Goal: Task Accomplishment & Management: Use online tool/utility

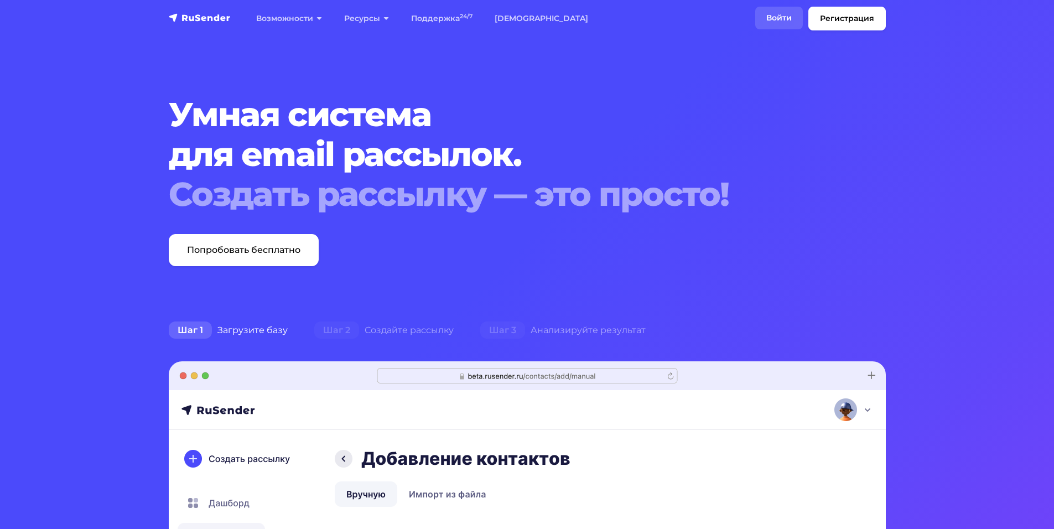
click at [776, 24] on link "Войти" at bounding box center [779, 18] width 48 height 23
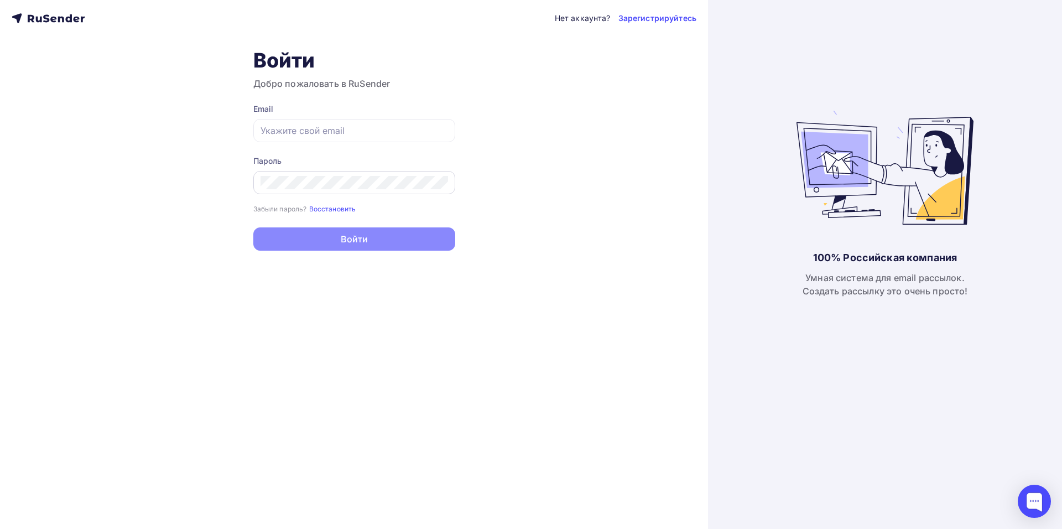
type input "[EMAIL_ADDRESS][DOMAIN_NAME]"
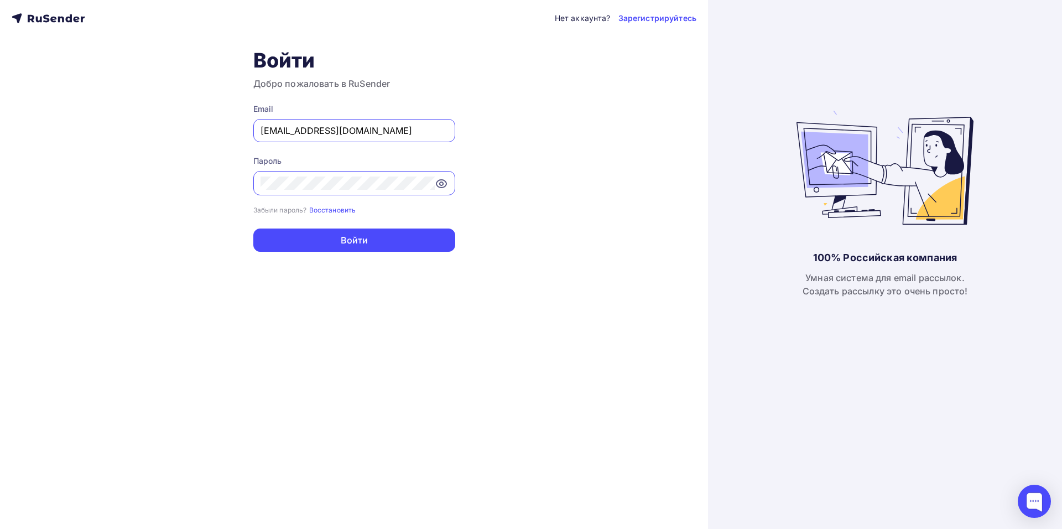
click at [159, 178] on div "Нет аккаунта? Зарегистрируйтесь Войти Добро пожаловать в RuSender Email [EMAIL_…" at bounding box center [354, 264] width 708 height 529
click at [167, 162] on div "Нет аккаунта? Зарегистрируйтесь Войти Добро пожаловать в RuSender Email [EMAIL_…" at bounding box center [354, 264] width 708 height 529
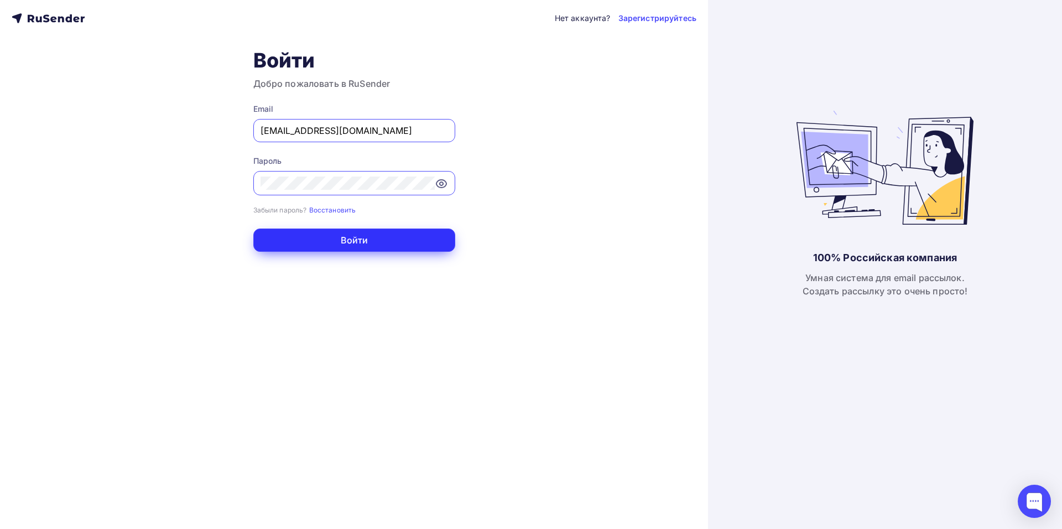
click at [364, 243] on button "Войти" at bounding box center [354, 240] width 202 height 23
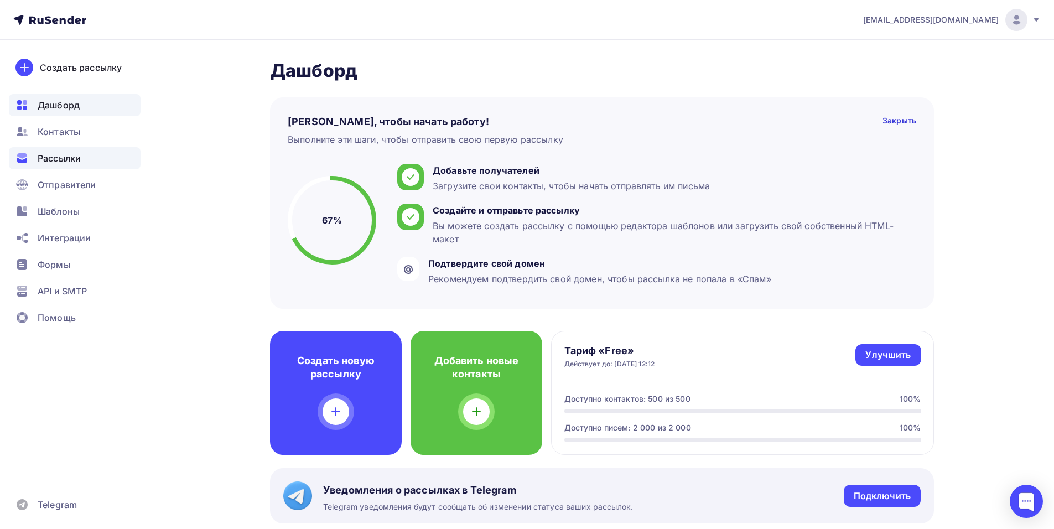
click at [73, 161] on span "Рассылки" at bounding box center [59, 158] width 43 height 13
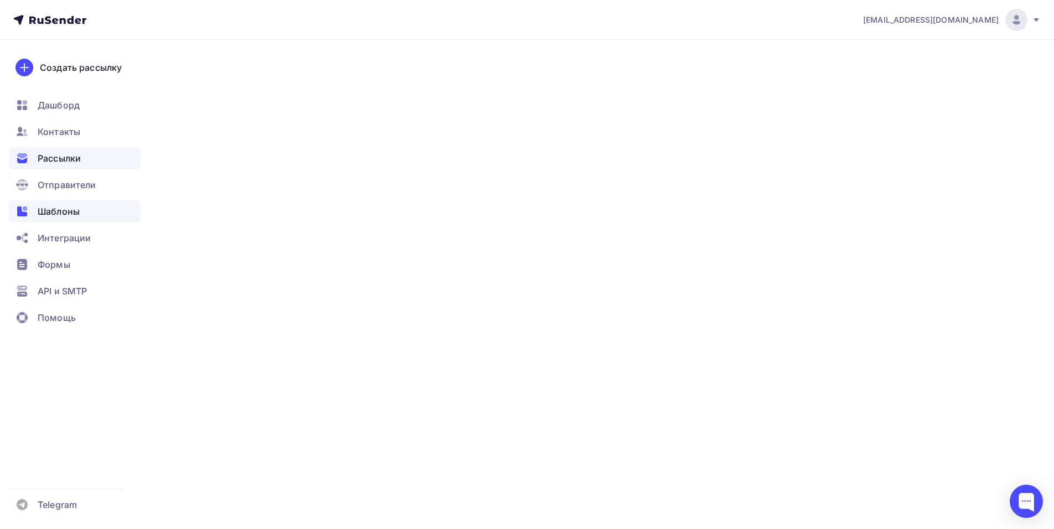
click at [70, 210] on span "Шаблоны" at bounding box center [59, 211] width 42 height 13
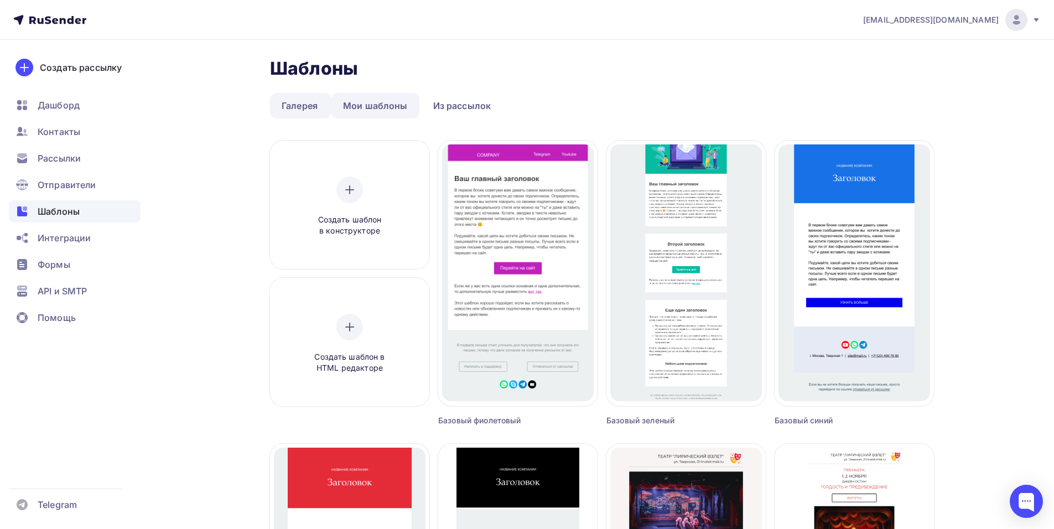
click at [367, 111] on link "Мои шаблоны" at bounding box center [375, 105] width 88 height 25
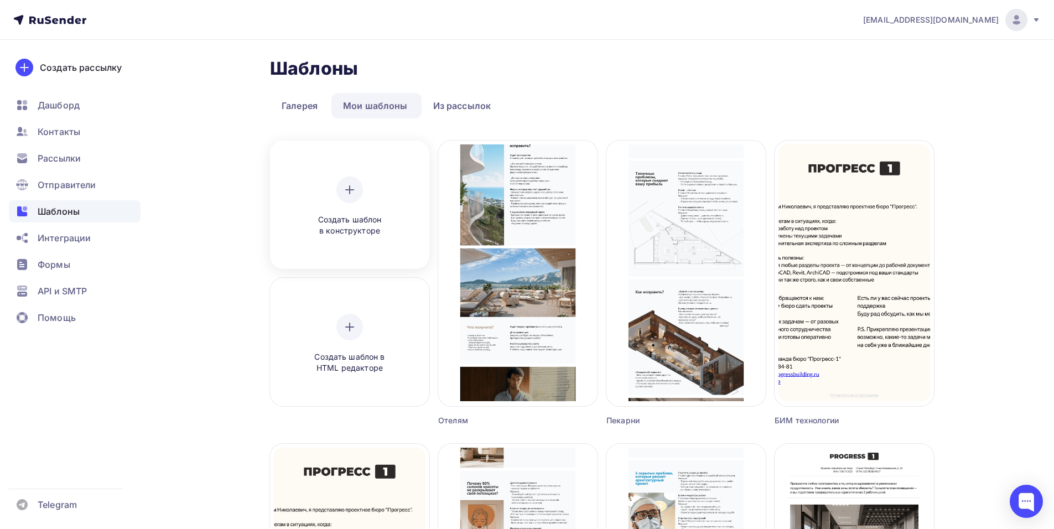
click at [356, 189] on div at bounding box center [349, 190] width 27 height 27
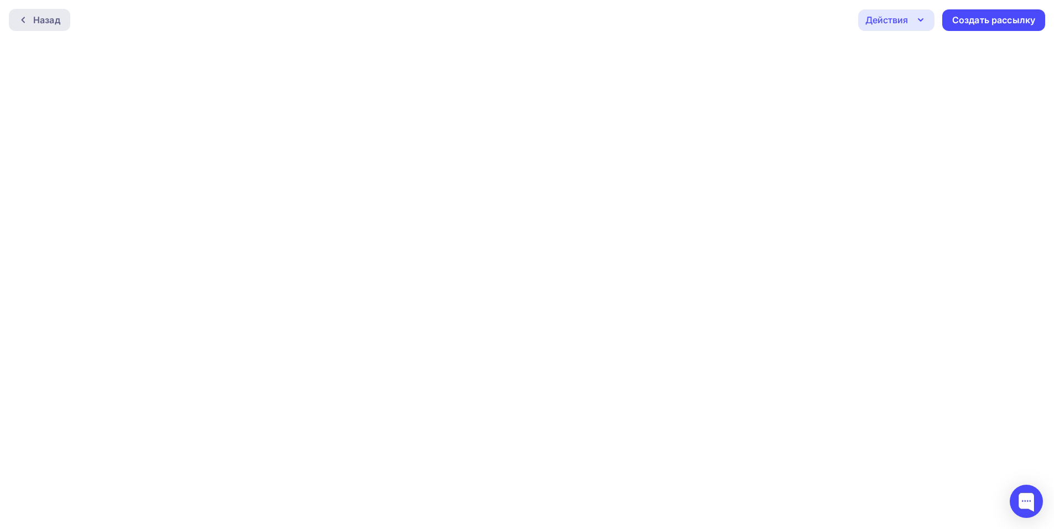
click at [33, 23] on div "Назад" at bounding box center [46, 19] width 27 height 13
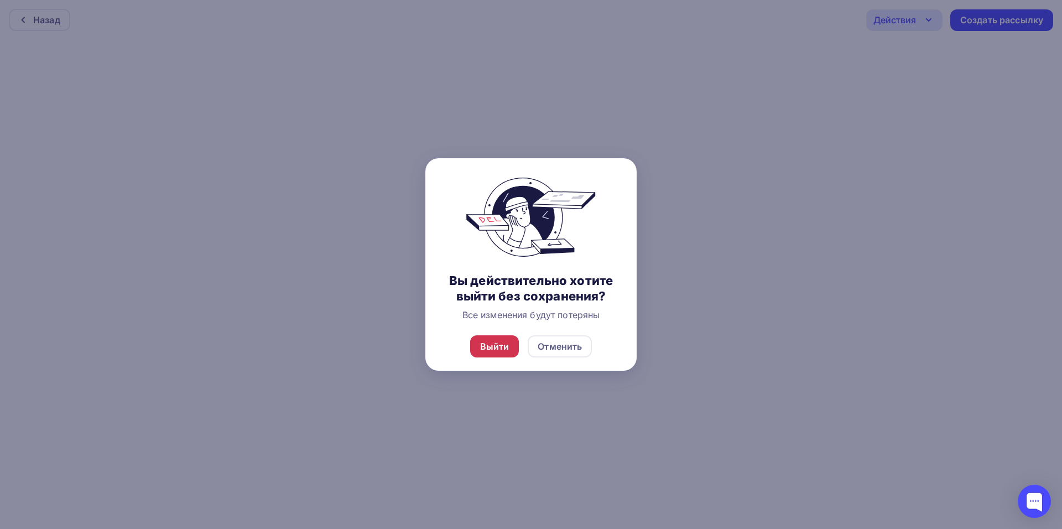
click at [500, 347] on div "Выйти" at bounding box center [494, 346] width 29 height 13
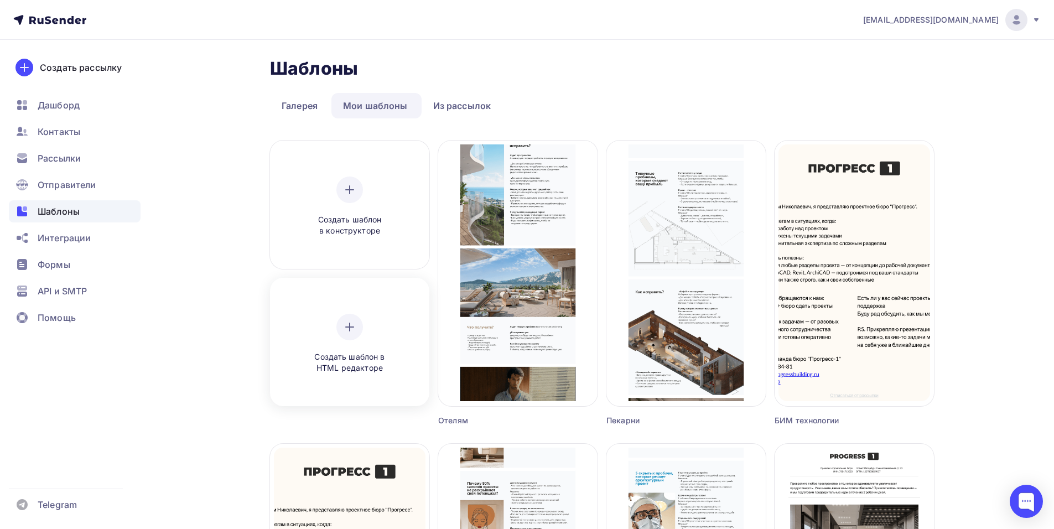
click at [344, 323] on icon at bounding box center [349, 326] width 13 height 13
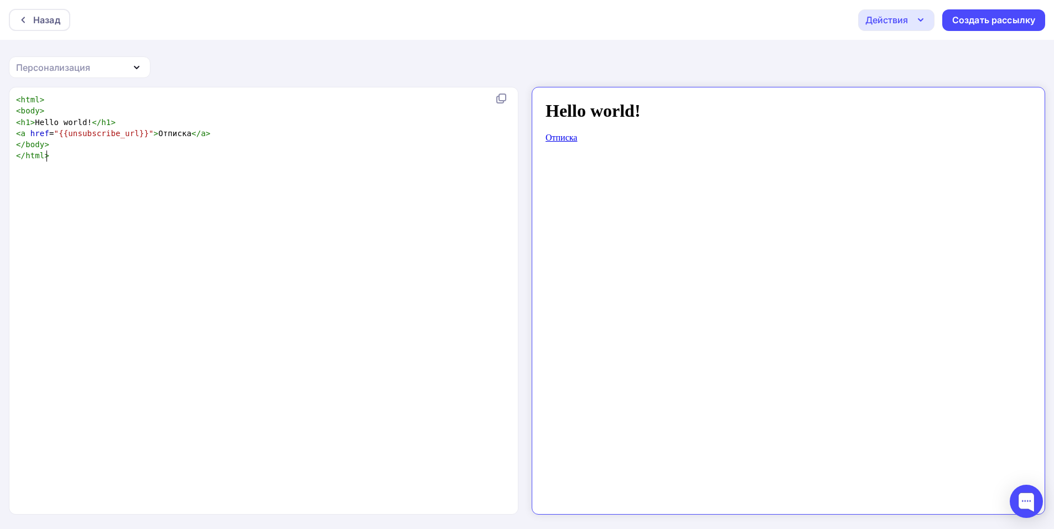
scroll to position [4, 0]
click at [120, 157] on pre "</ html >" at bounding box center [261, 155] width 495 height 11
click at [111, 206] on div "xxxxxxxxxx < html > < body > < h1 > Hello world! </ h1 > < a href = "{{unsubscr…" at bounding box center [275, 314] width 523 height 445
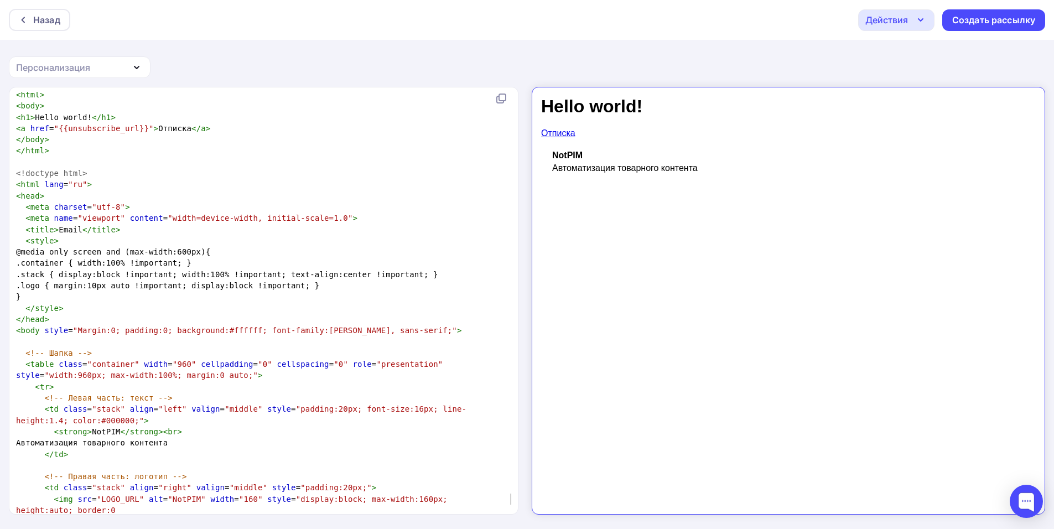
scroll to position [13, 0]
type textarea "Автоматизация товарного контента"
drag, startPoint x: 202, startPoint y: 431, endPoint x: 45, endPoint y: 436, distance: 157.2
click at [45, 437] on pre "Автоматизация товарного контента" at bounding box center [261, 442] width 495 height 11
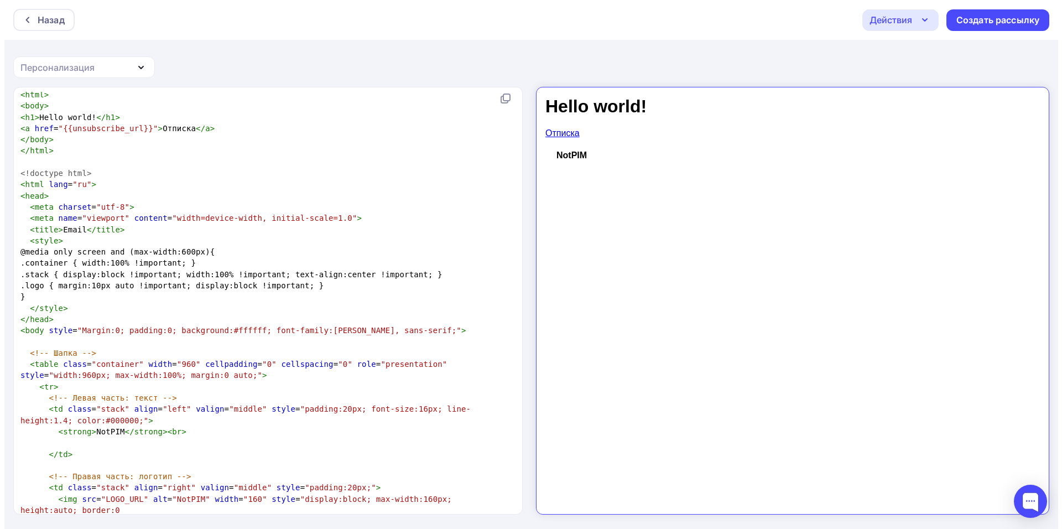
scroll to position [1, 0]
type textarea "NotPIM"
drag, startPoint x: 87, startPoint y: 421, endPoint x: 112, endPoint y: 428, distance: 25.2
click at [112, 428] on div "< html > < body > < h1 > Hello world! </ h1 > < a href = "{{unsubscribe_url}}" …" at bounding box center [261, 301] width 495 height 427
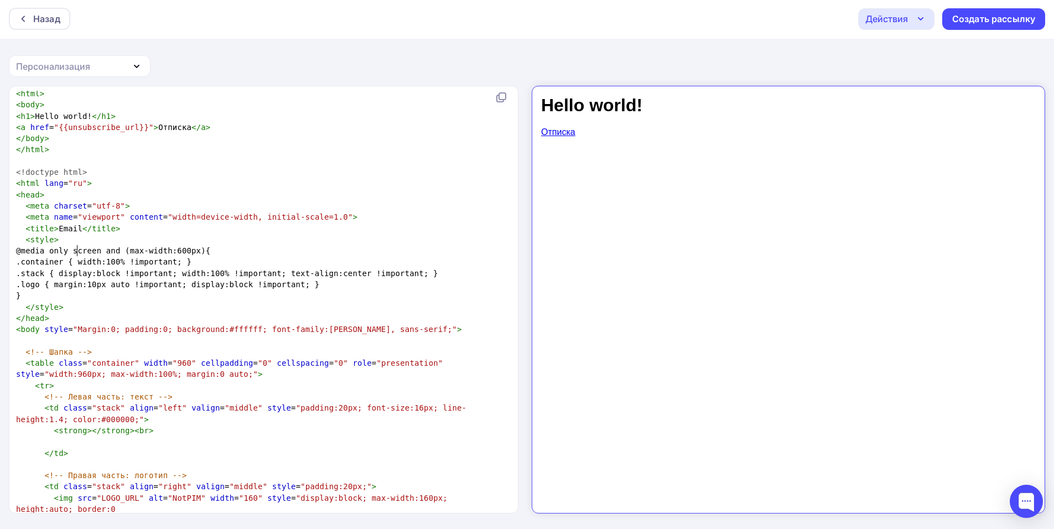
click at [76, 246] on span "@media only screen and (max-width:600px){" at bounding box center [113, 250] width 194 height 9
type textarea "@media only scree"
drag, startPoint x: 28, startPoint y: 240, endPoint x: 108, endPoint y: 241, distance: 80.2
click at [108, 246] on span "@media only screen and (max-width:600px){" at bounding box center [113, 250] width 194 height 9
click at [195, 280] on span ".logo { margin:10px auto !important; display:block !important; }" at bounding box center [168, 284] width 304 height 9
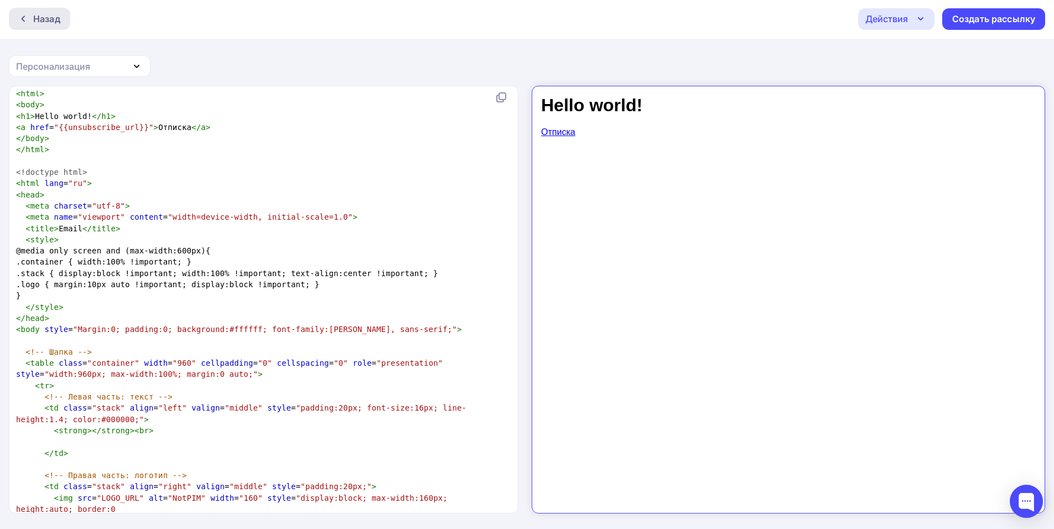
click at [47, 17] on div "Назад" at bounding box center [46, 18] width 27 height 13
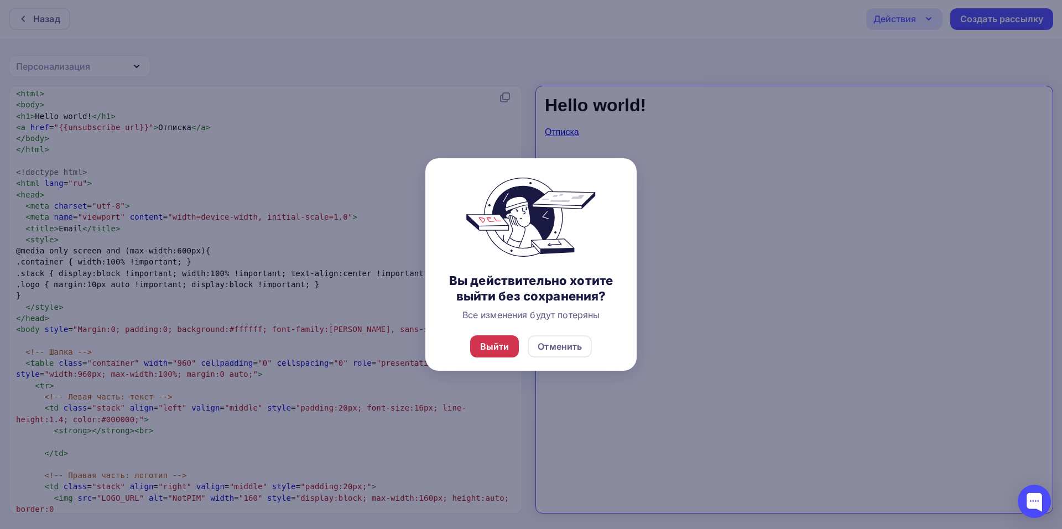
click at [495, 346] on div "Выйти" at bounding box center [494, 346] width 29 height 13
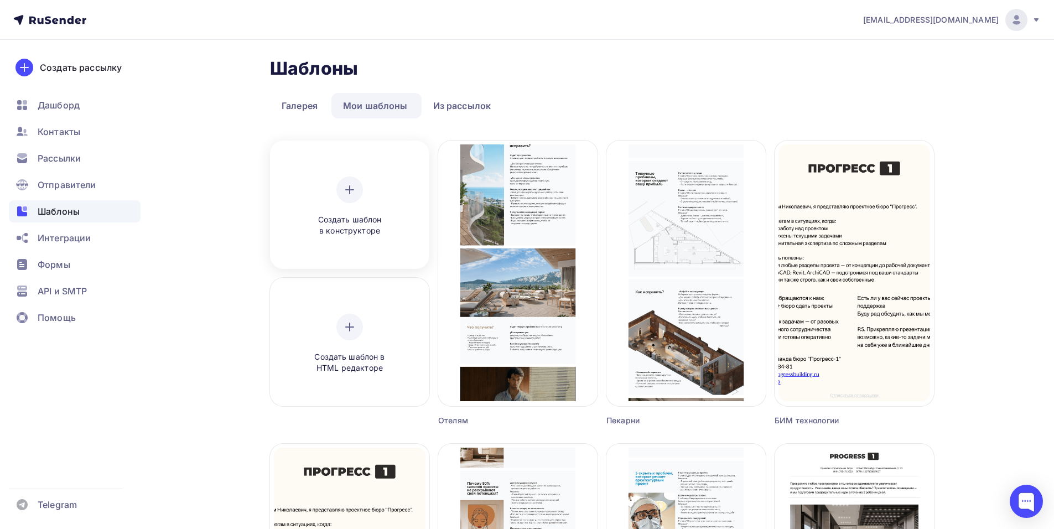
click at [338, 212] on div "Создать шаблон в конструкторе" at bounding box center [349, 207] width 105 height 60
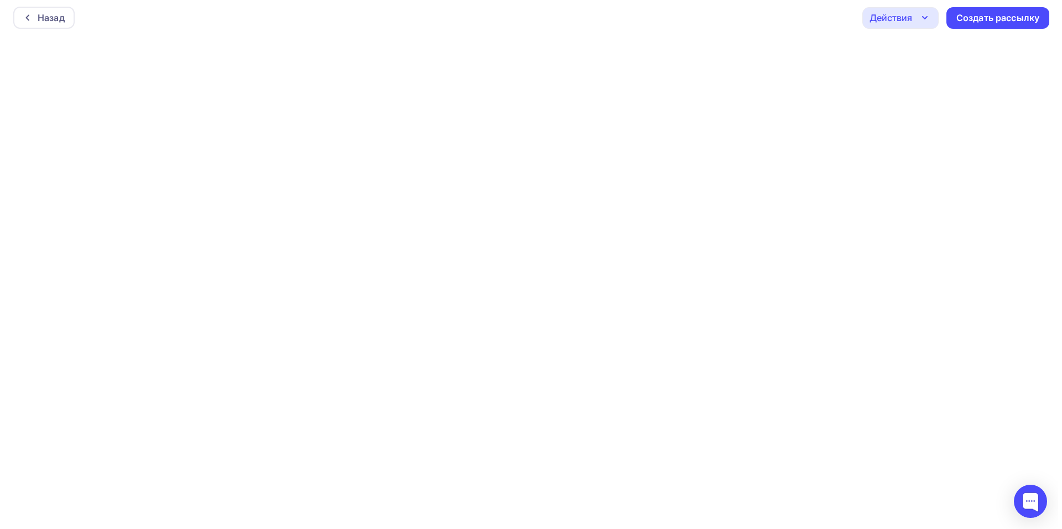
scroll to position [3, 0]
click at [24, 18] on div "Назад" at bounding box center [39, 17] width 61 height 22
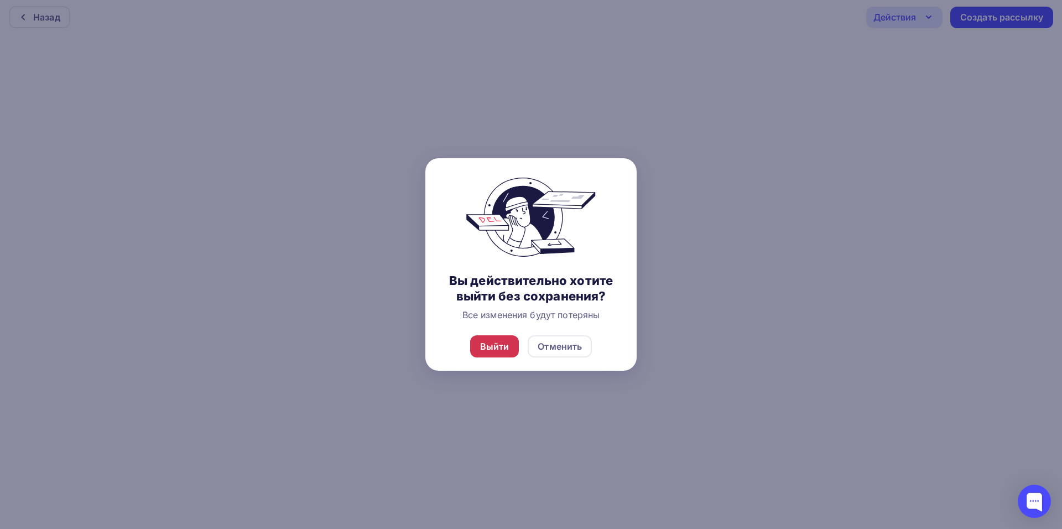
click at [501, 348] on div "Выйти" at bounding box center [494, 346] width 29 height 13
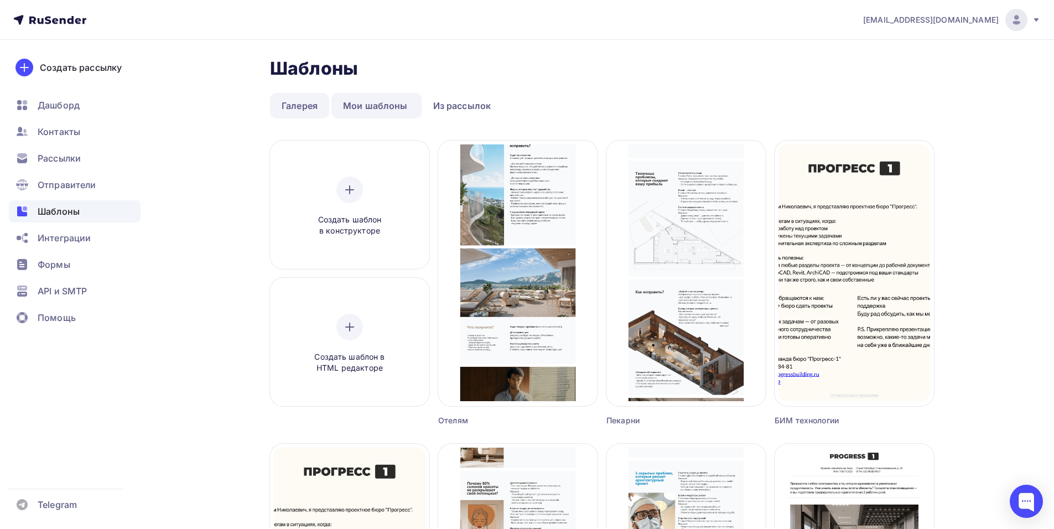
click at [280, 108] on link "Галерея" at bounding box center [299, 105] width 59 height 25
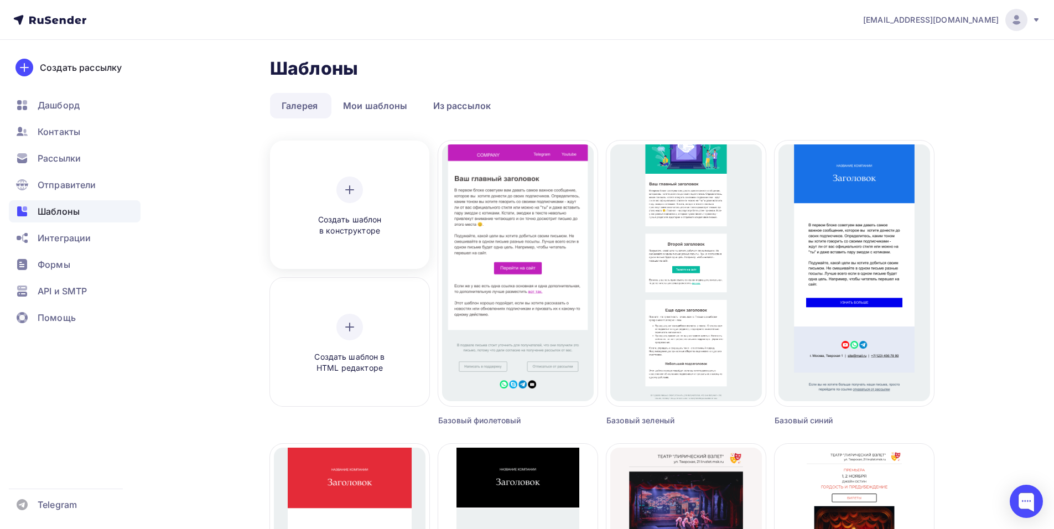
click at [359, 196] on div at bounding box center [349, 190] width 27 height 27
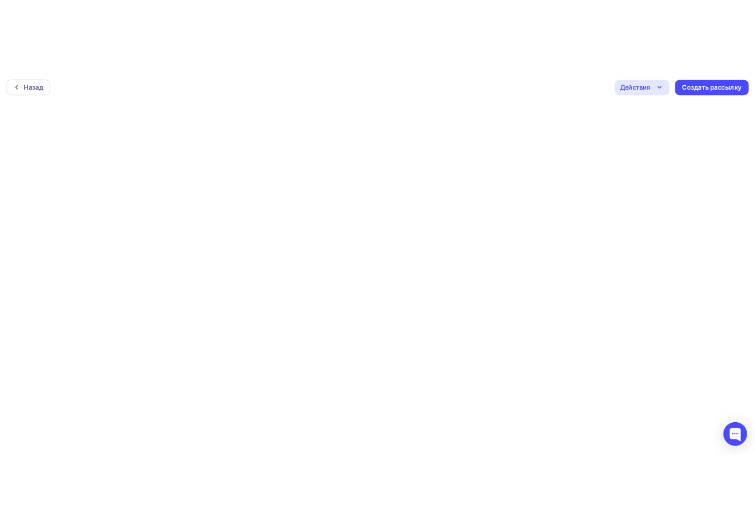
scroll to position [3, 0]
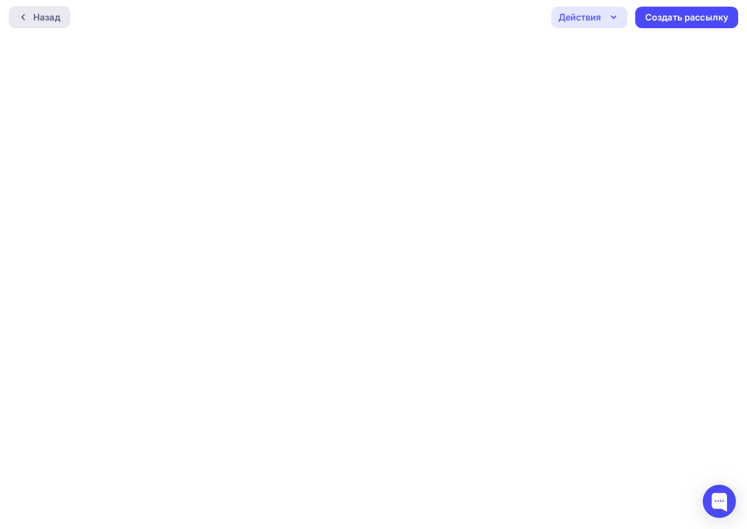
click at [19, 13] on icon at bounding box center [23, 17] width 9 height 9
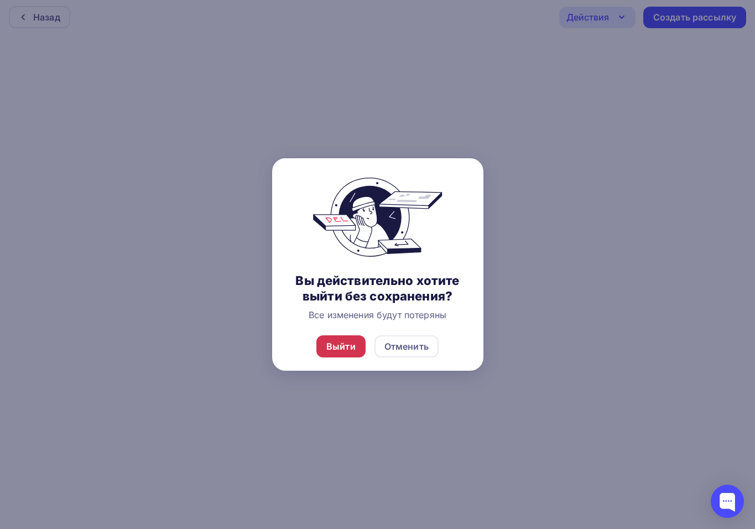
click at [353, 344] on div "Выйти" at bounding box center [340, 346] width 29 height 13
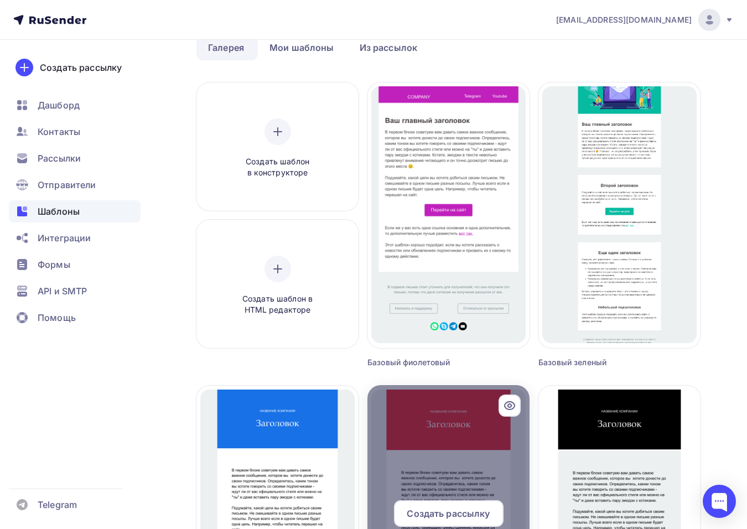
scroll to position [55, 0]
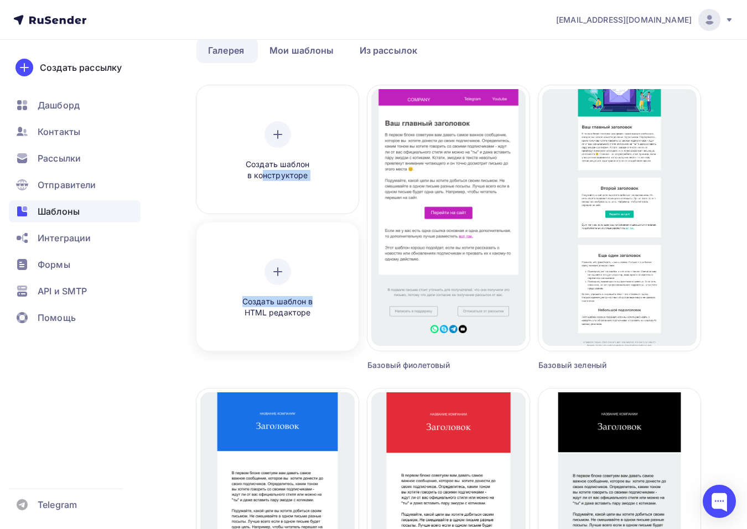
drag, startPoint x: 262, startPoint y: 170, endPoint x: 317, endPoint y: 295, distance: 136.5
click at [318, 295] on div "Создать шаблон в конструкторе Создать шаблон в HTML редакторе" at bounding box center [277, 228] width 162 height 286
click at [289, 284] on div "Создать шаблон в HTML редакторе" at bounding box center [277, 288] width 105 height 60
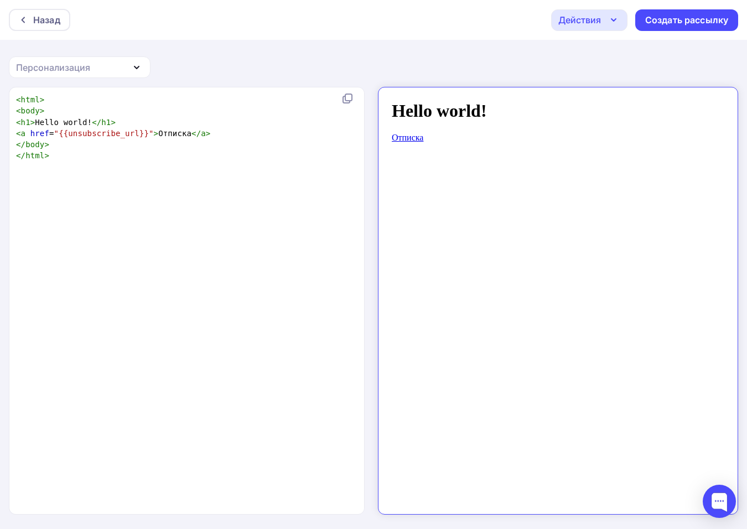
click at [124, 169] on div "xxxxxxxxxx < html > < body > < h1 > Hello world! </ h1 > < a href = "{{unsubscr…" at bounding box center [198, 314] width 369 height 445
type textarea "</body"
type textarea "<a href="{{unsubscribe_url}}">Отписка</a>"
drag, startPoint x: 237, startPoint y: 129, endPoint x: 0, endPoint y: 138, distance: 237.0
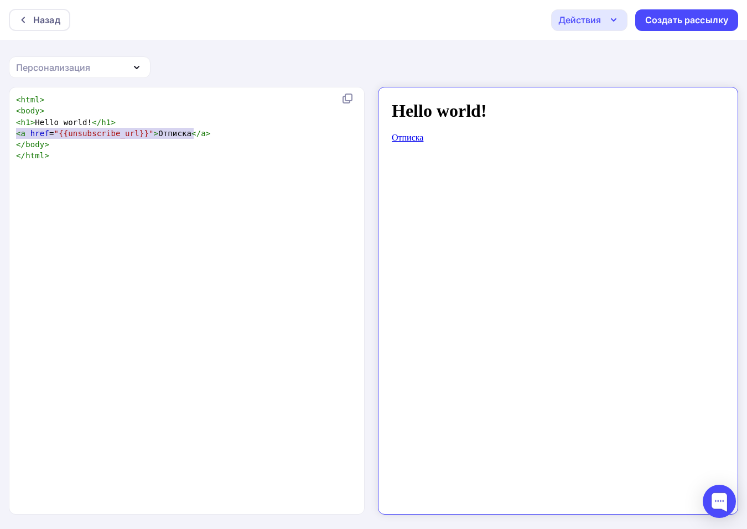
click at [0, 138] on div "<a href="{{unsubscribe_url}}">Отписка</a> x < html > < body > < h1 > Hello worl…" at bounding box center [373, 308] width 747 height 443
click at [128, 174] on div "x < html > < body > < h1 > Hello world! </ h1 > ​ </ body > </ html >" at bounding box center [198, 314] width 369 height 445
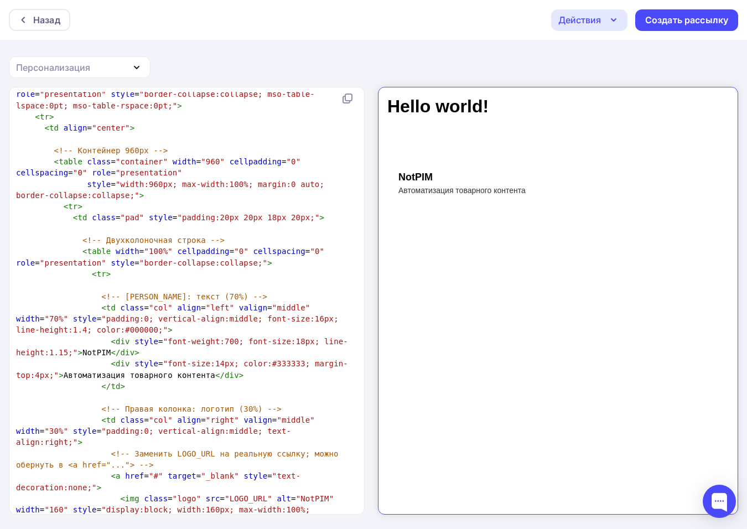
scroll to position [354, 0]
type textarea "втоматизация товарного контента"
drag, startPoint x: 183, startPoint y: 376, endPoint x: 62, endPoint y: 372, distance: 120.7
click at [62, 372] on span "< div style = "font-size:14px; color:#333333; margin-top:4px;" > Автоматизация …" at bounding box center [182, 369] width 332 height 20
type textarea "NotPIM"
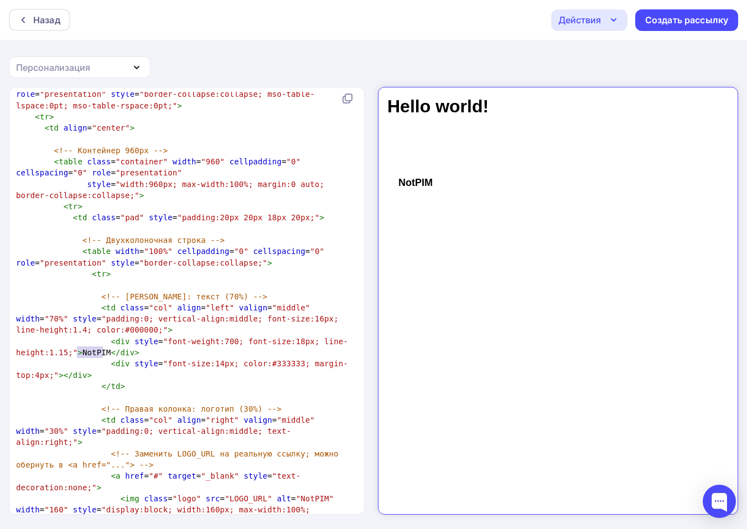
drag, startPoint x: 75, startPoint y: 351, endPoint x: 103, endPoint y: 348, distance: 28.4
click at [103, 348] on span "< div style = "font-weight:700; font-size:18px; line-height:1.15;" > NotPIM </ …" at bounding box center [182, 347] width 332 height 20
type textarea "<!-- Двухколоночная строка -->"
drag, startPoint x: 224, startPoint y: 237, endPoint x: 55, endPoint y: 239, distance: 168.8
click at [55, 239] on pre "<!-- Двухколоночная строка -->" at bounding box center [184, 240] width 341 height 11
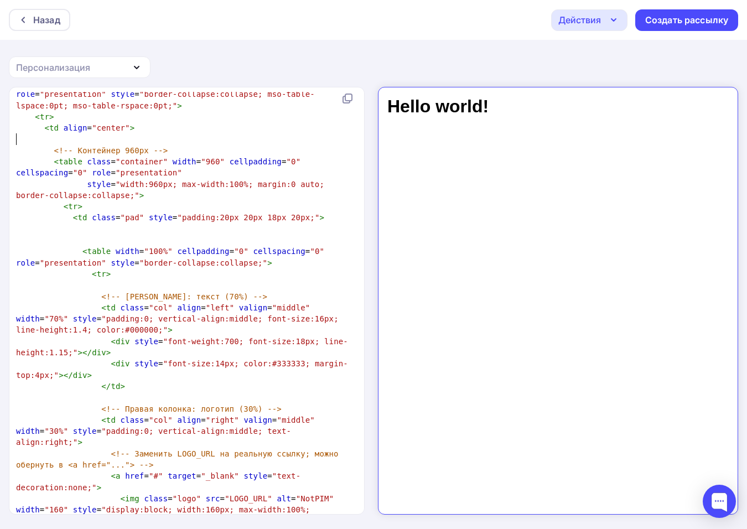
drag, startPoint x: 158, startPoint y: 143, endPoint x: 109, endPoint y: 143, distance: 48.7
click at [109, 143] on pre "​" at bounding box center [184, 138] width 341 height 11
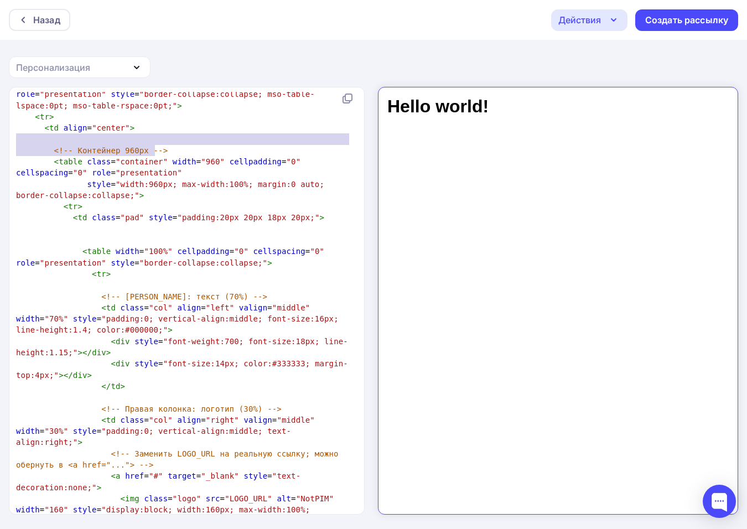
type textarea "!-- Контейнер 960px -->"
drag, startPoint x: 177, startPoint y: 148, endPoint x: 56, endPoint y: 145, distance: 120.7
click at [56, 145] on pre "<!-- Контейнер 960px -->" at bounding box center [184, 150] width 341 height 11
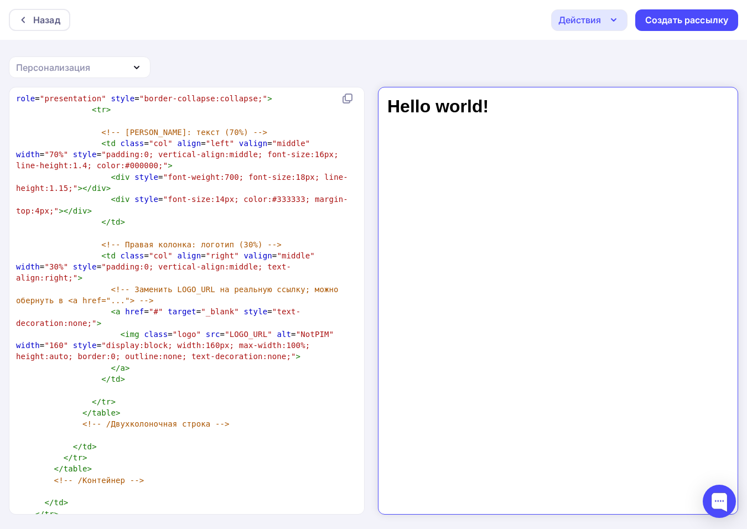
scroll to position [519, 0]
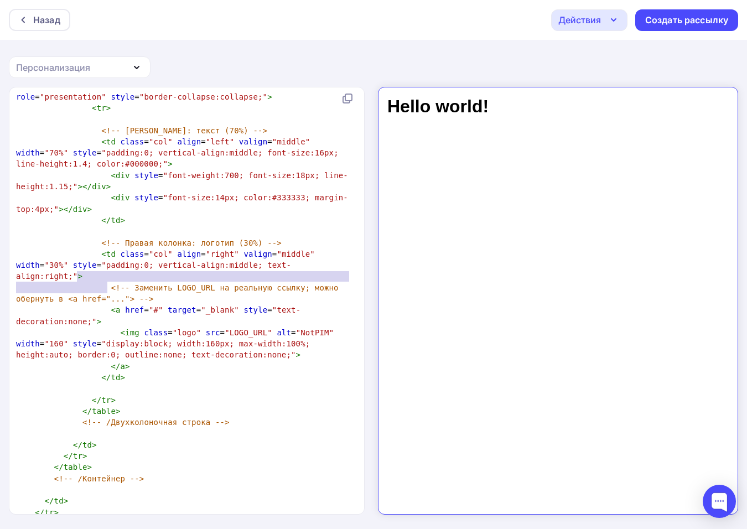
type textarea "<!-- Заменить LOGO_URL на реальную ссылку; можно обернуть в <a href="...""
drag, startPoint x: 75, startPoint y: 281, endPoint x: 122, endPoint y: 284, distance: 47.7
click at [122, 284] on pre "<!-- Заменить LOGO_URL на реальную ссылку; можно обернуть в <a href="..."> -->" at bounding box center [184, 293] width 341 height 23
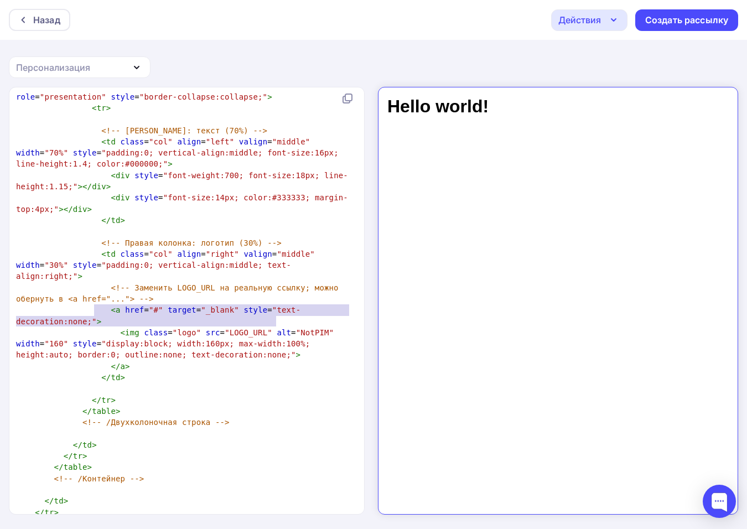
type textarea "NotPIM""
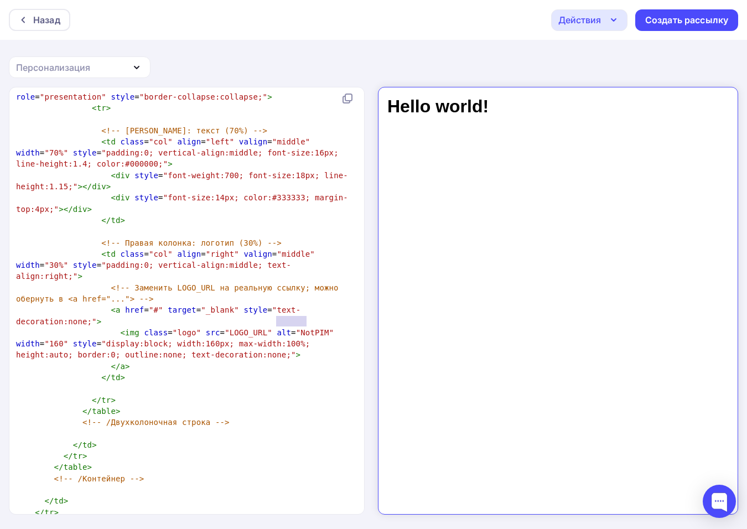
drag, startPoint x: 277, startPoint y: 319, endPoint x: 307, endPoint y: 321, distance: 29.4
click at [307, 328] on span "< img class = "logo" src = "LOGO_URL" alt = "NotPIM" width = "160" style = "dis…" at bounding box center [177, 344] width 323 height 32
drag, startPoint x: 209, startPoint y: 321, endPoint x: 242, endPoint y: 325, distance: 32.8
click at [242, 328] on span ""LOGO_URL"" at bounding box center [249, 332] width 48 height 9
type textarea "LOGO_UR"
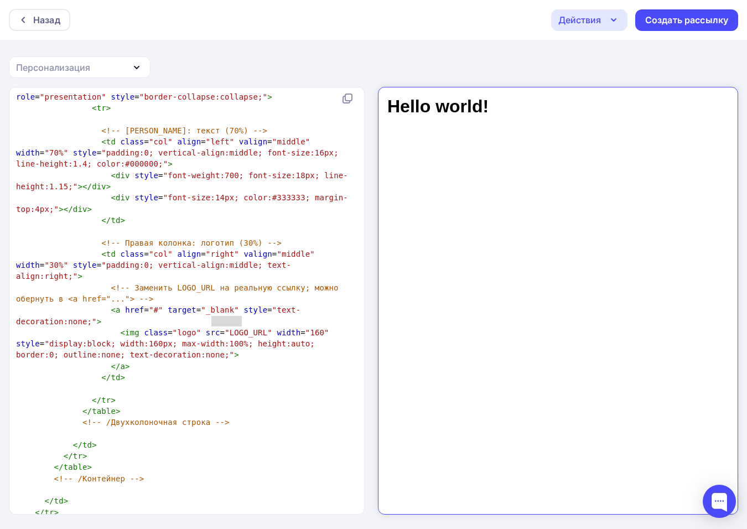
click at [12, 276] on div "LOGO_UR x < html > < body > < h1 > Hello world! </ h1 > ​ </ body > </ html > ​…" at bounding box center [187, 300] width 356 height 427
type textarea "<!-- Заменить LOGO_URL на реальную ссылку; можно обернуть в <a href="..."> -->"
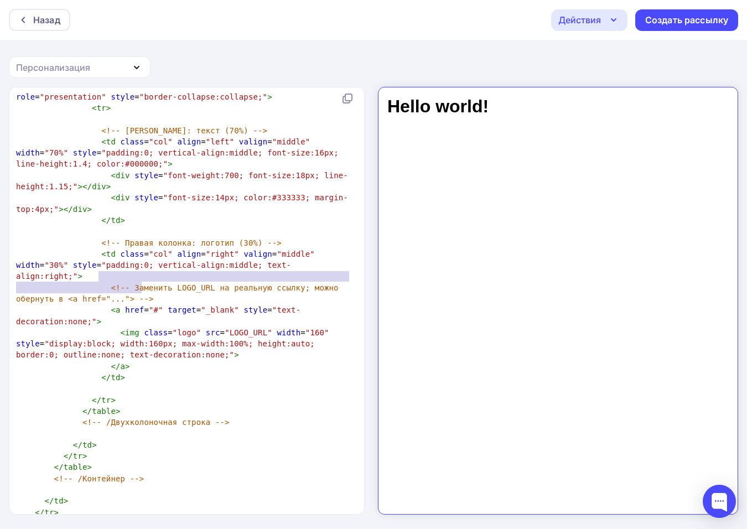
drag, startPoint x: 156, startPoint y: 286, endPoint x: 97, endPoint y: 281, distance: 59.4
click at [97, 282] on pre "<!-- Заменить LOGO_URL на реальную ссылку; можно обернуть в <a href="..."> -->" at bounding box center [184, 293] width 341 height 23
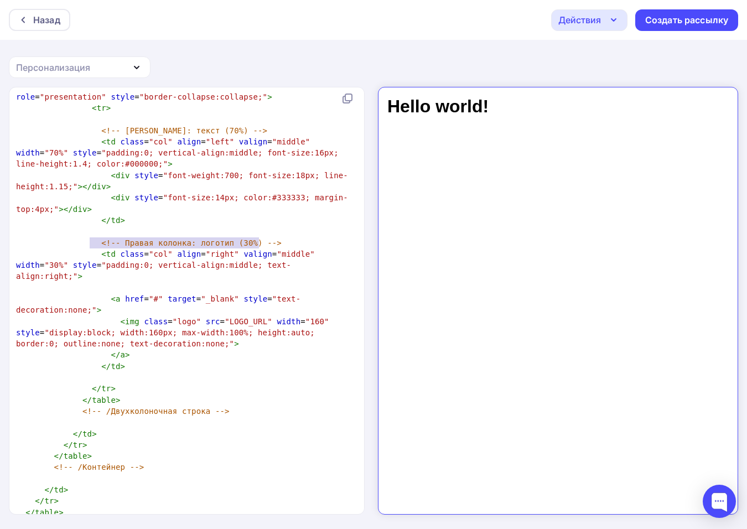
type textarea "<!-- Правая колонка: логотип (30%) -->"
drag, startPoint x: 298, startPoint y: 237, endPoint x: 84, endPoint y: 248, distance: 215.0
click at [84, 248] on div "< html > < body > < h1 > Hello world! </ h1 > ​ </ body > </ html > ​ <!doctype…" at bounding box center [184, 68] width 341 height 988
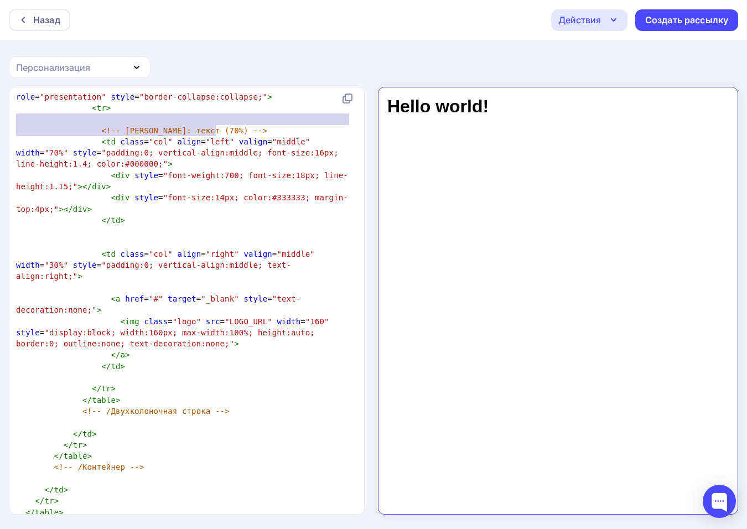
type textarea "<!-- Левая колонка: текст (70"
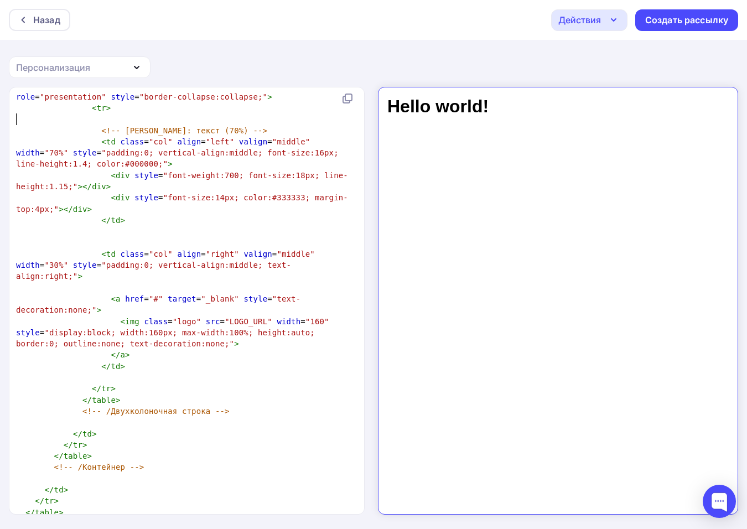
type textarea "<!-- [PERSON_NAME]: текст (70%) -->"
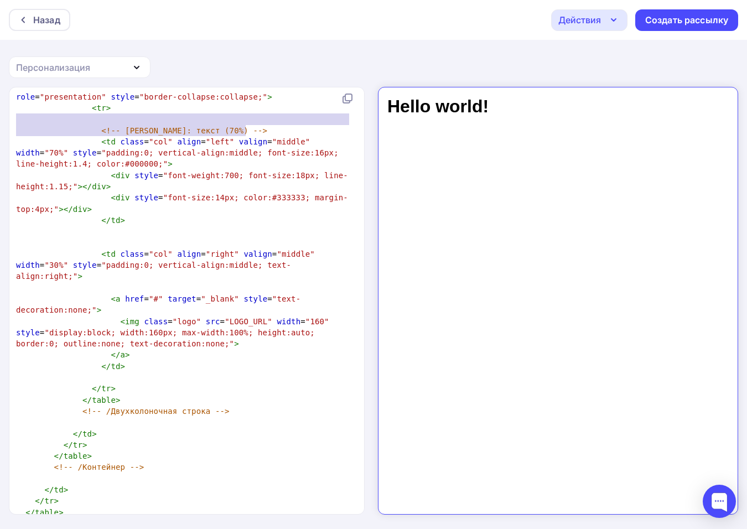
drag, startPoint x: 286, startPoint y: 119, endPoint x: 258, endPoint y: 131, distance: 29.7
click at [263, 128] on div "< html > < body > < h1 > Hello world! </ h1 > ​ </ body > </ html > ​ <!doctype…" at bounding box center [184, 68] width 341 height 988
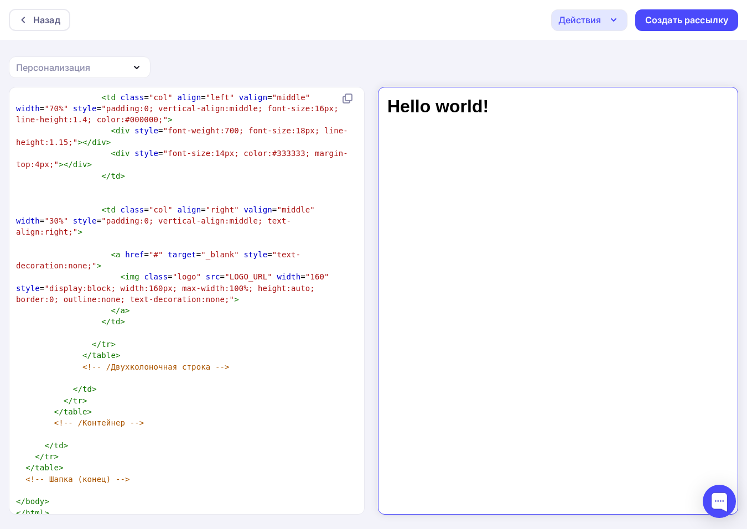
scroll to position [1, 0]
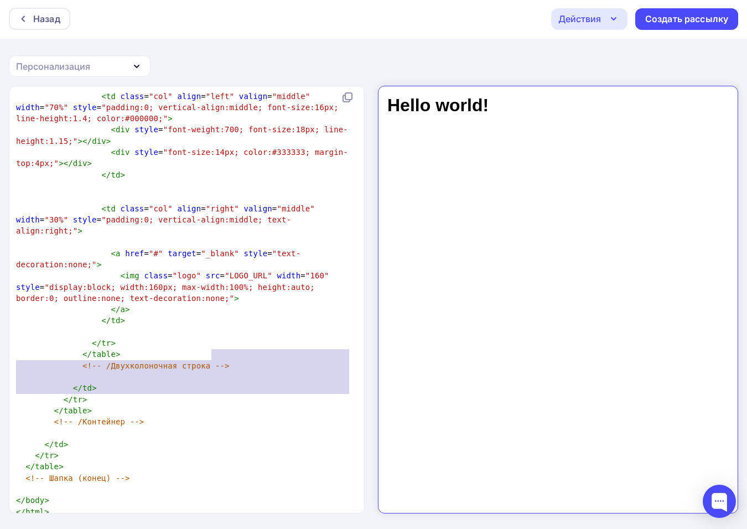
type textarea "</td>"
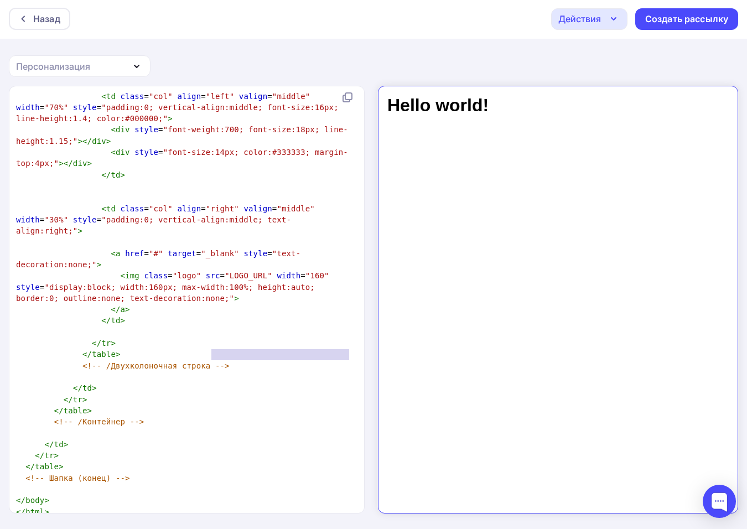
drag, startPoint x: 252, startPoint y: 352, endPoint x: 8, endPoint y: 363, distance: 244.8
click at [8, 363] on div "x < html > < body > < h1 > Hello world! </ h1 > ​ </ body > </ html > ​ <!docty…" at bounding box center [373, 307] width 747 height 443
click at [498, 166] on td at bounding box center [567, 173] width 356 height 89
click at [482, 153] on td at bounding box center [567, 173] width 356 height 89
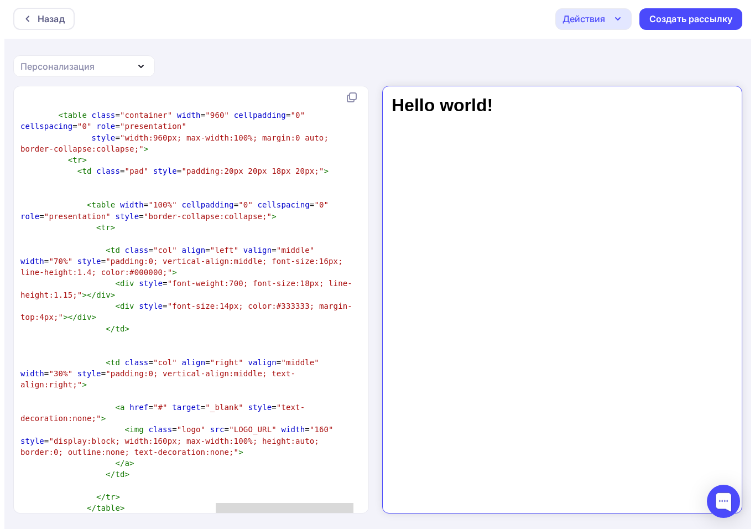
scroll to position [387, 0]
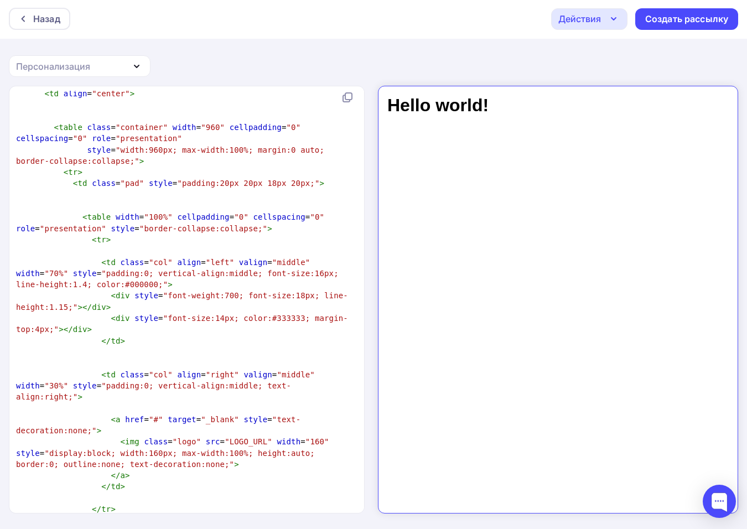
click at [152, 345] on pre "</ td >" at bounding box center [184, 340] width 341 height 11
click at [155, 353] on pre "​" at bounding box center [184, 351] width 341 height 11
type textarea "[PERSON_NAME]"
click at [42, 18] on div "Назад" at bounding box center [46, 18] width 27 height 13
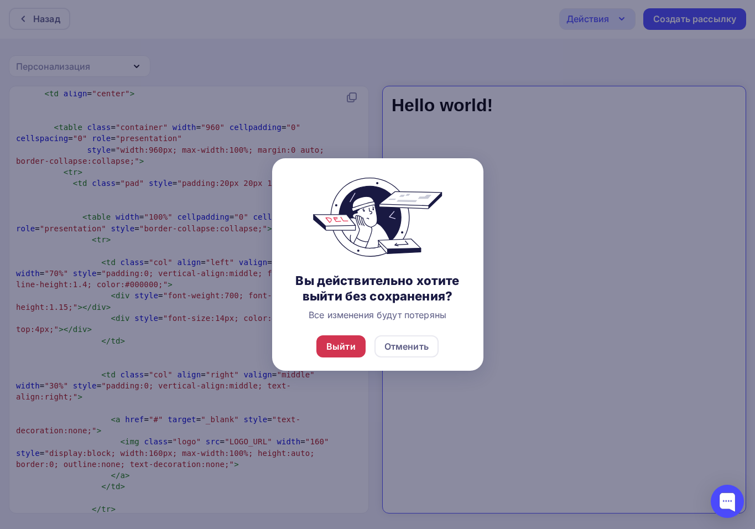
click at [340, 351] on div "Выйти" at bounding box center [340, 346] width 29 height 13
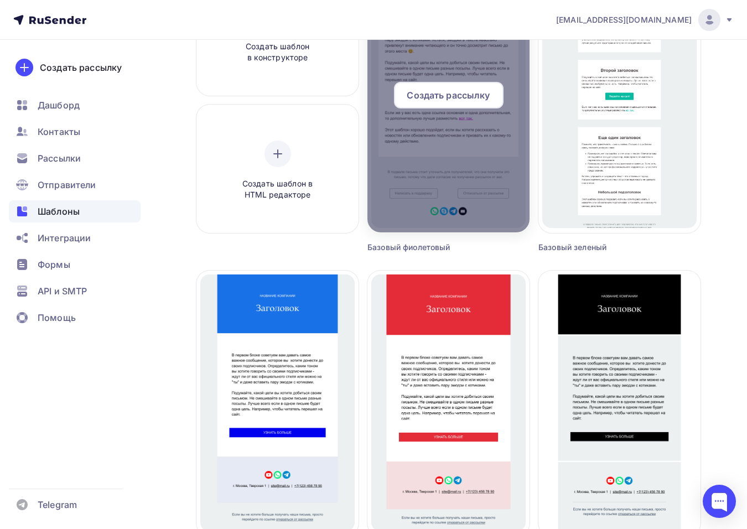
scroll to position [166, 0]
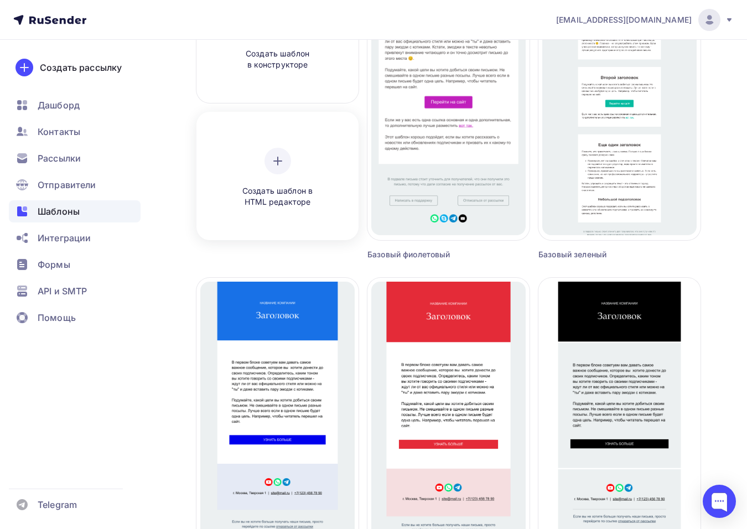
click at [256, 156] on div "Создать шаблон в HTML редакторе" at bounding box center [277, 178] width 105 height 60
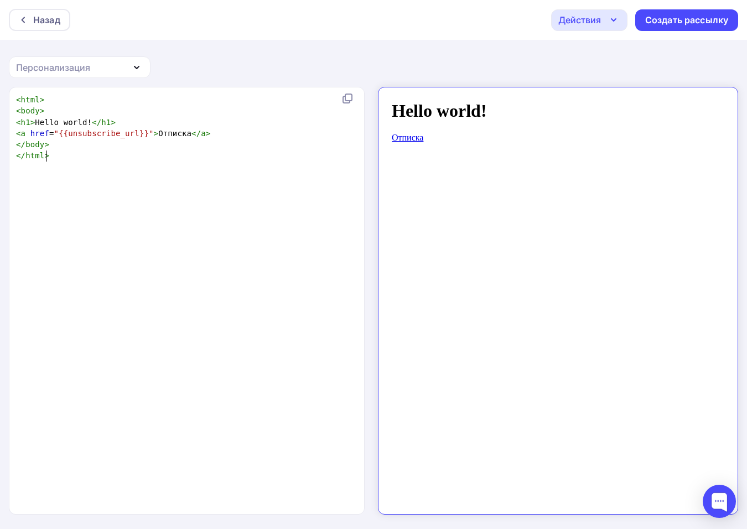
scroll to position [4, 0]
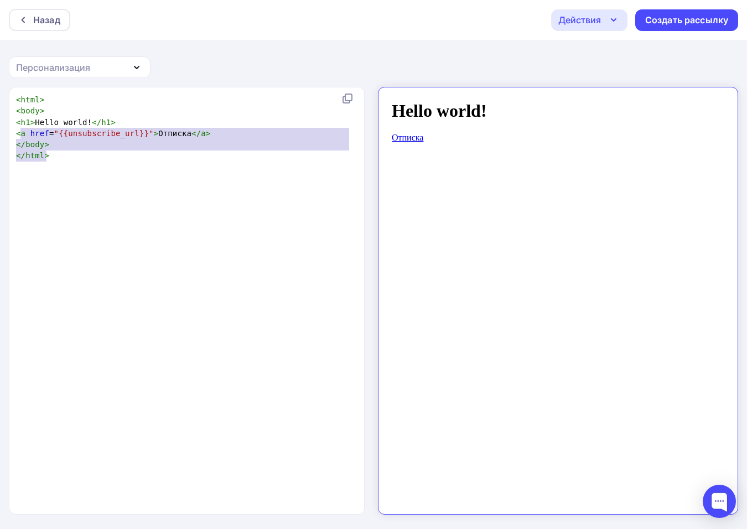
type textarea "href="{{unsubscribe_url}}">Отписка</a> </body> </html>"
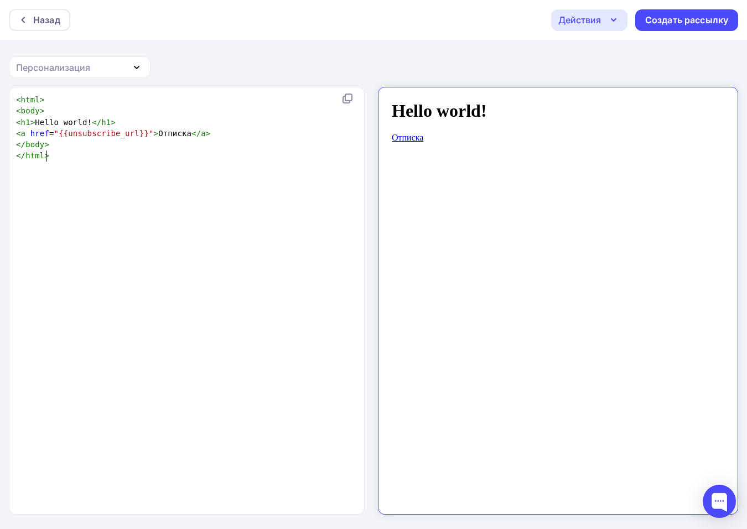
drag, startPoint x: 123, startPoint y: 168, endPoint x: 68, endPoint y: 187, distance: 57.9
click at [68, 187] on div "x < html > < body > < h1 > Hello world! </ h1 > < a href = "{{unsubscribe_url}}…" at bounding box center [198, 314] width 369 height 445
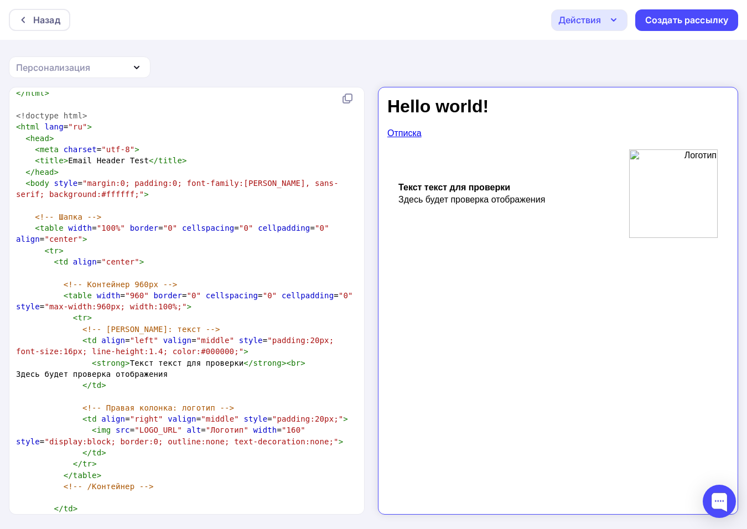
scroll to position [0, 0]
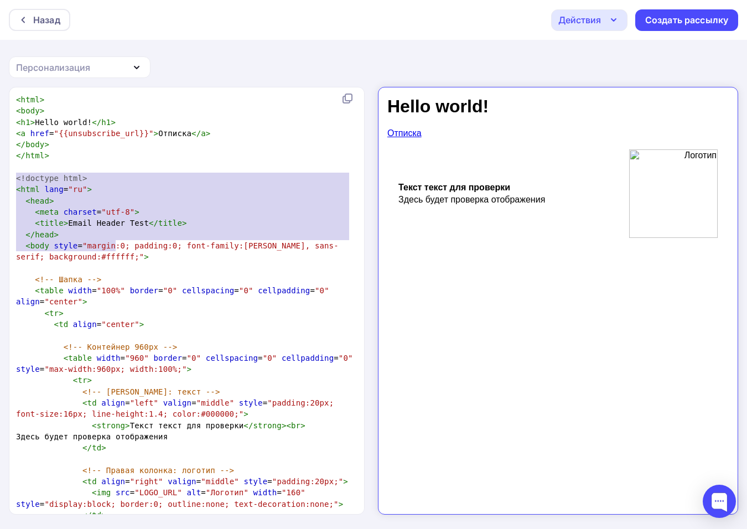
type textarea "<!loremip dolo> <sita cons="ad"> <elit> <sedd eiusmod="tem-8"> <incid>Utlab Etd…"
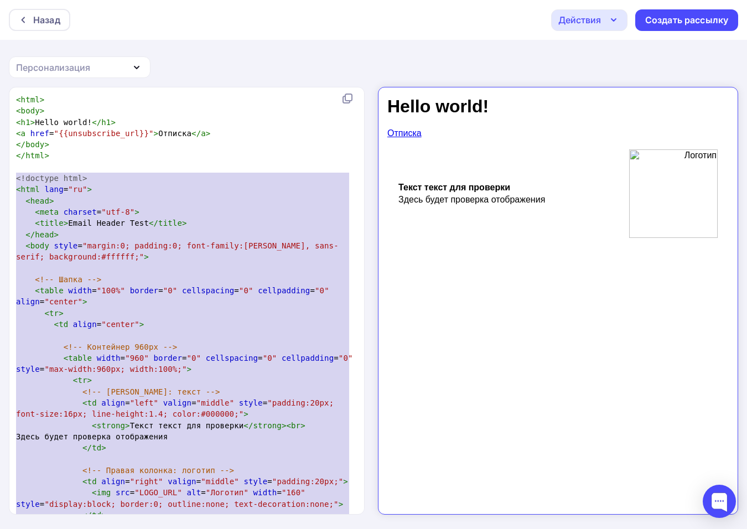
scroll to position [148, 0]
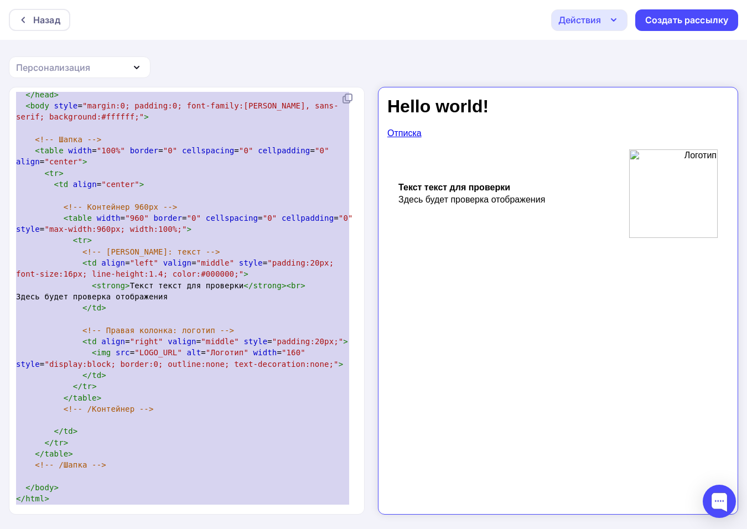
drag, startPoint x: 16, startPoint y: 174, endPoint x: 462, endPoint y: 554, distance: 586.4
click at [462, 528] on html "Назад Действия Отправить тестовое письмо Сохранить в Мои шаблоны Выйти без сохр…" at bounding box center [373, 264] width 747 height 529
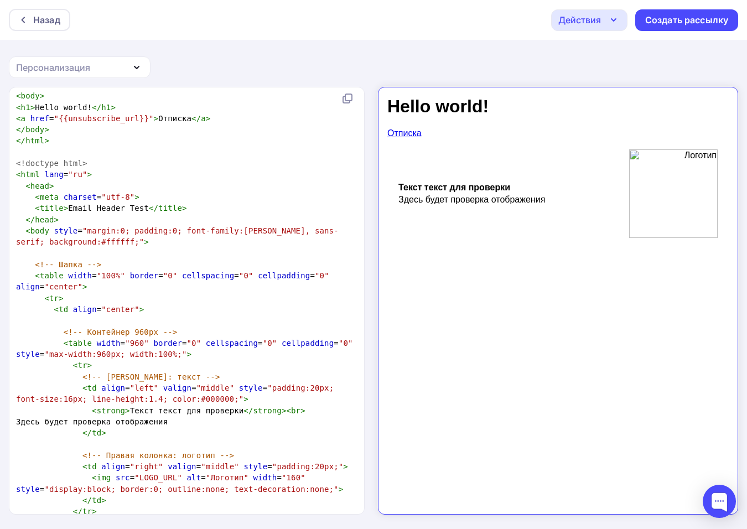
scroll to position [0, 0]
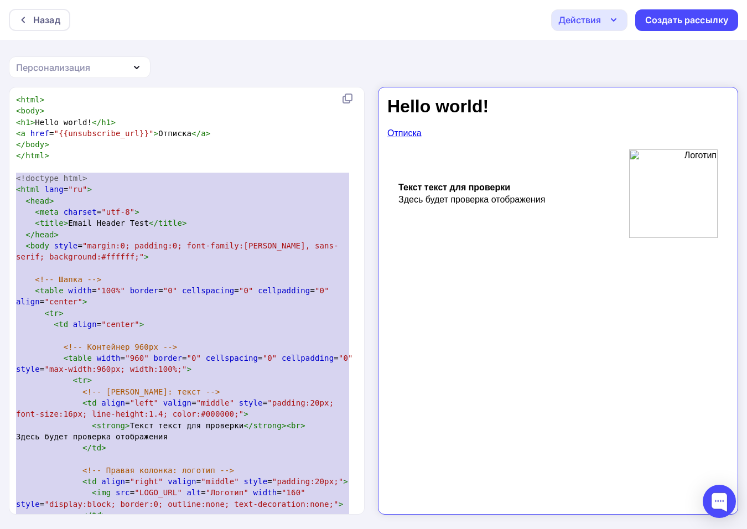
type textarea "<!loremip dolo> <sita cons="ad"> <elit> <sedd eiusmod="tem-8"> <incid>Utlab Etd…"
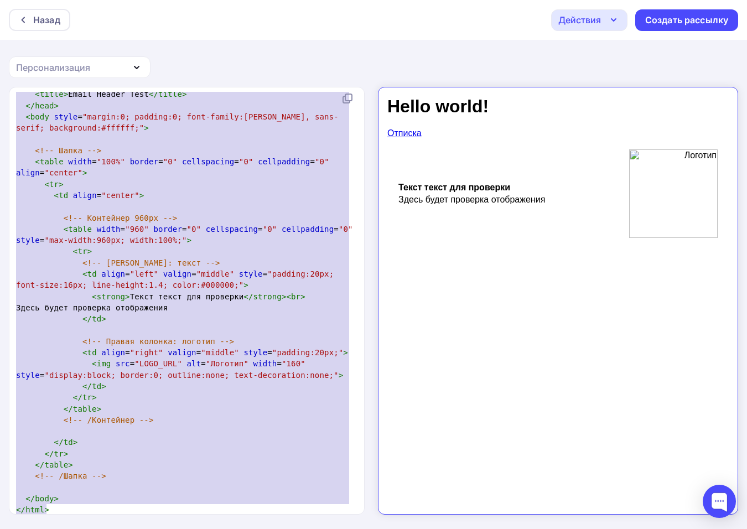
drag, startPoint x: 14, startPoint y: 175, endPoint x: 290, endPoint y: 555, distance: 469.1
click at [290, 528] on html "Назад Действия Отправить тестовое письмо Сохранить в Мои шаблоны Выйти без сохр…" at bounding box center [373, 264] width 747 height 529
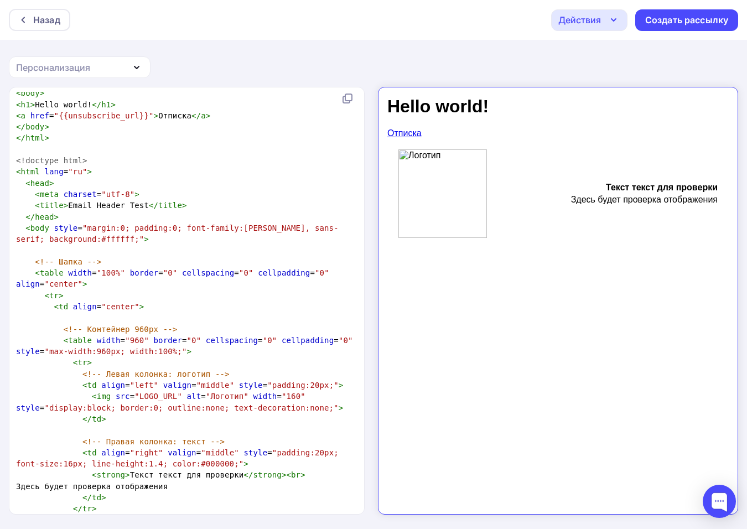
scroll to position [1, 0]
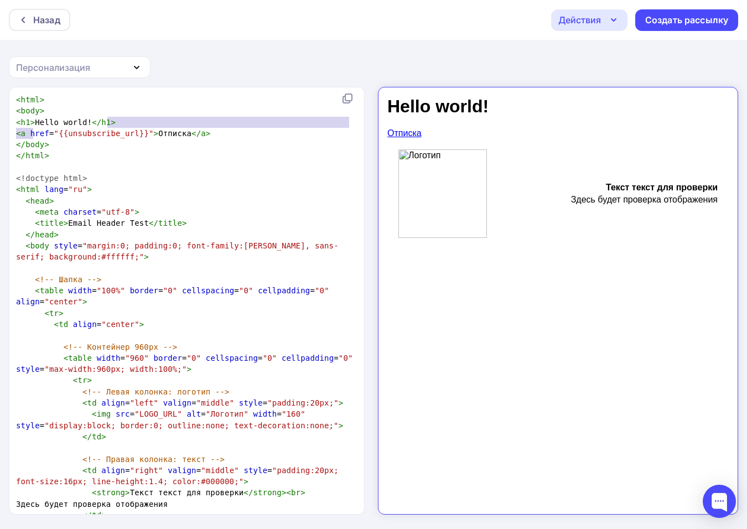
type textarea "<a href="{{unsubscribe_url}}">Отписка</a>"
drag, startPoint x: 230, startPoint y: 126, endPoint x: 244, endPoint y: 132, distance: 14.9
click at [244, 132] on div "< html > < body > < h1 > Hello world! </ h1 > < a href = "{{unsubscribe_url}}" …" at bounding box center [184, 369] width 341 height 551
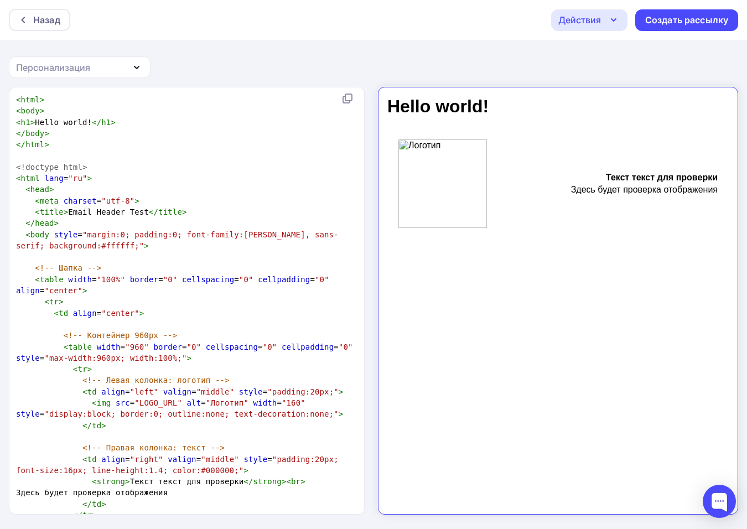
type textarea "<"
type textarea "<h1>Hello world!</h1>"
drag, startPoint x: 141, startPoint y: 118, endPoint x: 0, endPoint y: 123, distance: 141.2
click at [0, 123] on div "<h1>Hello world!</h1> x < html > < body > < h1 > Hello world! </ h1 > </ body >…" at bounding box center [373, 308] width 747 height 443
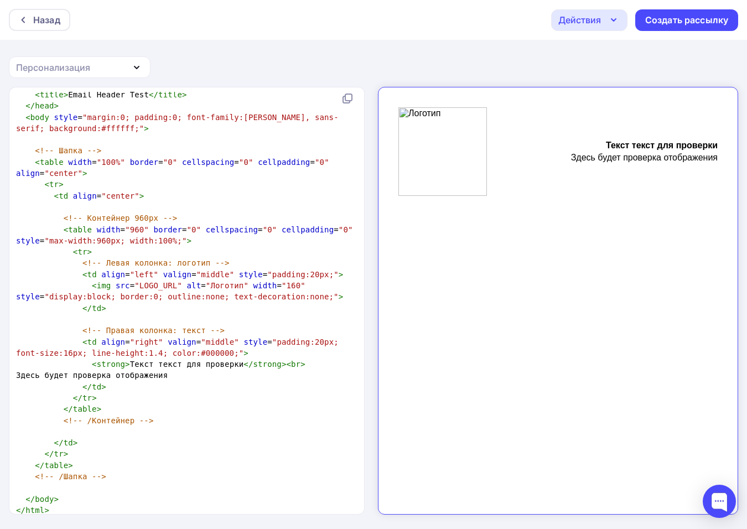
scroll to position [1, 0]
click at [214, 505] on pre "</ html >" at bounding box center [184, 509] width 341 height 11
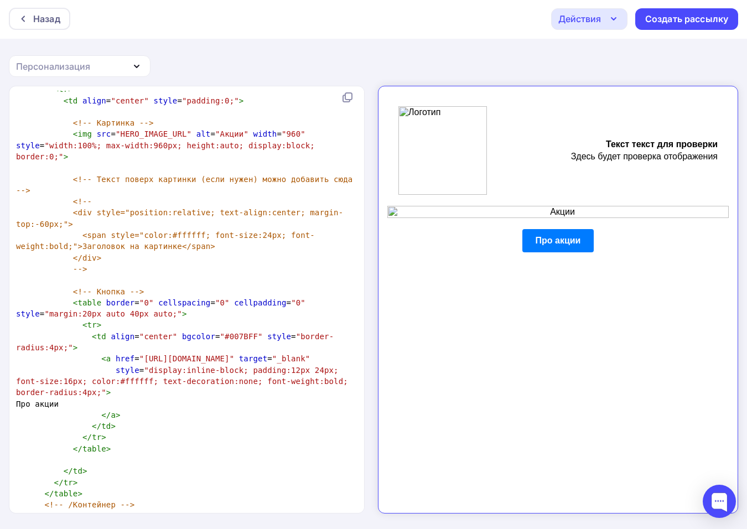
scroll to position [632, 0]
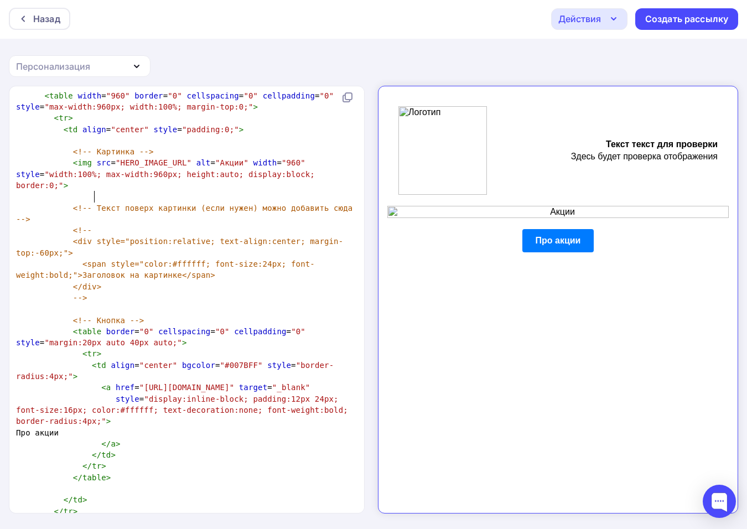
type textarea "екст"
drag, startPoint x: 92, startPoint y: 198, endPoint x: 110, endPoint y: 197, distance: 17.2
click at [110, 204] on span "<!-- Текст поверх картинки (если нужен) можно добавить сюда -->" at bounding box center [186, 214] width 341 height 20
click at [87, 204] on span "<!-- Текст поверх картинки (если нужен) можно добавить сюда -->" at bounding box center [186, 214] width 341 height 20
type textarea "<!-- Текст поверх картинки (если нужен) можно добавить сюда --> <!--"
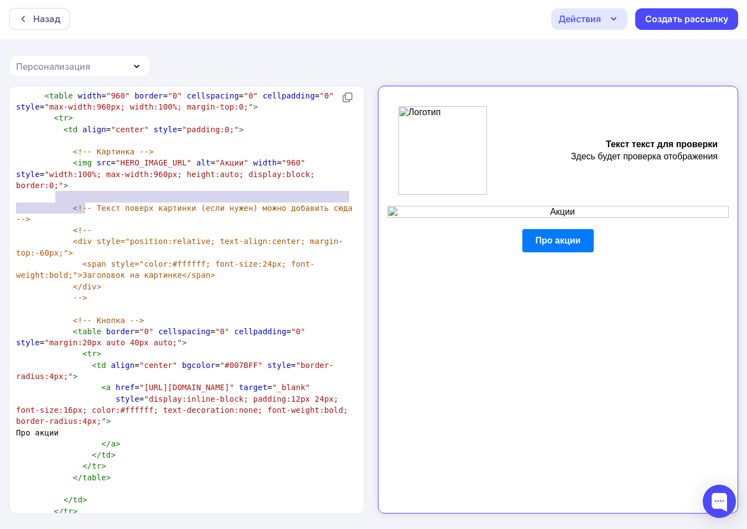
drag, startPoint x: 54, startPoint y: 201, endPoint x: 153, endPoint y: 208, distance: 98.8
click at [153, 208] on div "< html > < body > ​ </ body > </ html > ​ <!doctype html> < html lang = "ru" > …" at bounding box center [184, 22] width 341 height 1123
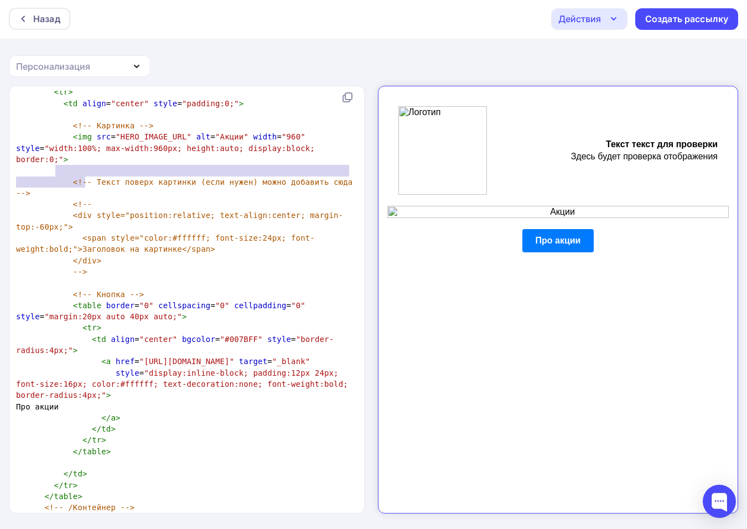
scroll to position [687, 0]
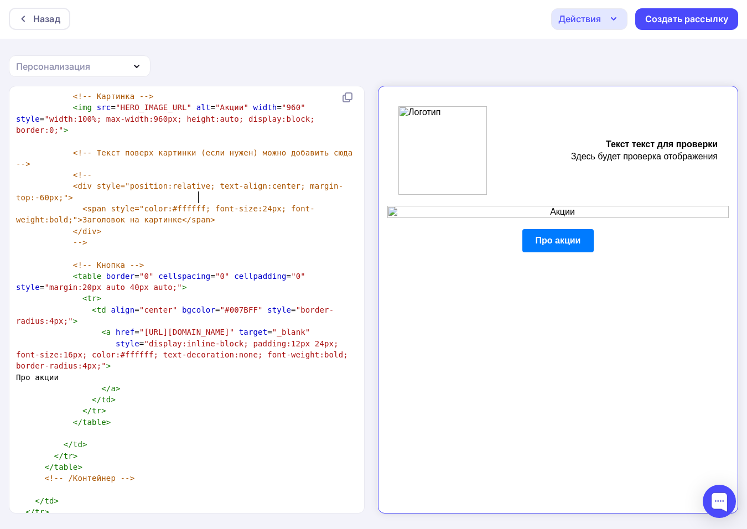
click at [288, 203] on pre "<span style="color:#ffffff; font-size:24px; font-weight:bold;">Заголовок на кар…" at bounding box center [184, 214] width 341 height 23
click at [92, 517] on pre "</ table >" at bounding box center [184, 522] width 341 height 11
click at [97, 517] on pre "</ table >" at bounding box center [184, 522] width 341 height 11
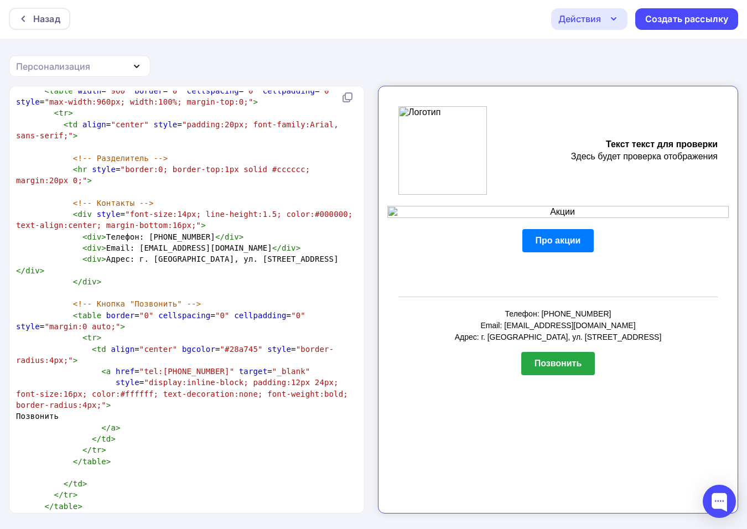
scroll to position [1127, 0]
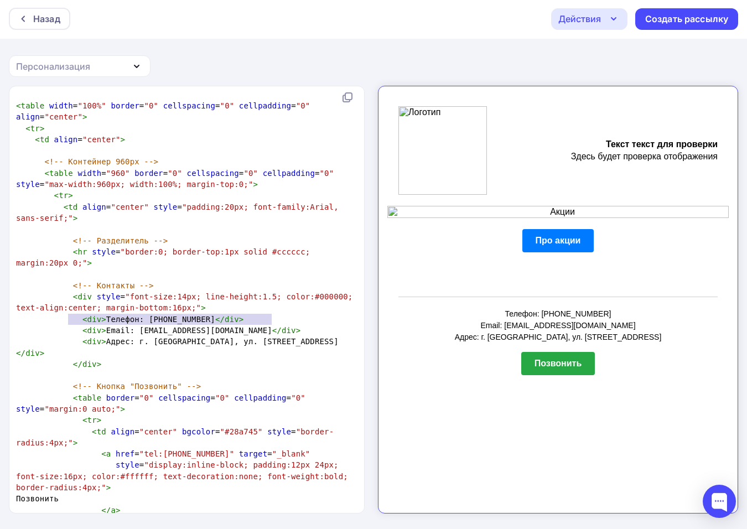
type textarea "<div>Адрес: г. [GEOGRAPHIC_DATA], ул. [STREET_ADDRESS]</div>"
drag, startPoint x: 293, startPoint y: 318, endPoint x: 56, endPoint y: 324, distance: 236.9
click at [56, 336] on pre "< div > Адрес: г. [GEOGRAPHIC_DATA], ул. [STREET_ADDRESS] </ div >" at bounding box center [184, 347] width 341 height 23
click at [131, 359] on pre "</ div >" at bounding box center [184, 364] width 341 height 11
type textarea "<div>Адрес: г. [GEOGRAPHIC_DATA], ул. [STREET_ADDRESS]</div>"
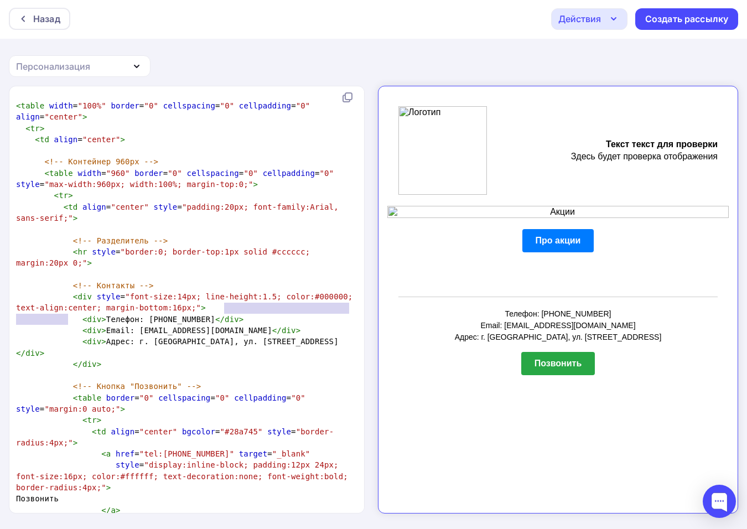
type textarea "<div>Адрес: г. [GEOGRAPHIC_DATA], ул. [STREET_ADDRESS]</div>"
drag, startPoint x: 69, startPoint y: 317, endPoint x: 299, endPoint y: 323, distance: 230.8
click at [310, 336] on pre "< div > Адрес: г. [GEOGRAPHIC_DATA], ул. [STREET_ADDRESS] </ div >" at bounding box center [184, 347] width 341 height 23
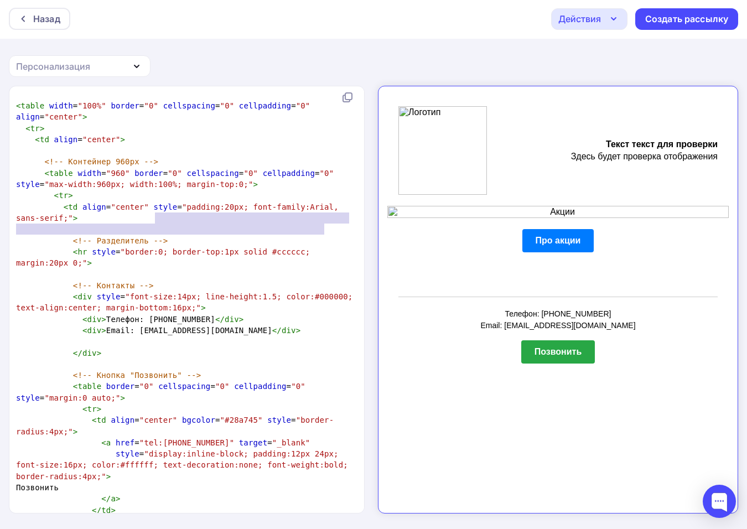
type textarea "2"
click at [315, 247] on span ""border:0; border-top:1px solid #cccccc; margin:20px 0;"" at bounding box center [165, 257] width 299 height 20
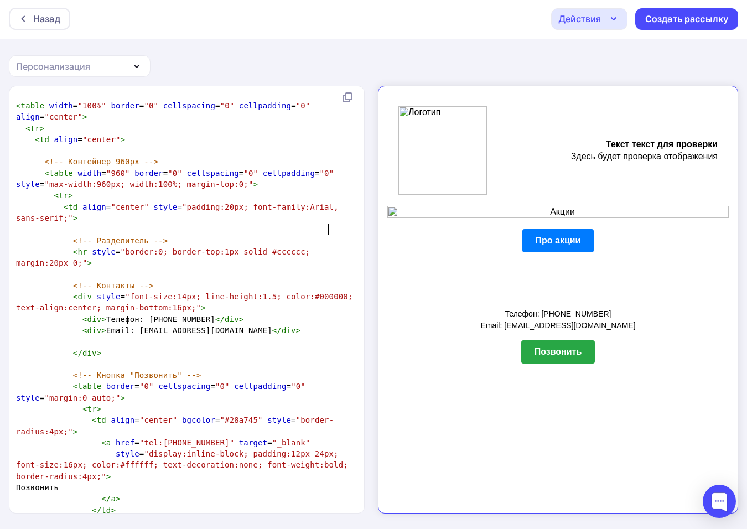
click at [315, 247] on span ""border:0; border-top:1px solid #cccccc; margin:20px 0;"" at bounding box center [165, 257] width 299 height 20
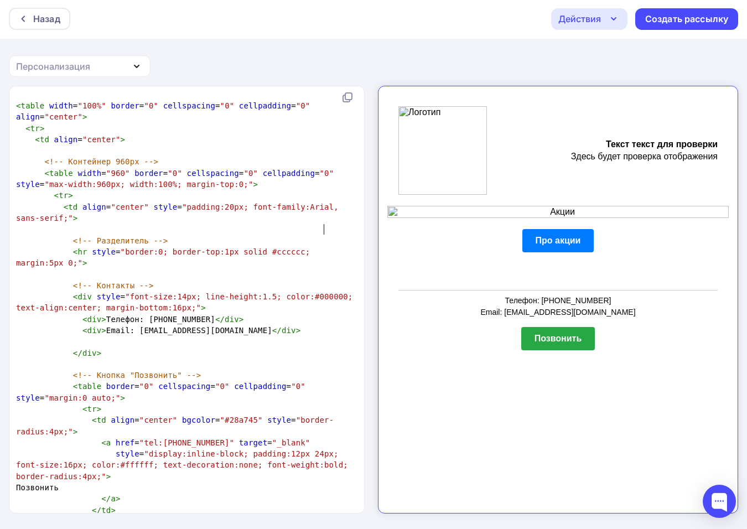
scroll to position [4, 4]
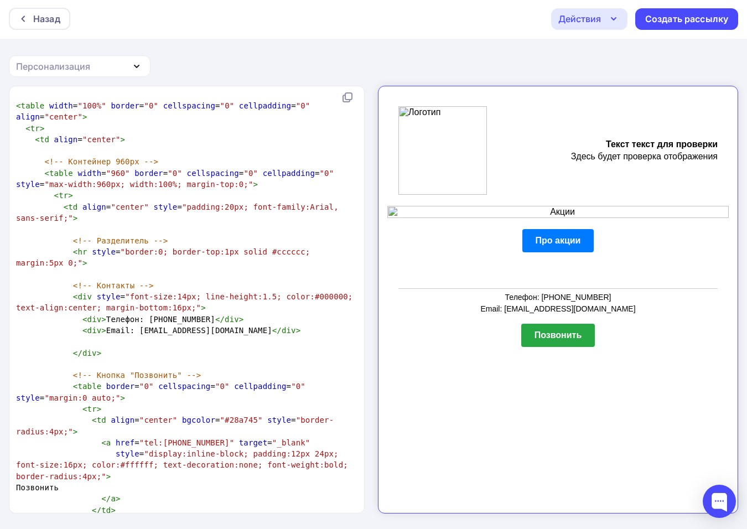
type textarea "5"
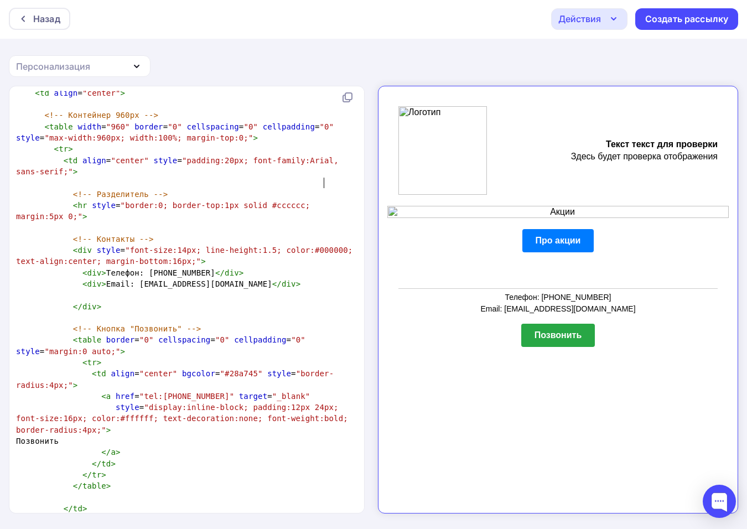
scroll to position [1238, 0]
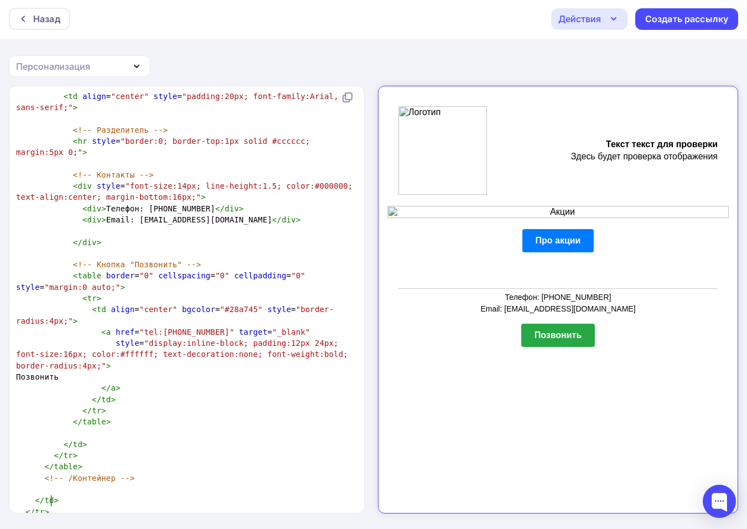
click at [162, 517] on pre "</ table >" at bounding box center [184, 522] width 341 height 11
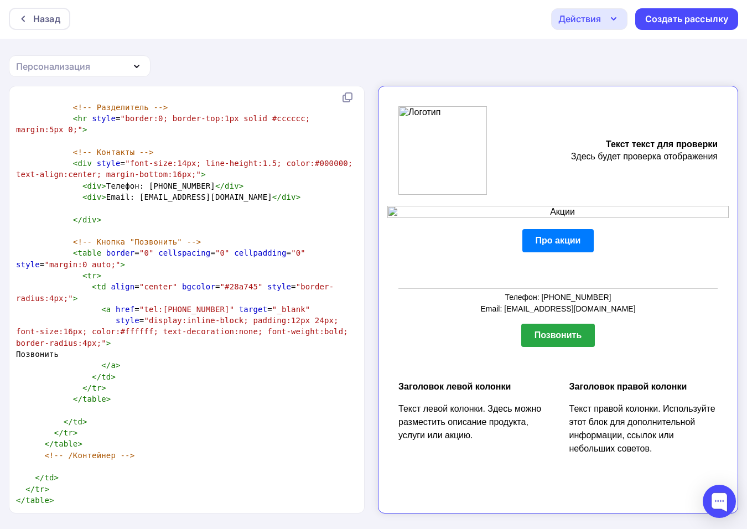
scroll to position [1620, 0]
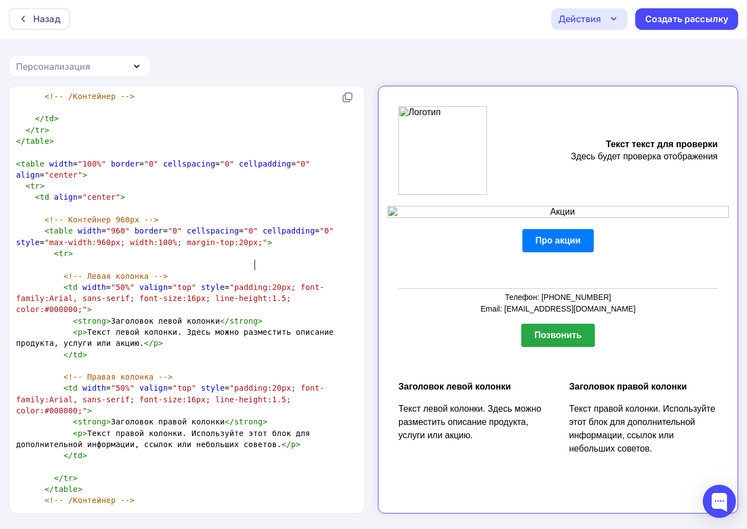
click at [253, 283] on span ""padding:20px; font-family:Arial, sans-serif; font-size:16px; line-height:1.5; …" at bounding box center [170, 299] width 308 height 32
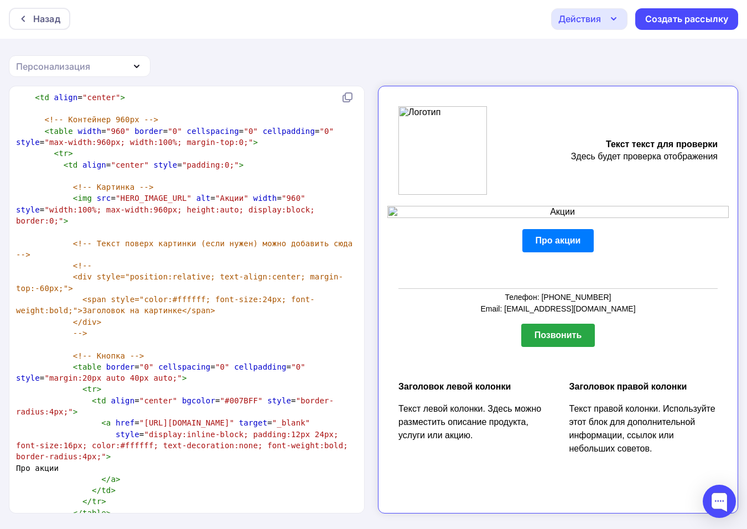
scroll to position [543, 0]
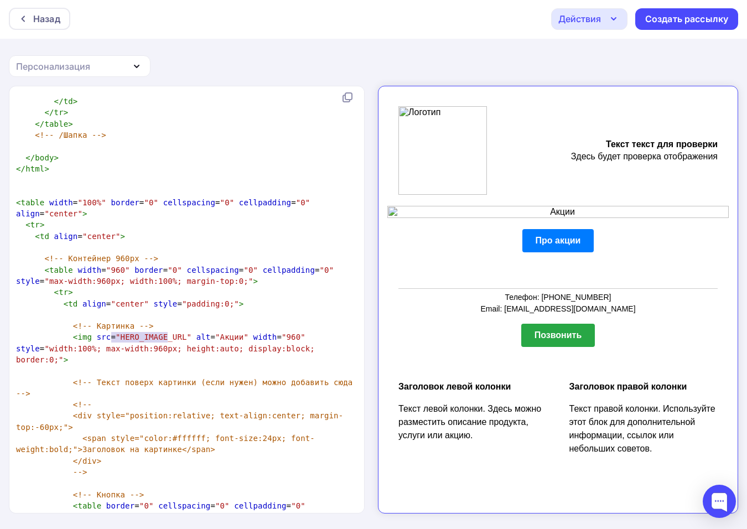
type textarea "HERO_IMAGE_URL"
drag, startPoint x: 111, startPoint y: 334, endPoint x: 170, endPoint y: 340, distance: 60.0
click at [170, 340] on span ""HERO_IMAGE_URL"" at bounding box center [154, 337] width 76 height 9
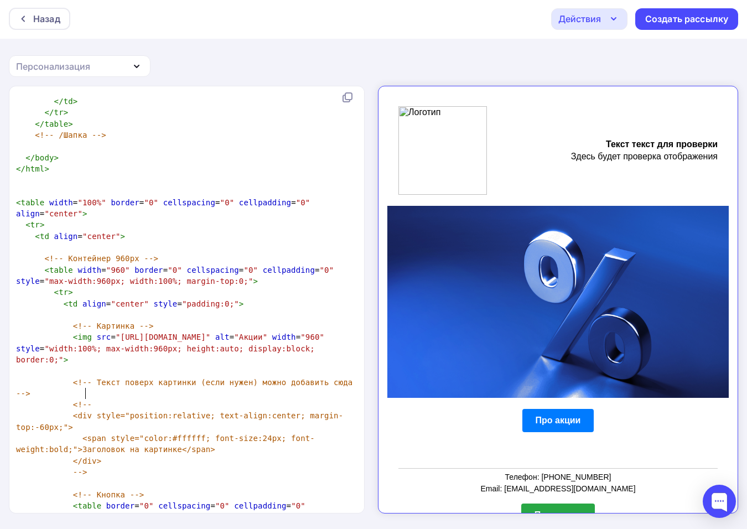
click at [94, 399] on pre "<!--" at bounding box center [184, 404] width 341 height 11
click at [113, 412] on pre "<div style="position:relative; text-align:center; margin-top:-60px;">" at bounding box center [184, 421] width 341 height 23
type textarea "вввв"
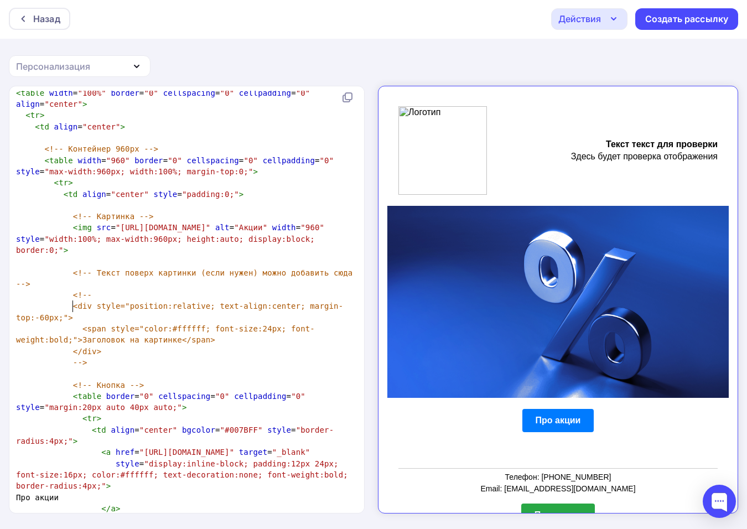
scroll to position [568, 0]
click at [127, 288] on pre "<!--" at bounding box center [184, 293] width 341 height 11
click at [98, 356] on pre "-->" at bounding box center [184, 361] width 341 height 11
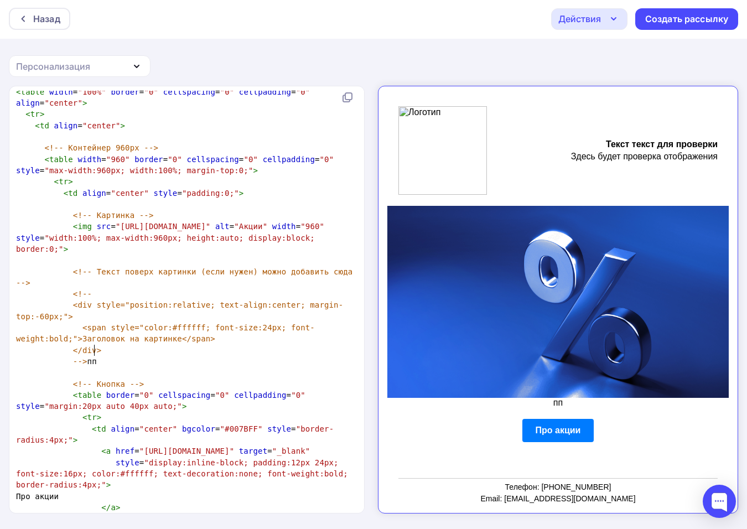
type textarea "ппп"
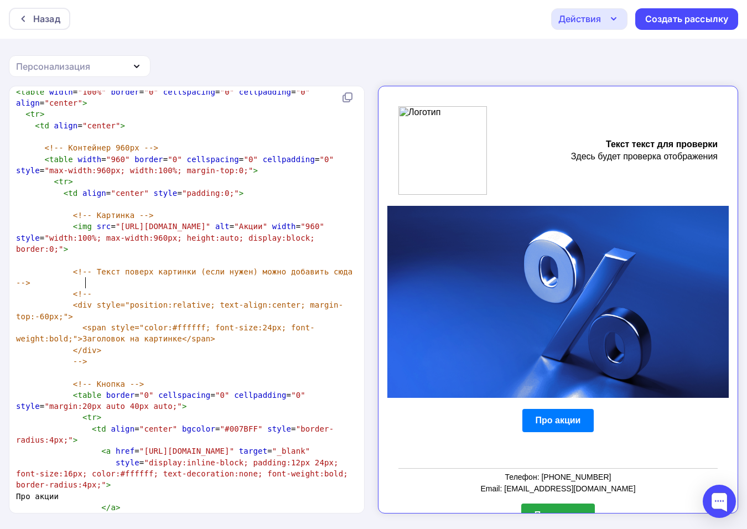
click at [141, 288] on pre "<!--" at bounding box center [184, 293] width 341 height 11
type textarea "ппп"
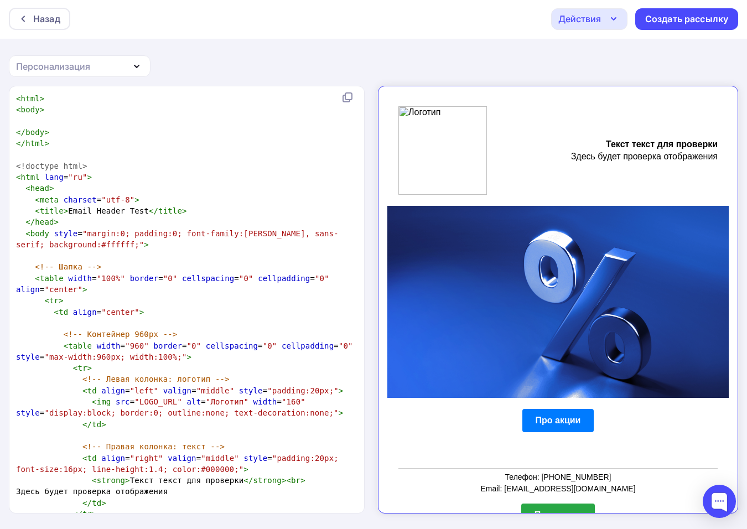
scroll to position [0, 0]
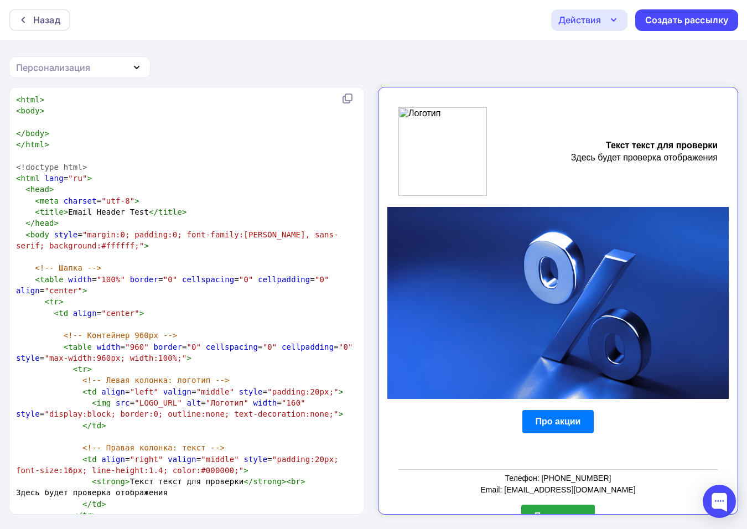
click at [459, 110] on img at bounding box center [433, 142] width 89 height 89
type textarea "LOGO_URL"
drag, startPoint x: 128, startPoint y: 400, endPoint x: 163, endPoint y: 406, distance: 35.4
click at [163, 406] on span ""LOGO_URL"" at bounding box center [158, 402] width 48 height 9
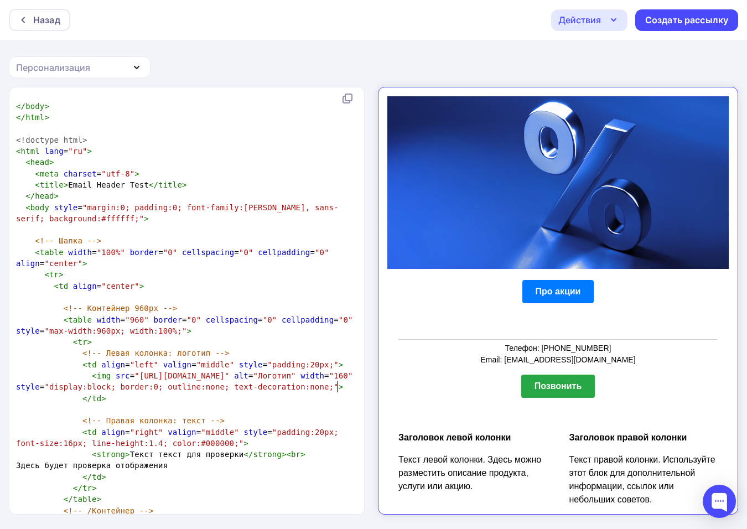
scroll to position [79, 0]
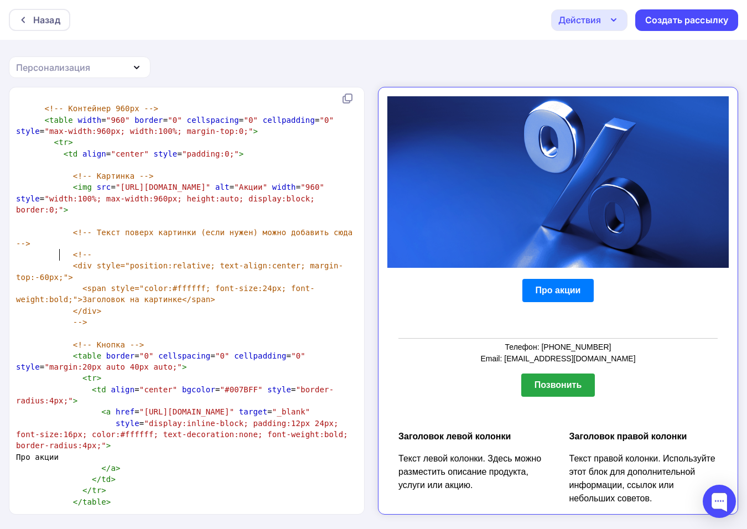
click at [60, 248] on span "<!-- Текст поверх картинки (если нужен) можно добавить сюда -->" at bounding box center [186, 238] width 341 height 20
type textarea "[PERSON_NAME]"
type textarea "fff"
drag, startPoint x: 163, startPoint y: 300, endPoint x: 178, endPoint y: 297, distance: 14.8
click at [178, 297] on span "<span style="color:#ffffff; font-size:24px; font-weight:bold;">Заголовок на кар…" at bounding box center [165, 294] width 299 height 20
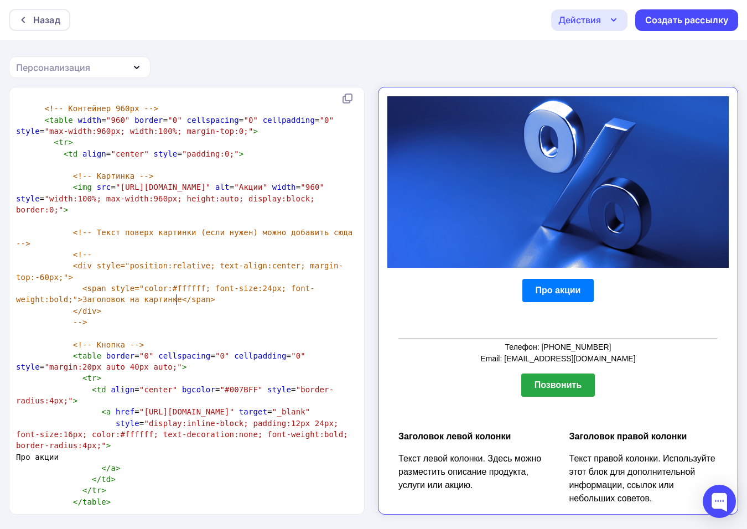
click at [178, 297] on span "<span style="color:#ffffff; font-size:24px; font-weight:bold;">Заголовок на кар…" at bounding box center [165, 294] width 299 height 20
drag, startPoint x: 188, startPoint y: 300, endPoint x: 173, endPoint y: 298, distance: 15.1
click at [173, 298] on span "<span style="color:#ffffff; font-size:24px; font-weight:bold;">Заголовок на кар…" at bounding box center [165, 294] width 299 height 20
type textarea "333"
type textarea "ffff"
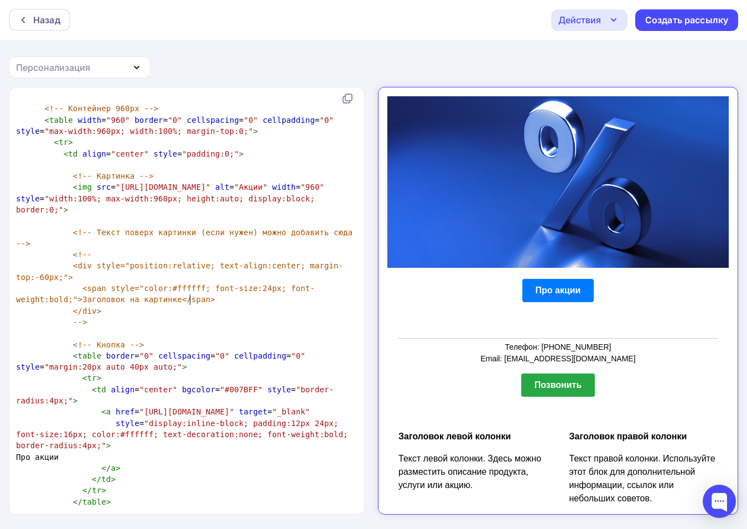
click at [278, 317] on pre "</div>" at bounding box center [184, 310] width 341 height 11
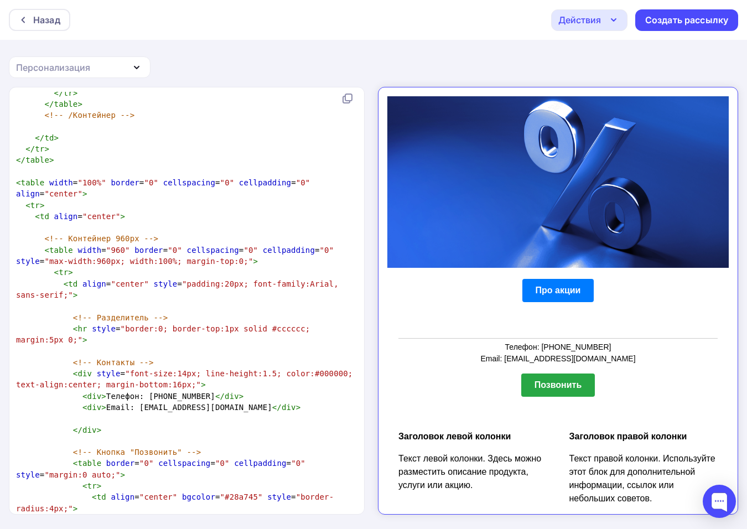
click at [315, 339] on span ""border:0; border-top:1px solid #cccccc; margin:5px 0;"" at bounding box center [165, 334] width 299 height 20
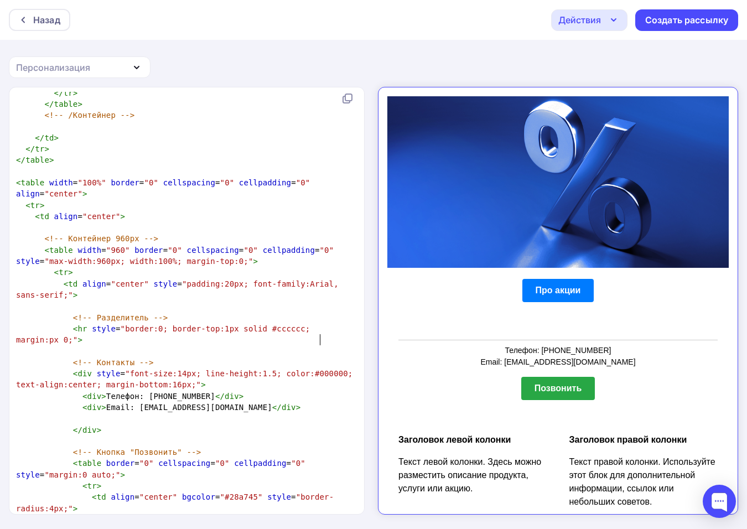
type textarea "1"
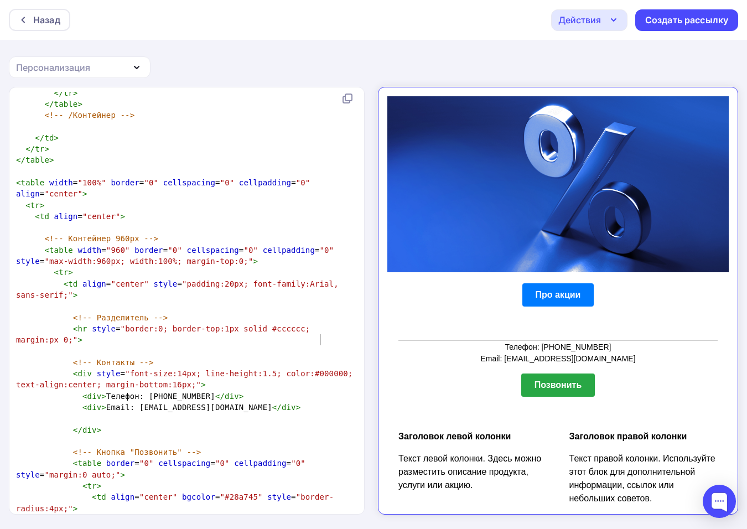
type textarea "3"
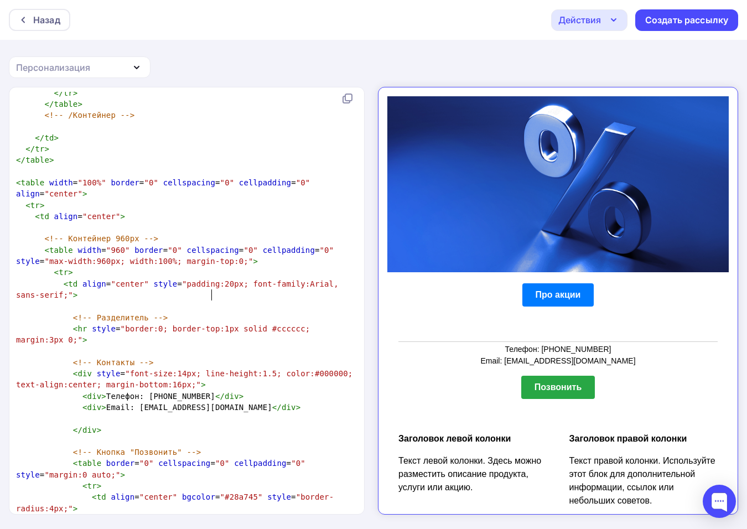
click at [210, 296] on span ""padding:20px; font-family:Arial, sans-serif;"" at bounding box center [179, 289] width 327 height 20
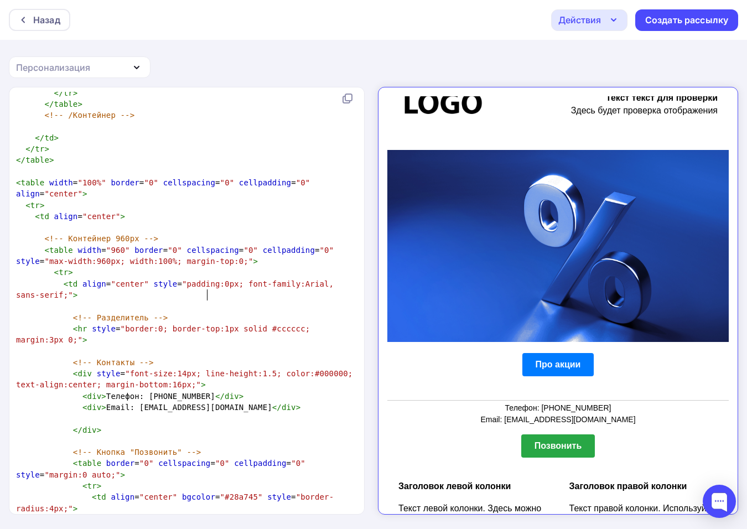
type textarea "1"
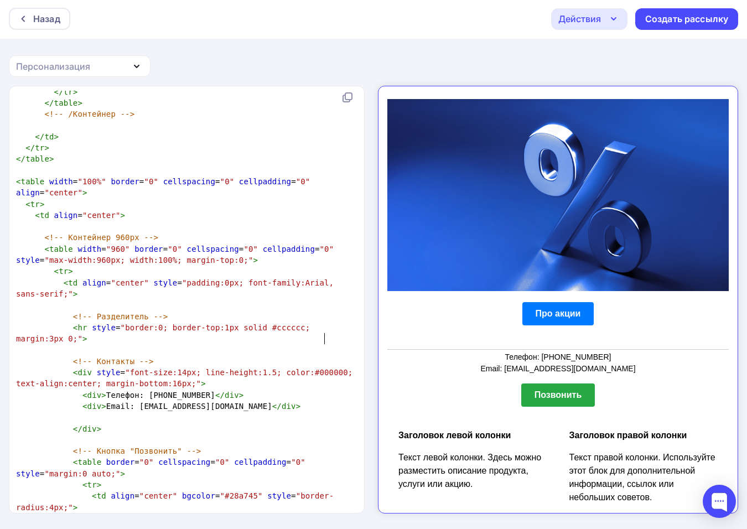
click at [315, 342] on span ""border:0; border-top:1px solid #cccccc; margin:3px 0;"" at bounding box center [165, 333] width 299 height 20
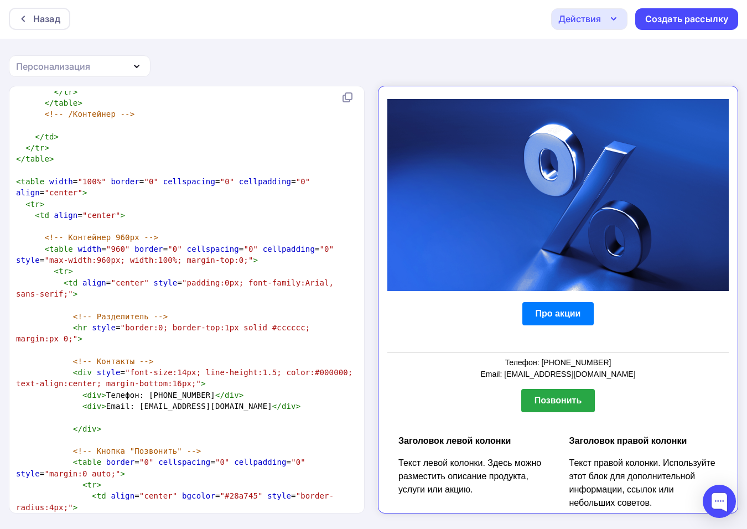
type textarea "1"
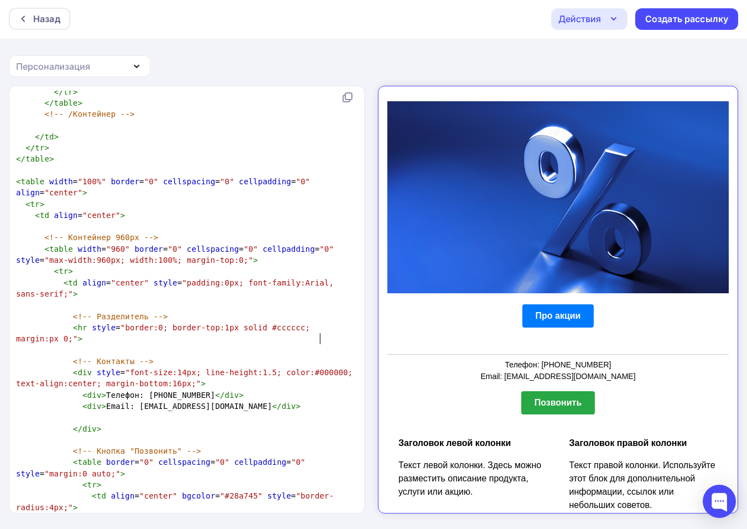
type textarea "5"
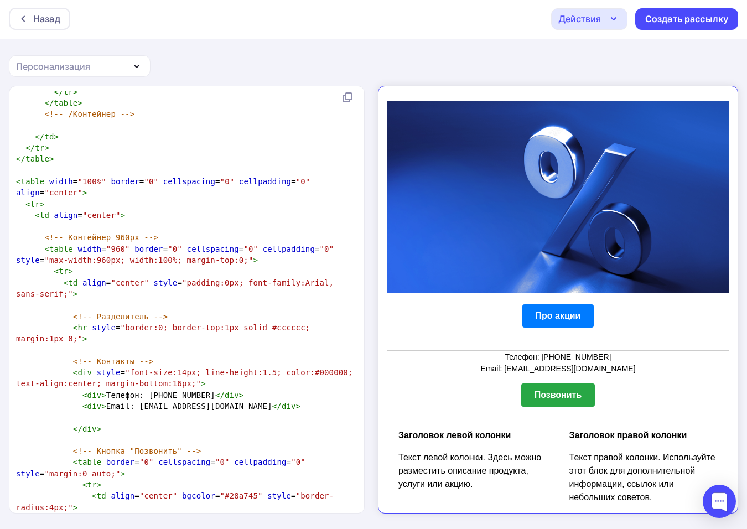
type textarea "10"
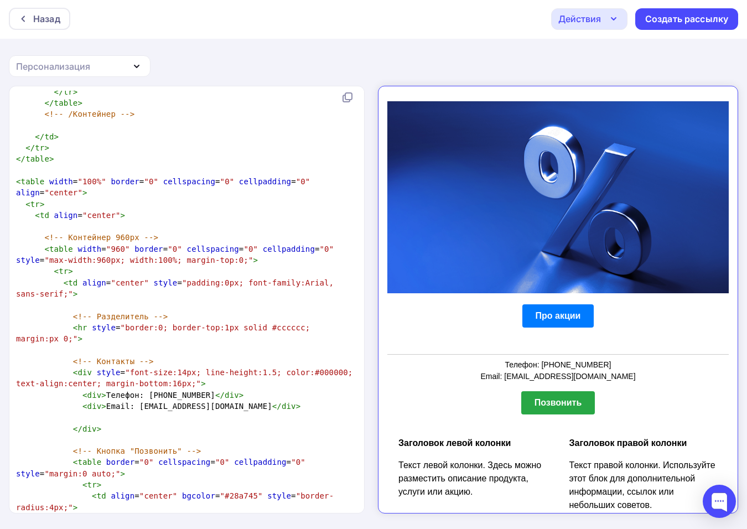
type textarea "1"
type textarea "3"
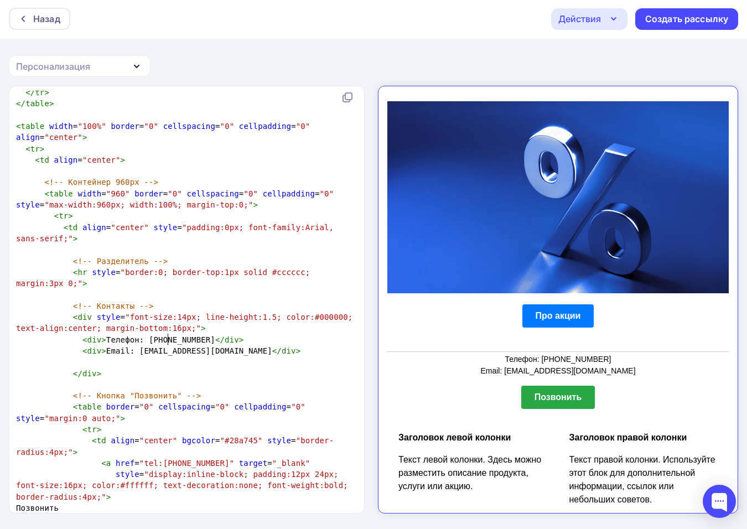
click at [167, 333] on span ""font-size:14px; line-height:1.5; color:#000000; text-align:center; margin-bott…" at bounding box center [186, 323] width 341 height 20
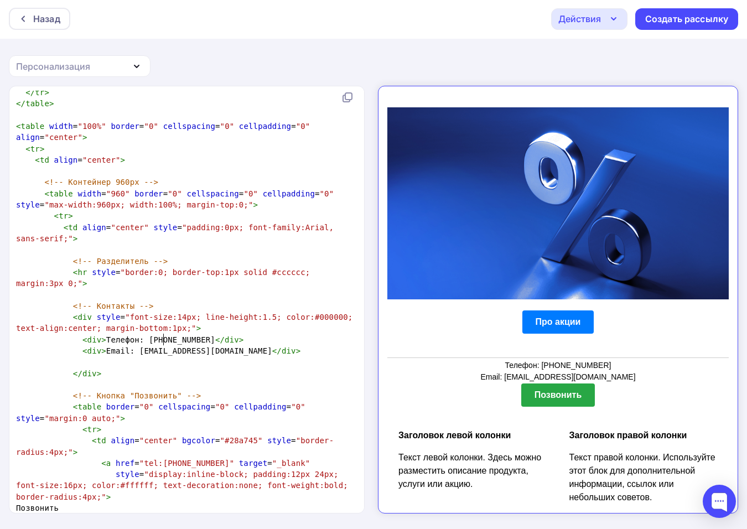
type textarea "0"
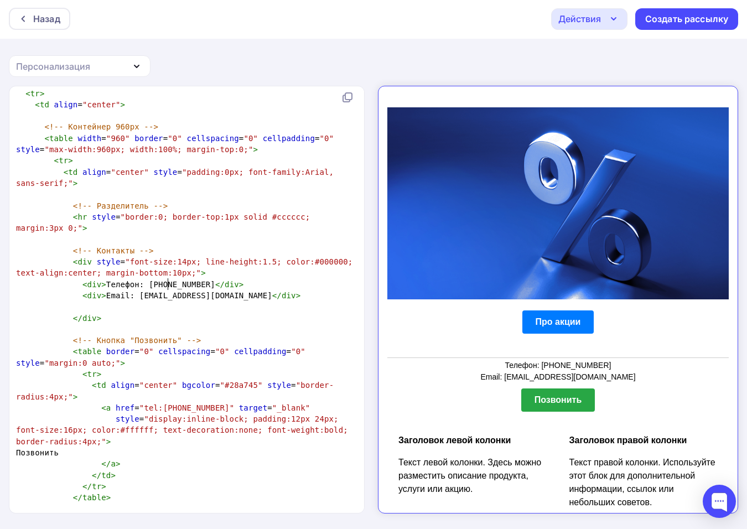
scroll to position [1189, 0]
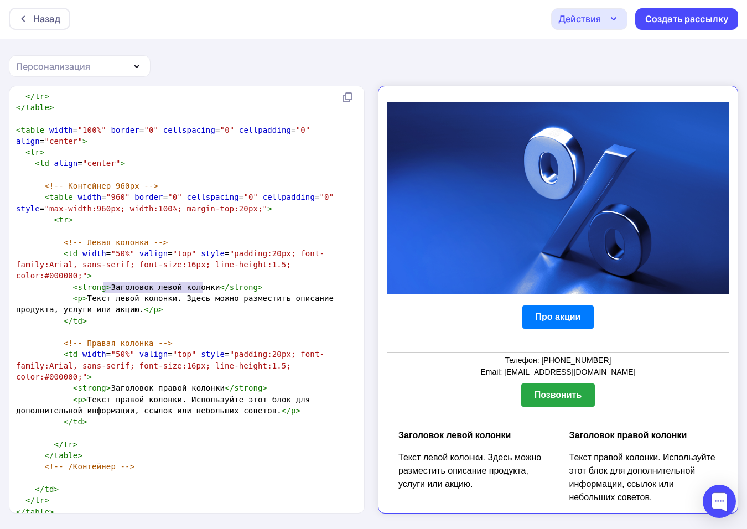
drag, startPoint x: 103, startPoint y: 288, endPoint x: 202, endPoint y: 283, distance: 99.2
click at [202, 283] on span "< strong > Заголовок левой колонки </ strong >" at bounding box center [139, 287] width 247 height 9
type textarea "G"
type textarea "Поя"
type textarea "чемц"
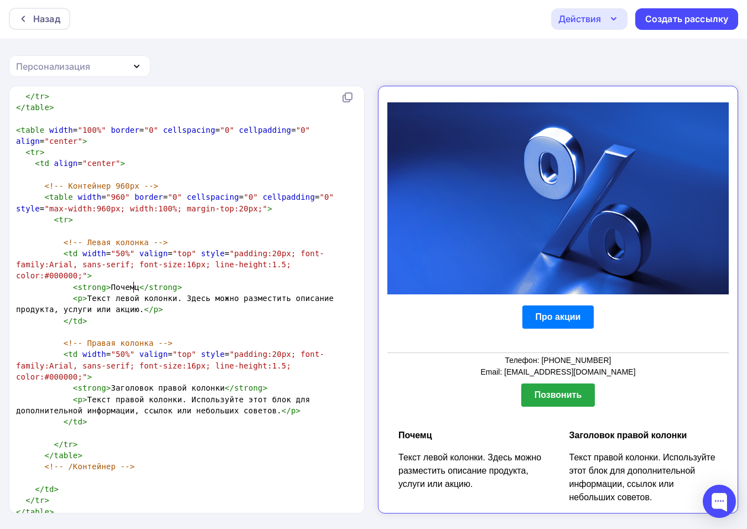
type textarea "у"
type textarea "мц"
type textarea "ц"
type textarea "у С"
type textarea "стоьит"
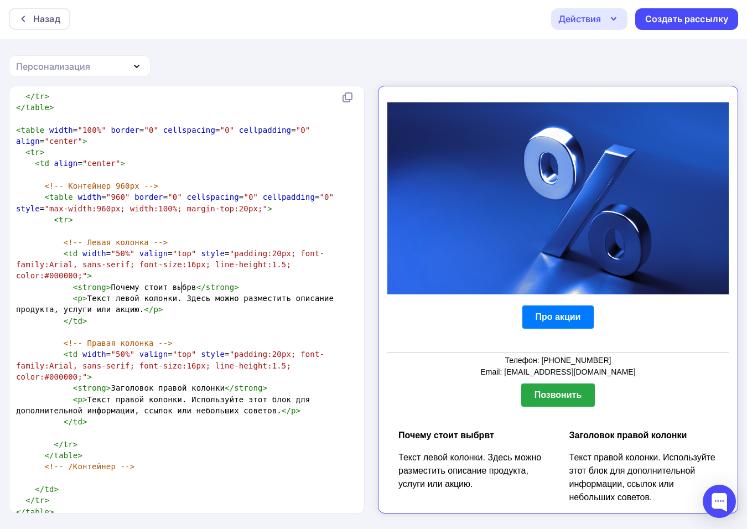
type textarea "ит выбрвть"
type textarea "ать нас?"
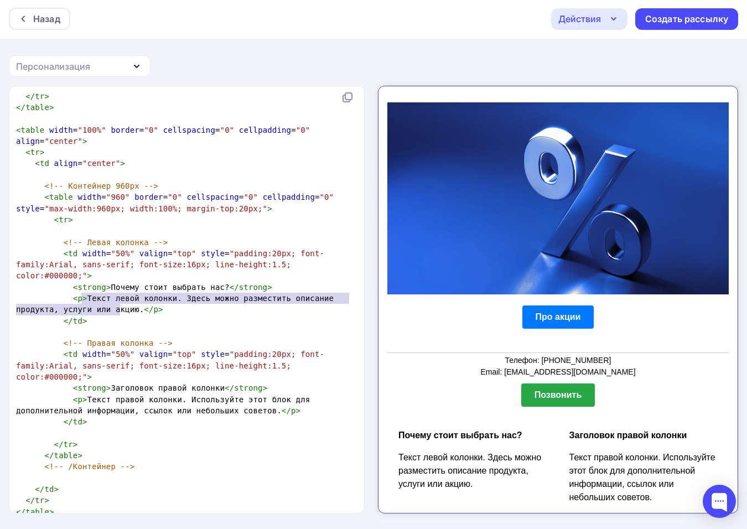
type textarea "Текст левой колонки. Здесь можно разместить описание продукта, услуги или акцию"
drag, startPoint x: 83, startPoint y: 298, endPoint x: 130, endPoint y: 309, distance: 48.3
click at [130, 309] on span "< p > Текст левой колонки. Здесь можно разместить описание продукта, услуги или…" at bounding box center [177, 304] width 323 height 20
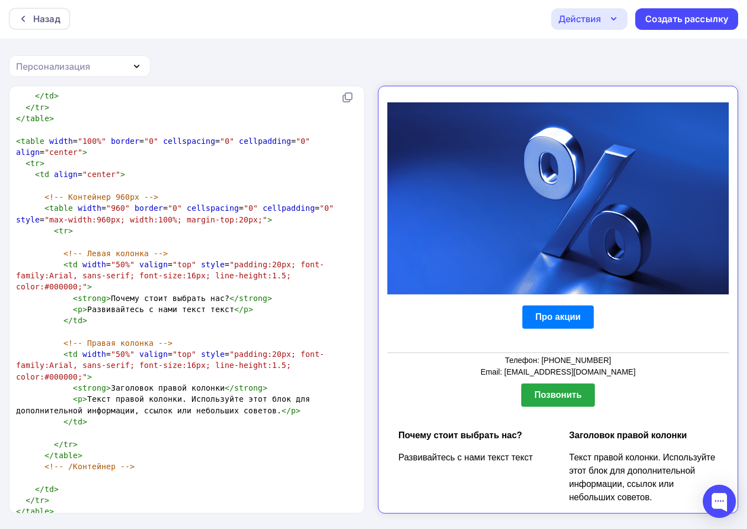
type textarea "Развивайтесь с нами текст текст [PERSON_NAME]"
type textarea "ммммммммм"
type textarea "текст"
click at [572, 426] on strong "Заголовок правой колонки" at bounding box center [619, 425] width 118 height 9
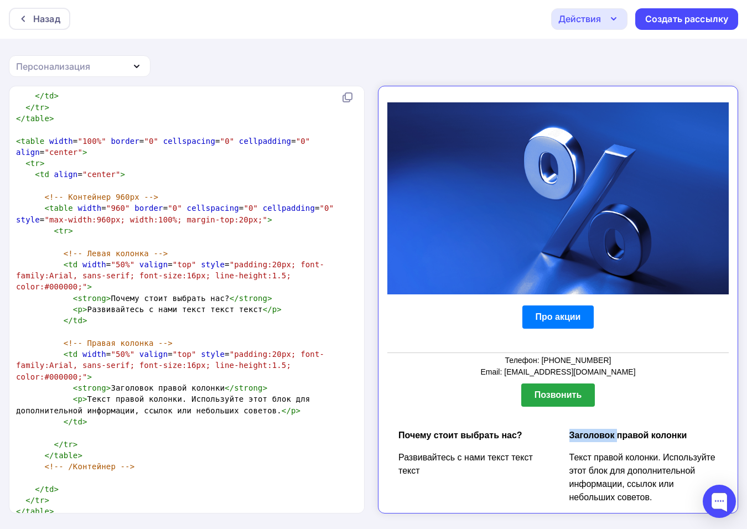
click at [577, 426] on strong "Заголовок правой колонки" at bounding box center [619, 425] width 118 height 9
click at [560, 421] on strong "Заголовок правой колонки" at bounding box center [619, 425] width 118 height 9
click at [607, 423] on strong "Заголовок правой колонки" at bounding box center [619, 425] width 118 height 9
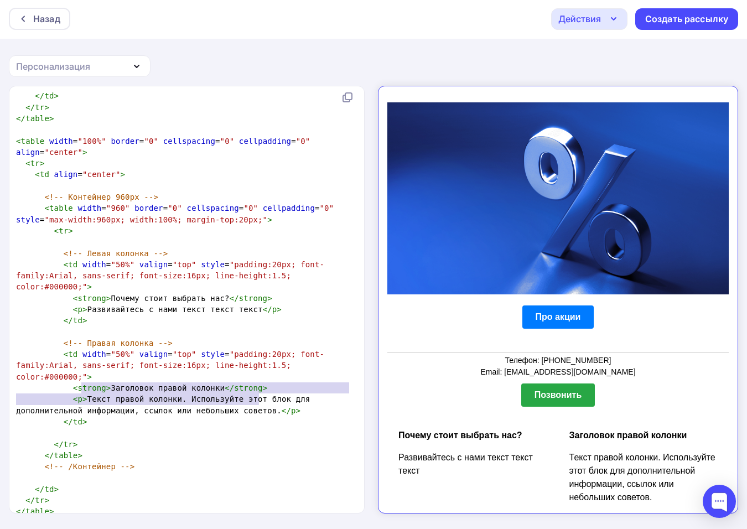
drag, startPoint x: 81, startPoint y: 391, endPoint x: 258, endPoint y: 395, distance: 176.6
click at [258, 395] on span "< p > Текст правой колонки. Используйте этот блок для дополнительной информации…" at bounding box center [165, 405] width 299 height 20
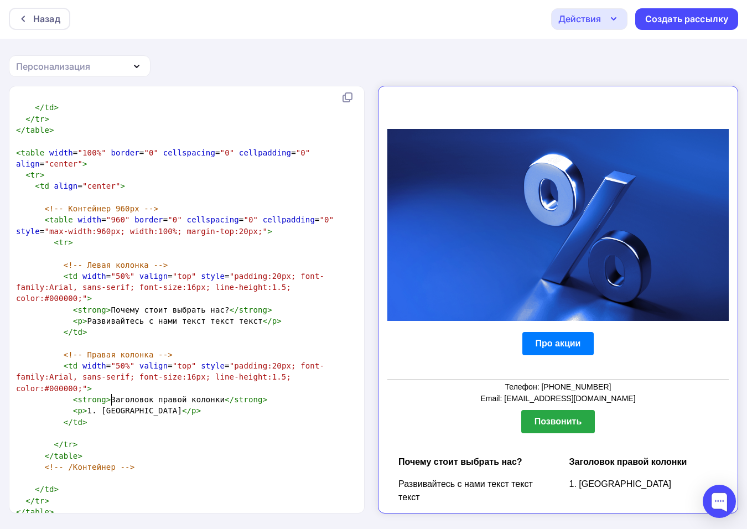
type textarea "1. Преис"
type textarea "мущество"
type textarea "2"
type textarea ",."
type textarea "M<"
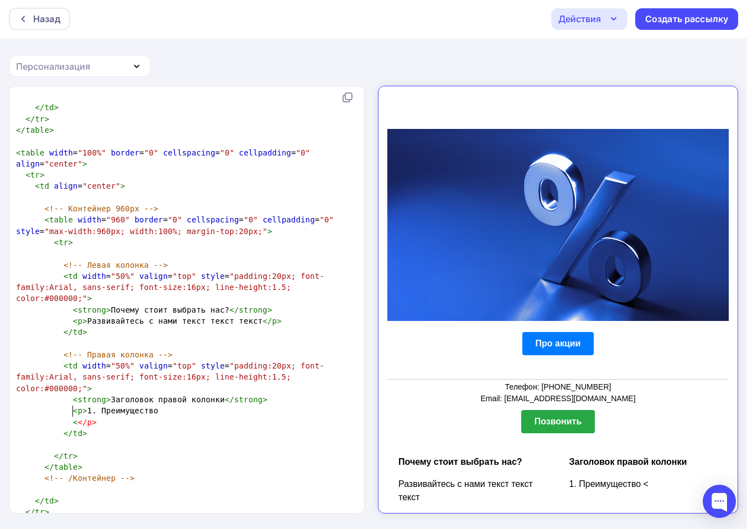
type textarea "<>"
type textarea "br"
type textarea "2/"
type textarea ". Преимущество"
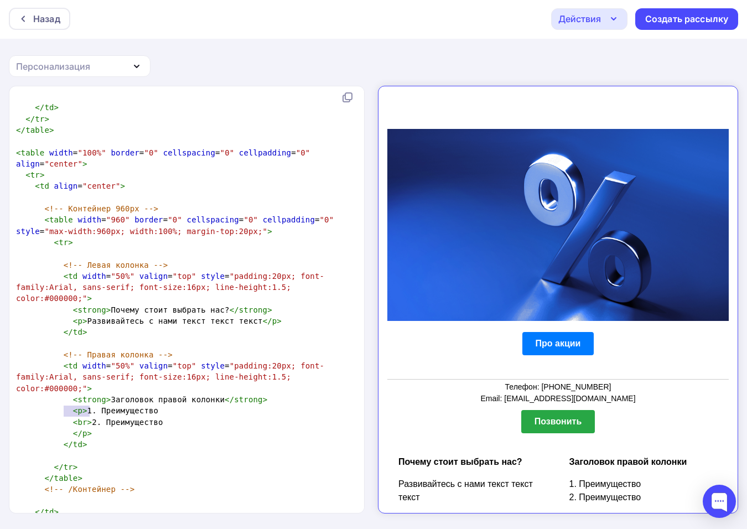
type textarea "<br>"
drag, startPoint x: 62, startPoint y: 410, endPoint x: 86, endPoint y: 409, distance: 24.4
click at [86, 418] on span "< br > 2. Преимущество" at bounding box center [89, 422] width 147 height 9
paste textarea
type textarea "3. п"
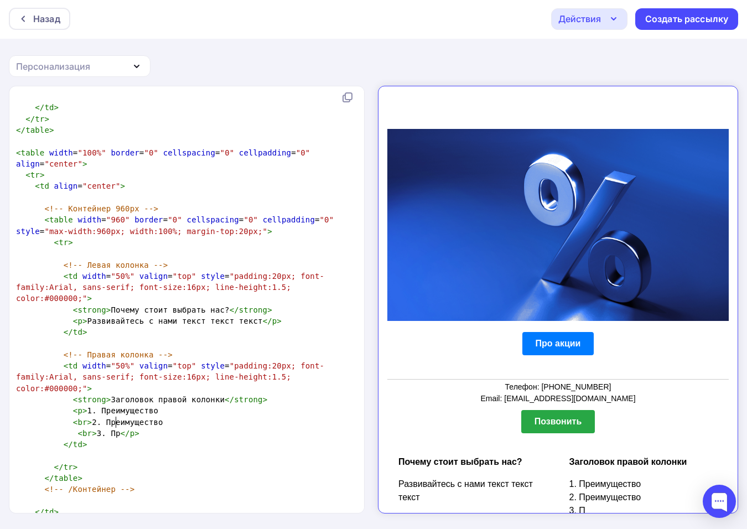
type textarea "Прт"
type textarea "еимущество"
type textarea "ong>Заголовок правой колонки</strong>"
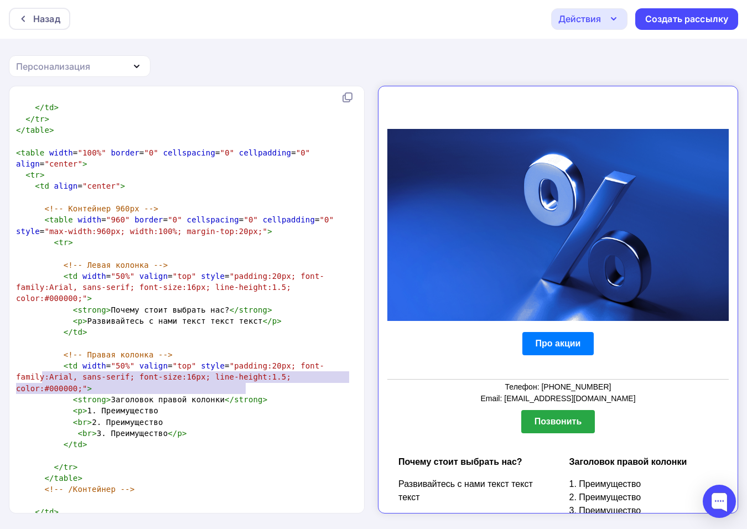
type textarea "<strong>Заголовок правой колонки</strong>"
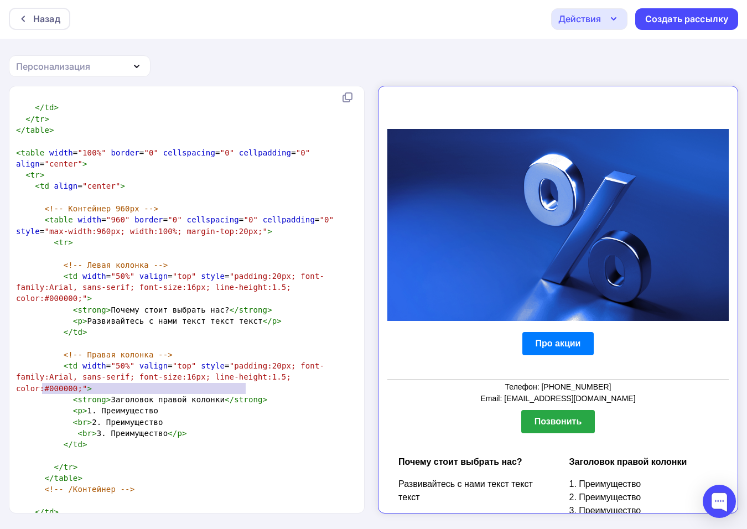
drag, startPoint x: 253, startPoint y: 391, endPoint x: 42, endPoint y: 387, distance: 212.0
click at [42, 394] on pre "< strong > Заголовок правой колонки </ strong >" at bounding box center [184, 399] width 341 height 11
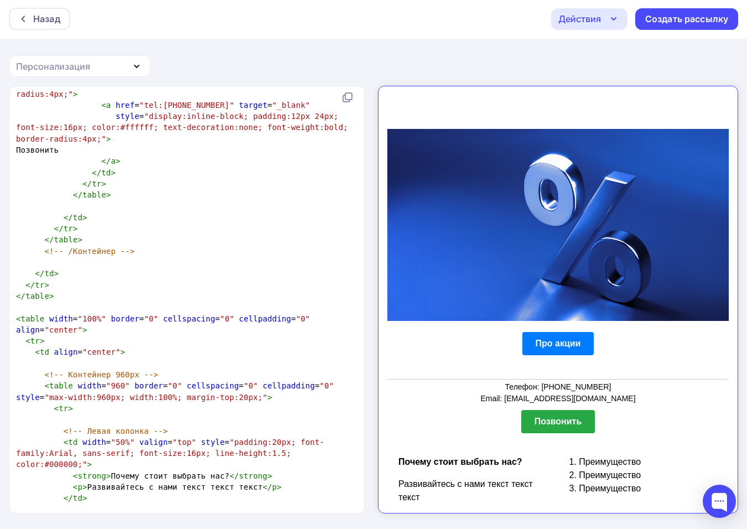
click at [221, 402] on span ""max-width:960px; width:100%; margin-top:20px;"" at bounding box center [155, 397] width 223 height 9
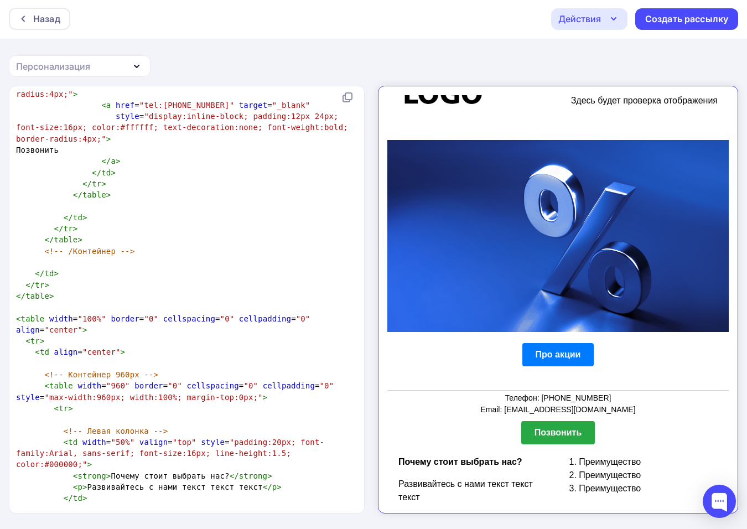
type textarea "1"
type textarea "2"
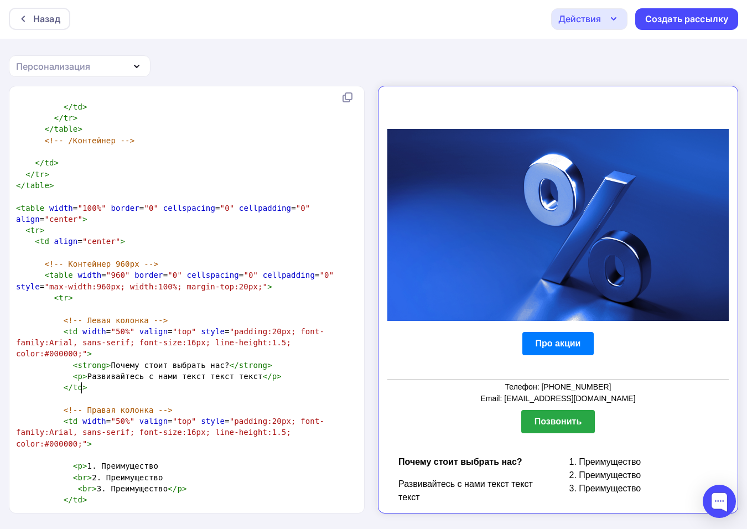
click at [157, 392] on pre "</ td >" at bounding box center [184, 387] width 341 height 11
click at [168, 403] on pre "​" at bounding box center [184, 398] width 341 height 11
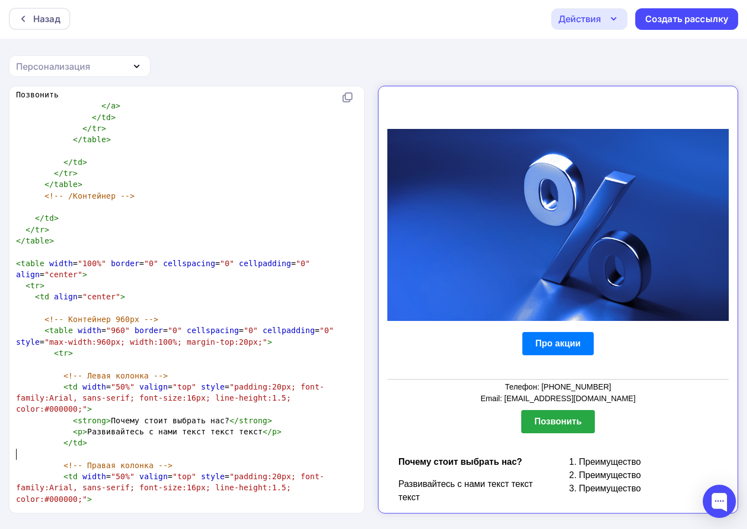
scroll to position [0, 0]
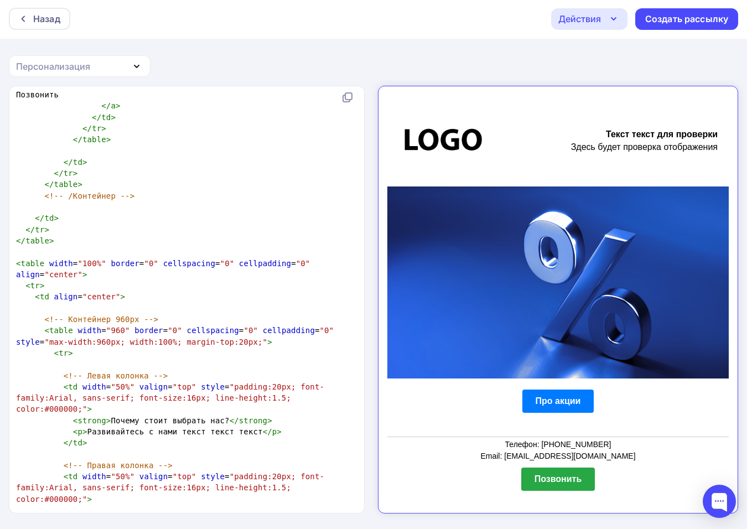
click at [595, 135] on td "Текст текст для проверки Здесь будет проверка отображения" at bounding box center [616, 131] width 206 height 91
click at [597, 128] on strong "Текст текст для проверки" at bounding box center [653, 124] width 112 height 9
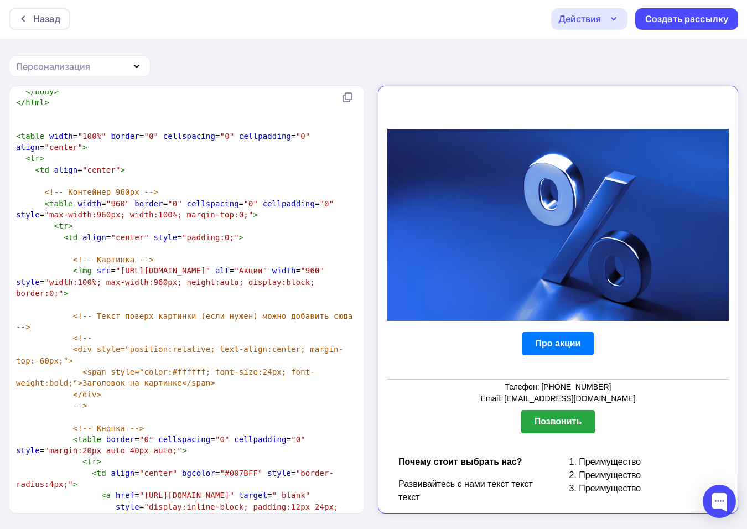
scroll to position [407, 0]
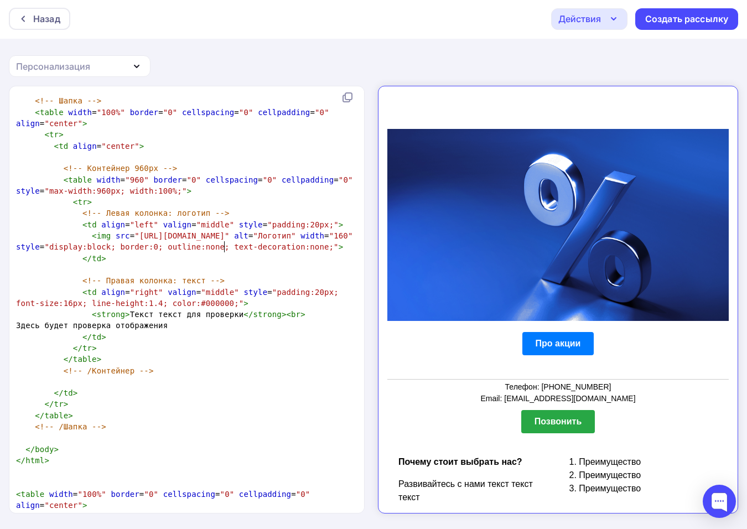
click at [225, 240] on span ""[URL][DOMAIN_NAME]"" at bounding box center [181, 235] width 95 height 9
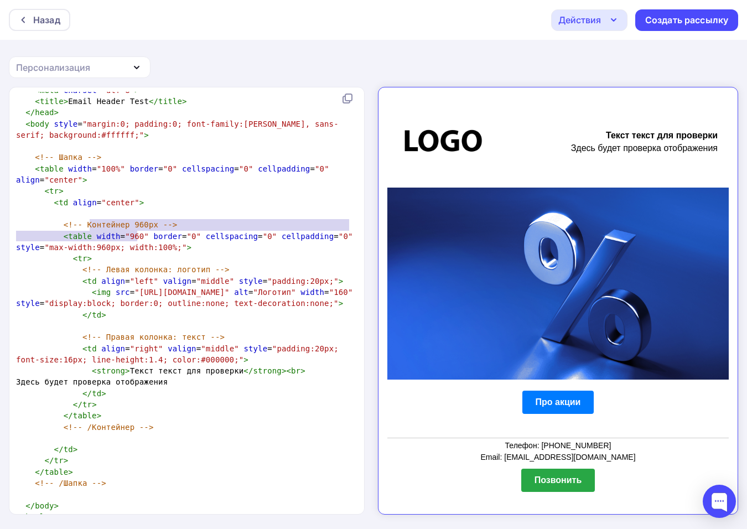
type textarea "width="960""
drag, startPoint x: 139, startPoint y: 235, endPoint x: 89, endPoint y: 237, distance: 50.4
click at [89, 237] on span "< table width = "960" border = "0" cellspacing = "0" cellpadding = "0" style = …" at bounding box center [186, 242] width 341 height 20
click at [150, 243] on span ""max-width:960px; width:100%;"" at bounding box center [115, 247] width 142 height 9
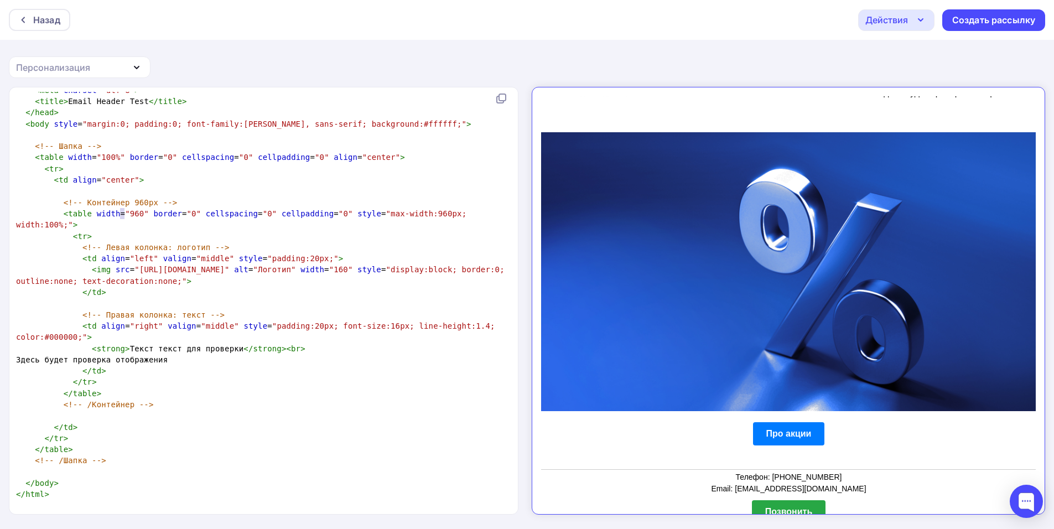
click at [125, 216] on span ""960"" at bounding box center [137, 213] width 24 height 9
type textarea "12"
type textarea "0"
type textarea "96"
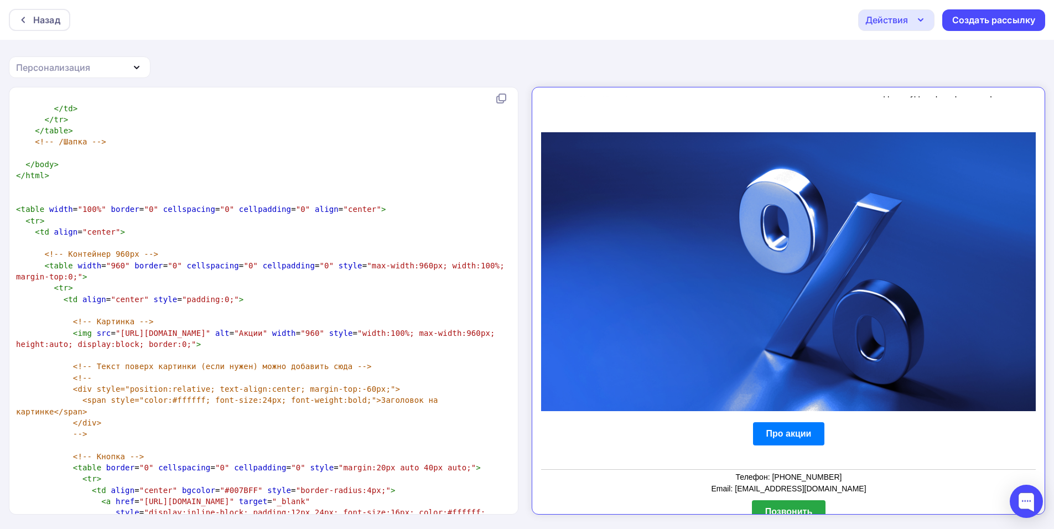
scroll to position [443, 0]
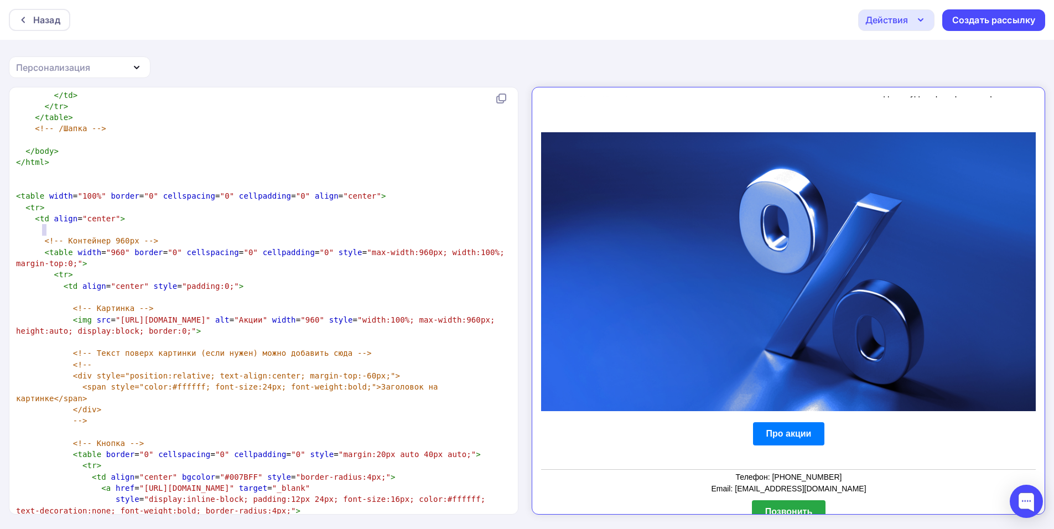
type textarea "<!-- Контейнер 960px -->"
drag, startPoint x: 41, startPoint y: 231, endPoint x: 162, endPoint y: 235, distance: 121.2
type textarea "<!-- Картинка -->"
drag, startPoint x: 182, startPoint y: 298, endPoint x: 53, endPoint y: 297, distance: 129.5
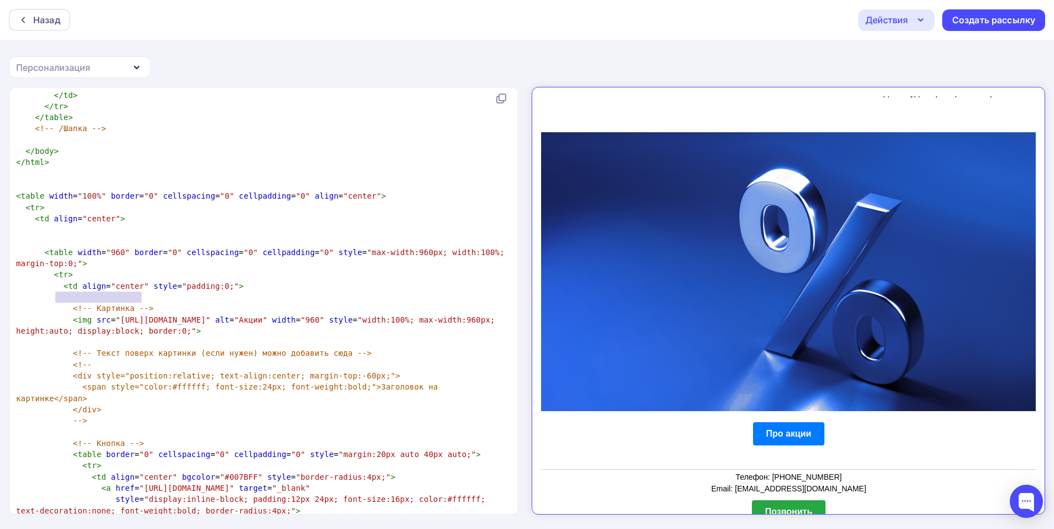
click at [53, 303] on pre "<!-- Картинка -->" at bounding box center [261, 308] width 495 height 11
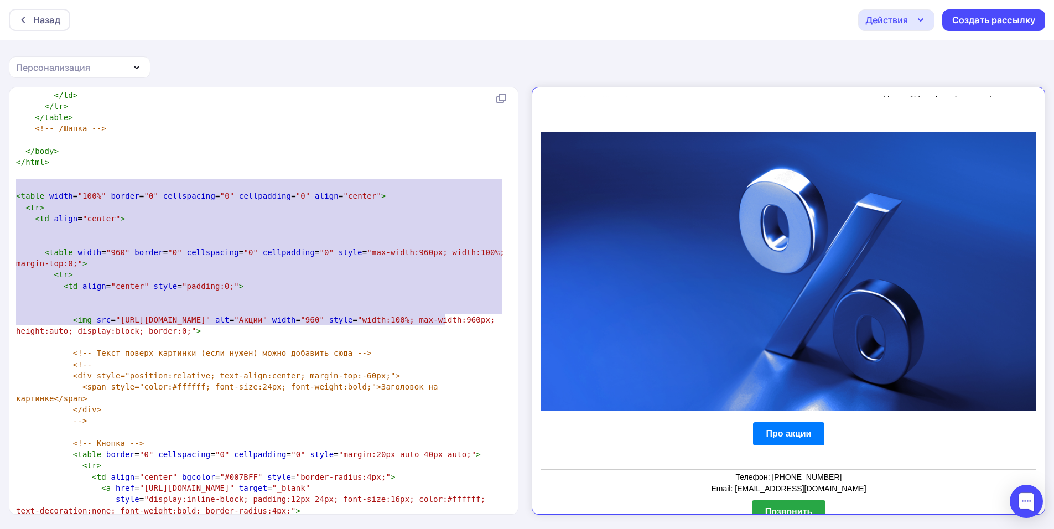
drag, startPoint x: 478, startPoint y: 318, endPoint x: 6, endPoint y: 185, distance: 490.2
click at [1, 183] on div "<table width="100%" border="0" cellspacing="0" cellpadding="0" align="center"> …" at bounding box center [527, 308] width 1054 height 443
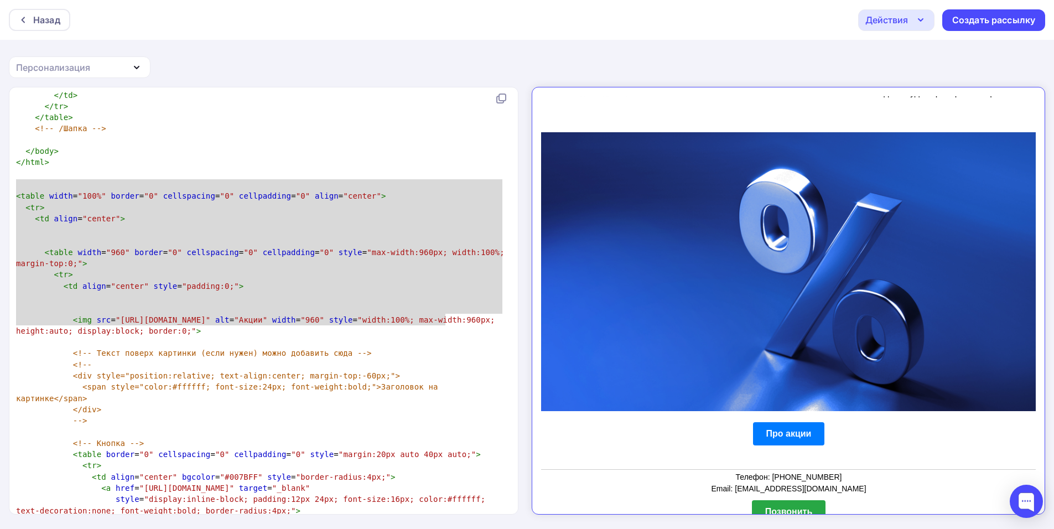
type textarea "<table width="100%" border="0" cellspacing="0" cellpadding="0" align="center"> …"
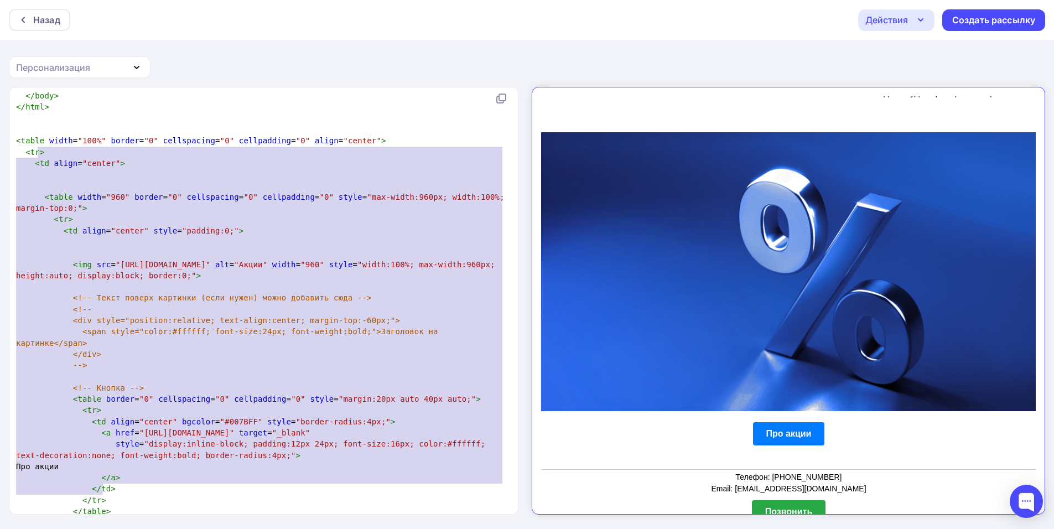
scroll to position [443, 0]
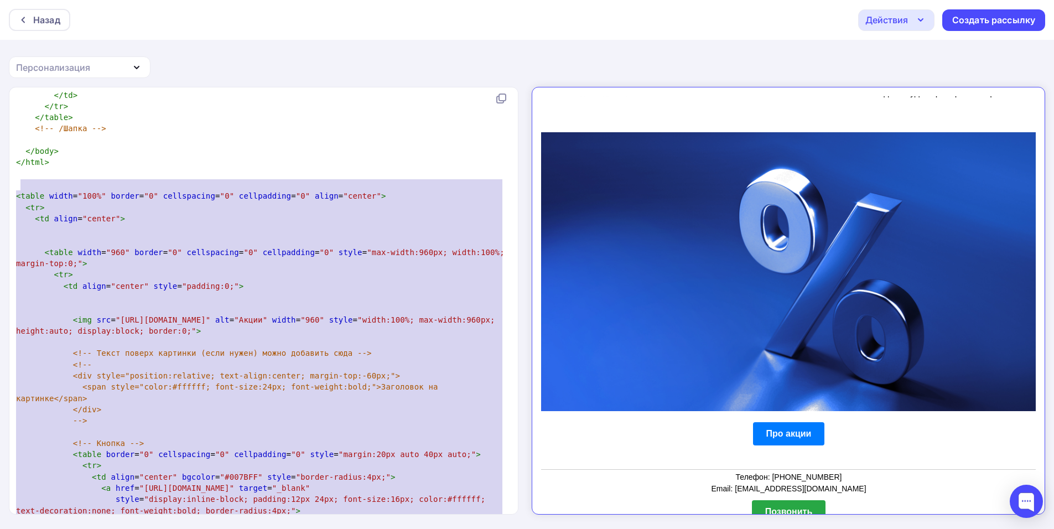
type textarea "<lorem ipsum="849%" dolors="5" ametconsect="5" adipiscinge="9" seddo="eiusmo"> …"
drag, startPoint x: 134, startPoint y: 433, endPoint x: 14, endPoint y: 182, distance: 277.9
click at [117, 235] on pre at bounding box center [261, 240] width 495 height 11
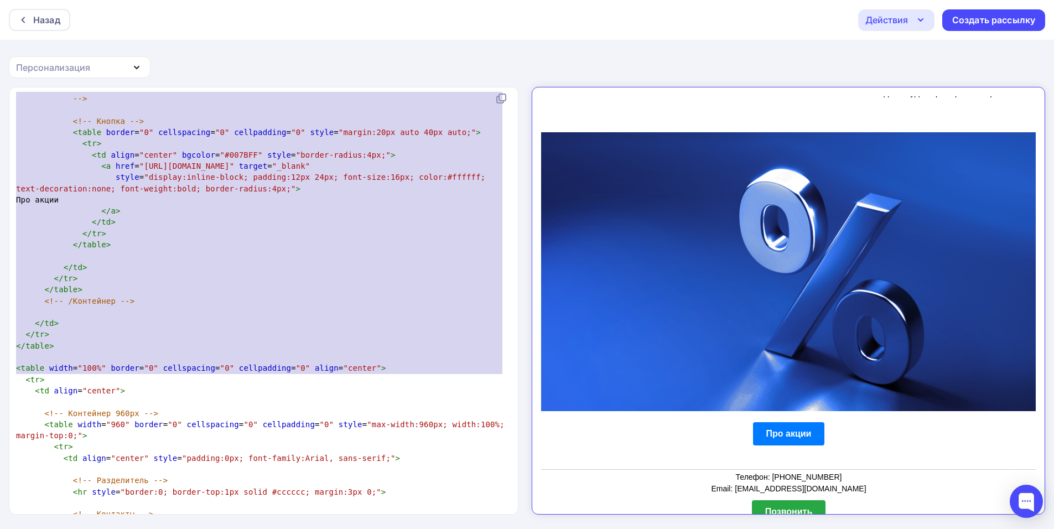
scroll to position [775, 0]
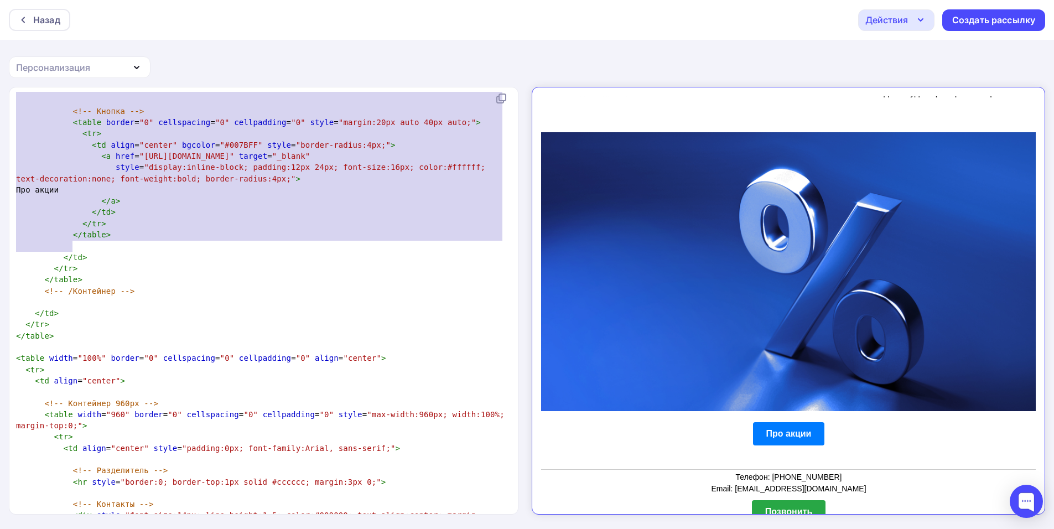
type textarea "<lorem ipsum="398" dolors="8" ametconsect="2" adipiscinge="4" seddo="eiu-tempo:…"
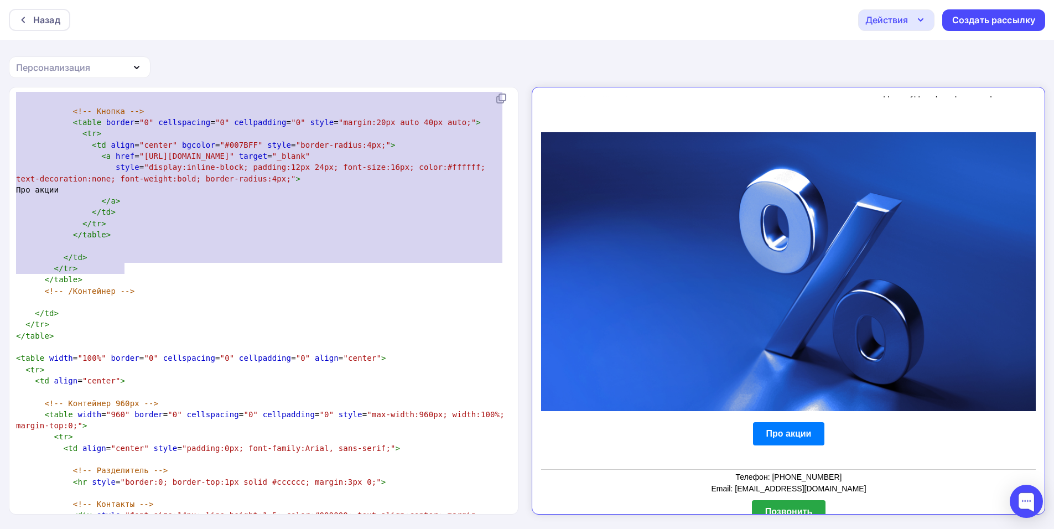
drag, startPoint x: 29, startPoint y: 238, endPoint x: 256, endPoint y: 274, distance: 229.6
click at [256, 274] on div "< html > < body > ​ </ body > </ html > ​ <!doctype html> < html lang = "ru" > …" at bounding box center [261, 257] width 495 height 1876
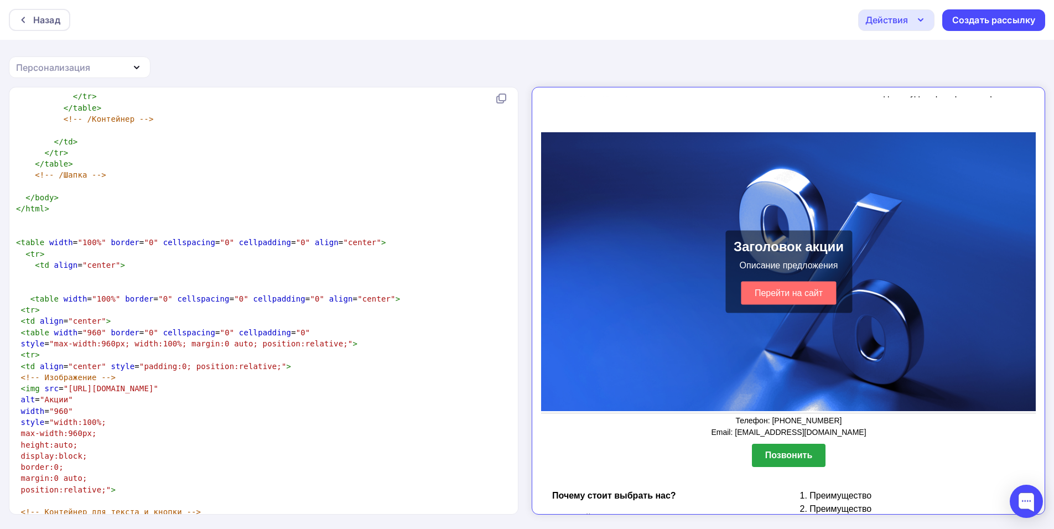
scroll to position [458, 0]
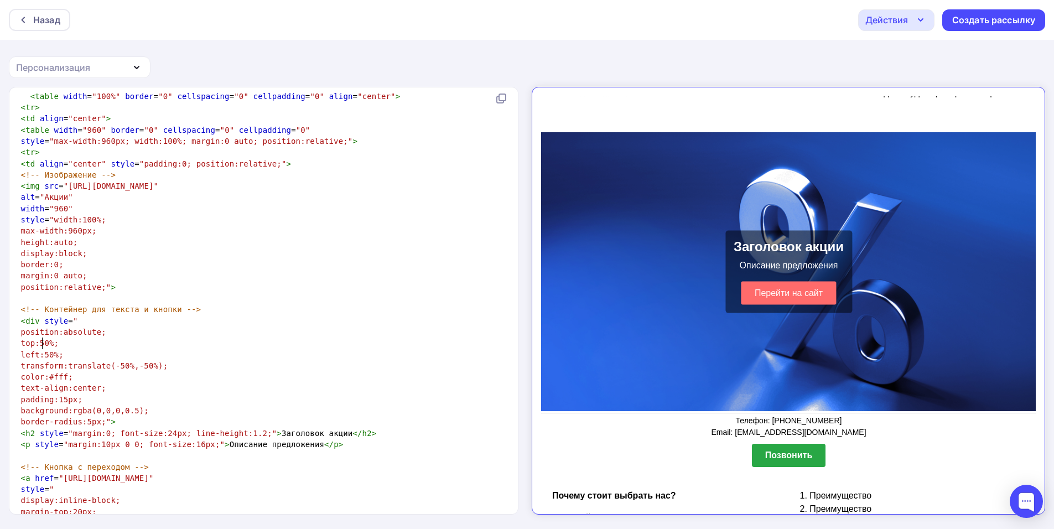
click at [44, 350] on span "left:50%;" at bounding box center [42, 354] width 43 height 9
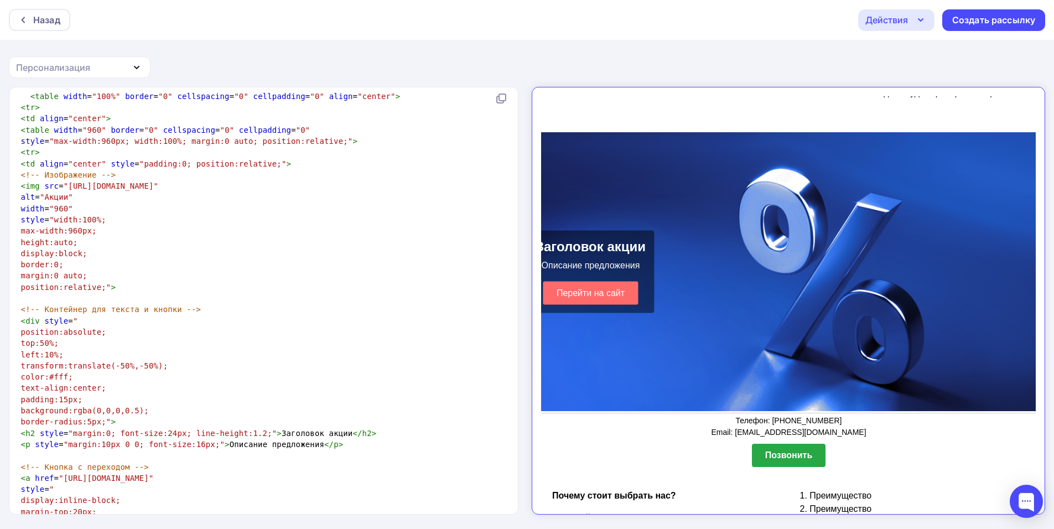
type textarea "10"
type textarea "7"
type textarea "6"
type textarea "7"
type textarea "3"
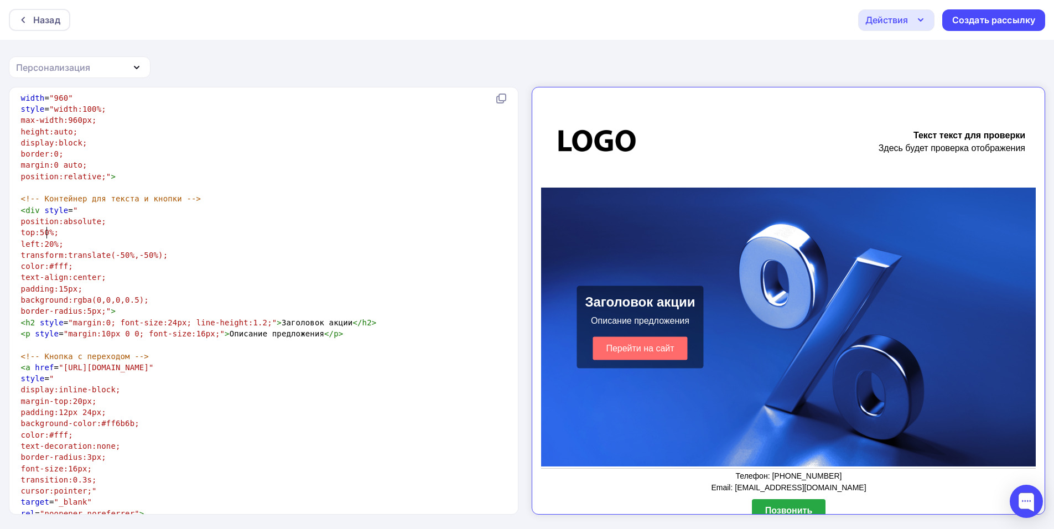
type textarea "2"
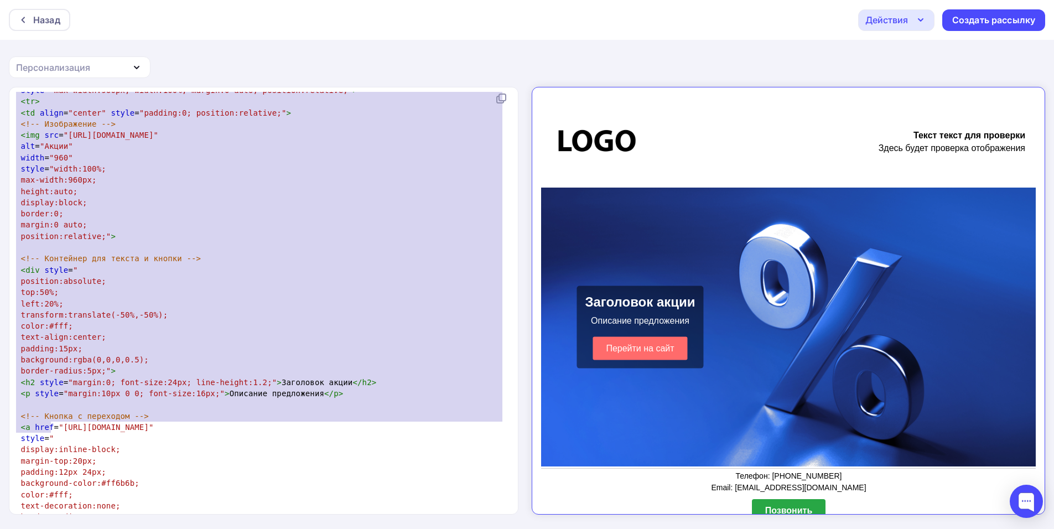
scroll to position [654, 0]
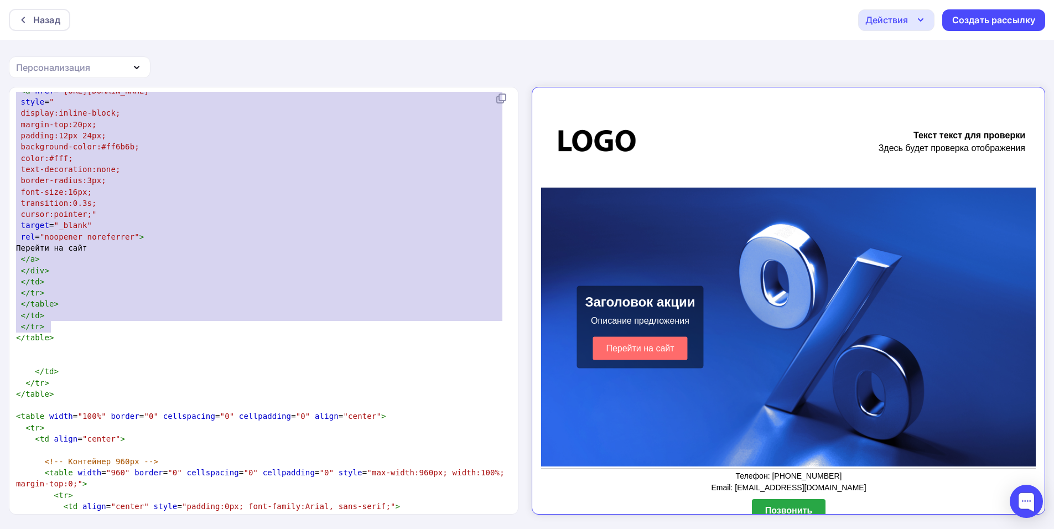
type textarea "<lorem ipsum="900%" dolors="8" ametconsect="8" adipiscinge="1" seddo="eiusmo"> …"
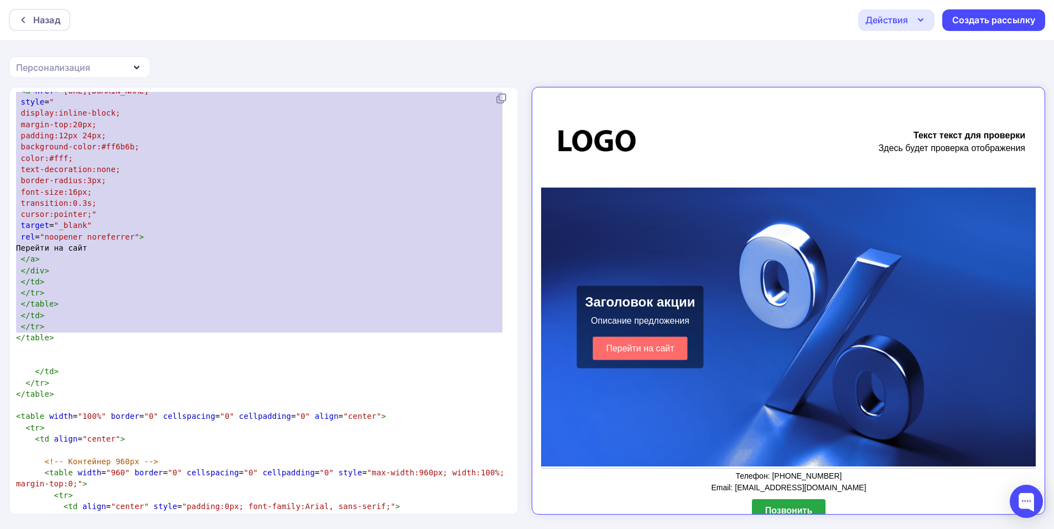
drag, startPoint x: 20, startPoint y: 139, endPoint x: 261, endPoint y: 334, distance: 309.2
click at [261, 334] on div "< html > < body > ​ </ body > </ html > ​ <!doctype html> < html lang = "ru" > …" at bounding box center [261, 180] width 495 height 2145
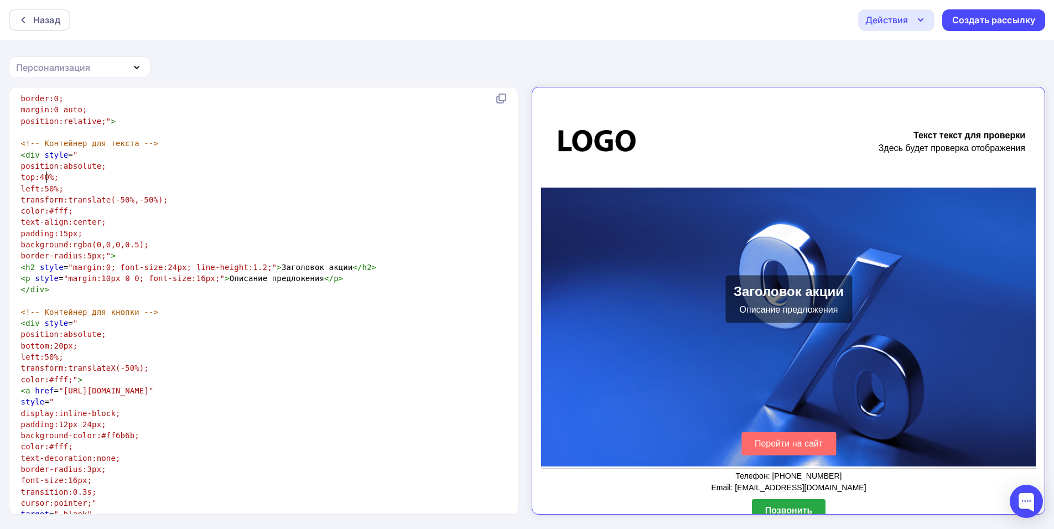
click at [47, 184] on span "left:50%;" at bounding box center [42, 188] width 43 height 9
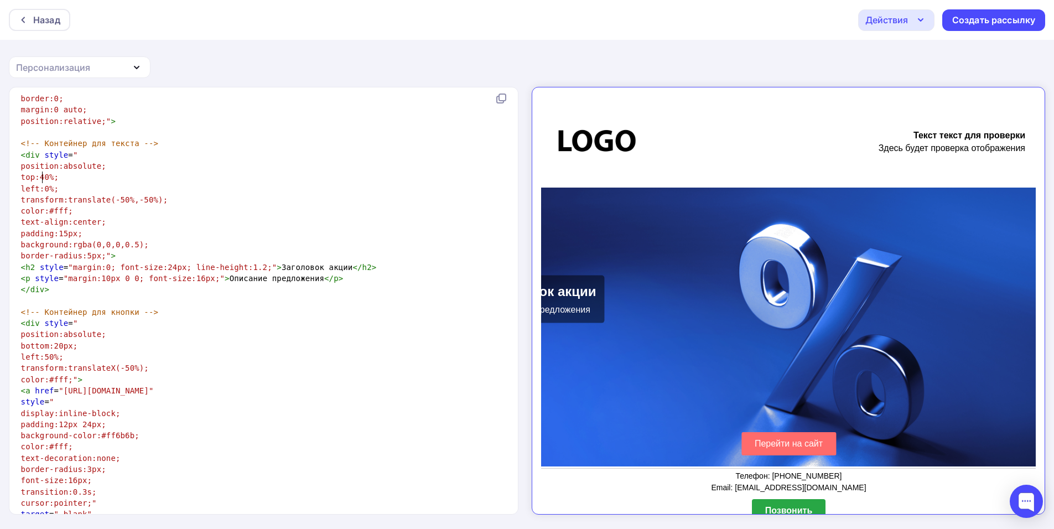
type textarea "3"
type textarea "2"
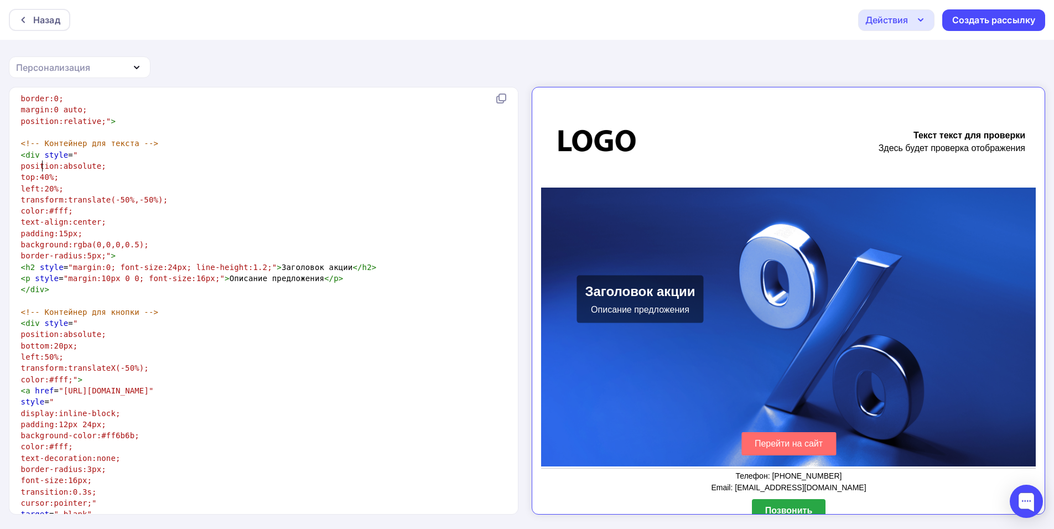
click at [42, 173] on span "top:40%;" at bounding box center [40, 177] width 38 height 9
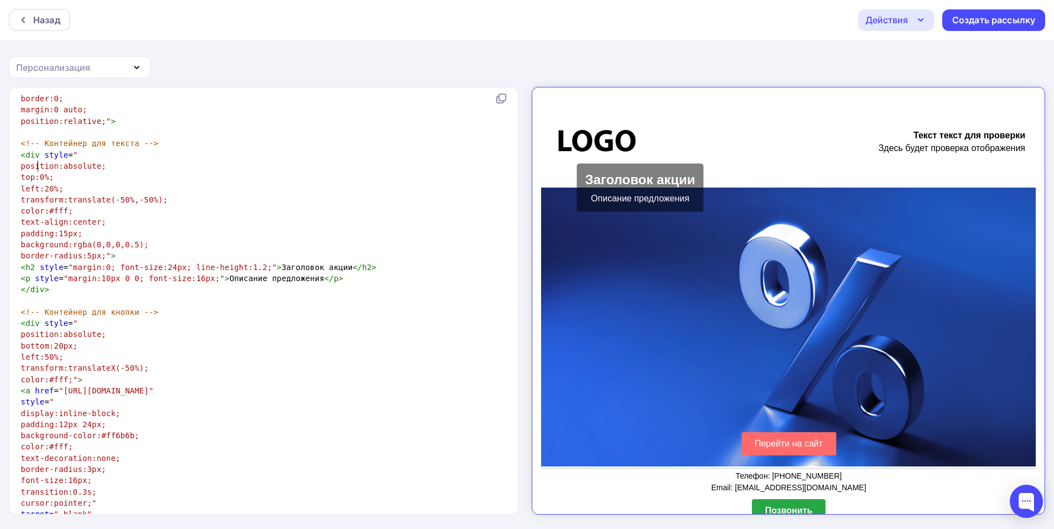
type textarea "3"
type textarea "2"
type textarea "3"
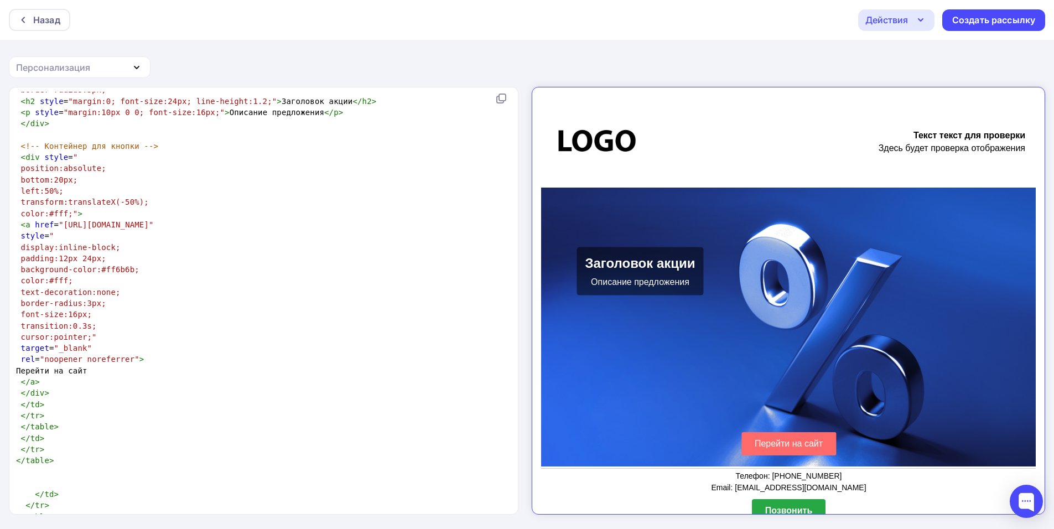
click at [43, 174] on pre "bottom:20px;" at bounding box center [261, 179] width 495 height 11
click at [46, 186] on span "left:50%;" at bounding box center [42, 190] width 43 height 9
type textarea "3"
type textarea "2"
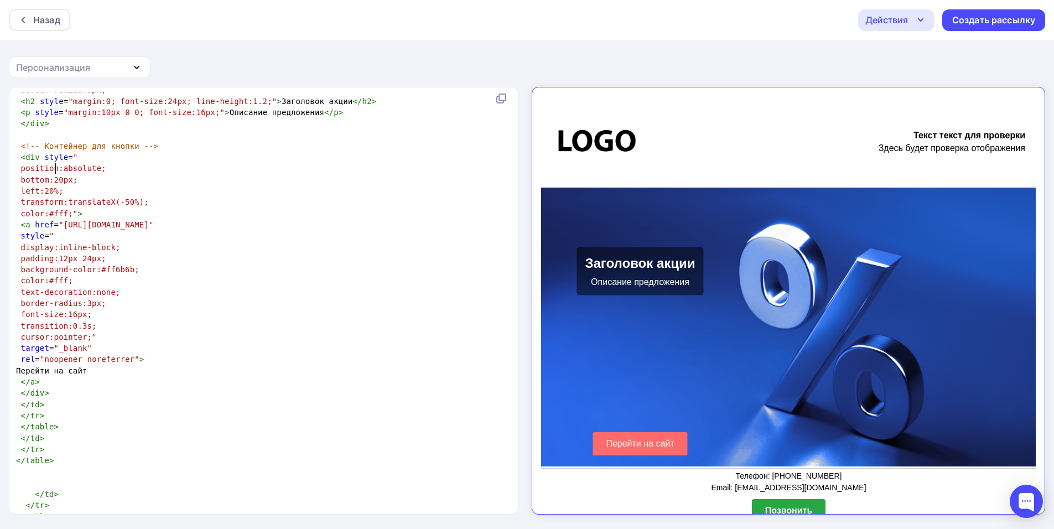
click at [56, 175] on span "bottom:20px;" at bounding box center [49, 179] width 57 height 9
type textarea "3"
type textarea "5"
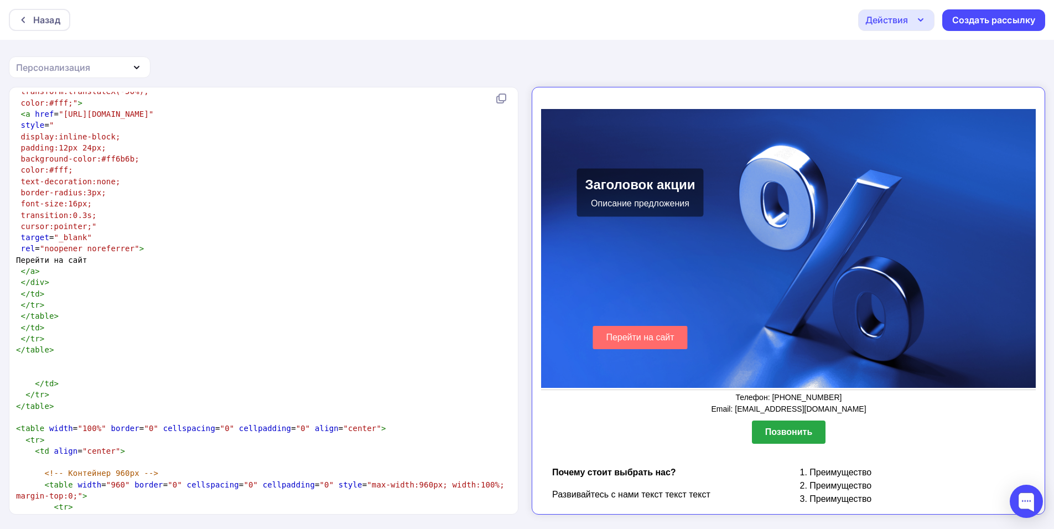
type textarea "7"
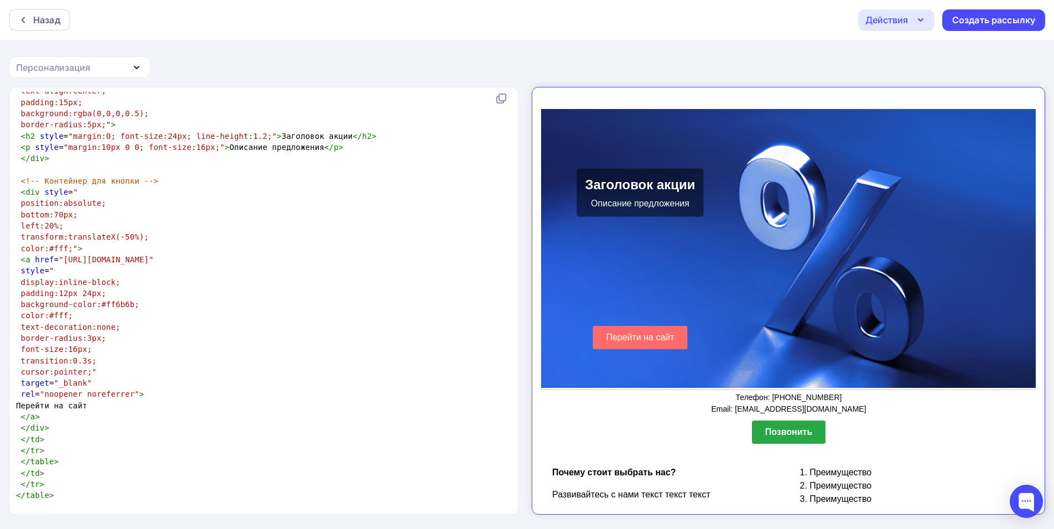
scroll to position [875, 0]
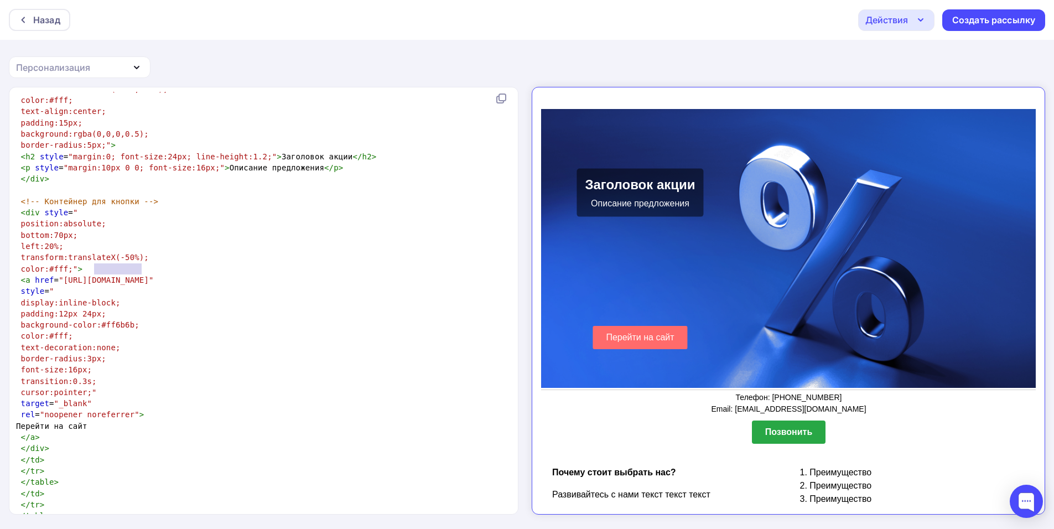
type textarea "[DOMAIN_NAME]"
drag, startPoint x: 96, startPoint y: 271, endPoint x: 147, endPoint y: 267, distance: 51.1
click at [147, 276] on span ""[URL][DOMAIN_NAME]"" at bounding box center [106, 280] width 95 height 9
click at [264, 308] on pre "padding:12px 24px;" at bounding box center [261, 313] width 495 height 11
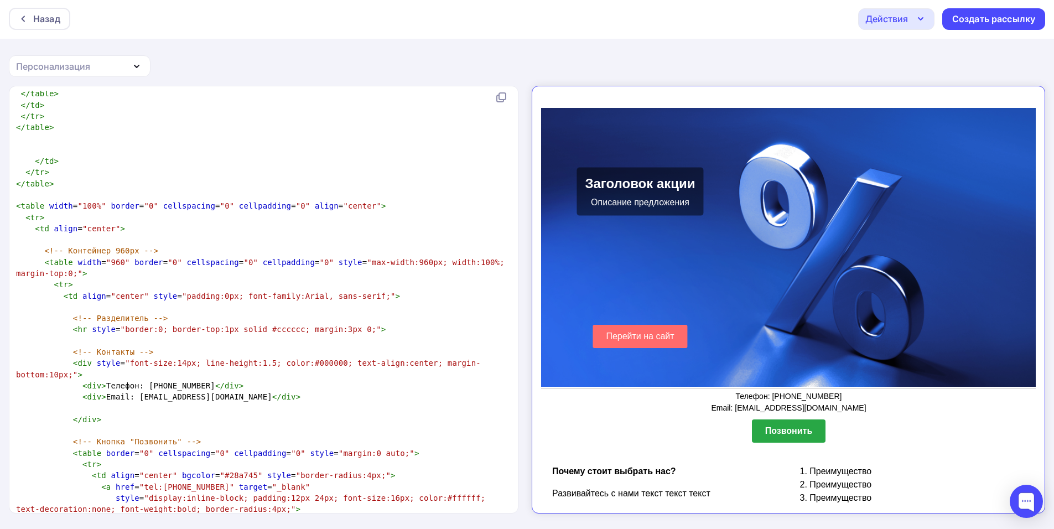
scroll to position [1297, 0]
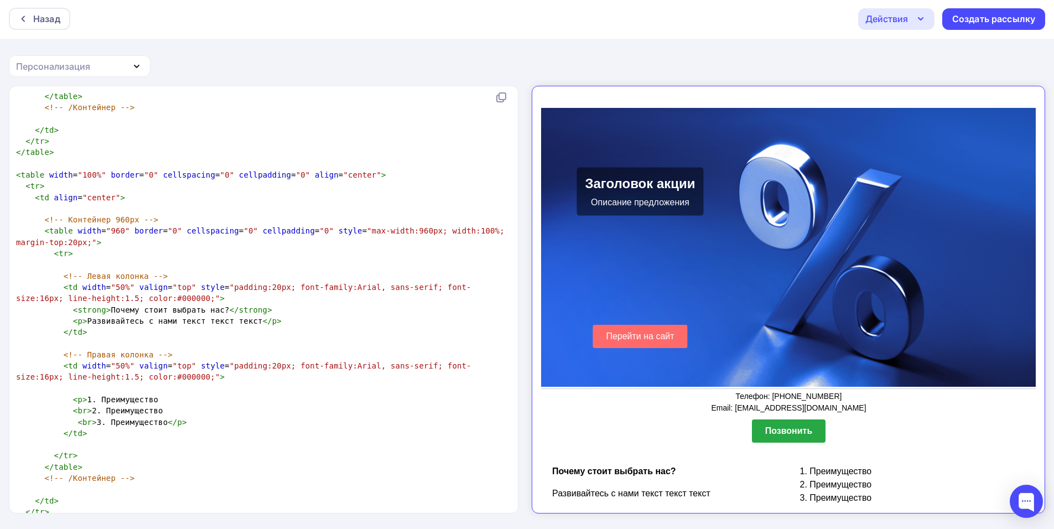
click at [157, 394] on pre "< p > 1. Преимущество" at bounding box center [261, 399] width 495 height 11
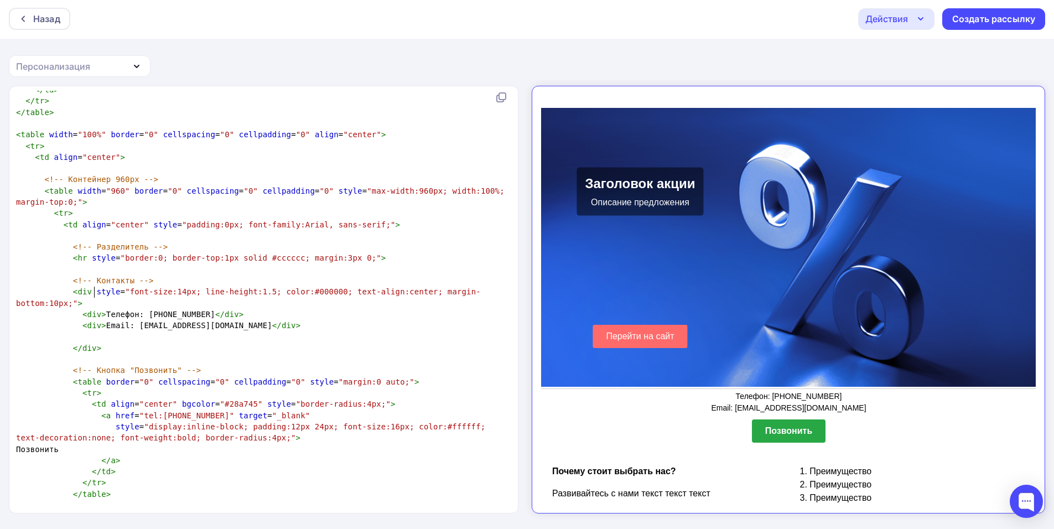
click at [101, 310] on span ">" at bounding box center [103, 314] width 5 height 9
click at [115, 310] on span "< div > Телефон: [PHONE_NUMBER] </ div >" at bounding box center [129, 314] width 227 height 9
click at [268, 264] on pre "​" at bounding box center [261, 269] width 495 height 11
click at [254, 264] on pre "​" at bounding box center [261, 269] width 495 height 11
click at [200, 264] on pre "​" at bounding box center [261, 269] width 495 height 11
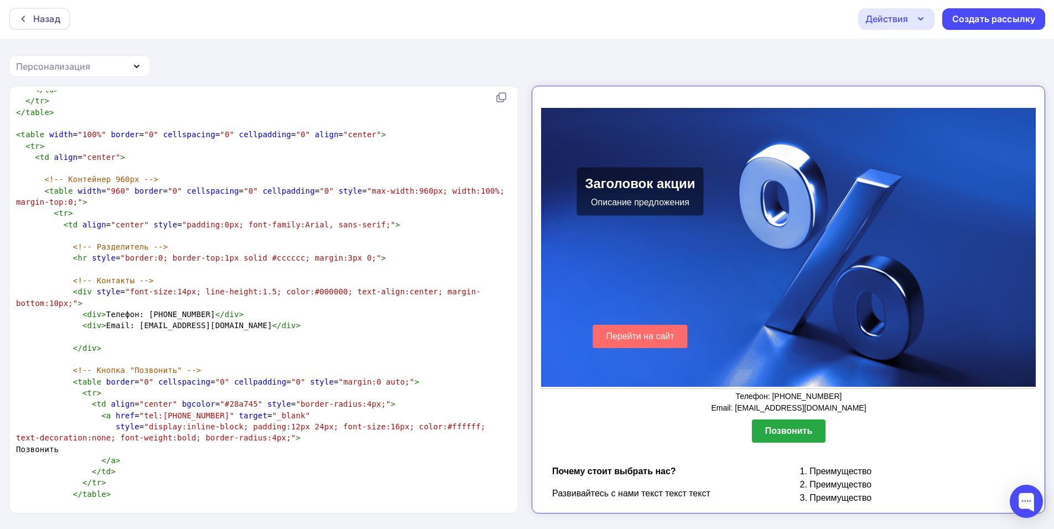
click at [183, 264] on pre "​" at bounding box center [261, 269] width 495 height 11
type textarea "с"
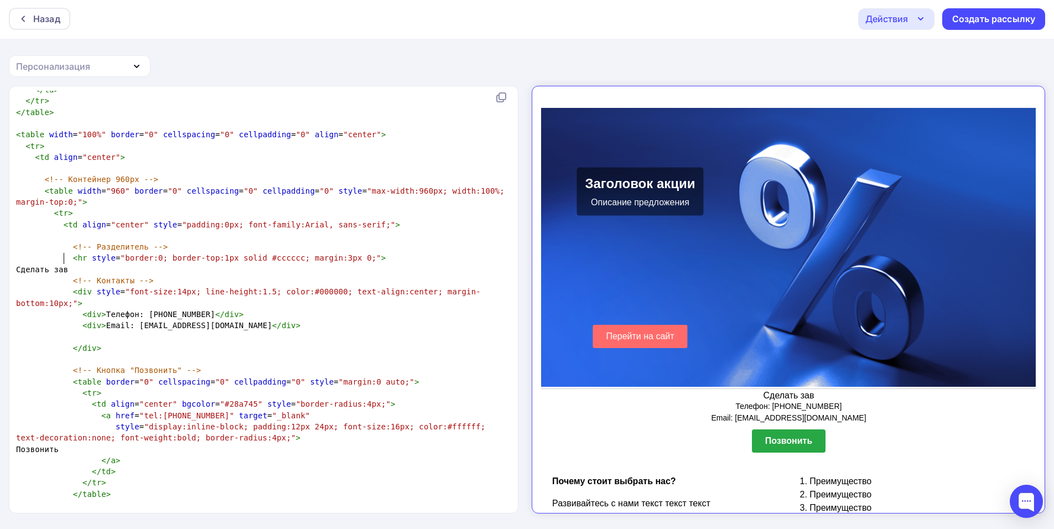
type textarea "Сделать зава"
type textarea "каз"
click at [324, 252] on pre "< hr style = "border:0; border-top:1px solid #cccccc; margin:3px 0;" >" at bounding box center [261, 257] width 495 height 11
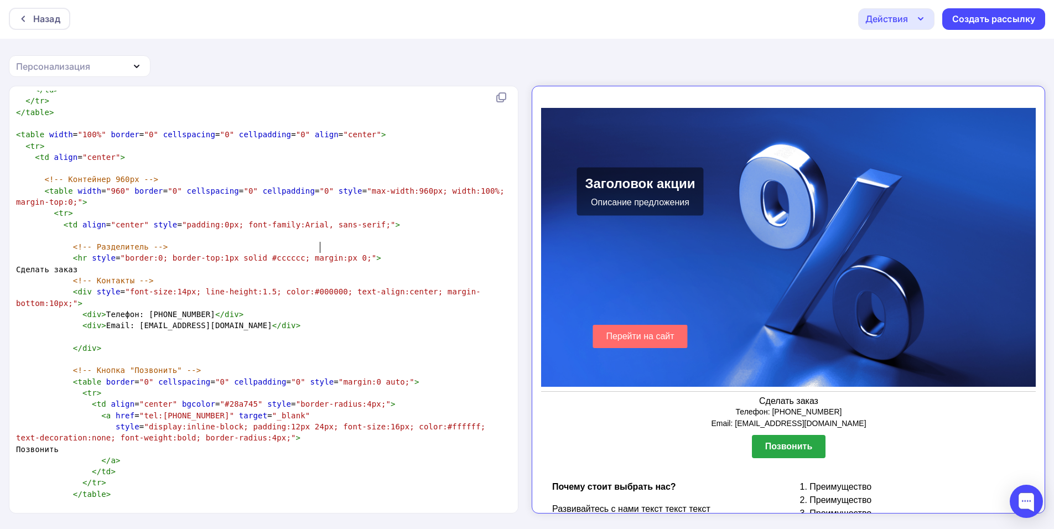
type textarea "5"
type textarea "10"
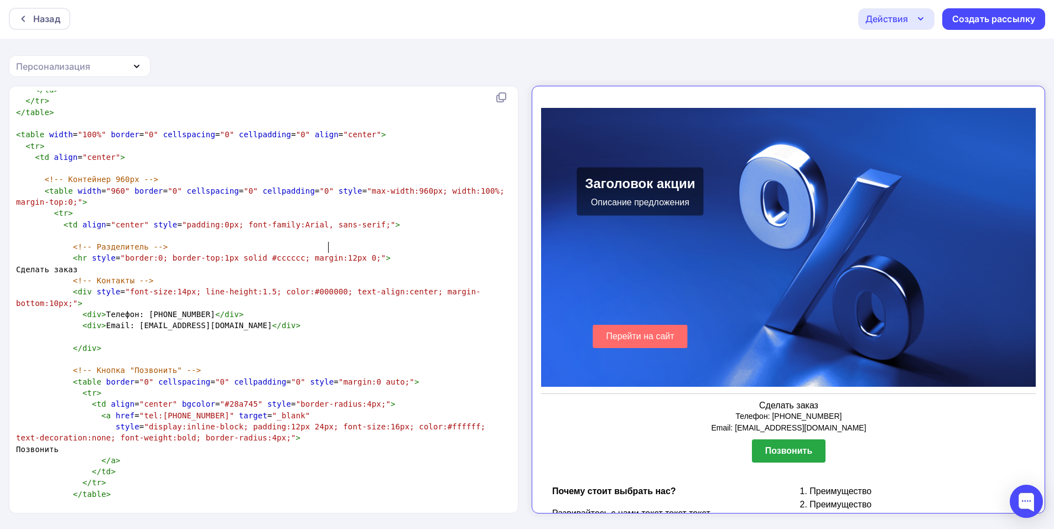
type textarea "20"
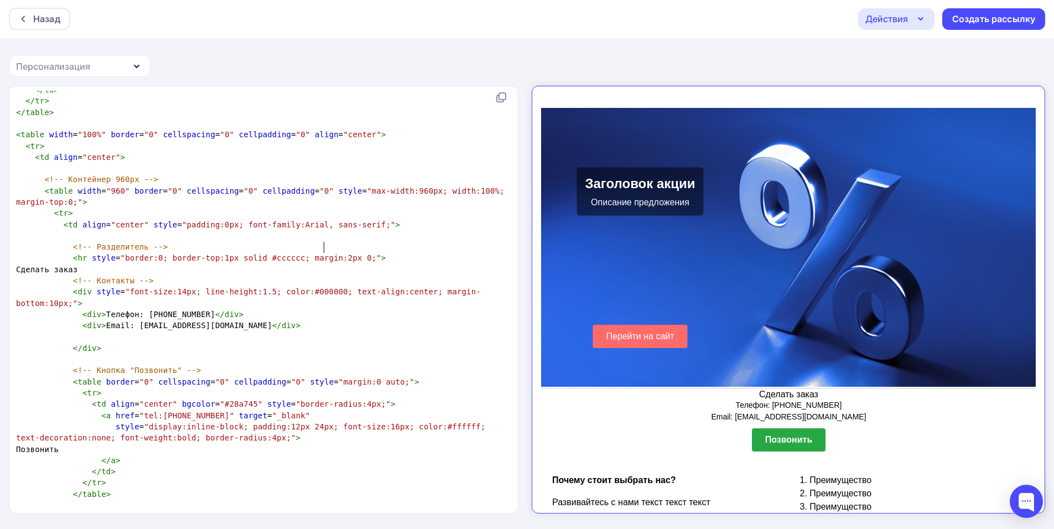
type textarea "20"
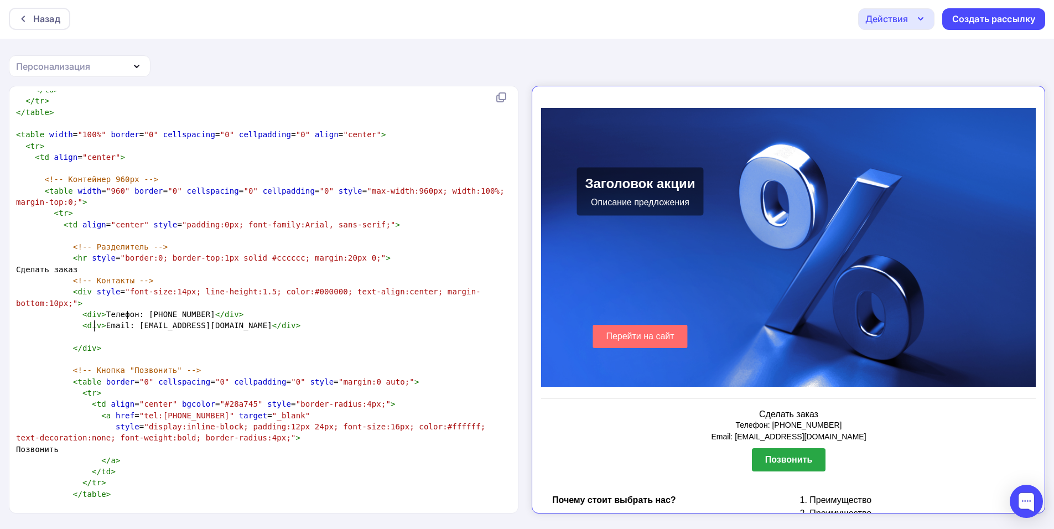
click at [172, 343] on pre "</ div >" at bounding box center [261, 348] width 495 height 11
click at [247, 331] on pre at bounding box center [261, 336] width 495 height 11
click at [260, 320] on pre "< div > Email: [EMAIL_ADDRESS][DOMAIN_NAME] </ div >" at bounding box center [261, 325] width 495 height 11
click at [161, 264] on pre "Сделать заказ" at bounding box center [261, 269] width 495 height 11
click at [160, 275] on pre "<!-- Контакты -->" at bounding box center [261, 280] width 495 height 11
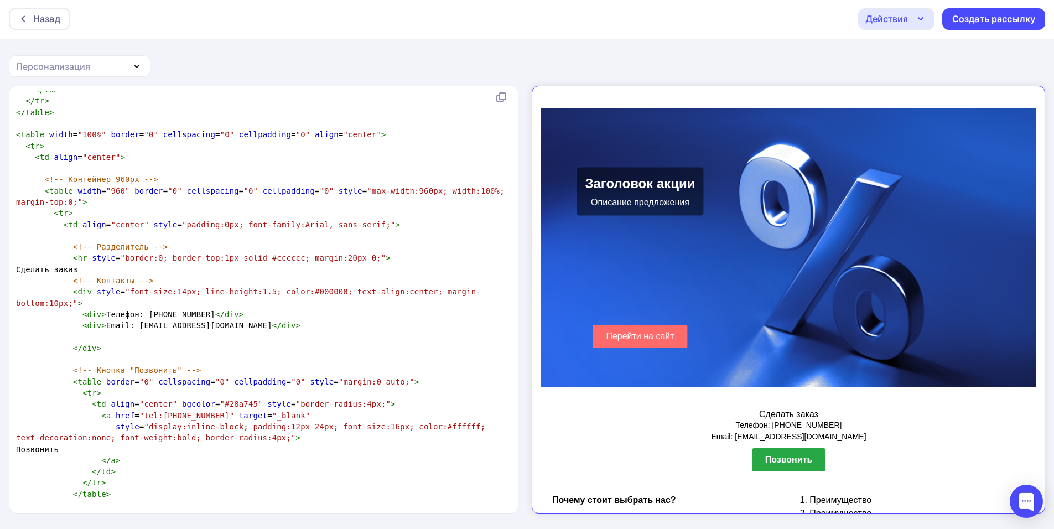
click at [159, 275] on pre "<!-- Контакты -->" at bounding box center [261, 280] width 495 height 11
click at [154, 264] on pre "Сделать заказ" at bounding box center [261, 269] width 495 height 11
type textarea ","
type textarea "<>"
type textarea "br"
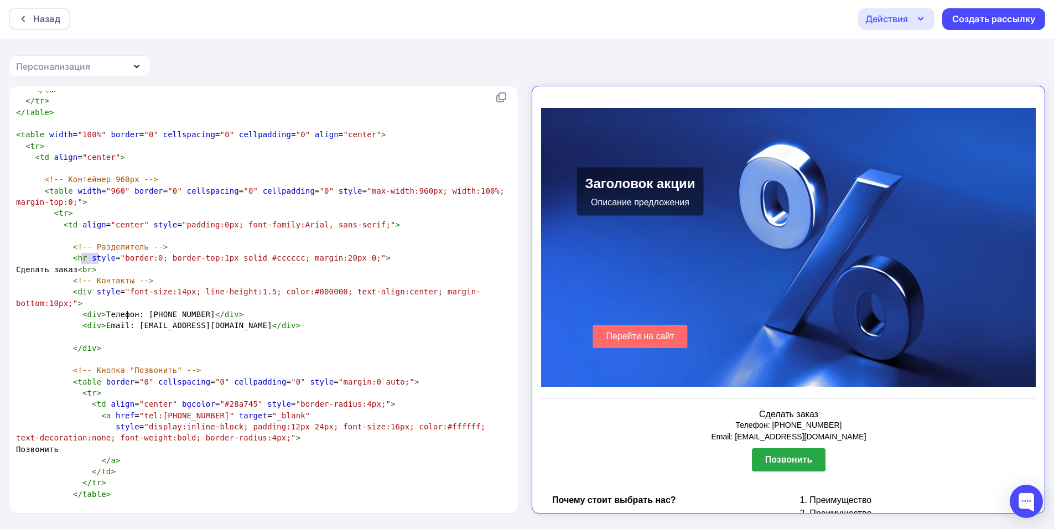
type textarea "<br>"
drag, startPoint x: 113, startPoint y: 257, endPoint x: 76, endPoint y: 254, distance: 36.7
click at [76, 264] on pre "Сделать заказ < br >" at bounding box center [261, 269] width 495 height 11
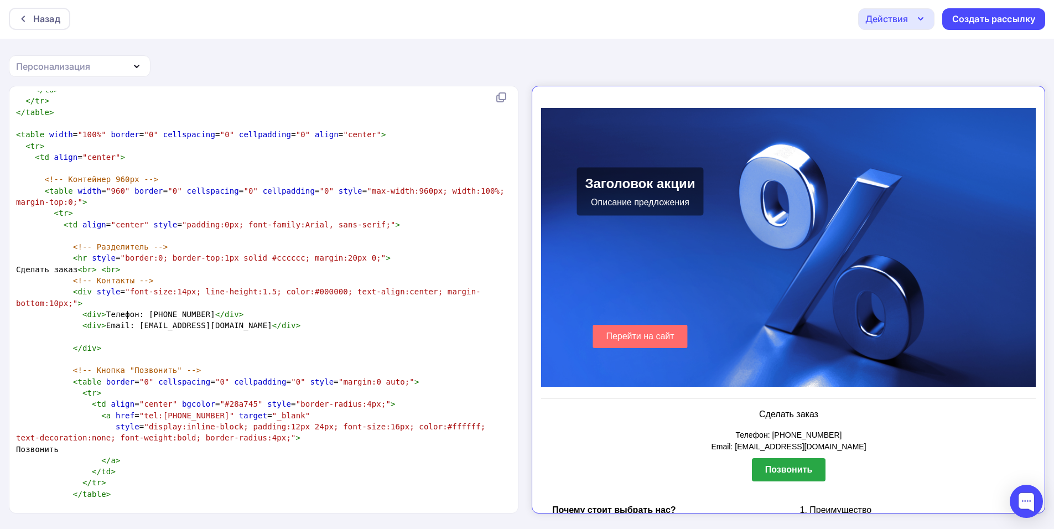
click at [314, 410] on pre "< a href = "tel:[PHONE_NUMBER]" target = "_blank"" at bounding box center [261, 415] width 495 height 11
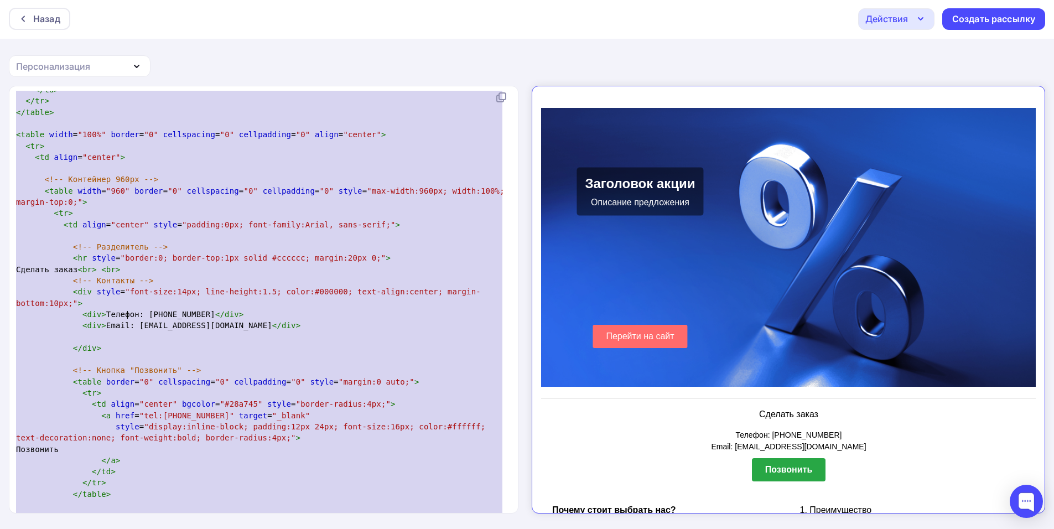
type textarea "<lore> <ipsu> </dolo> </sita> <!consect adip> <elit sedd="ei"> <temp> <inci utl…"
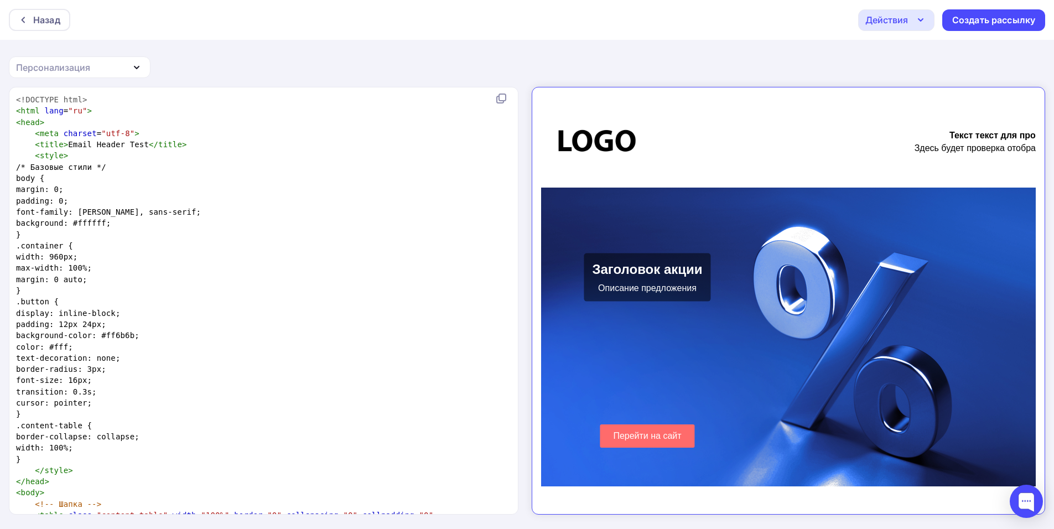
scroll to position [0, 0]
click at [92, 265] on span "max-width: 100%;" at bounding box center [54, 267] width 76 height 9
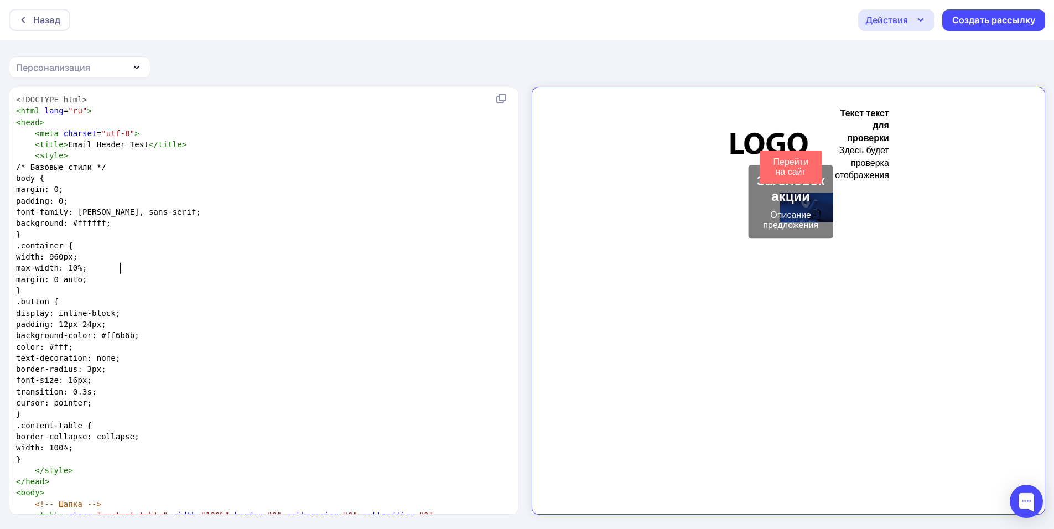
type textarea "-"
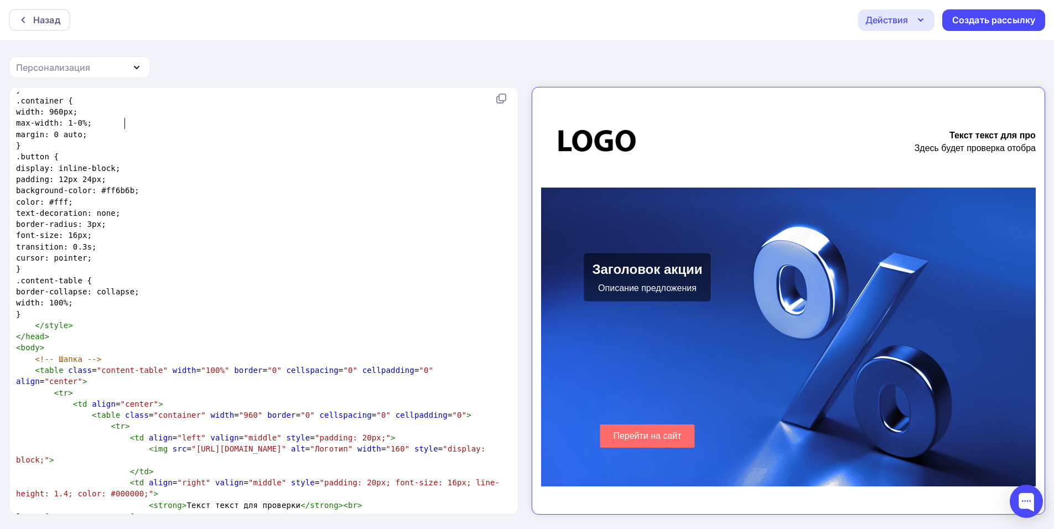
scroll to position [165, 0]
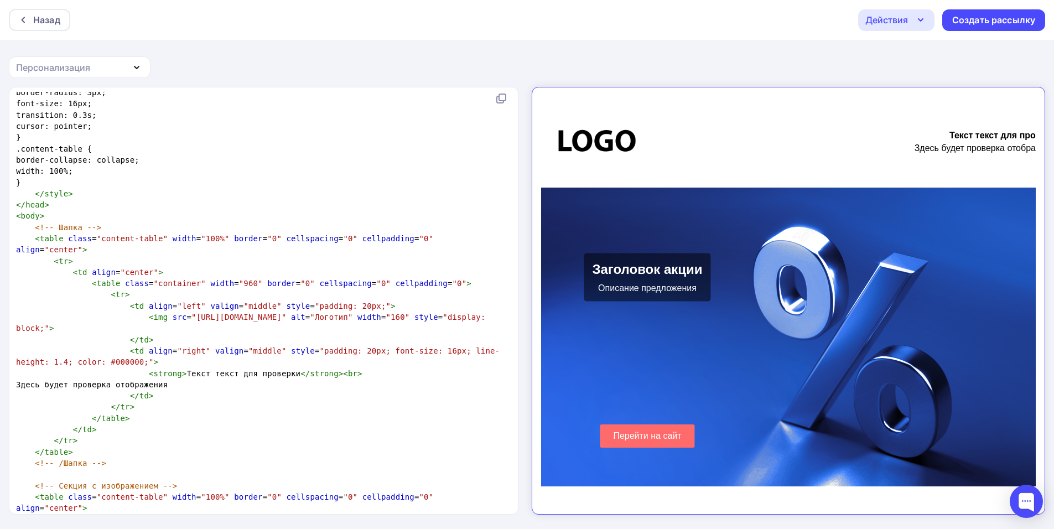
click at [343, 346] on span ""padding: 20px; font-size: 16px; line-height: 1.4; color: #000000;"" at bounding box center [258, 356] width 484 height 20
type textarea "1"
type textarea "-1"
type textarea "1"
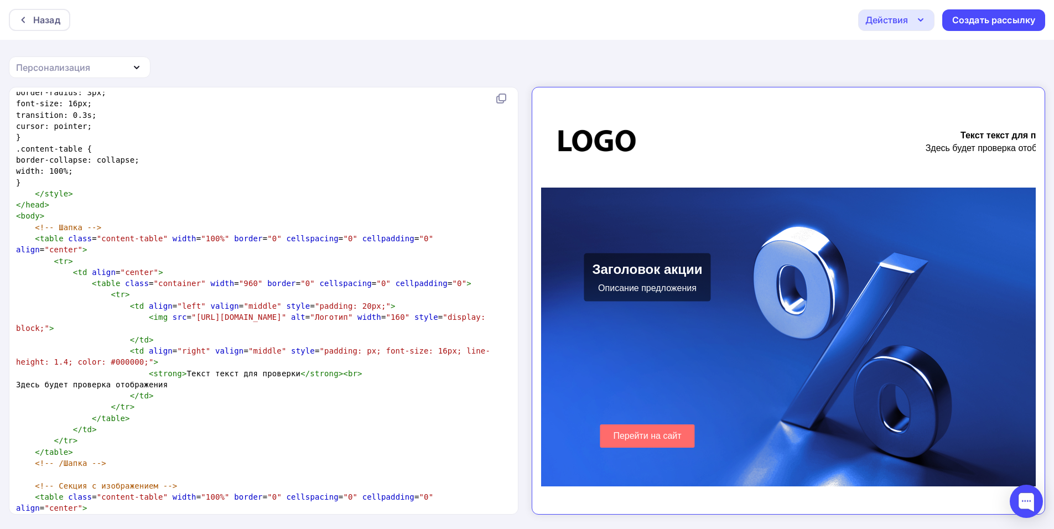
type textarea "1"
click at [336, 312] on pre "< img src = "[URL][DOMAIN_NAME]" alt = "Логотип" width = "160" style = "display…" at bounding box center [261, 323] width 495 height 23
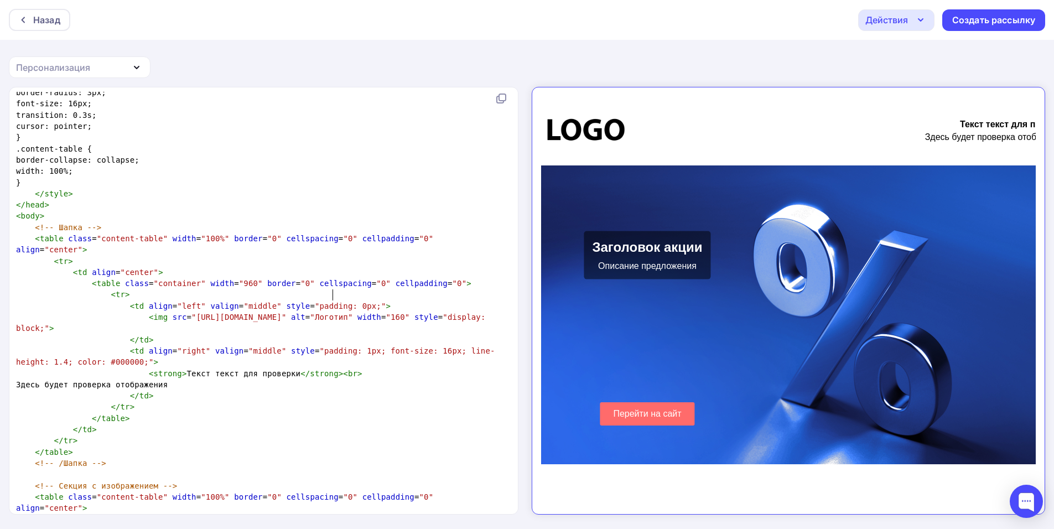
type textarea "1"
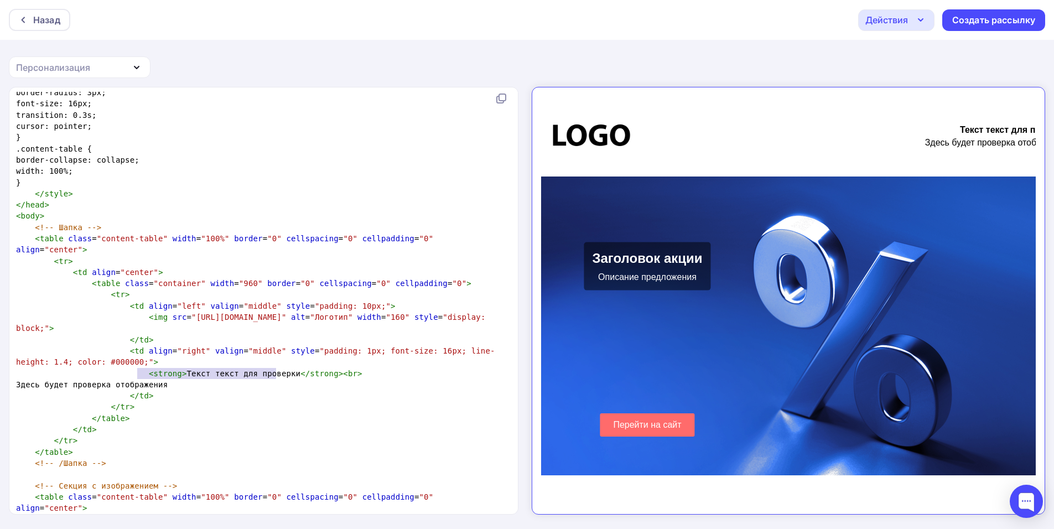
type textarea "Здесь будет проверка отображения"
drag, startPoint x: 292, startPoint y: 372, endPoint x: 135, endPoint y: 377, distance: 157.2
click at [135, 379] on pre "Здесь будет проверка отображения" at bounding box center [261, 384] width 495 height 11
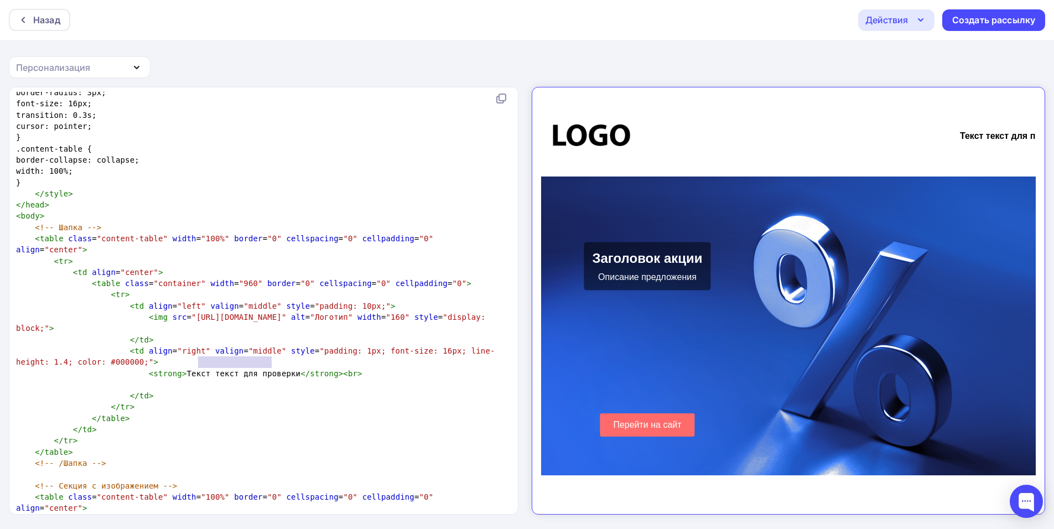
type textarea "текст для проверки"
drag, startPoint x: 196, startPoint y: 362, endPoint x: 276, endPoint y: 367, distance: 79.3
click at [276, 368] on pre "< strong > Текст текст для проверки </ strong >< br >" at bounding box center [261, 373] width 495 height 11
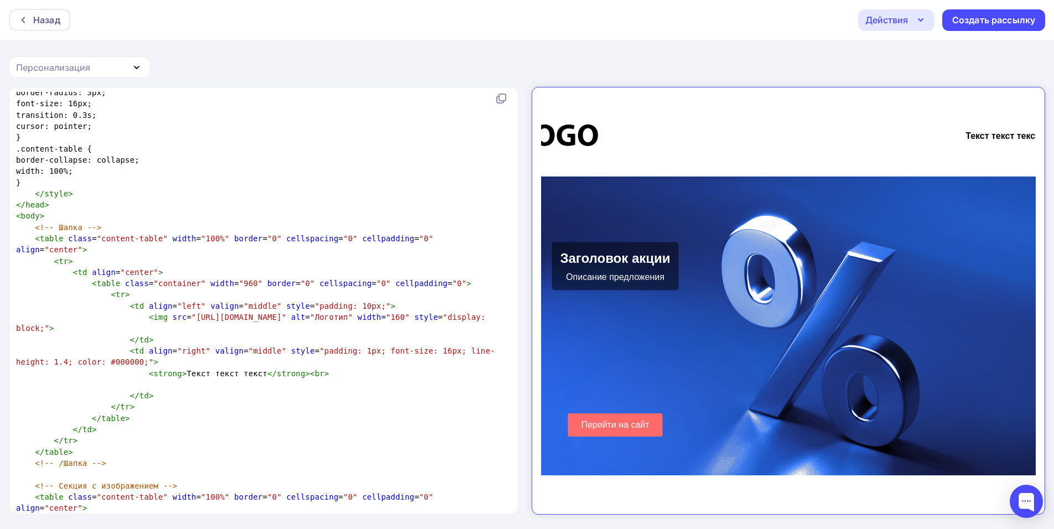
drag, startPoint x: 710, startPoint y: 497, endPoint x: 1270, endPoint y: 601, distance: 570.2
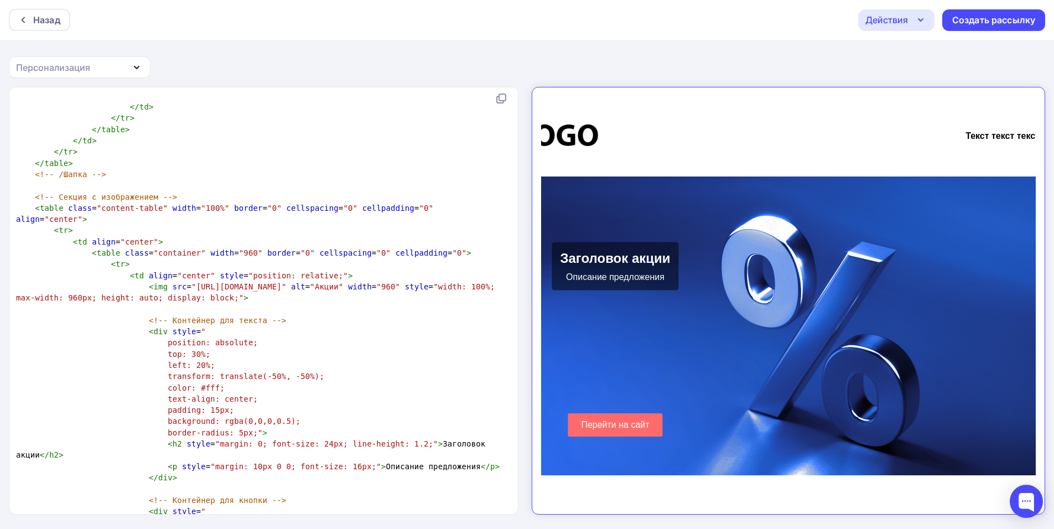
scroll to position [609, 0]
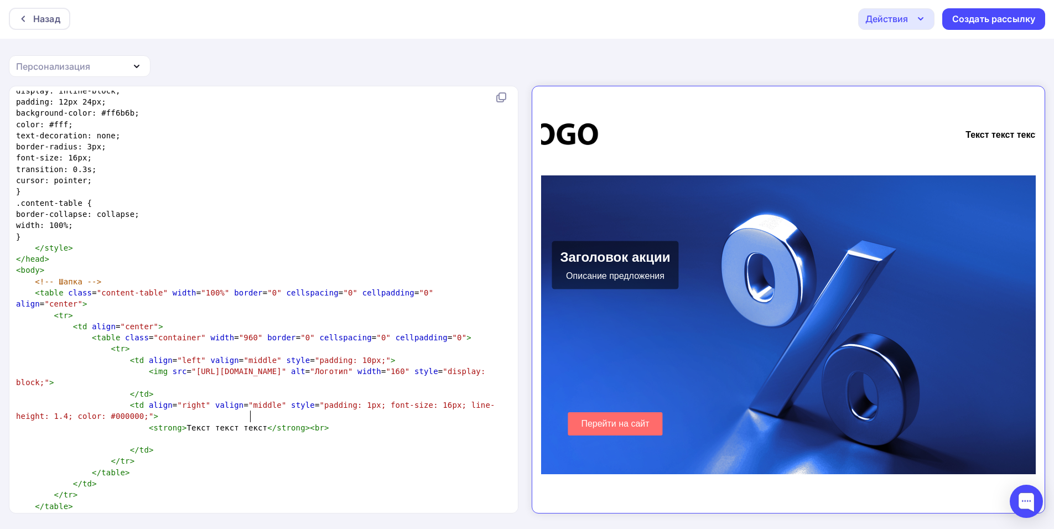
type textarea "текст текст"
click at [205, 167] on pre "transition: 0.3s;" at bounding box center [261, 169] width 495 height 11
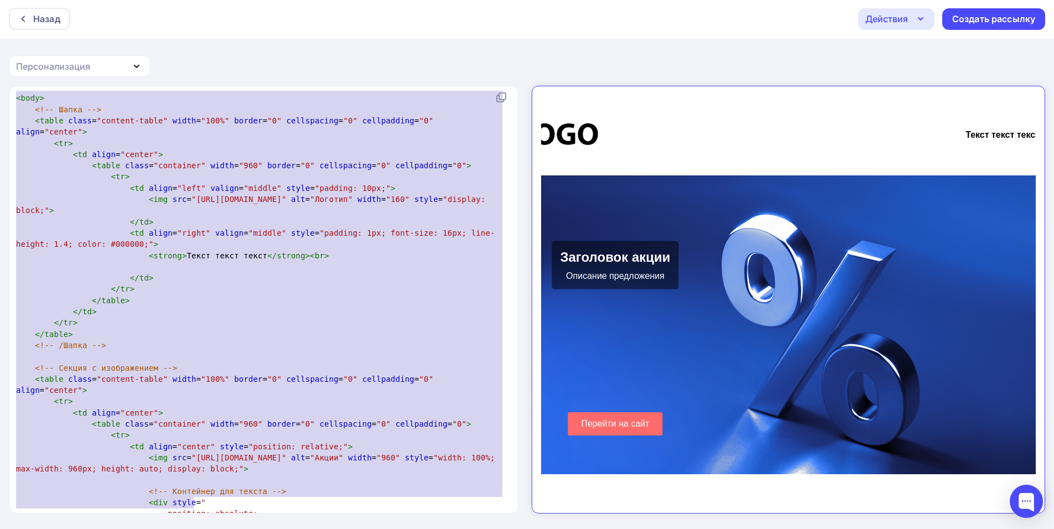
type textarea "/* Loremip dolor */ sita { consec: 7; adipisc: 7; elit-seddoe: Tempo, inci-utla…"
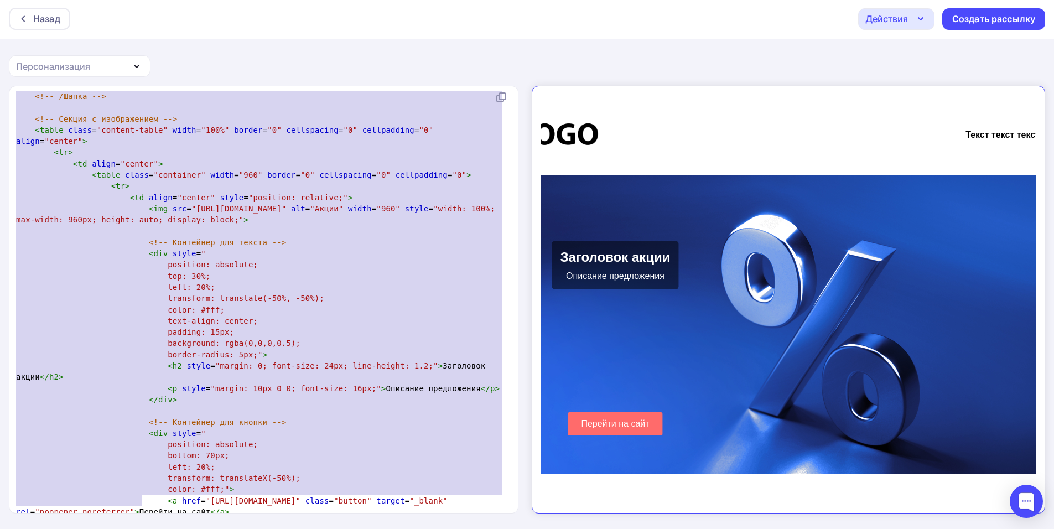
drag, startPoint x: 61, startPoint y: 166, endPoint x: 708, endPoint y: 555, distance: 754.8
click at [708, 528] on html "Назад Действия Отправить тестовое письмо Сохранить в Мои шаблоны Выйти без сохр…" at bounding box center [527, 263] width 1054 height 529
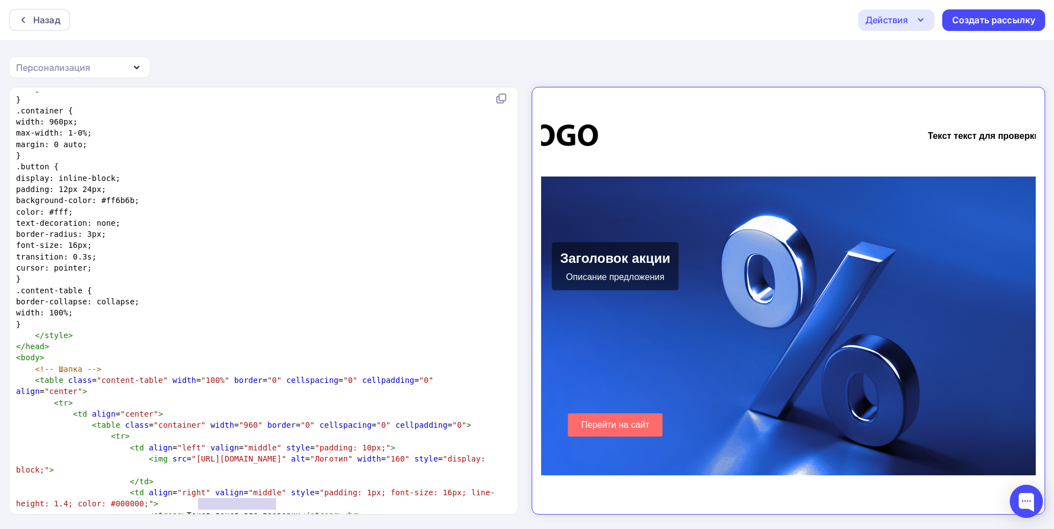
type textarea "Здесь будет проверка отображения"
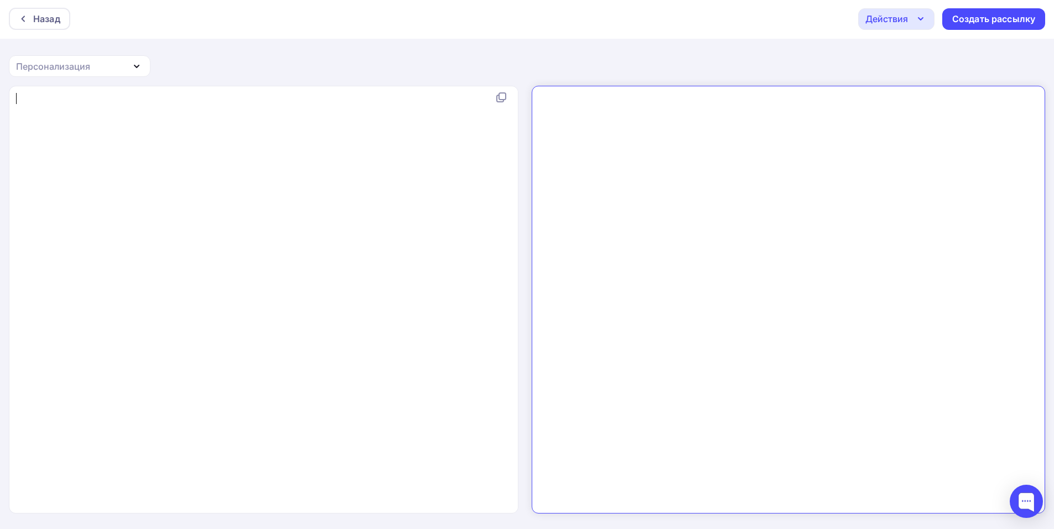
type textarea "<lore> <ipsu> </dolo> </sita> <!consect adip> <elit sedd="ei"> <temp> <inci utl…"
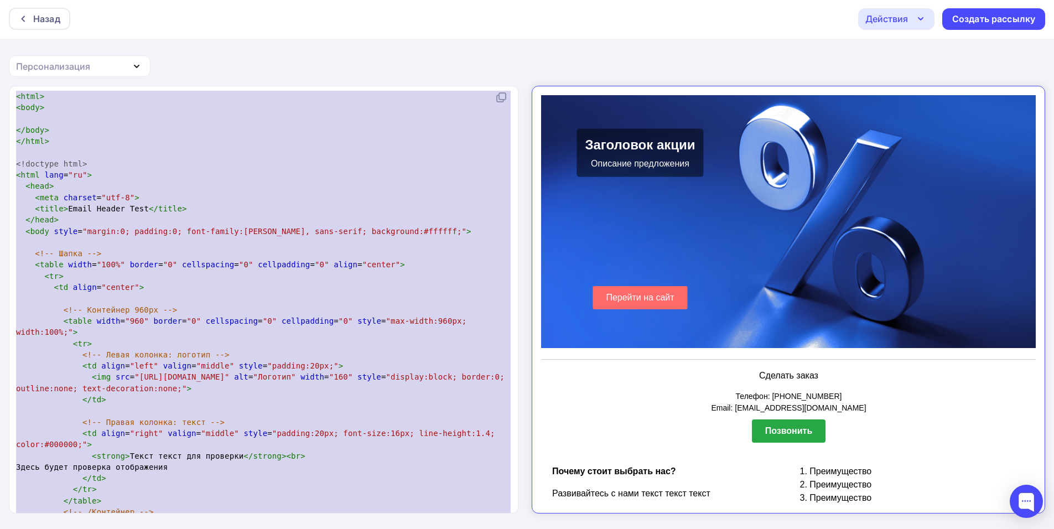
click at [291, 452] on span "br" at bounding box center [295, 456] width 9 height 9
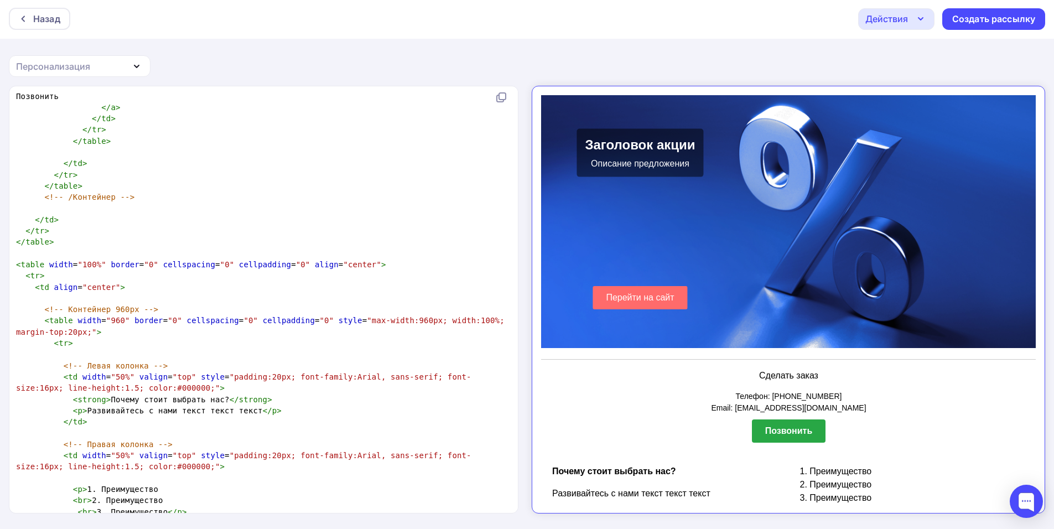
scroll to position [1687, 0]
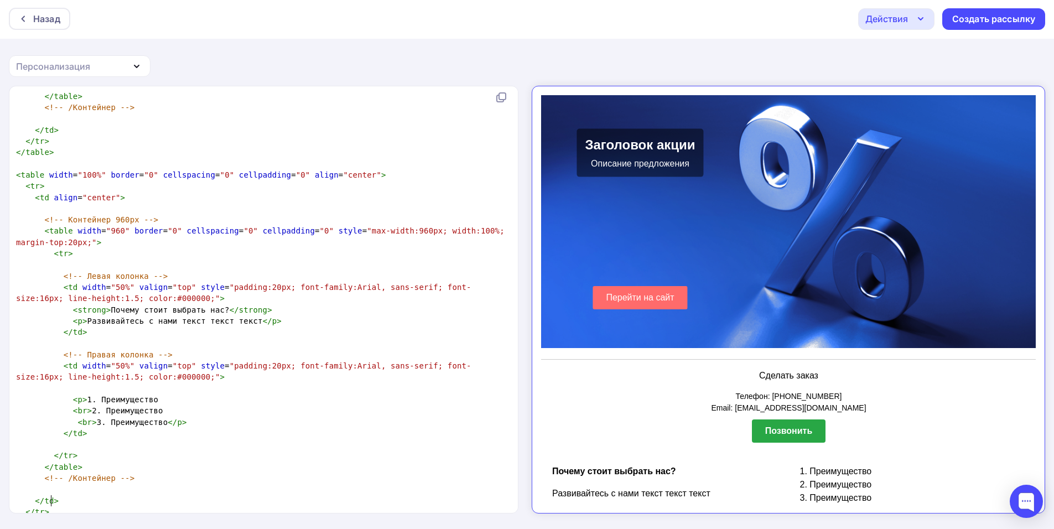
click at [160, 517] on pre "</ table >" at bounding box center [261, 522] width 495 height 11
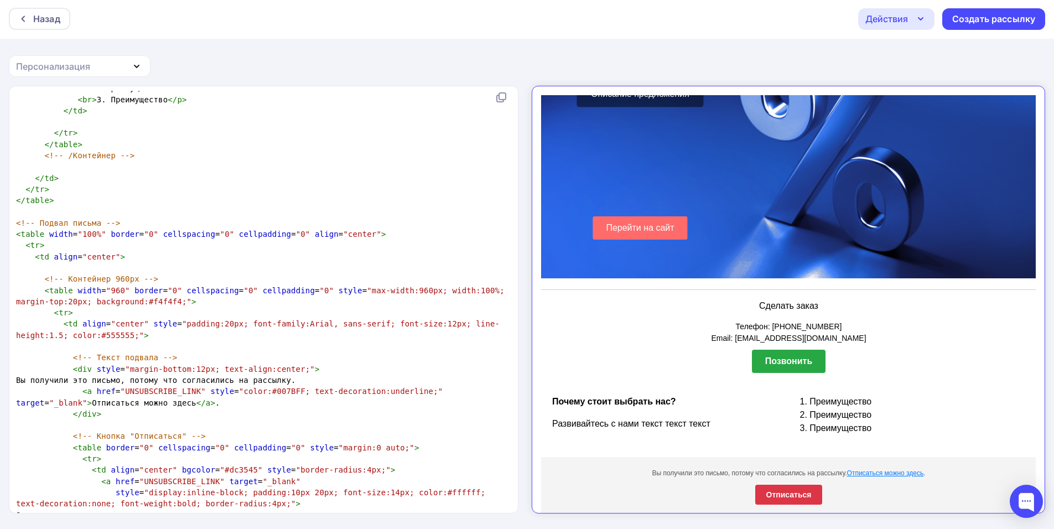
scroll to position [2094, 0]
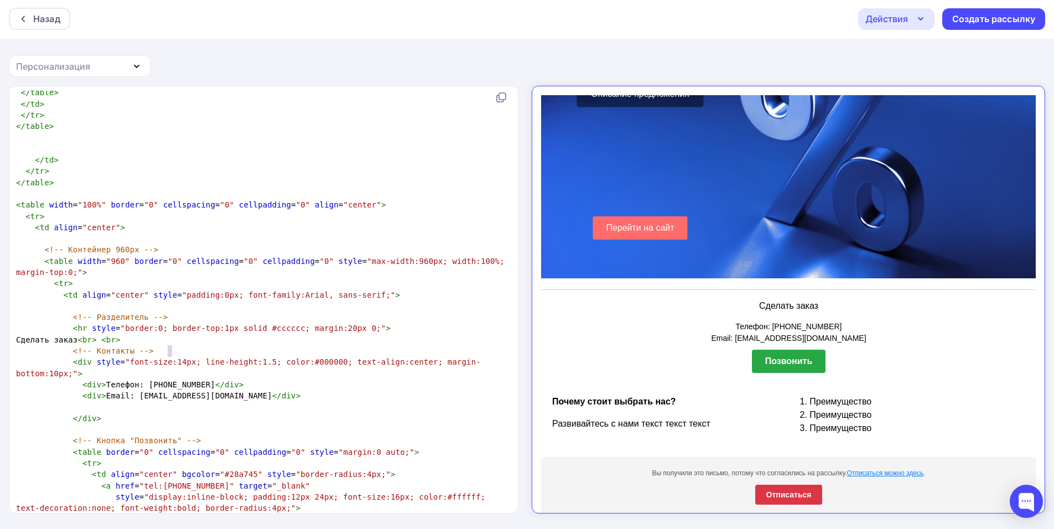
click at [169, 357] on span ""font-size:14px; line-height:1.5; color:#000000; text-align:center; margin-bott…" at bounding box center [248, 367] width 465 height 20
type textarea "5"
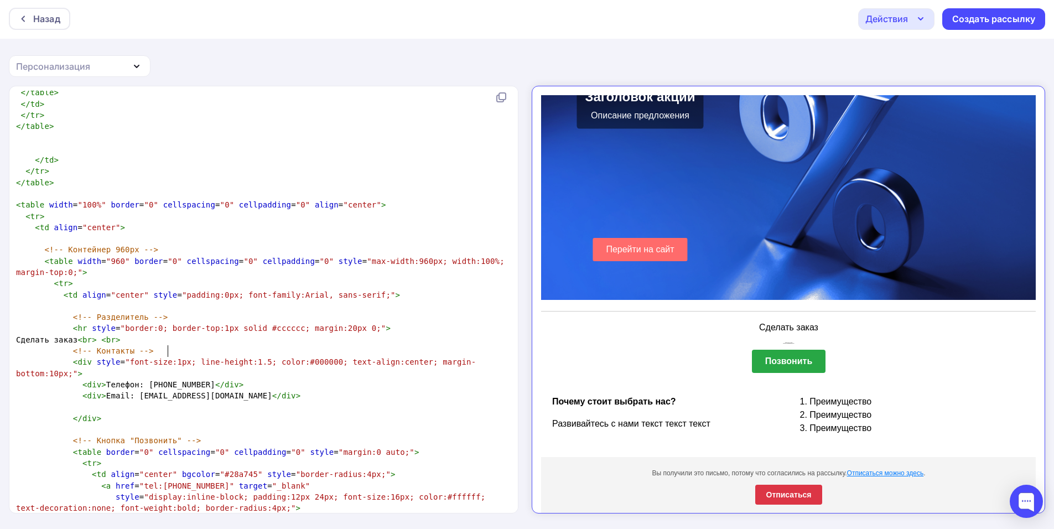
type textarea "7"
type textarea "8"
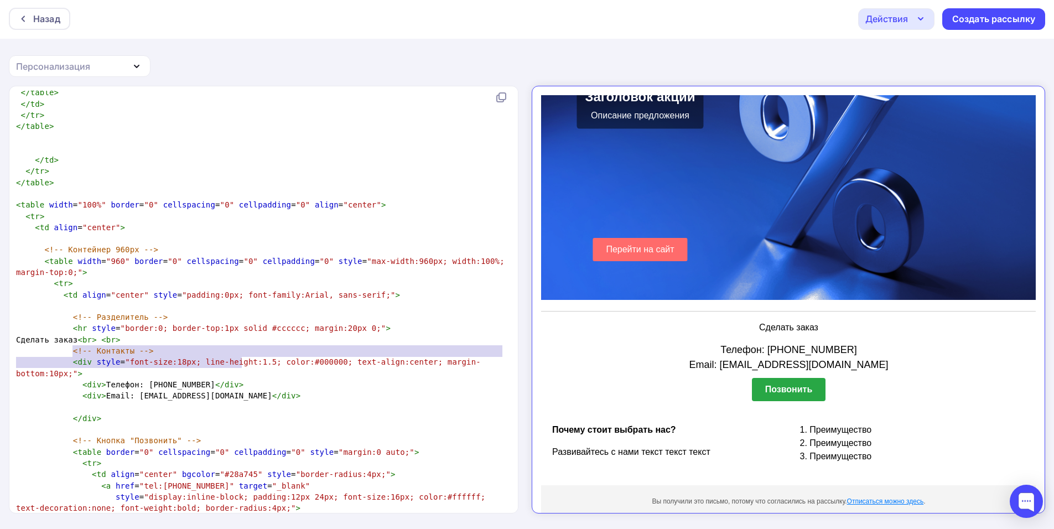
type textarea "div style="font-size:18px; line-height:1.5; color:#000000; text-align:center; m…"
drag, startPoint x: 71, startPoint y: 354, endPoint x: 504, endPoint y: 352, distance: 432.7
click at [504, 356] on pre "< div style = "font-size:18px; line-height:1.5; color:#000000; text-align:cente…" at bounding box center [261, 367] width 495 height 23
type textarea "<div style="font-size:18px; line-height:1.5; color:#000000; text-align:center; …"
drag, startPoint x: 593, startPoint y: 435, endPoint x: 533, endPoint y: 345, distance: 107.4
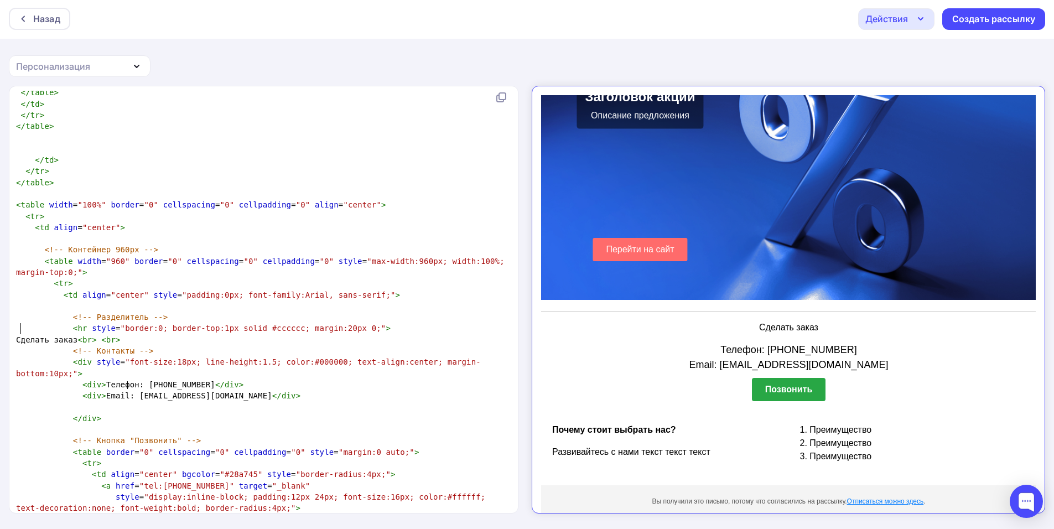
click at [18, 335] on span "Сделать заказ < br > < br >" at bounding box center [70, 339] width 109 height 9
click at [17, 335] on span "Сделать заказ < br > < br >" at bounding box center [70, 339] width 109 height 9
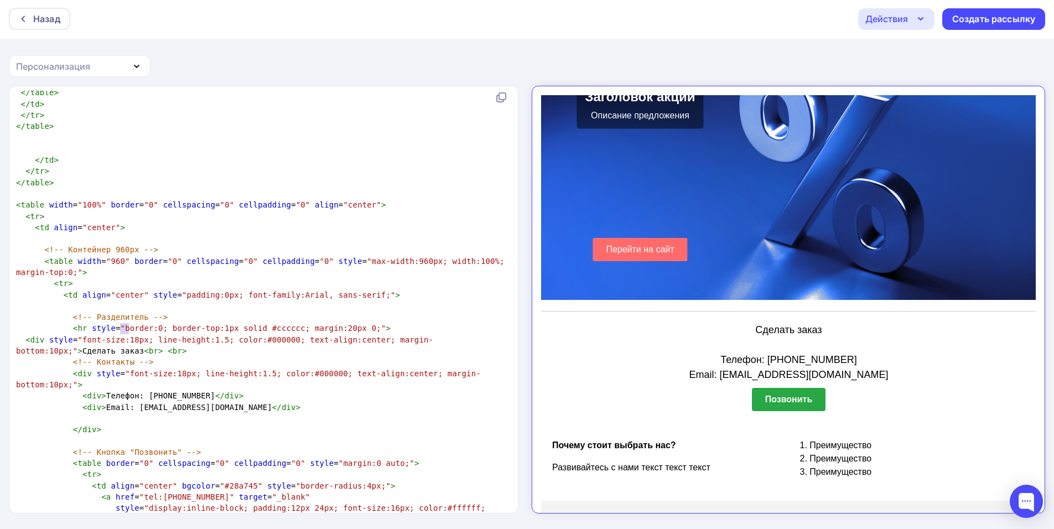
drag, startPoint x: 128, startPoint y: 325, endPoint x: 121, endPoint y: 325, distance: 6.7
click at [121, 335] on span ""font-size:18px; line-height:1.5; color:#000000; text-align:center; margin-bott…" at bounding box center [224, 345] width 417 height 20
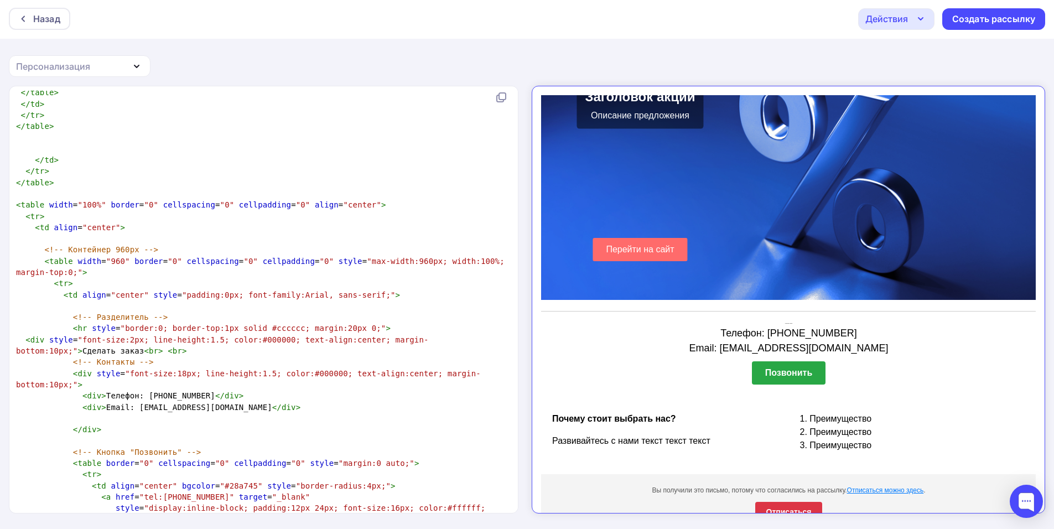
type textarea "20"
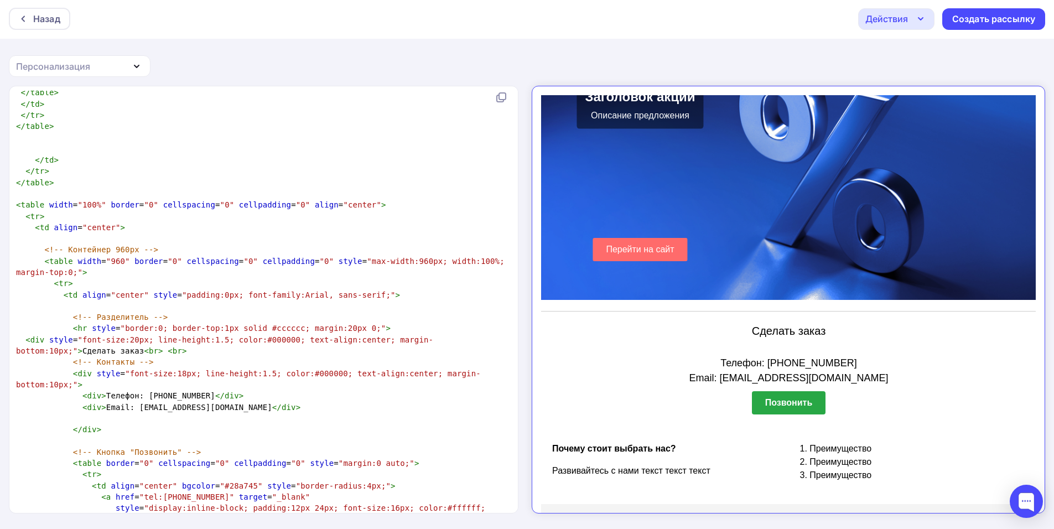
click at [475, 369] on span ""font-size:18px; line-height:1.5; color:#000000; text-align:center; margin-bott…" at bounding box center [248, 379] width 465 height 20
type textarea "7"
type textarea "1"
type textarea "2"
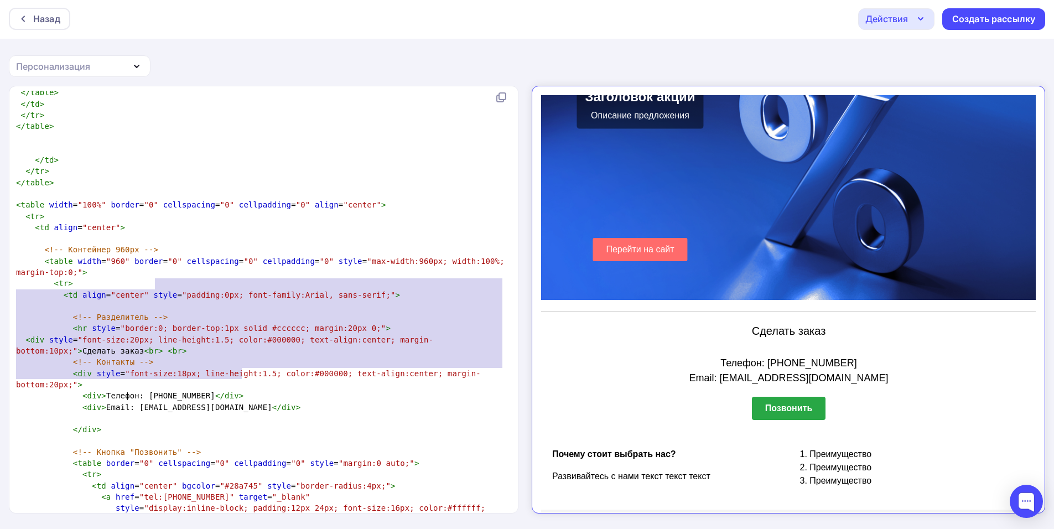
drag, startPoint x: 386, startPoint y: 379, endPoint x: 57, endPoint y: 231, distance: 360.4
click at [76, 245] on div "< html > < body > ​ </ body > </ html > ​ <!doctype html> < html lang = "ru" > …" at bounding box center [261, 182] width 495 height 2707
type textarea "idth="960" border="0" cellspacing="0" cellpadding="0" style="max-width:960px; w…"
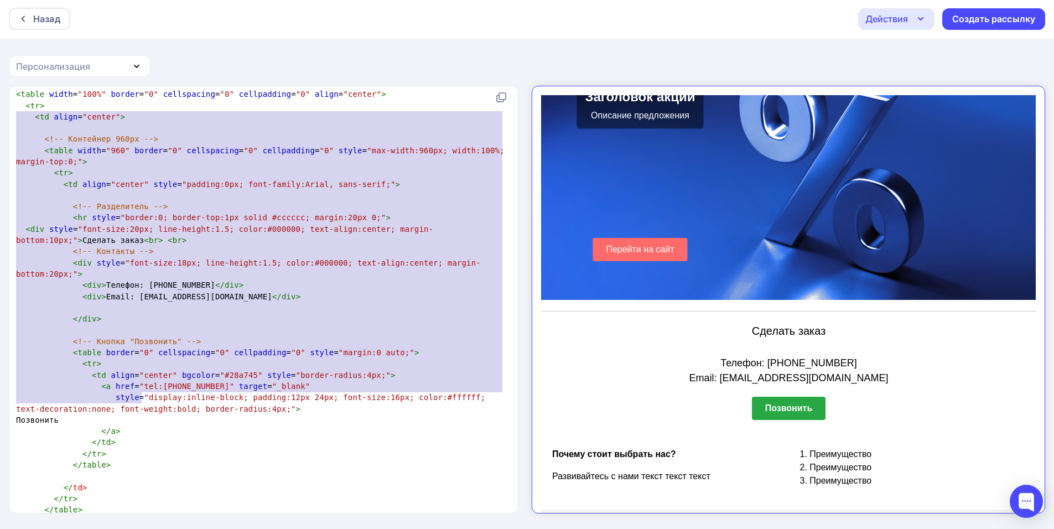
scroll to position [1374, 0]
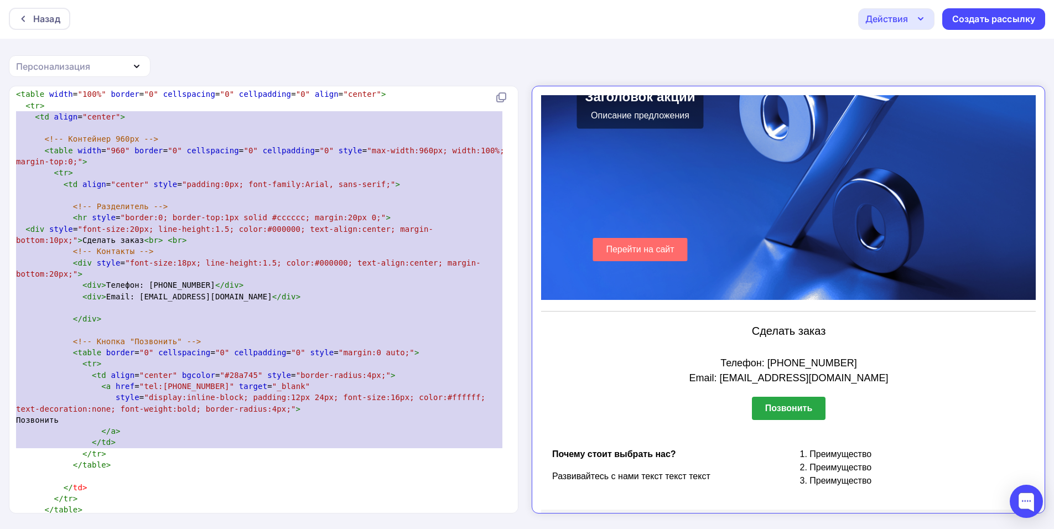
drag, startPoint x: 19, startPoint y: 233, endPoint x: 460, endPoint y: 450, distance: 492.0
click at [460, 450] on div "< html > < body > ​ </ body > </ html > ​ <!doctype html> < html lang = "ru" > …" at bounding box center [261, 71] width 495 height 2707
type textarea "<!-- Loremipsu 581do --> <sitam conse="931" adipis="1" elitseddoei="9" temporin…"
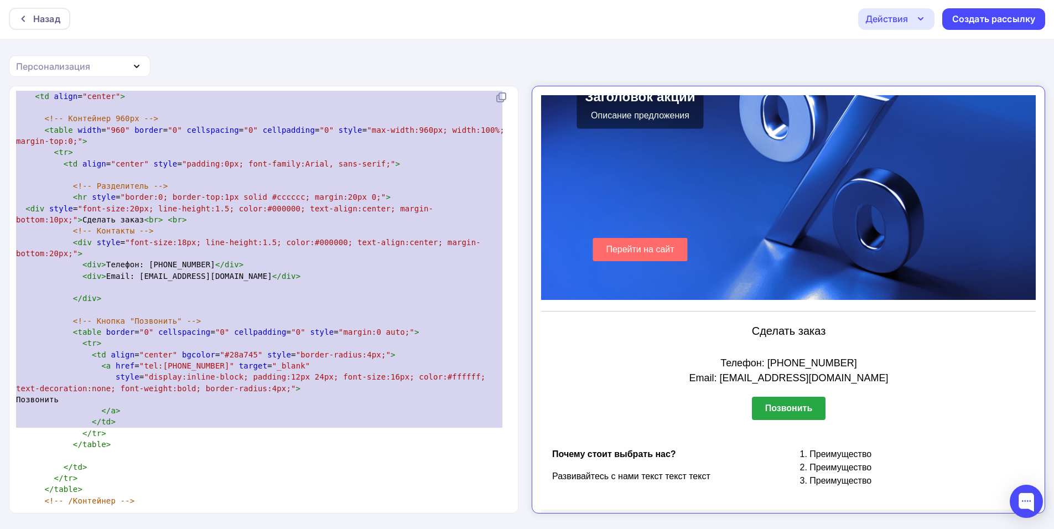
scroll to position [165, 0]
click at [133, 282] on pre at bounding box center [261, 287] width 495 height 11
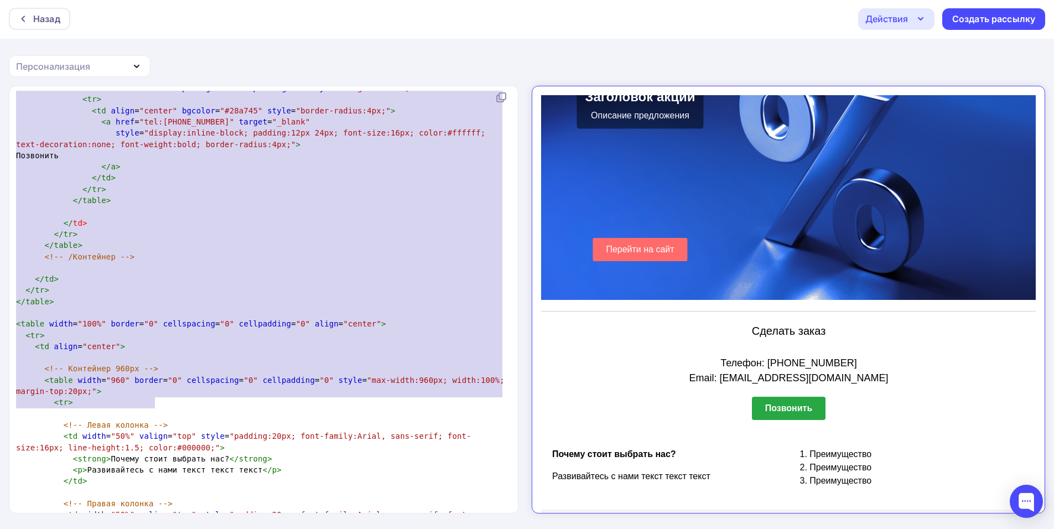
scroll to position [1640, 0]
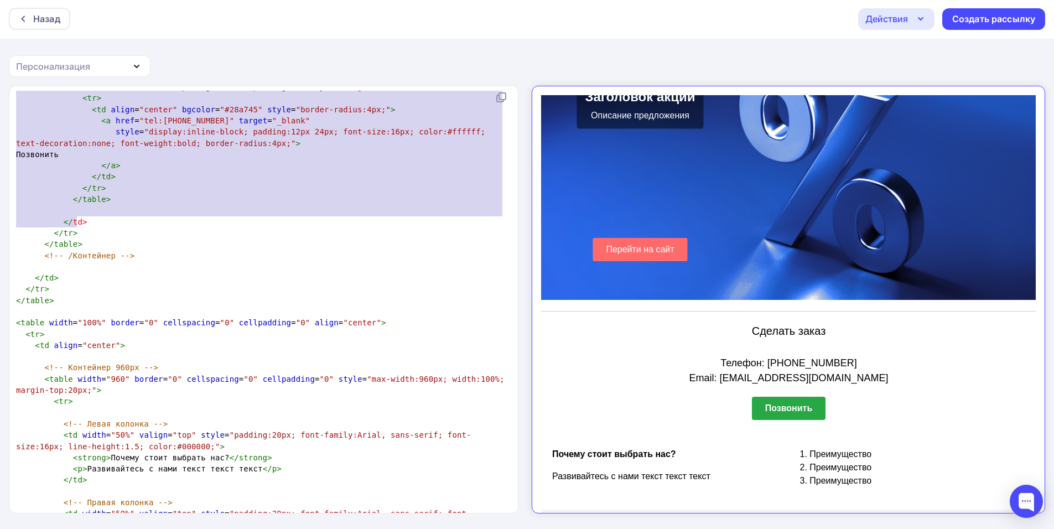
type textarea "<!-- Loremipsu 448do --> <sitam conse="023" adipis="4" elitseddoei="0" temporin…"
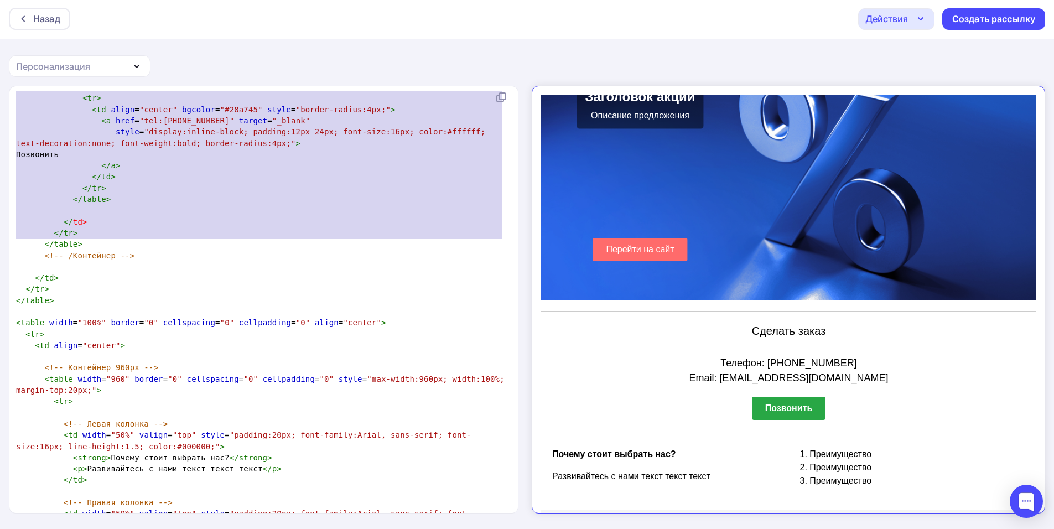
drag, startPoint x: 32, startPoint y: 216, endPoint x: 297, endPoint y: 249, distance: 266.5
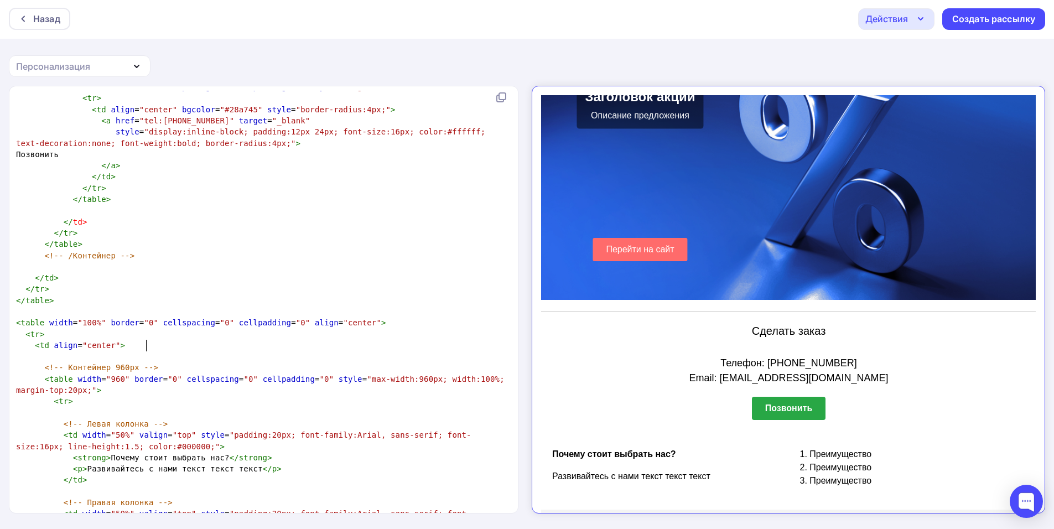
click at [312, 362] on pre "<!-- Контейнер 960px -->" at bounding box center [261, 367] width 495 height 11
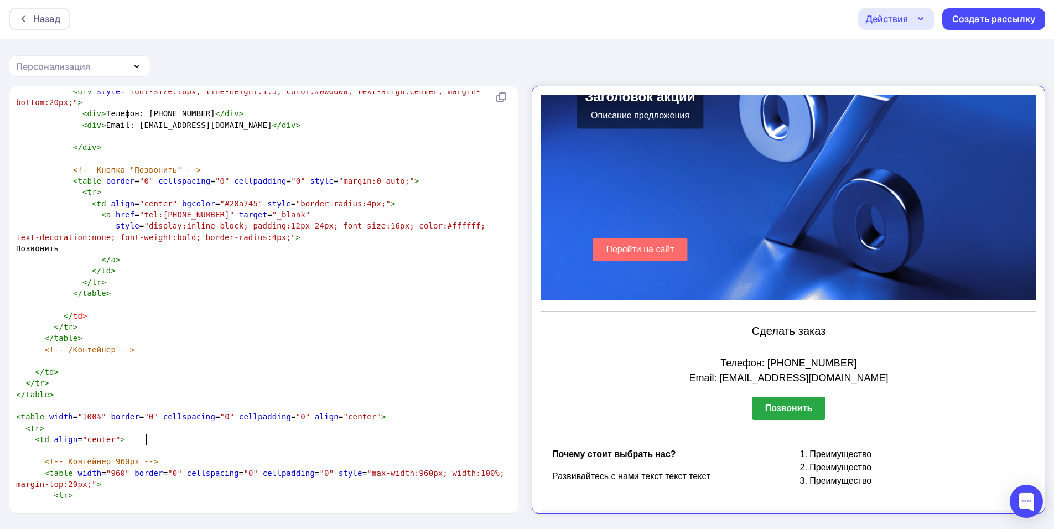
scroll to position [1546, 0]
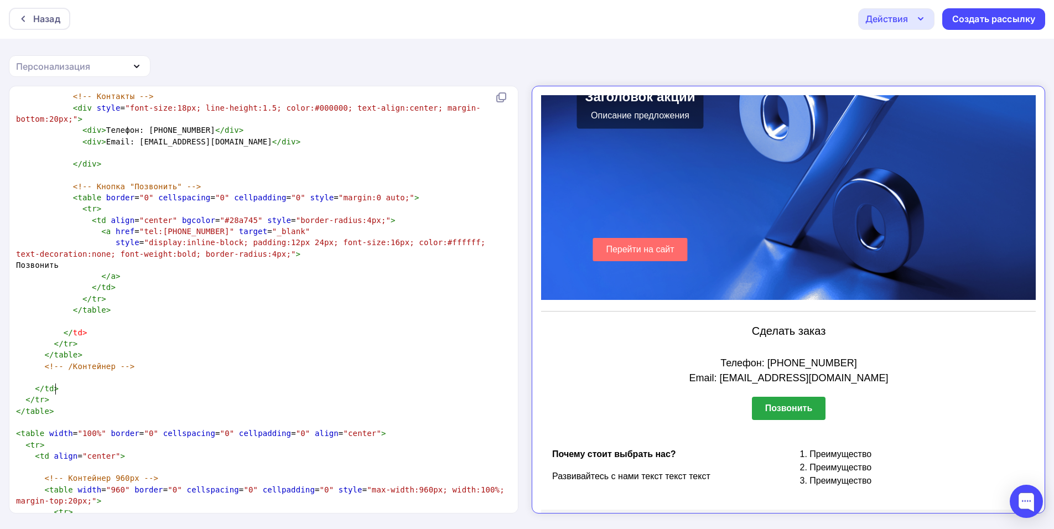
type textarea "</table>"
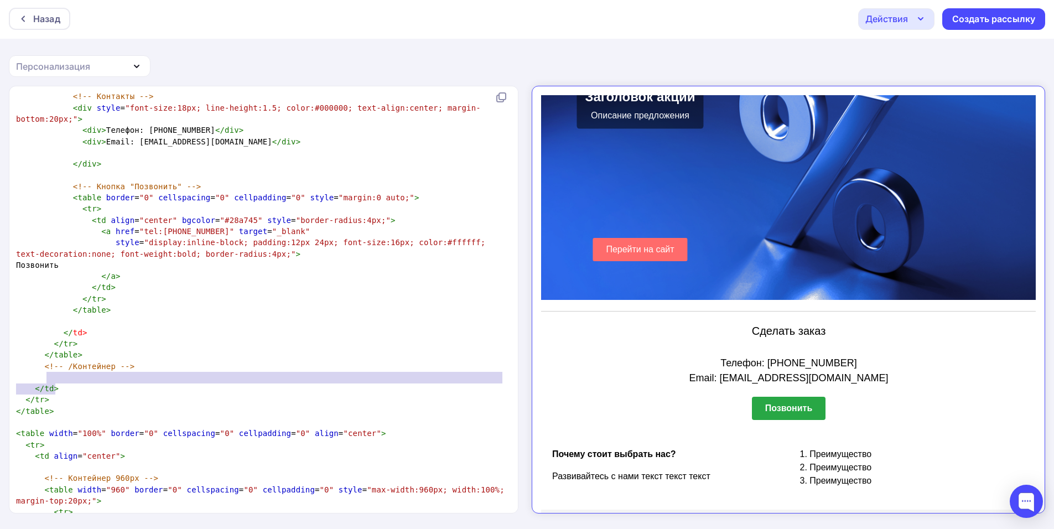
drag, startPoint x: 160, startPoint y: 383, endPoint x: 155, endPoint y: 374, distance: 10.9
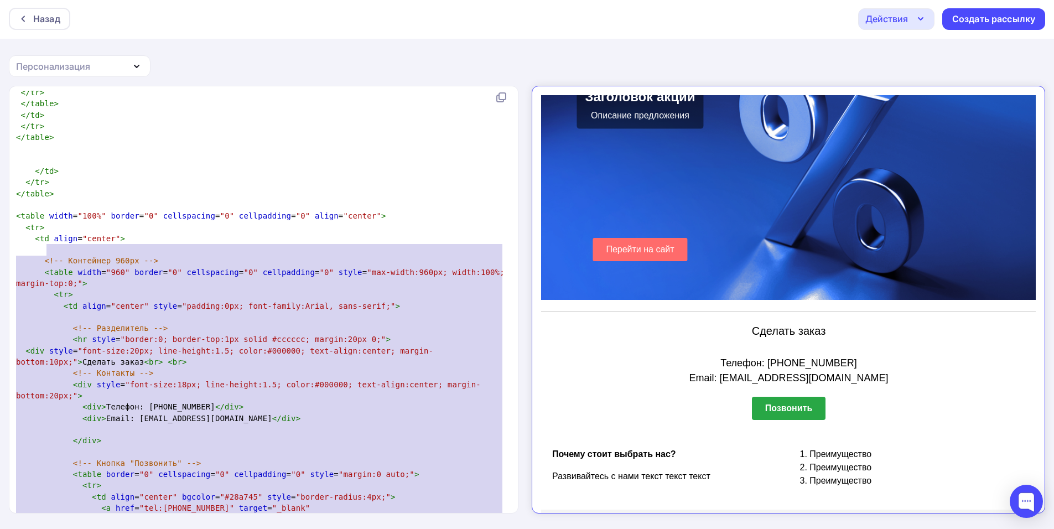
type textarea "<!-- Loremipsu 245do --> <sitam conse="587" adipis="0" elitseddoei="5" temporin…"
drag, startPoint x: 160, startPoint y: 340, endPoint x: 44, endPoint y: 253, distance: 145.5
click at [44, 253] on div "< html > < body > ​ </ body > </ html > ​ <!doctype html> < html lang = "ru" > …" at bounding box center [261, 193] width 495 height 2707
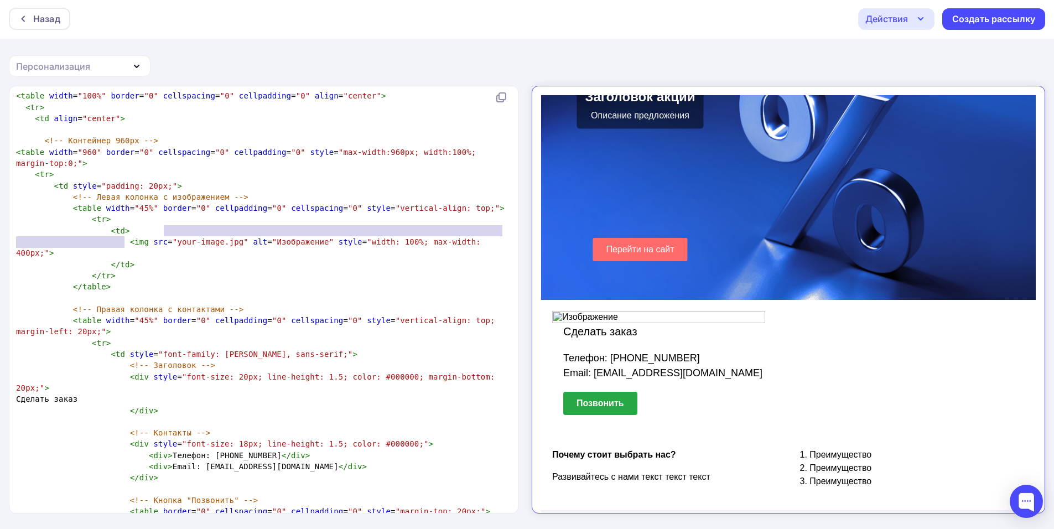
type textarea "your-image.jpg"
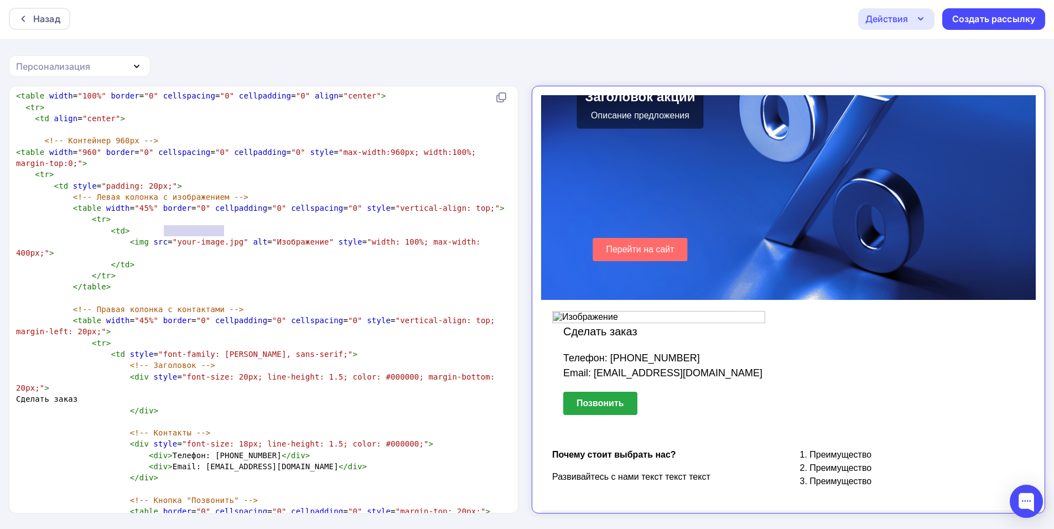
drag, startPoint x: 162, startPoint y: 231, endPoint x: 223, endPoint y: 231, distance: 60.9
click at [223, 237] on span ""your-image.jpg"" at bounding box center [211, 241] width 76 height 9
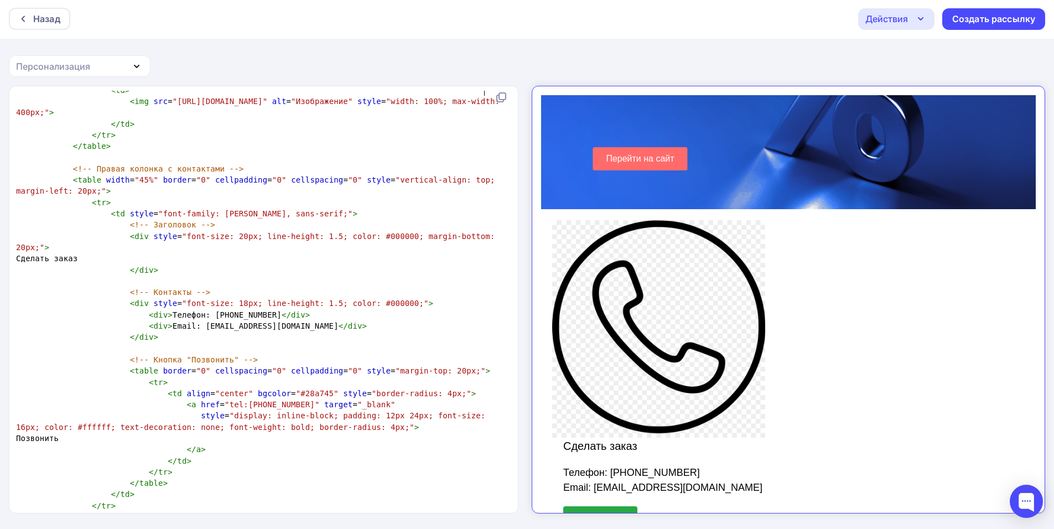
scroll to position [1484, 0]
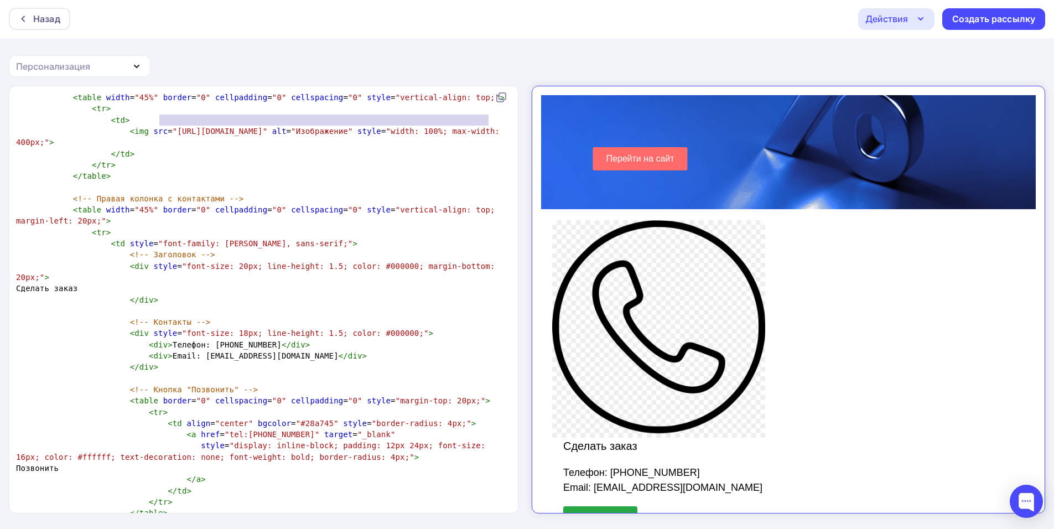
type textarea ""[URL][DOMAIN_NAME]""
drag, startPoint x: 160, startPoint y: 117, endPoint x: 495, endPoint y: 125, distance: 334.3
click at [495, 126] on pre "< img src = "[URL][DOMAIN_NAME]" alt = "Изображение" style = "width: 100%; max-…" at bounding box center [261, 137] width 495 height 23
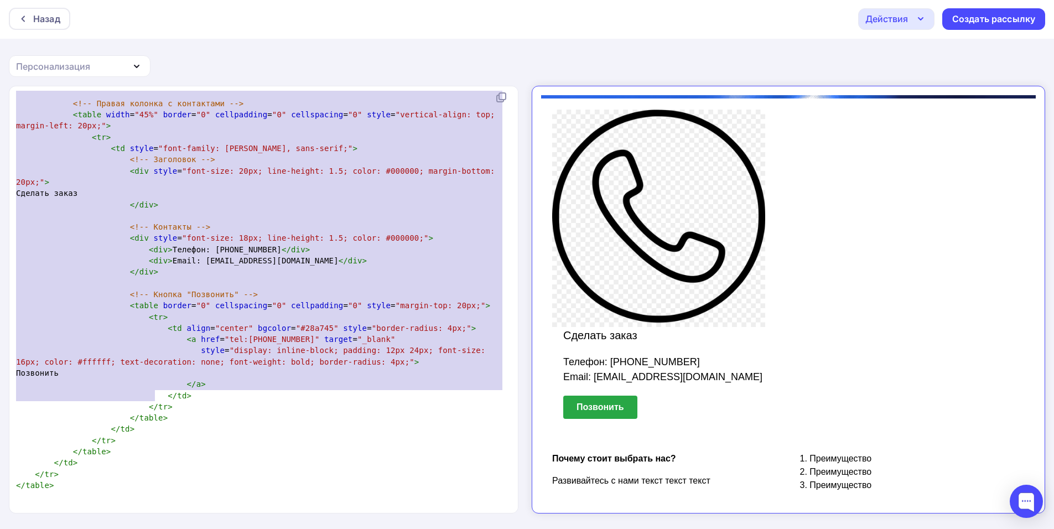
scroll to position [1594, 0]
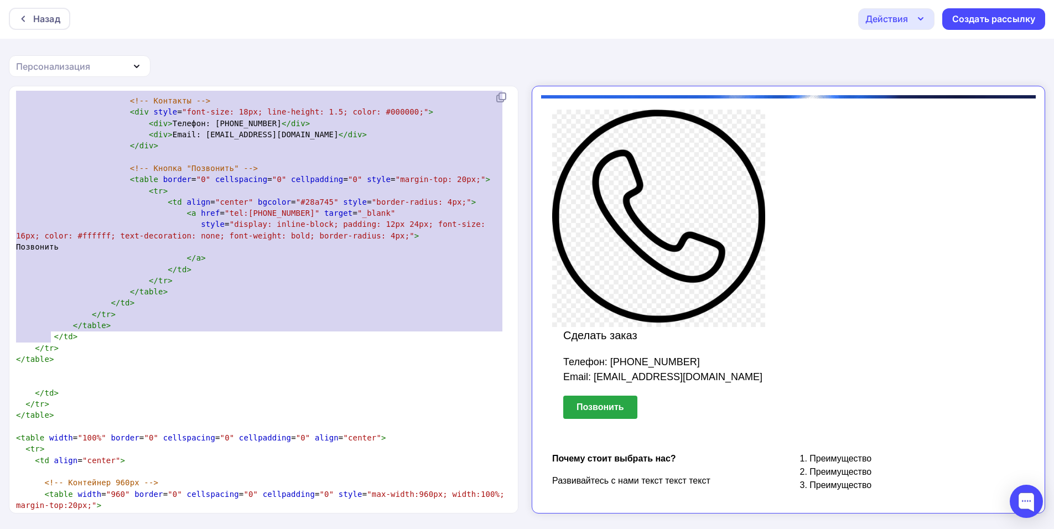
type textarea "<!-- Loremipsu 858do --> <sitam conse="876" adipis="5" elitseddoei="9" temporin…"
drag, startPoint x: 41, startPoint y: 186, endPoint x: 210, endPoint y: 351, distance: 236.0
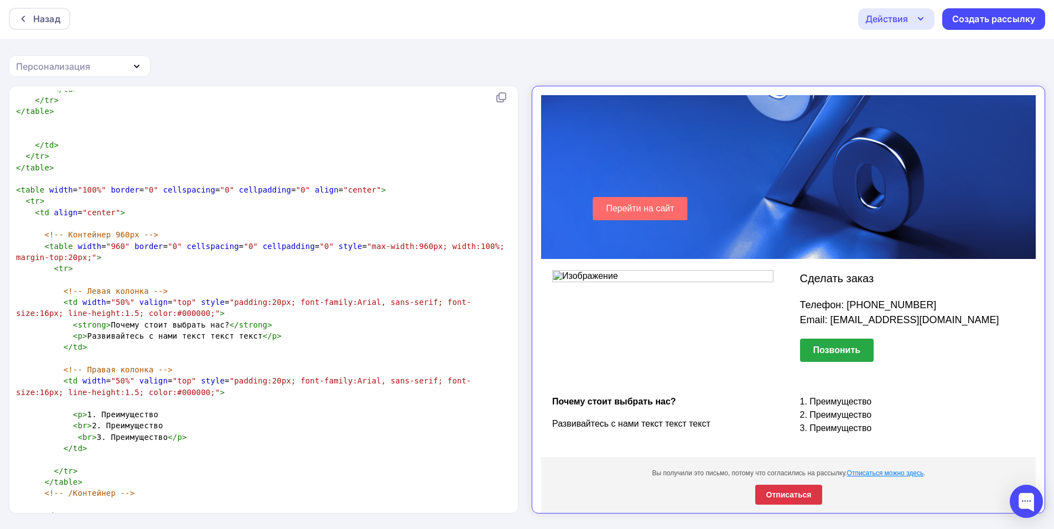
scroll to position [1827, 0]
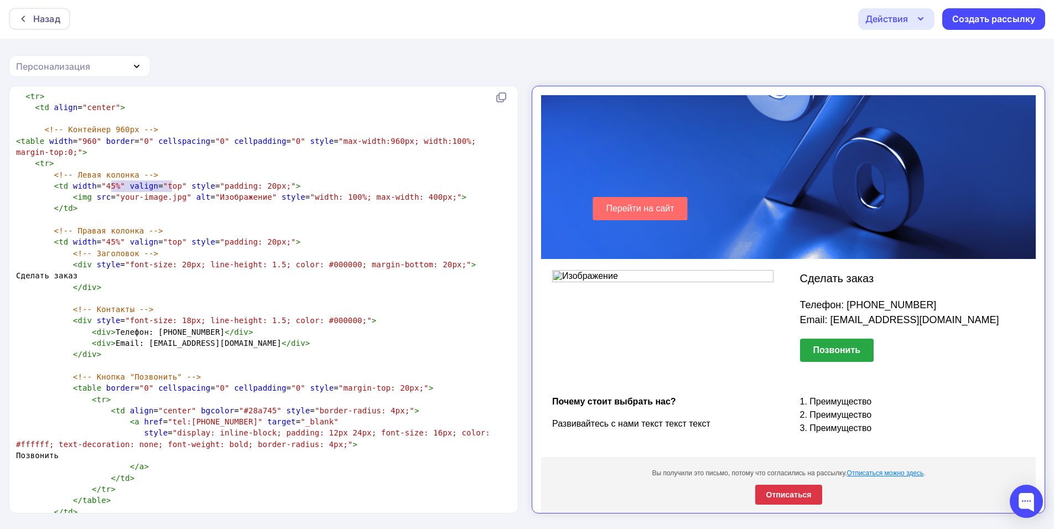
drag, startPoint x: 111, startPoint y: 184, endPoint x: 169, endPoint y: 186, distance: 58.1
click at [171, 193] on span ""your-image.jpg"" at bounding box center [154, 197] width 76 height 9
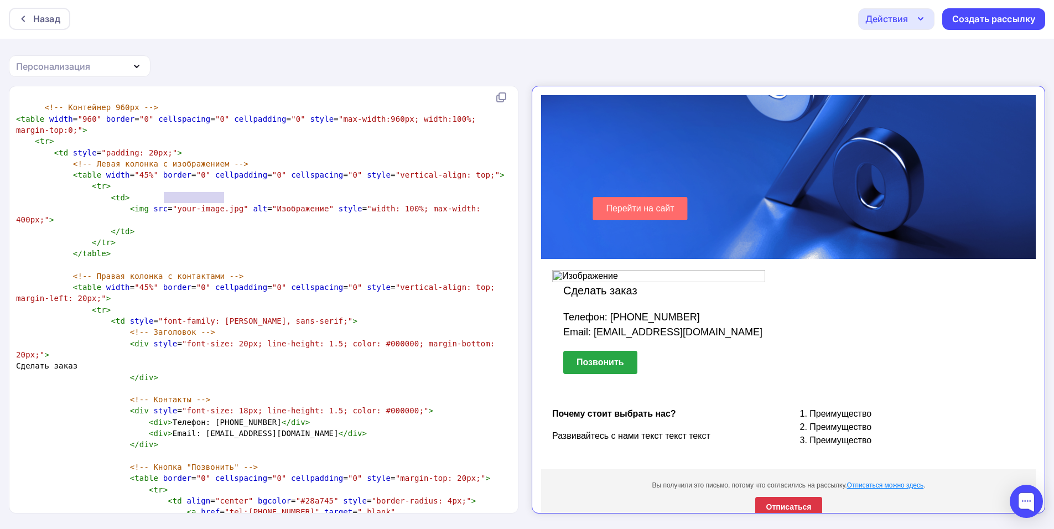
type textarea "<!-- Loremipsu 245do --> <sitam conse="587" adipis="0" elitseddoei="5" temporin…"
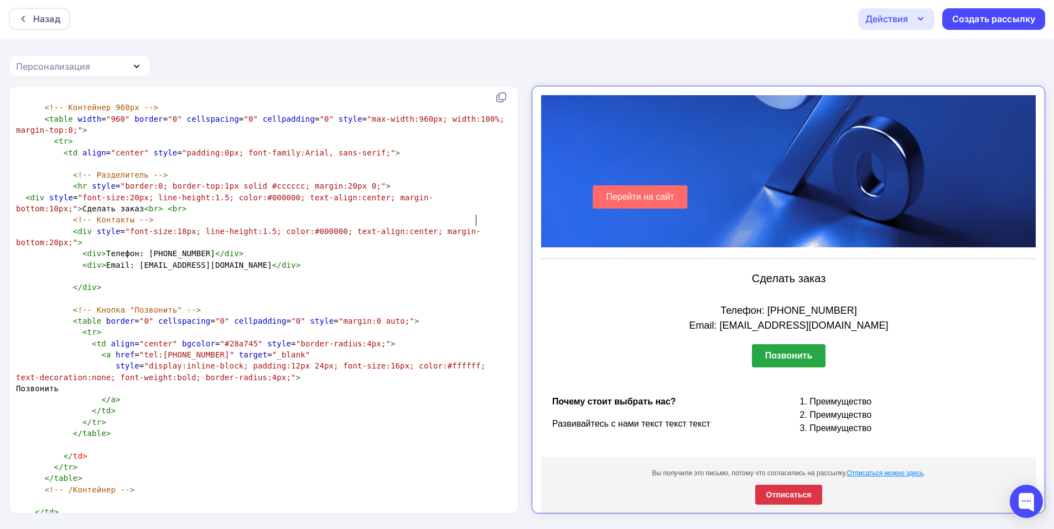
type textarea "2"
click at [805, 371] on td "Почему стоит выбрать нас? Развивайтесь с нами текст текст текст 1. Преимущество…" at bounding box center [778, 400] width 495 height 73
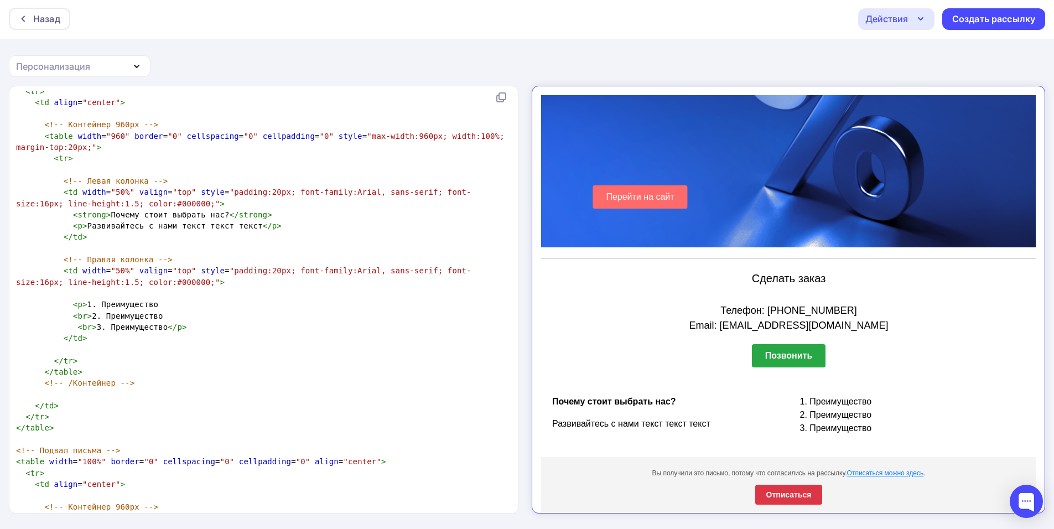
scroll to position [1939, 0]
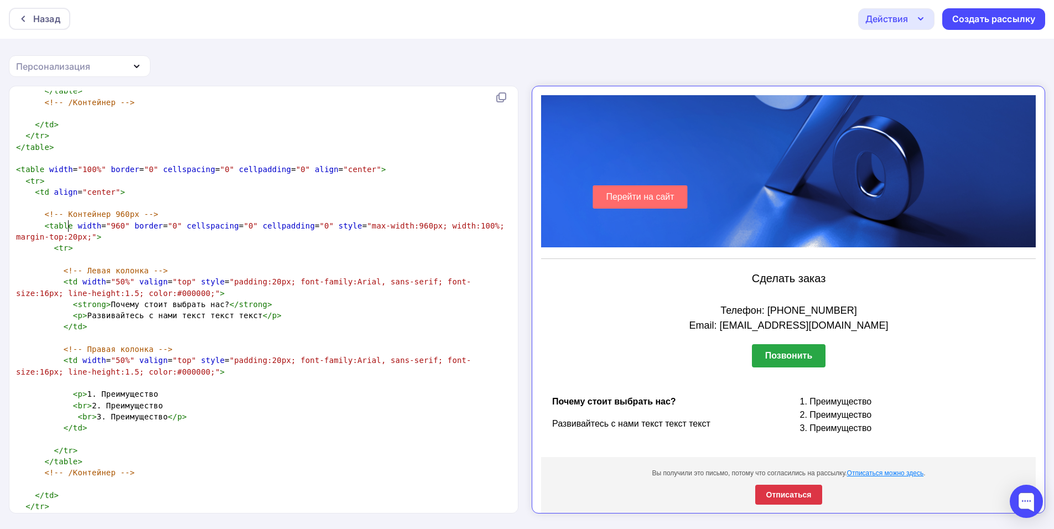
click at [200, 242] on pre "< tr >" at bounding box center [261, 247] width 495 height 11
click at [201, 175] on pre "< tr >" at bounding box center [261, 180] width 495 height 11
click at [205, 186] on pre "< td align = "center" >" at bounding box center [261, 191] width 495 height 11
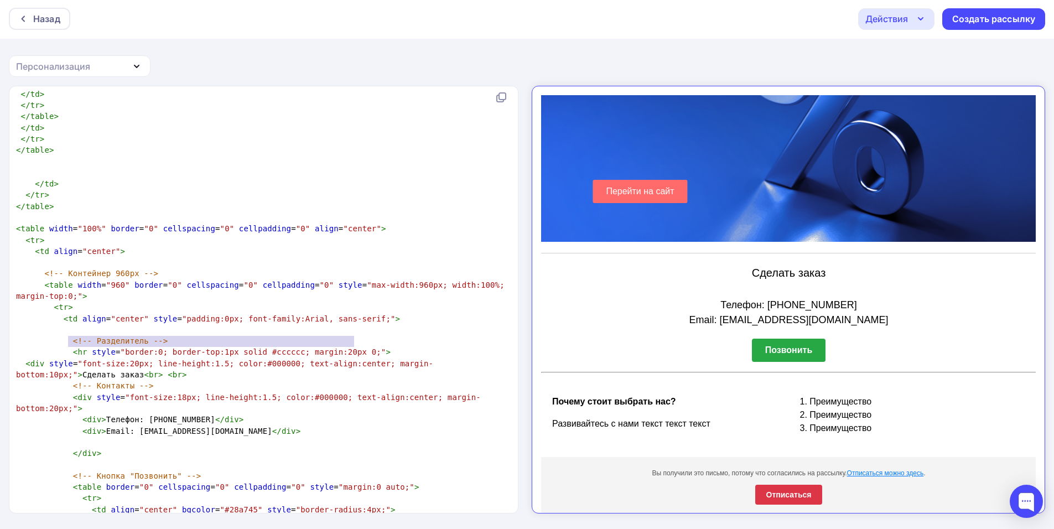
type textarea "<hr style="border:0; border-top:1px solid #cccccc; margin:20px 0;">"
drag, startPoint x: 68, startPoint y: 339, endPoint x: 369, endPoint y: 336, distance: 301.0
click at [369, 346] on pre "< hr style = "border:0; border-top:1px solid #cccccc; margin:20px 0;" >" at bounding box center [261, 351] width 495 height 11
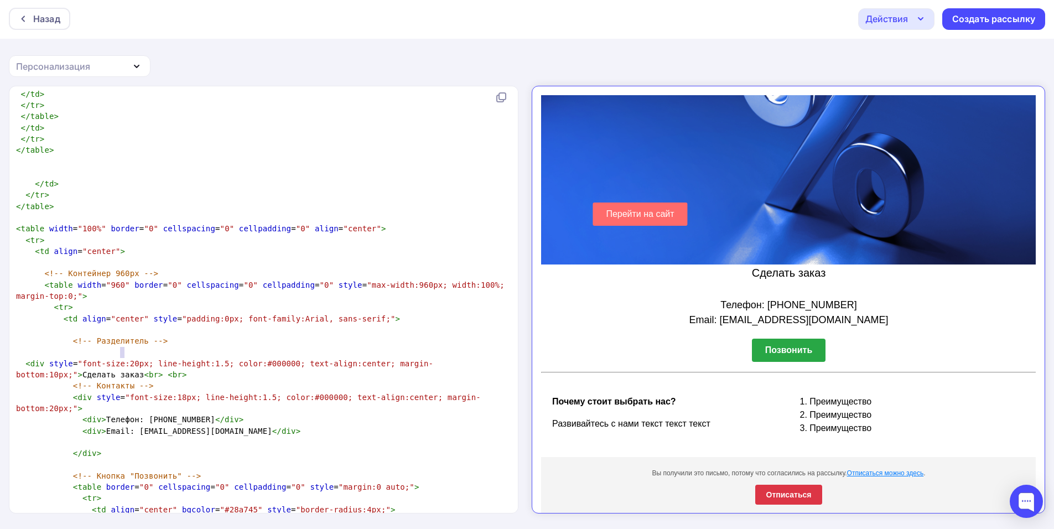
click at [121, 359] on span ""font-size:20px; line-height:1.5; color:#000000; text-align:center; margin-bott…" at bounding box center [224, 369] width 417 height 20
type textarea "3"
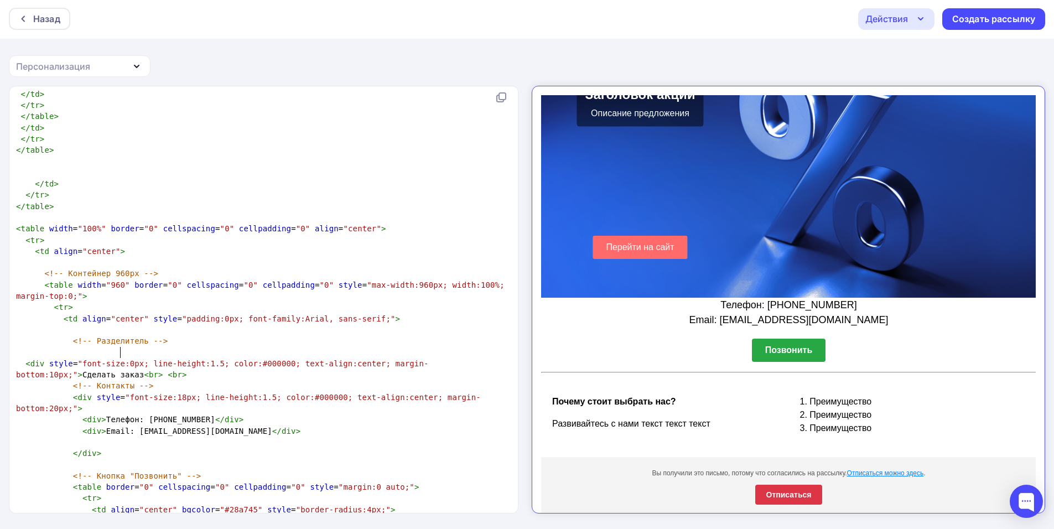
type textarea "2"
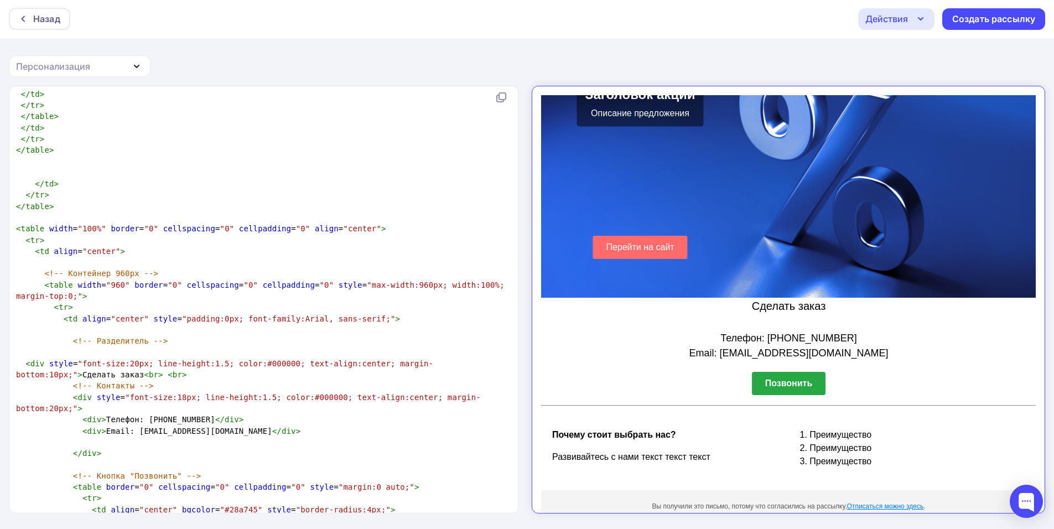
click at [432, 359] on span ""font-size:20px; line-height:1.5; color:#000000; text-align:center; margin-bott…" at bounding box center [224, 369] width 417 height 20
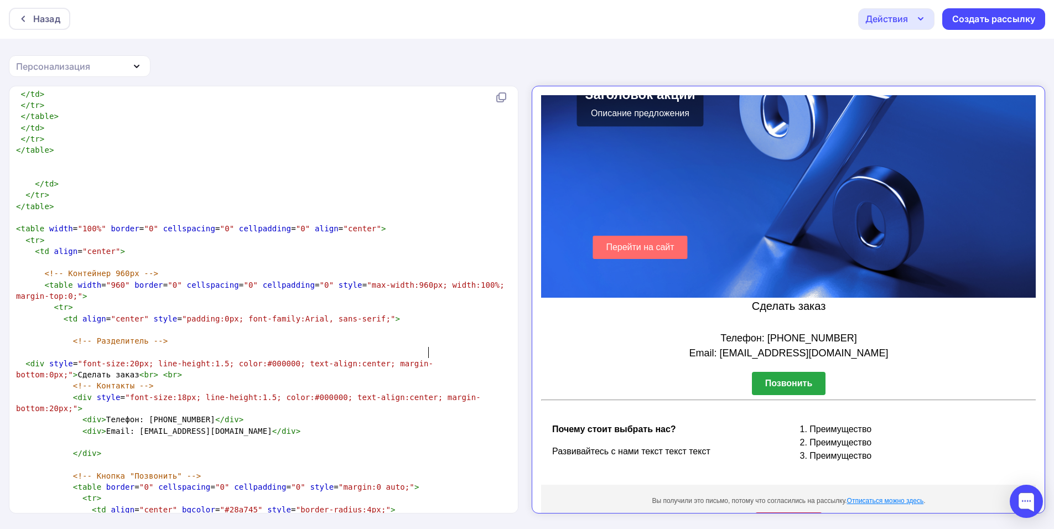
type textarea "2"
type textarea "1"
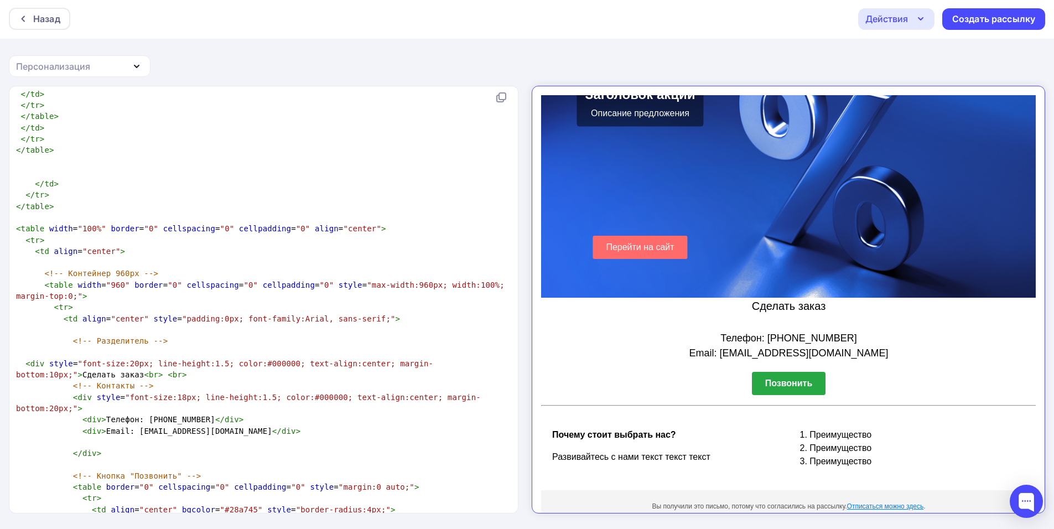
click at [200, 359] on span ""font-size:20px; line-height:1.5; color:#000000; text-align:center; margin-bott…" at bounding box center [224, 369] width 417 height 20
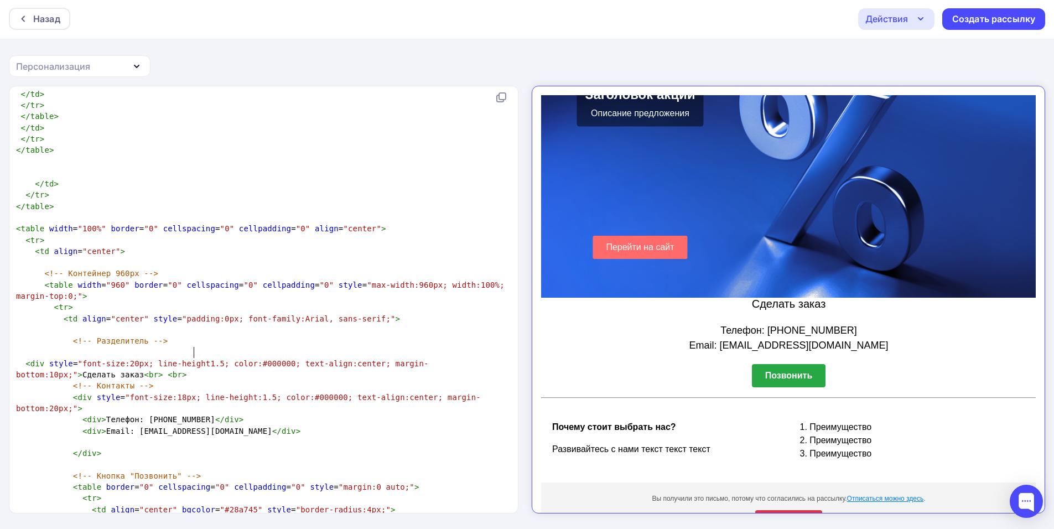
type textarea "Д"
type textarea "?"
type textarea ":"
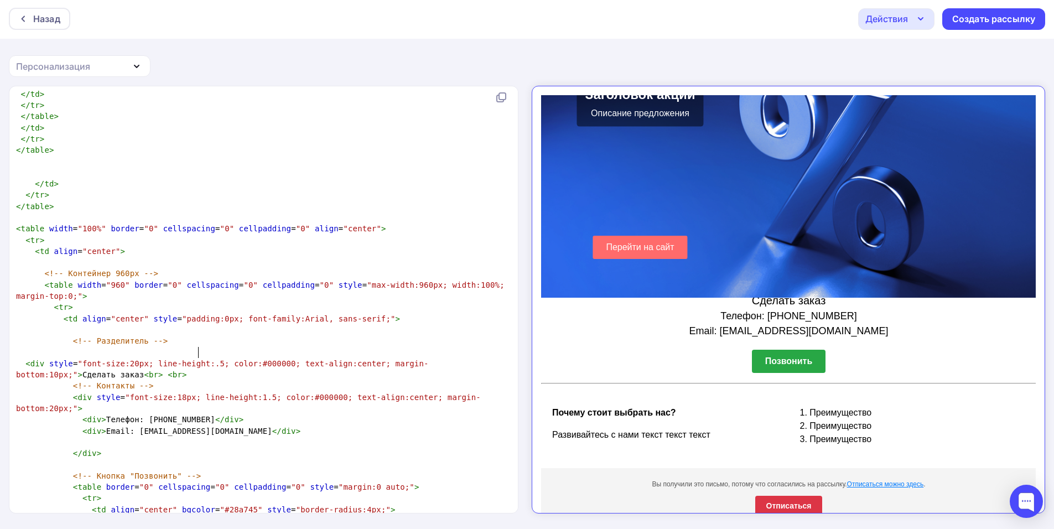
type textarea "2"
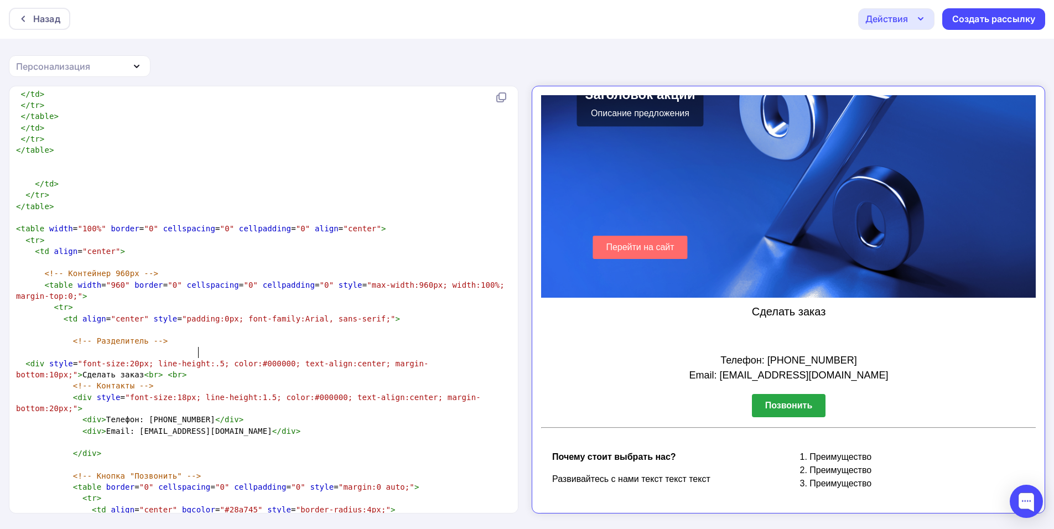
type textarea "1"
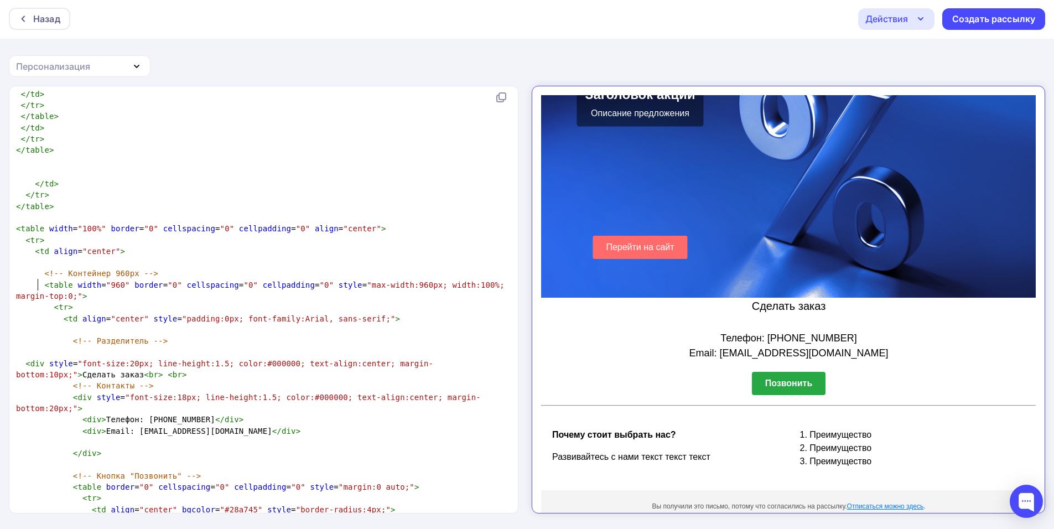
click at [37, 286] on span ""max-width:960px; width:100%; margin-top:0;"" at bounding box center [262, 291] width 493 height 20
type textarea "1"
type textarea "2"
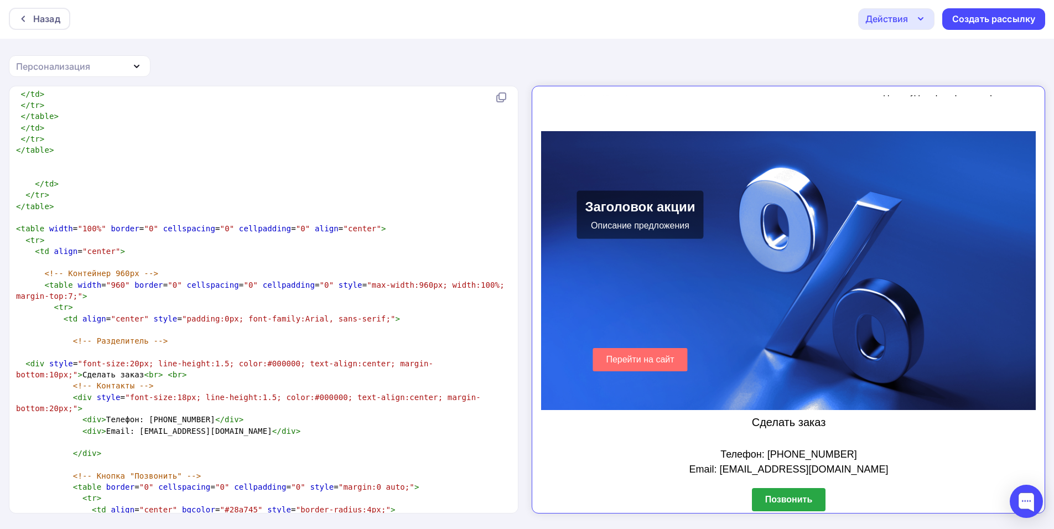
type textarea "7"
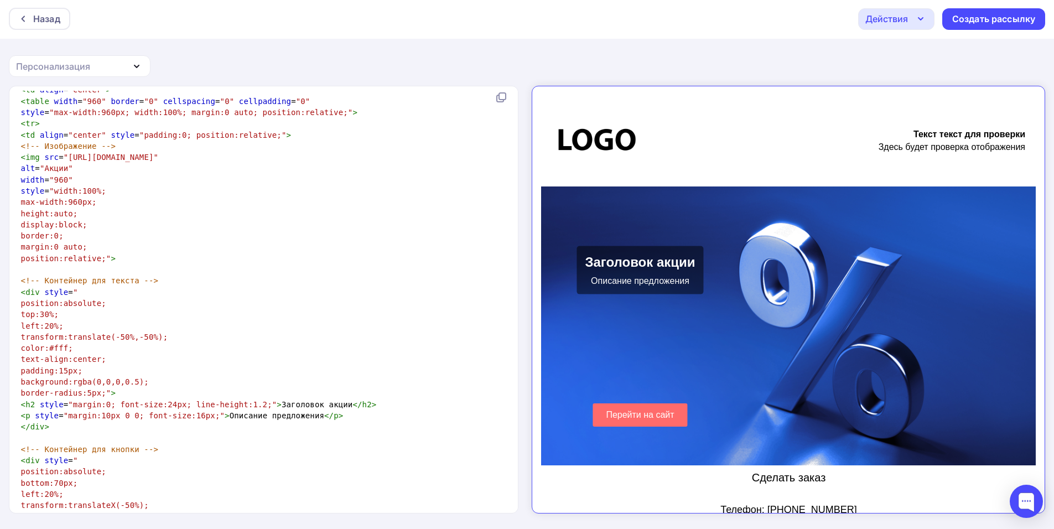
scroll to position [631, 0]
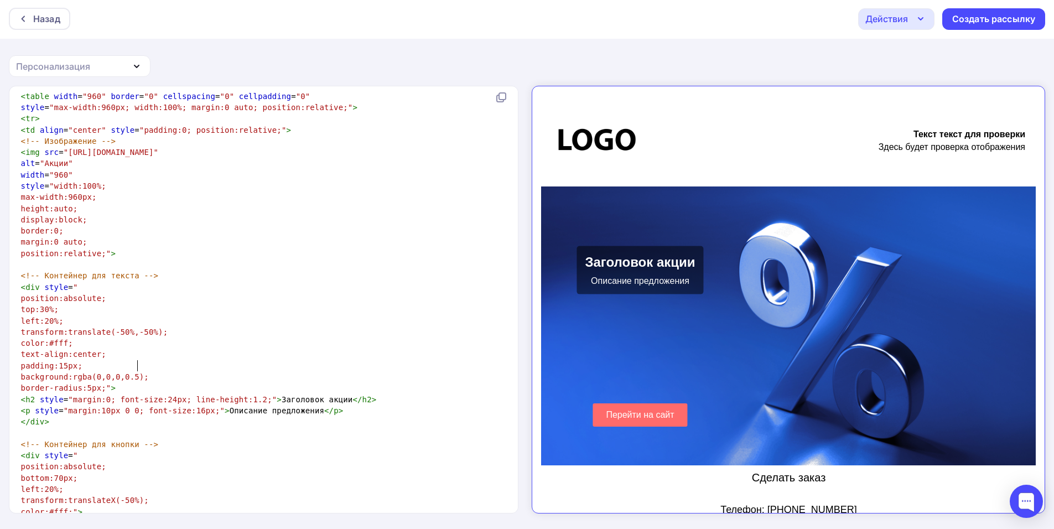
click at [137, 371] on pre "background:rgba(0,0,0,0.5);" at bounding box center [261, 376] width 495 height 11
click at [134, 382] on pre "border-radius:5px;" >" at bounding box center [261, 387] width 495 height 11
paste textarea
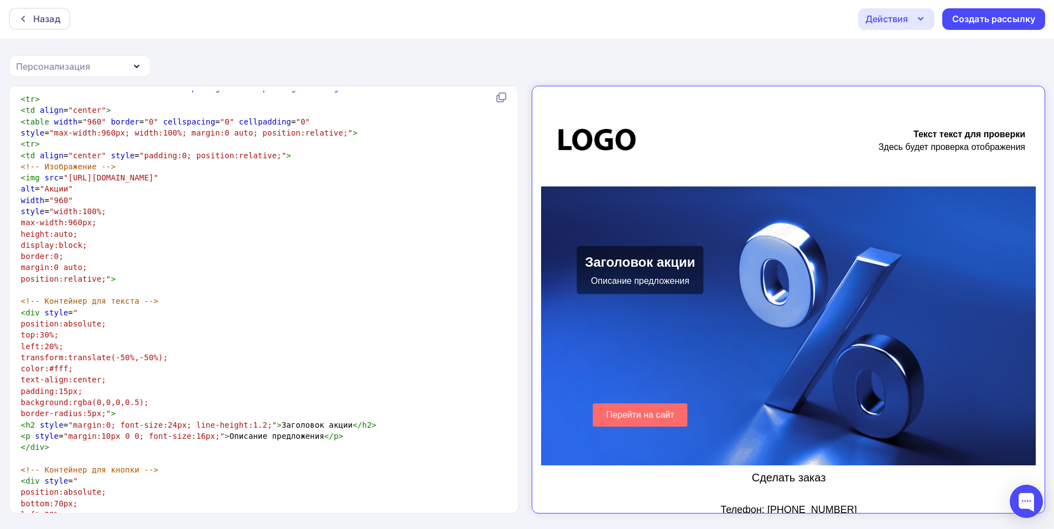
scroll to position [606, 0]
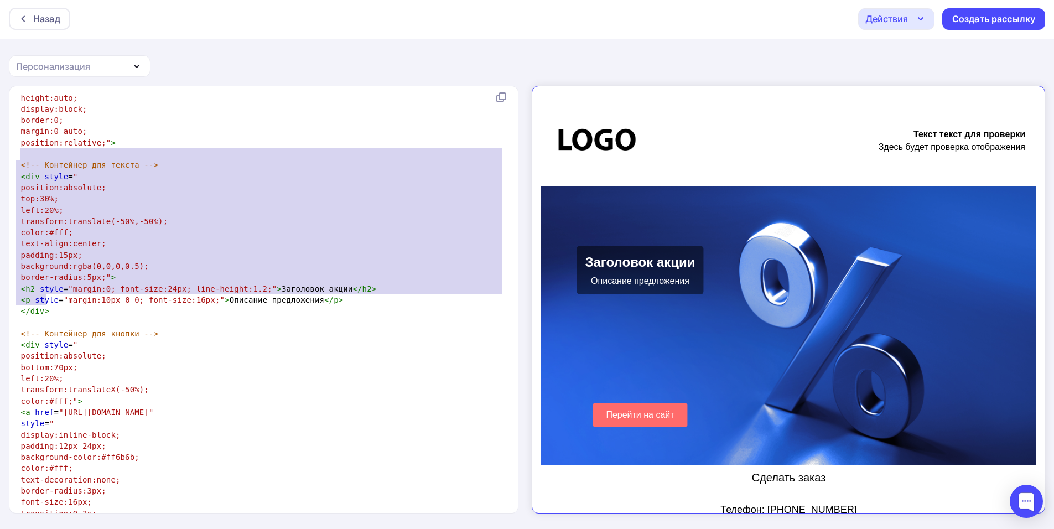
drag, startPoint x: 20, startPoint y: 264, endPoint x: 188, endPoint y: 304, distance: 172.3
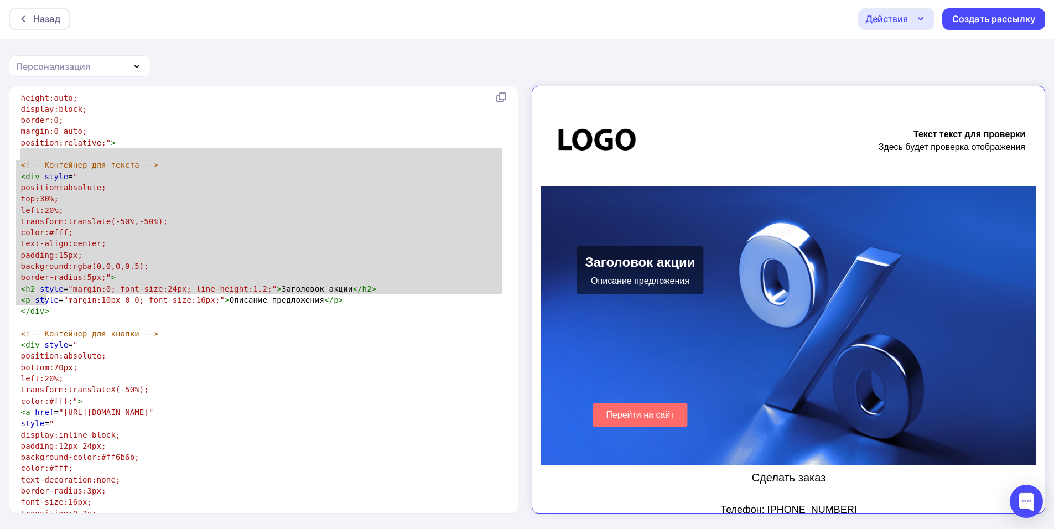
type textarea "<!-- Контейнер для текста --> <div style=" position:absolute; top:30%; left:20%…"
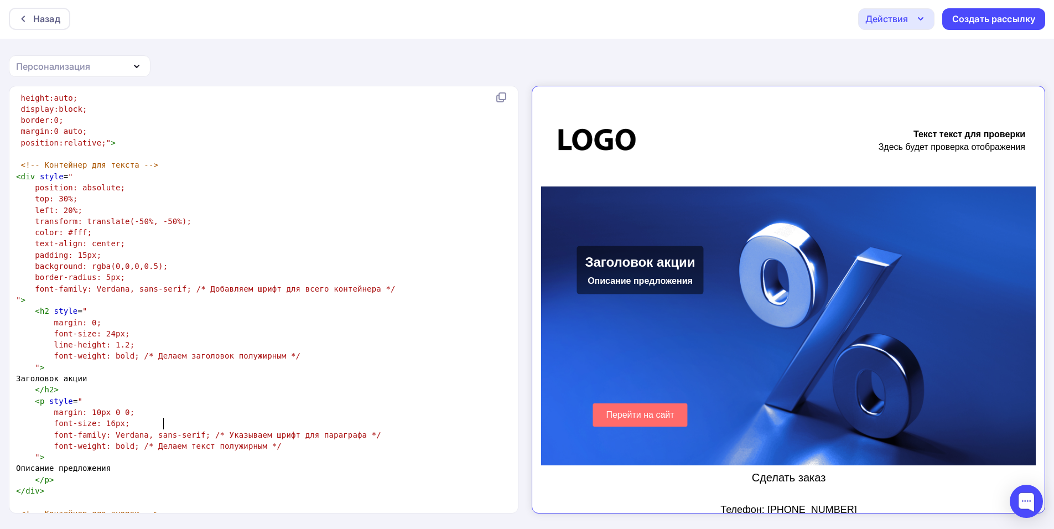
click at [165, 430] on span "font-family: Verdana, sans-serif; /* Указываем шрифт для параграфа */" at bounding box center [217, 434] width 327 height 9
type textarea "bold"
drag, startPoint x: 108, startPoint y: 439, endPoint x: 123, endPoint y: 439, distance: 15.5
click at [123, 440] on pre "font-weight: bold; /* Делаем текст полужирным */" at bounding box center [261, 445] width 495 height 11
type textarea "Verdana"
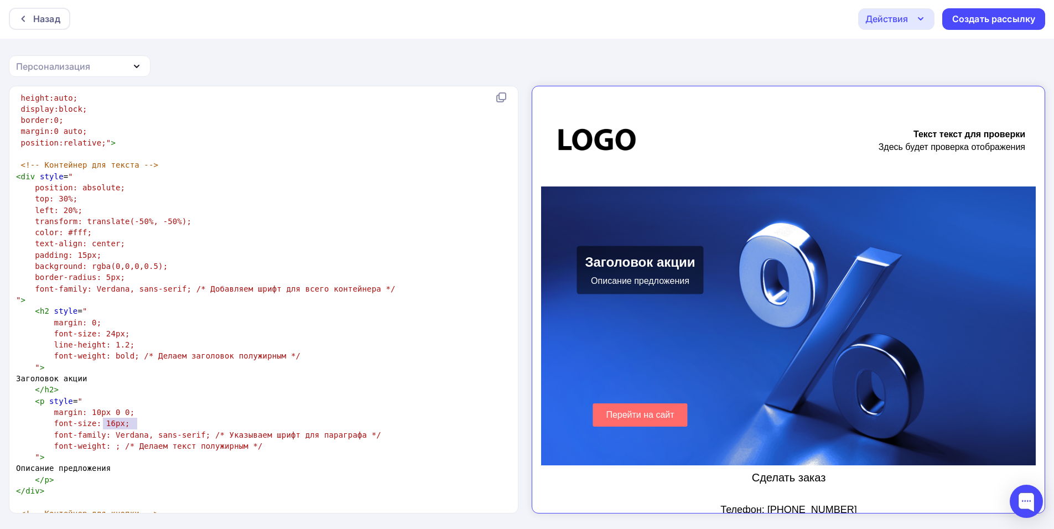
drag, startPoint x: 102, startPoint y: 420, endPoint x: 137, endPoint y: 426, distance: 35.4
click at [137, 430] on span "font-family: Verdana, sans-serif; /* Указываем шрифт для параграфа */" at bounding box center [217, 434] width 327 height 9
type textarea "a"
type textarea "Arial"
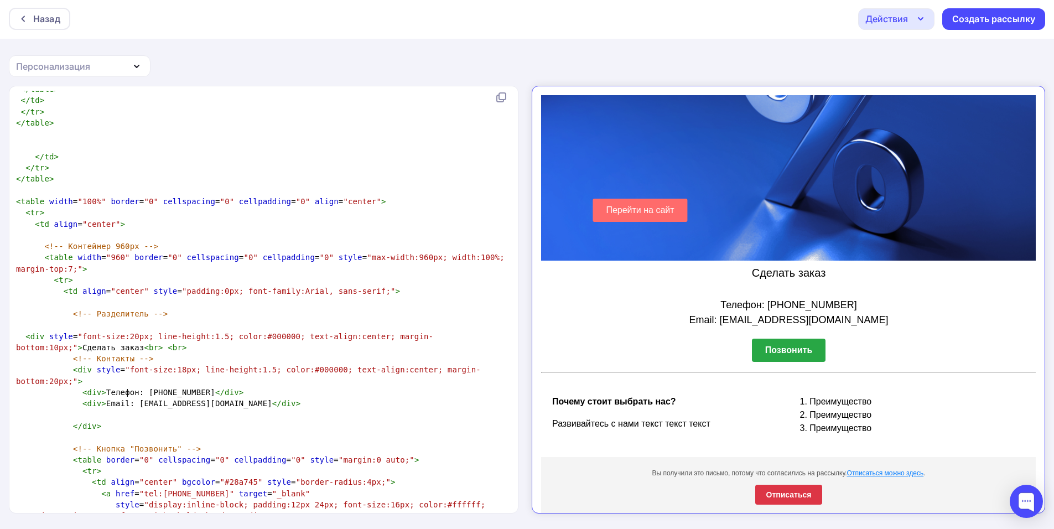
scroll to position [1540, 0]
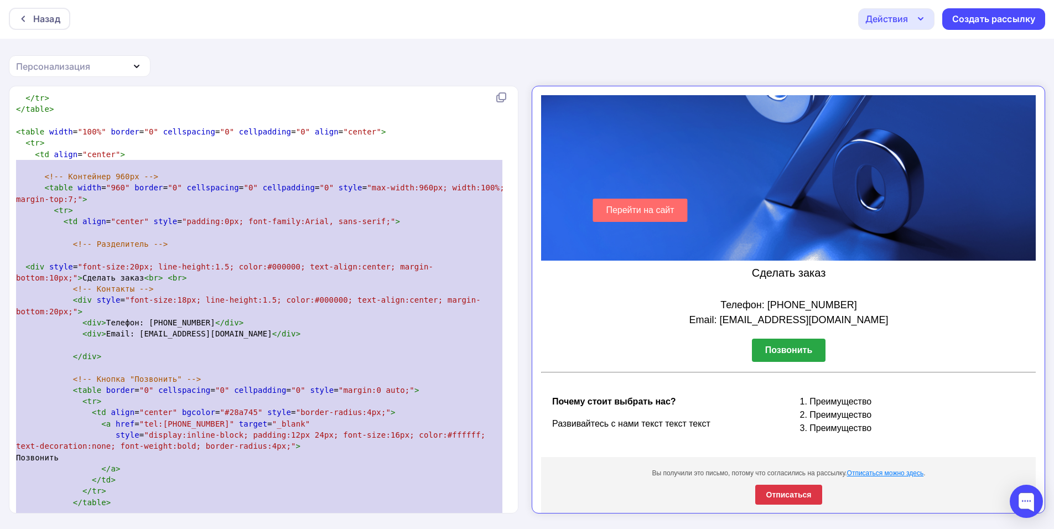
drag, startPoint x: 174, startPoint y: 369, endPoint x: 0, endPoint y: 162, distance: 270.6
click at [0, 162] on div "xxxxxxxxxx < html > < body > ​ </ body > </ html > ​ <!doctype html> < html lan…" at bounding box center [527, 307] width 1054 height 443
type textarea "<!-- Loremipsu 018do --> <sitam conse="262" adipis="6" elitseddoei="1" temporin…"
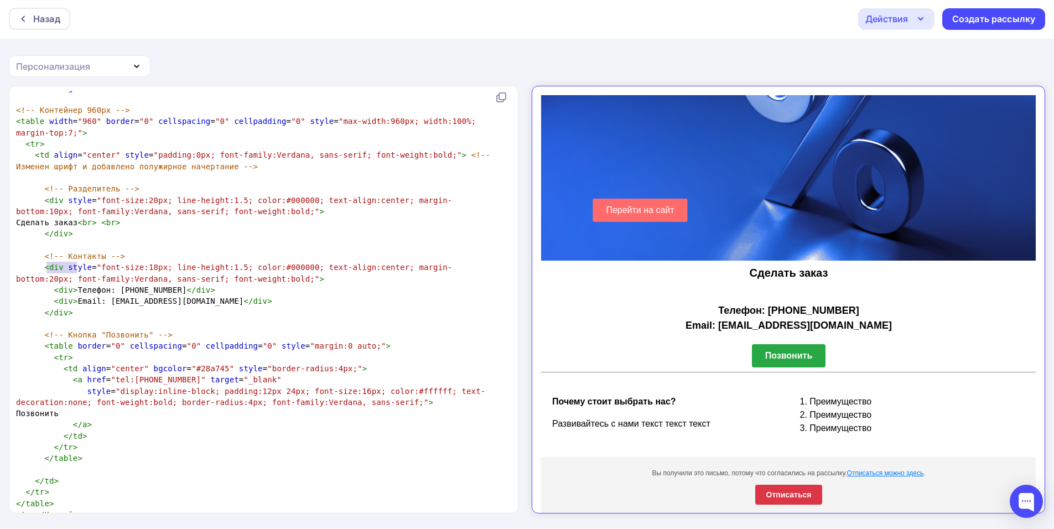
drag, startPoint x: 47, startPoint y: 269, endPoint x: 76, endPoint y: 271, distance: 28.8
click at [76, 271] on span ""font-size:18px; line-height:1.5; color:#000000; text-align:center; margin-bott…" at bounding box center [234, 273] width 436 height 20
type textarea "Arial"
drag, startPoint x: 305, startPoint y: 394, endPoint x: 331, endPoint y: 395, distance: 26.0
click at [331, 395] on span ""display:inline-block; padding:12px 24px; font-size:16px; color:#ffffff; text-d…" at bounding box center [250, 397] width 469 height 20
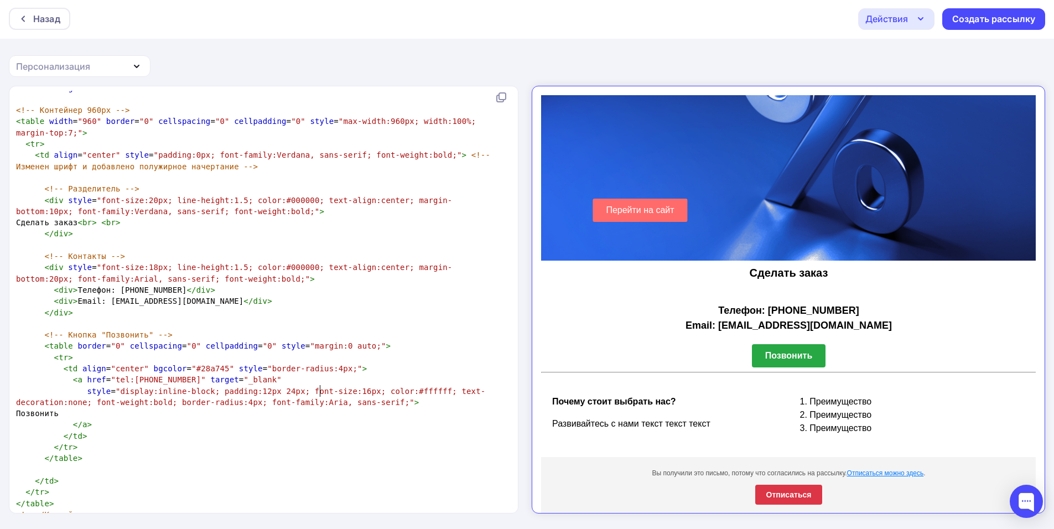
type textarea "Arial"
click at [148, 393] on span ""display:inline-block; padding:12px 24px; font-size:16px; color:#ffffff; text-d…" at bounding box center [250, 397] width 469 height 20
type textarea "bold"
drag, startPoint x: 157, startPoint y: 391, endPoint x: 143, endPoint y: 387, distance: 14.8
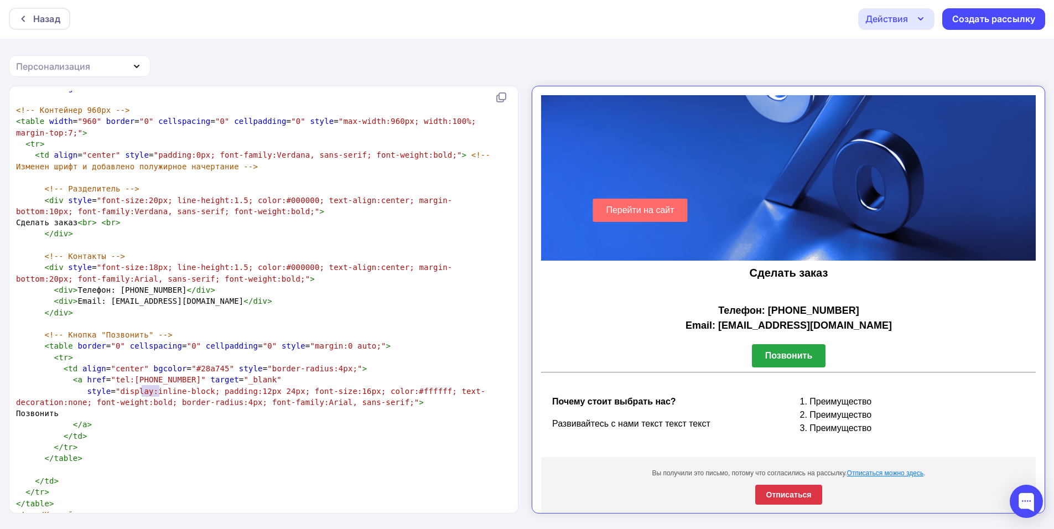
click at [143, 387] on span ""display:inline-block; padding:12px 24px; font-size:16px; color:#ffffff; text-d…" at bounding box center [250, 397] width 469 height 20
type textarea "bols"
type textarea "d"
type textarea "bold"
drag, startPoint x: 181, startPoint y: 266, endPoint x: 199, endPoint y: 266, distance: 17.7
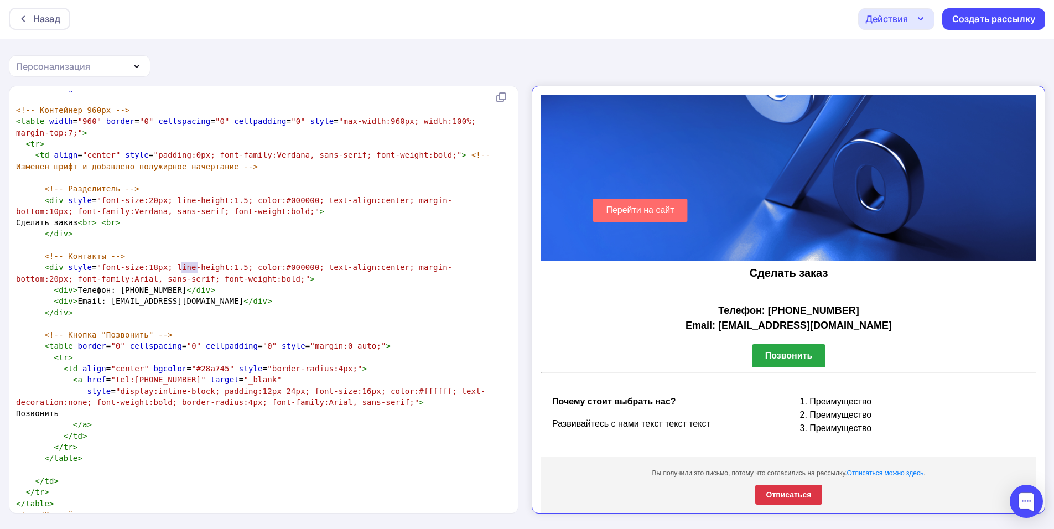
click at [199, 266] on span ""font-size:18px; line-height:1.5; color:#000000; text-align:center; margin-bott…" at bounding box center [234, 273] width 436 height 20
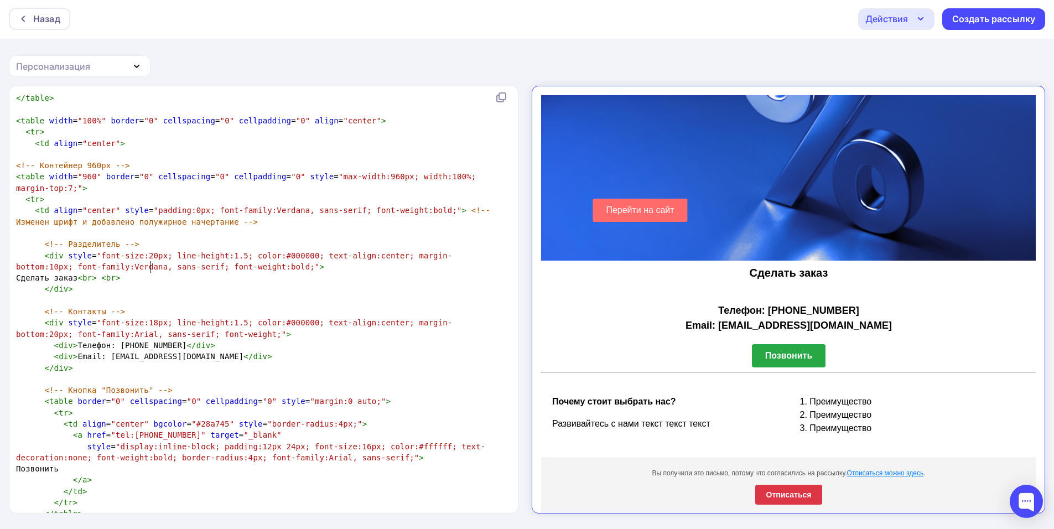
click at [180, 272] on pre "Сделать заказ < br > < br >" at bounding box center [261, 277] width 495 height 11
type textarea "nt-family:Verdana, sans-serif; font-weight:bold;""
drag, startPoint x: 221, startPoint y: 201, endPoint x: 426, endPoint y: 196, distance: 204.8
click at [426, 206] on span "< td align = "center" style = "padding:0px; font-family:Verdana, sans-serif; fo…" at bounding box center [255, 216] width 479 height 20
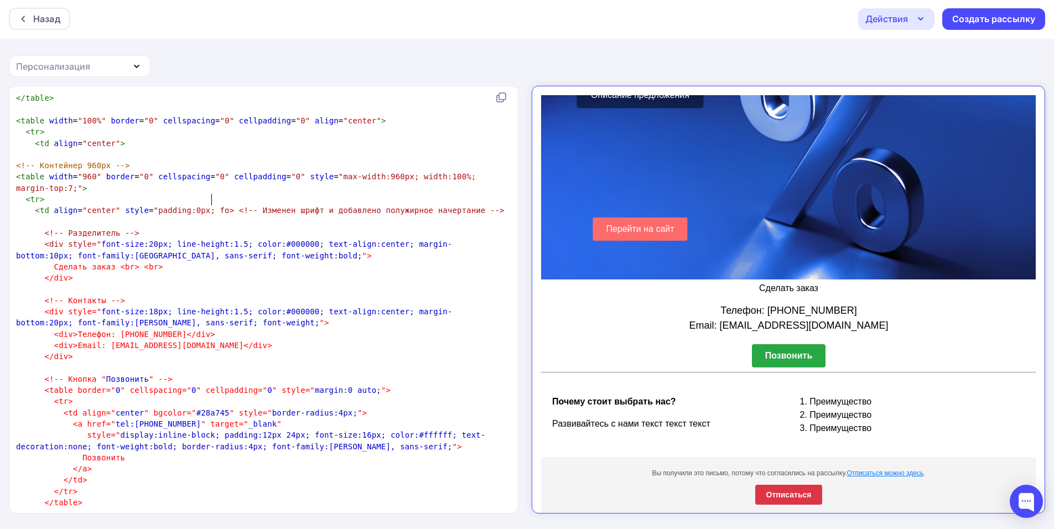
type textarea "nt-family:Verdana, sans-serif; font-weight:bold;""
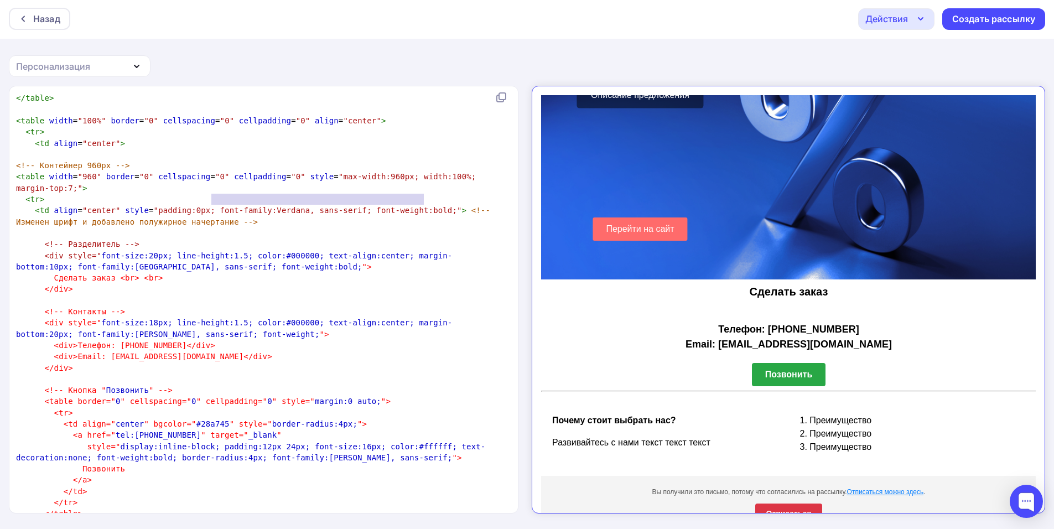
scroll to position [186, 0]
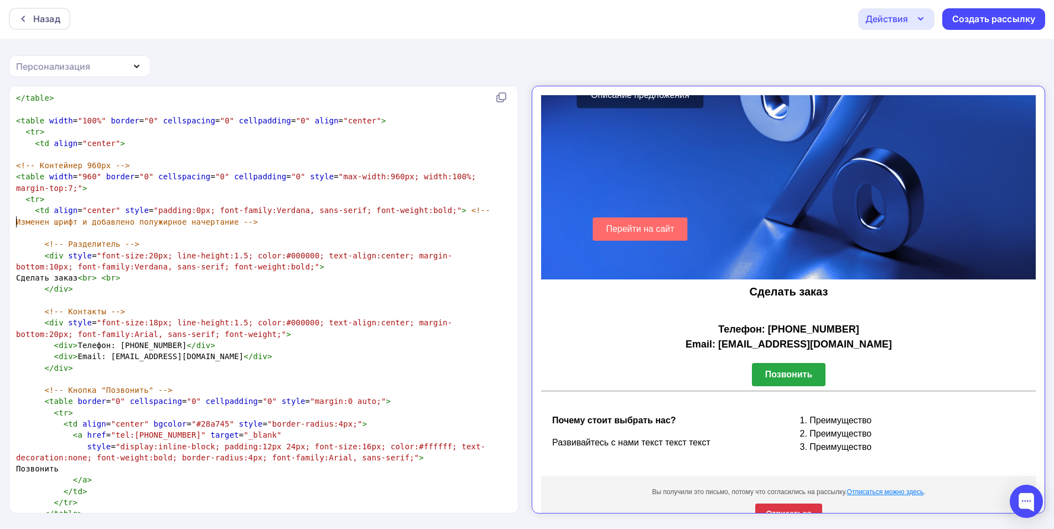
click at [350, 227] on pre "​" at bounding box center [261, 232] width 495 height 11
click at [107, 251] on span ""font-size:20px; line-height:1.5; color:#000000; text-align:center; margin-bott…" at bounding box center [234, 261] width 436 height 20
click at [106, 273] on span "Сделать заказ < br > < br >" at bounding box center [68, 277] width 105 height 9
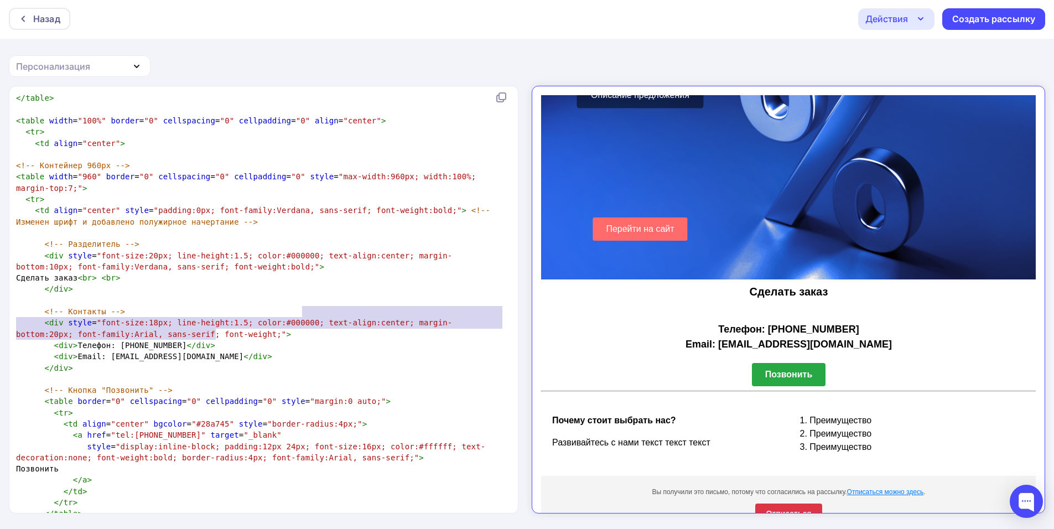
type textarea "text-align:center; margin-bottom:20px; font-family:Arial, sans-serif; font-weig…"
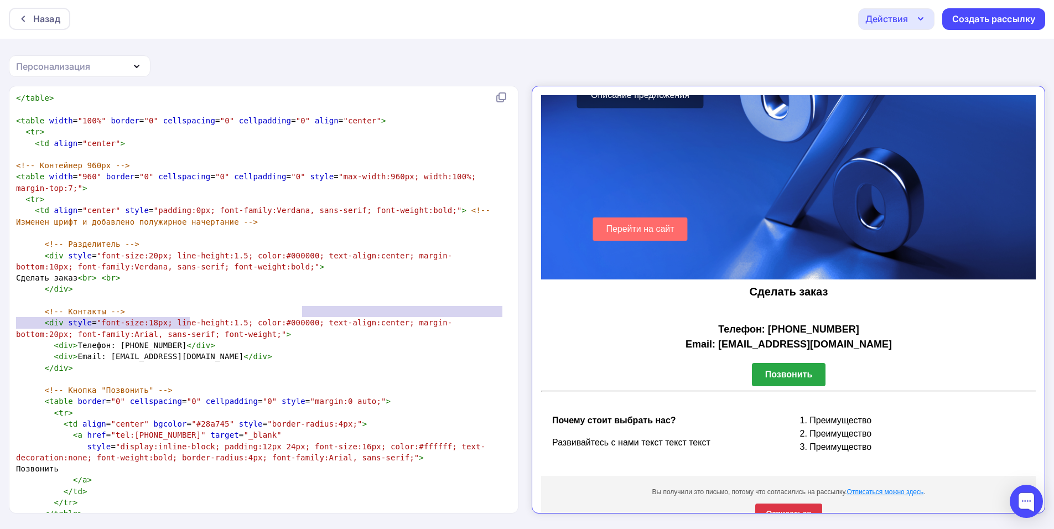
drag, startPoint x: 303, startPoint y: 310, endPoint x: 256, endPoint y: 321, distance: 48.3
click at [256, 321] on pre "< div style = "font-size:18px; line-height:1.5; color:#000000; text-align:cente…" at bounding box center [261, 328] width 495 height 23
click at [236, 295] on pre "​" at bounding box center [261, 300] width 495 height 11
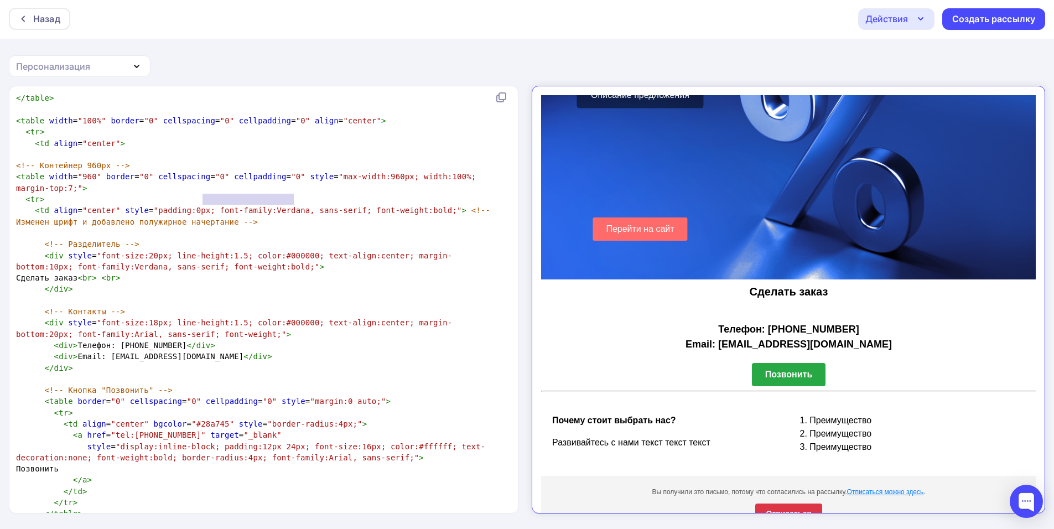
type textarea "font-family:[PERSON_NAME], s"
drag, startPoint x: 201, startPoint y: 200, endPoint x: 299, endPoint y: 195, distance: 98.1
click at [299, 206] on span ""padding:0px; font-family:Verdana, sans-serif; font-weight:bold;"" at bounding box center [308, 210] width 308 height 9
click at [204, 318] on span ""font-size:18px; line-height:1.5; color:#000000; text-align:center; margin-bott…" at bounding box center [234, 328] width 436 height 20
click at [283, 206] on span ""padding:0px; font-family:Verdana, sans-serif; font-weight:bold;"" at bounding box center [308, 210] width 308 height 9
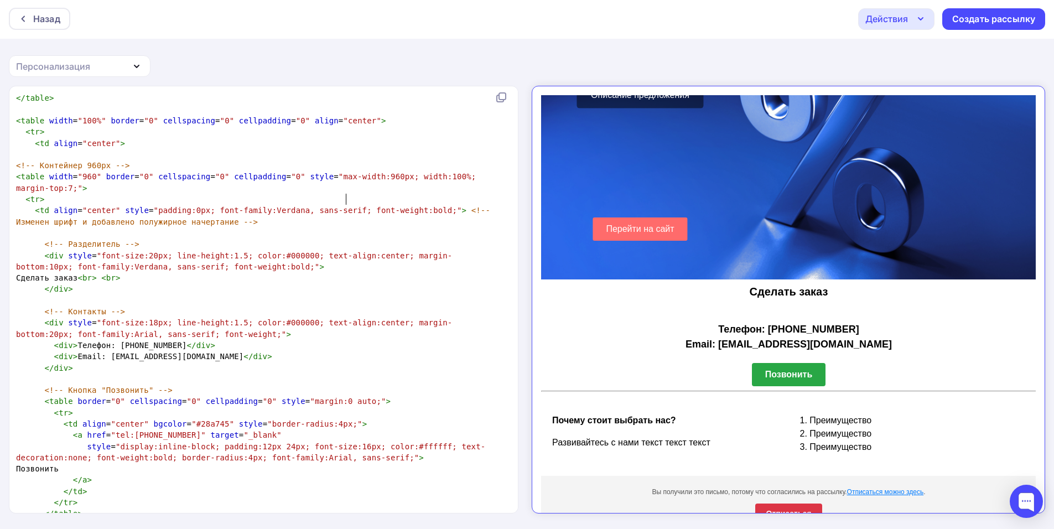
click at [344, 206] on span ""padding:0px; font-family:Verdana, sans-serif; font-weight:bold;"" at bounding box center [308, 210] width 308 height 9
click at [144, 251] on span ""font-size:20px; line-height:1.5; color:#000000; text-align:center; margin-bott…" at bounding box center [234, 261] width 436 height 20
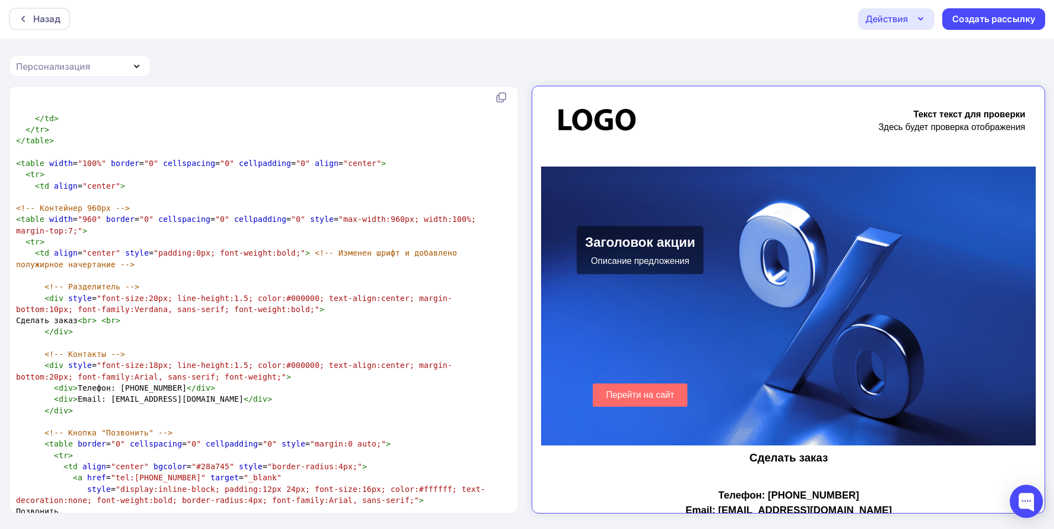
scroll to position [1362, 0]
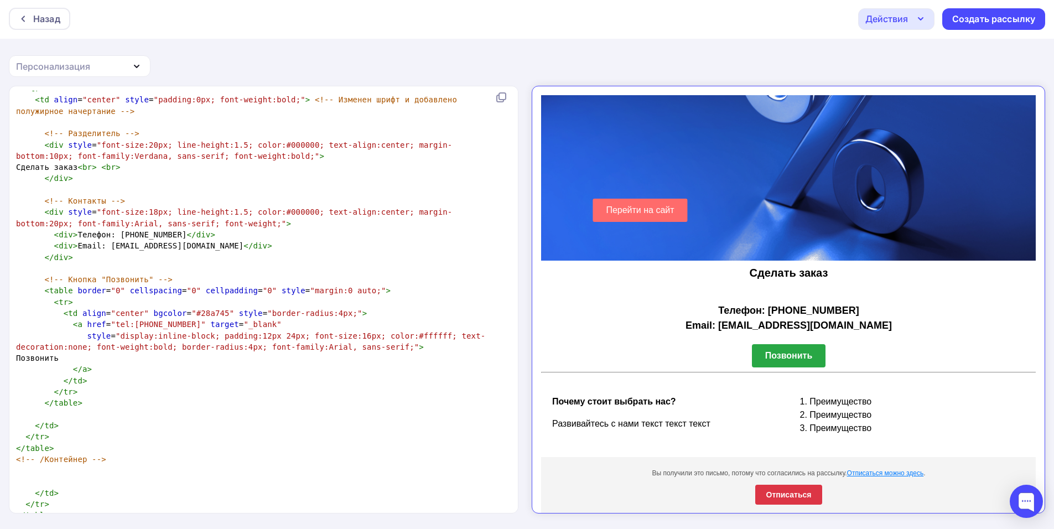
click at [126, 230] on span "< div > Телефон: [PHONE_NUMBER] </ div >" at bounding box center [115, 234] width 199 height 9
click at [103, 147] on span ""font-size:20px; line-height:1.5; color:#000000; text-align:center; margin-bott…" at bounding box center [234, 151] width 436 height 20
click at [207, 147] on span ""font-size:20px; line-height:1.5; color:#000000; text-align:center; margin-bott…" at bounding box center [234, 151] width 436 height 20
click at [187, 146] on span ""font-size:20px; line-height:1.5; color:#000000; text-align:center; margin-bott…" at bounding box center [234, 151] width 436 height 20
click at [177, 212] on span ""font-size:18px; line-height:1.5; color:#000000; text-align:center; margin-bott…" at bounding box center [234, 218] width 436 height 20
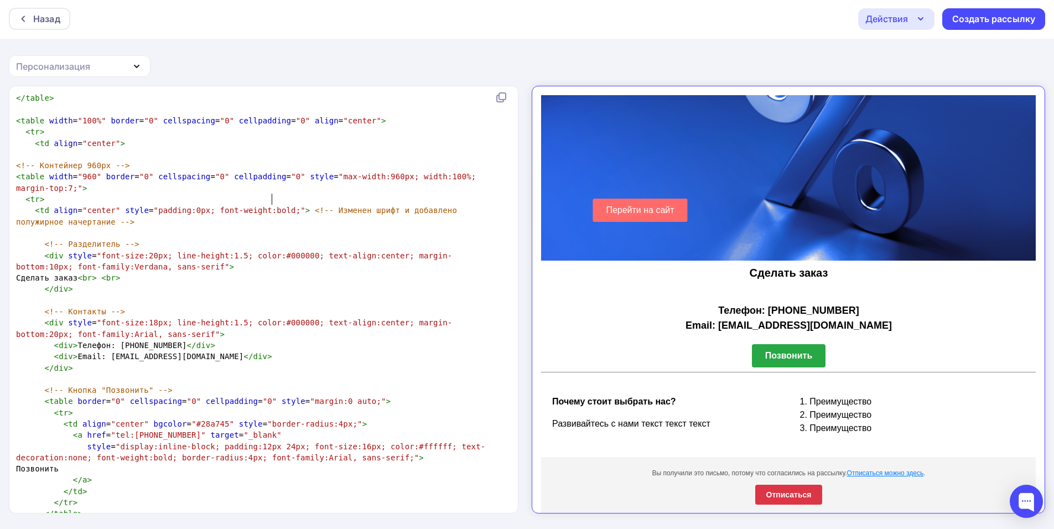
click at [274, 206] on span ""padding:0px; font-weight:bold;"" at bounding box center [230, 210] width 152 height 9
type textarea "ld"
click at [133, 283] on pre "</ div >" at bounding box center [261, 288] width 495 height 11
type textarea "font-weight:bold"
drag, startPoint x: 271, startPoint y: 199, endPoint x: 203, endPoint y: 196, distance: 67.5
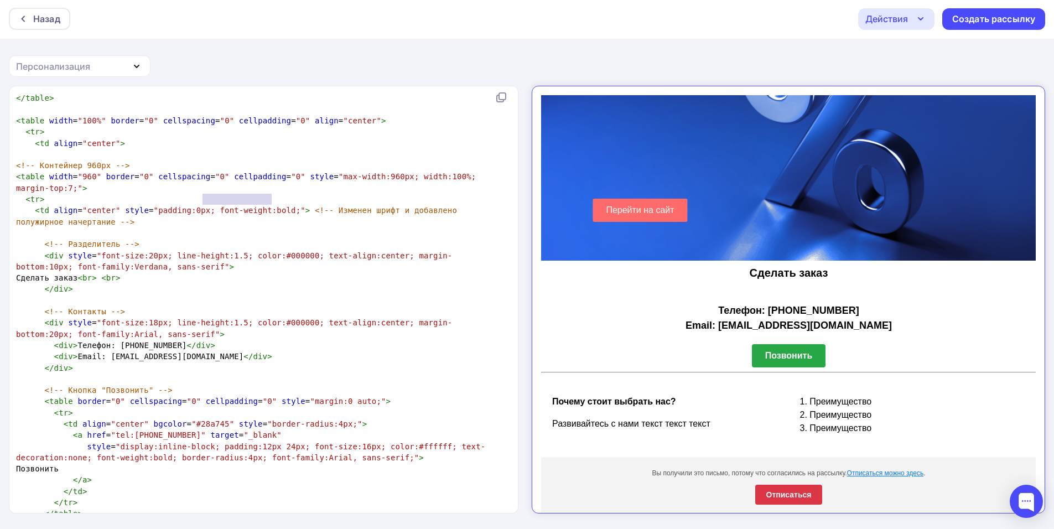
click at [203, 206] on span ""padding:0px; font-weight:bold;"" at bounding box center [230, 210] width 152 height 9
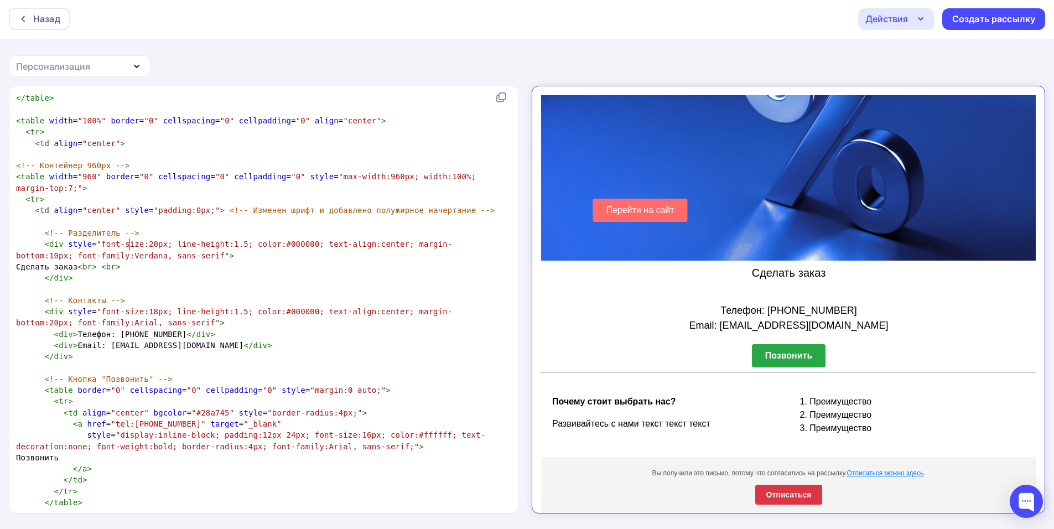
click at [128, 243] on span ""font-size:20px; line-height:1.5; color:#000000; text-align:center; margin-bott…" at bounding box center [234, 250] width 436 height 20
type textarea ","
type textarea "font-weight:bold"
click at [121, 262] on span ">" at bounding box center [118, 266] width 5 height 9
click at [138, 246] on pre "< div style = "font-size:20px; line-height:1.5; color:#000000; text-align:cente…" at bounding box center [261, 249] width 495 height 23
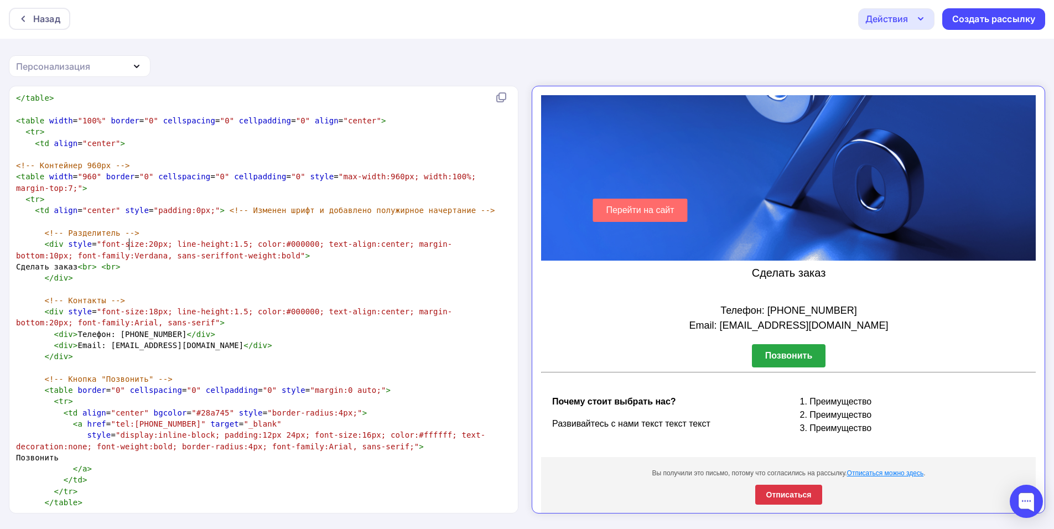
type textarea "/"
type textarea ","
click at [136, 272] on pre "</ div >" at bounding box center [261, 277] width 495 height 11
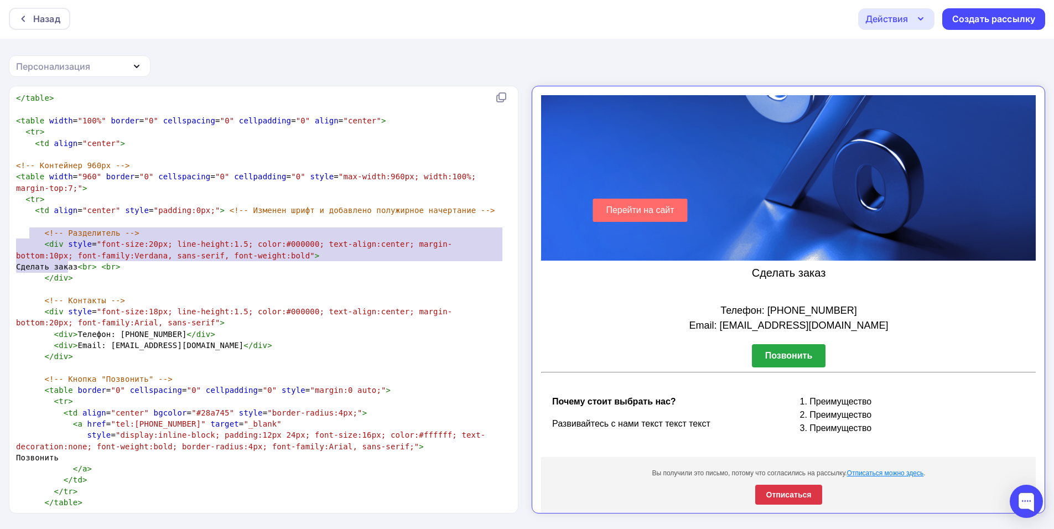
type textarea "<!-- Разделитель --> <div style="font-size:20px; line-height:1.5; color:#000000…"
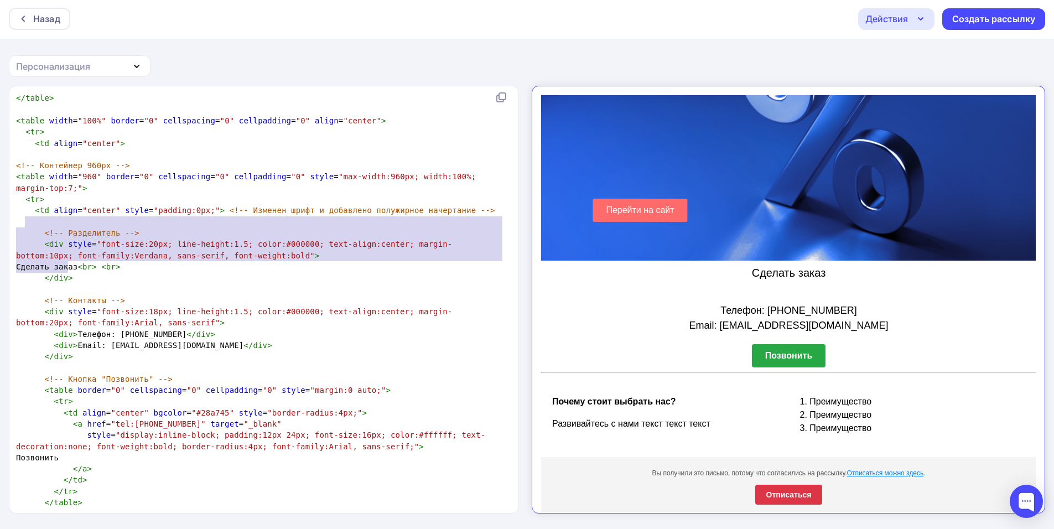
drag, startPoint x: 164, startPoint y: 268, endPoint x: 40, endPoint y: 240, distance: 127.5
click at [25, 226] on div "< html > < body > ​ </ body > </ html > ​ <!doctype html> < html lang = "ru" > …" at bounding box center [261, 25] width 495 height 2920
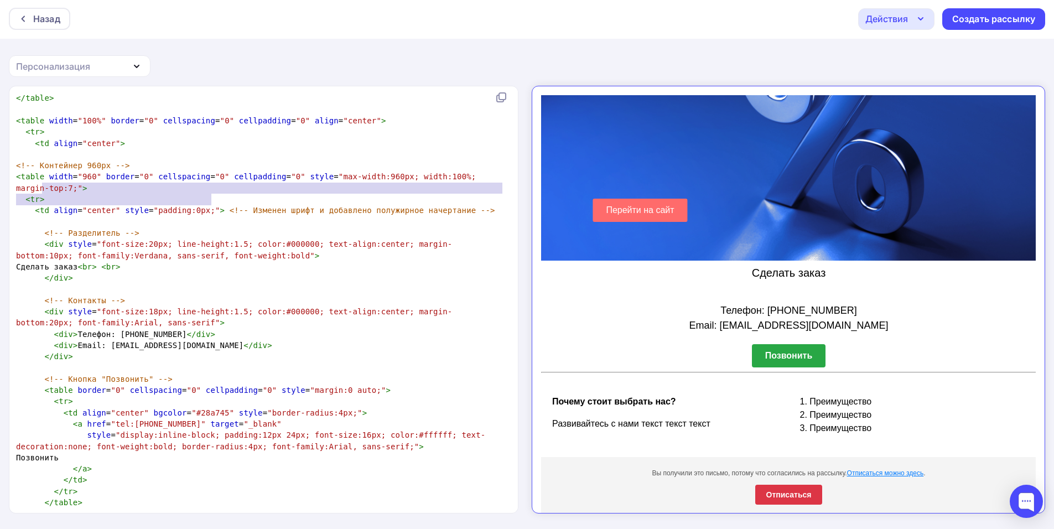
type textarea "<!-- Изменен шрифт и добавлено полужирное начертание -->"
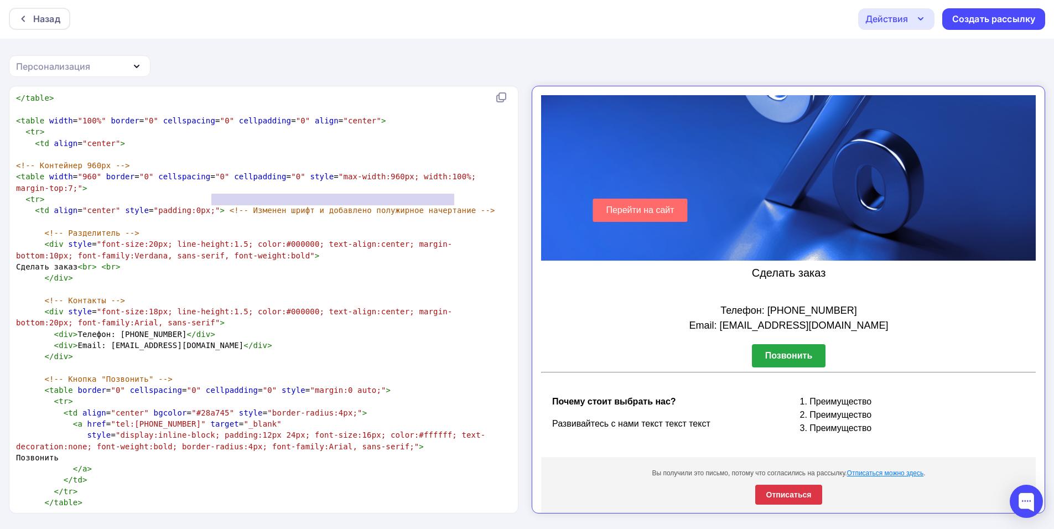
drag, startPoint x: 211, startPoint y: 199, endPoint x: 509, endPoint y: 196, distance: 297.7
click at [509, 196] on div "xxxxxxxxxx < html > < body > ​ </ body > </ html > ​ <!doctype html> < html lan…" at bounding box center [275, 25] width 523 height 2924
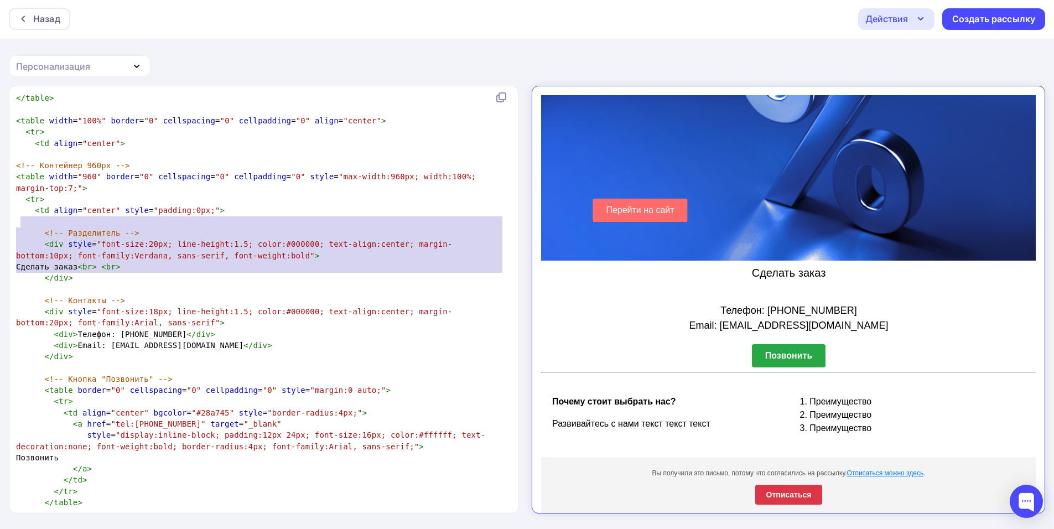
drag, startPoint x: 85, startPoint y: 275, endPoint x: 20, endPoint y: 220, distance: 85.2
click at [20, 220] on div "< html > < body > ​ </ body > </ html > ​ <!doctype html> < html lang = "ru" > …" at bounding box center [261, 25] width 495 height 2920
type textarea "<!-- Разделитель --> <div style="font-size:20px; line-height:1.5; color:#000000…"
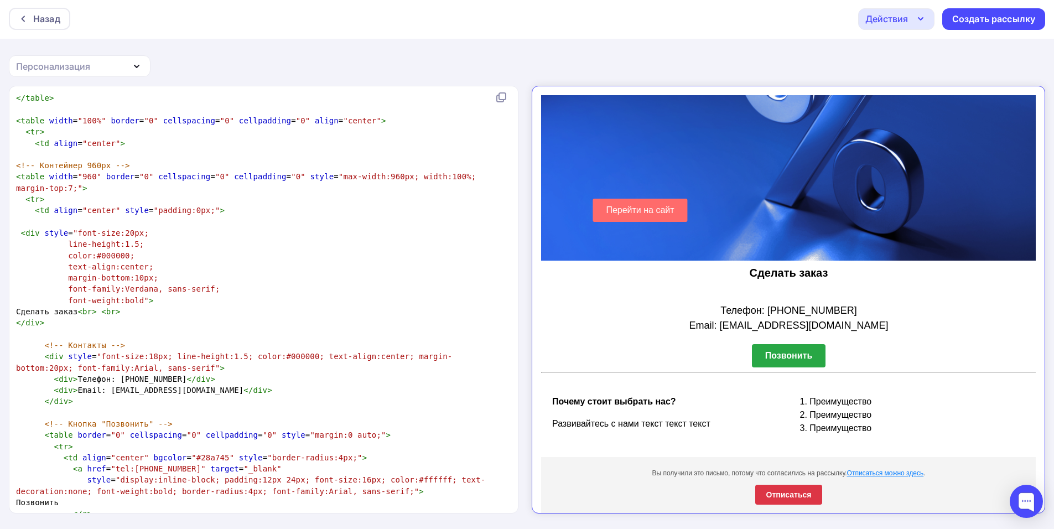
click at [452, 352] on span ""font-size:18px; line-height:1.5; color:#000000; text-align:center; margin-bott…" at bounding box center [234, 362] width 436 height 20
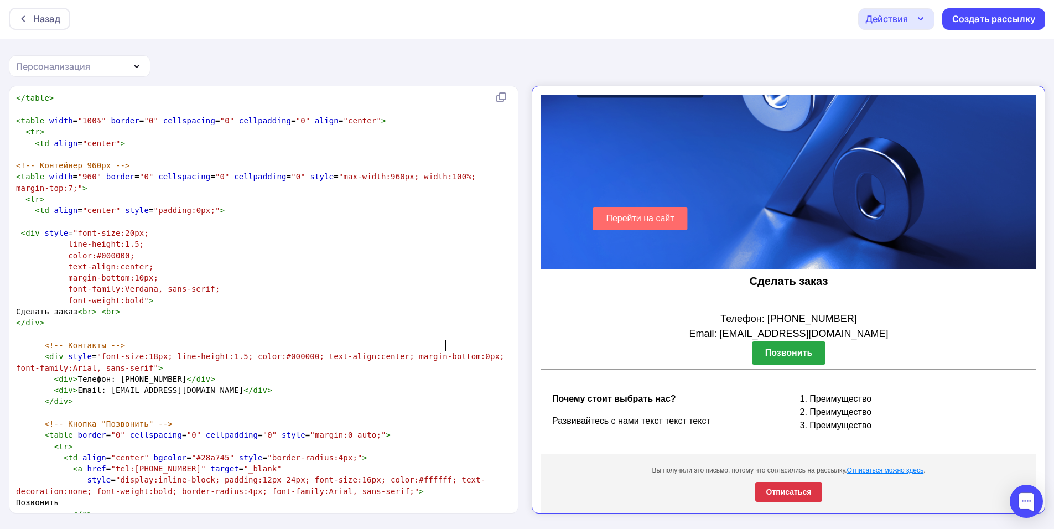
scroll to position [194, 0]
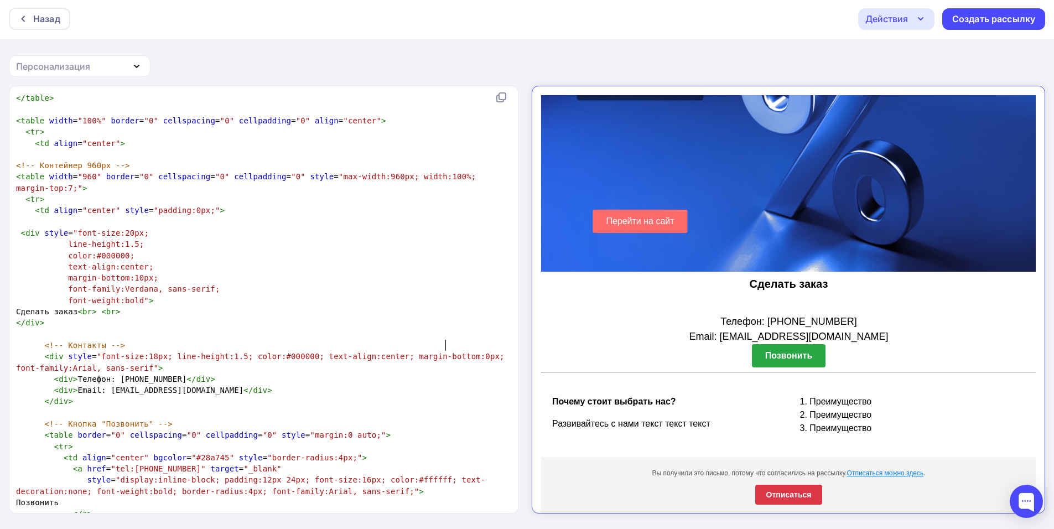
type textarea "1"
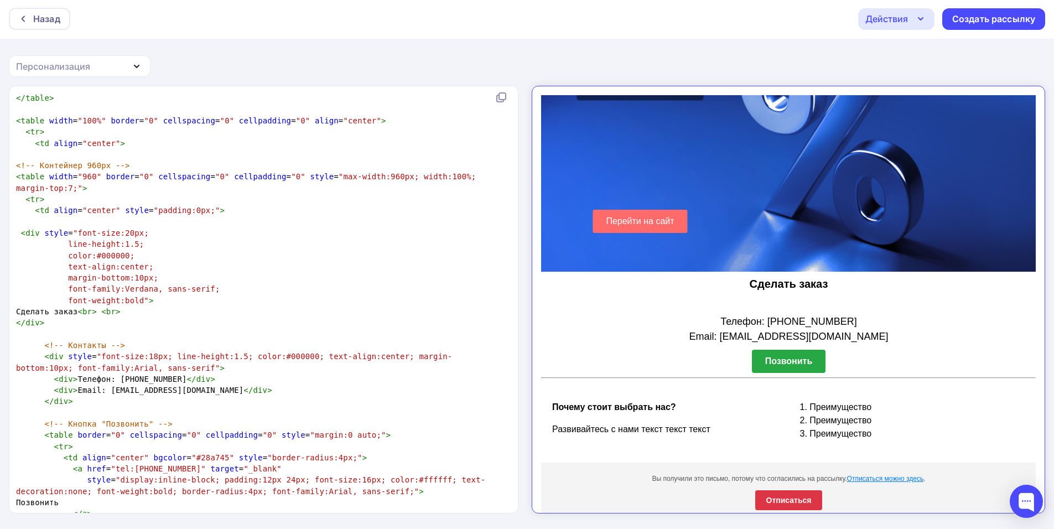
type textarea "2"
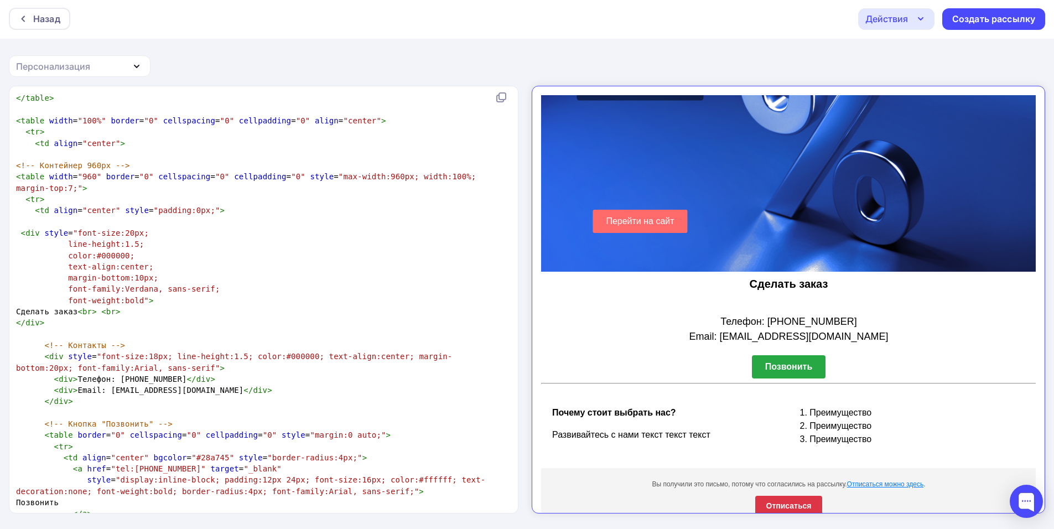
click at [36, 179] on span ""max-width:960px; width:100%; margin-top:7;"" at bounding box center [248, 182] width 465 height 20
type textarea "100"
type textarea "30"
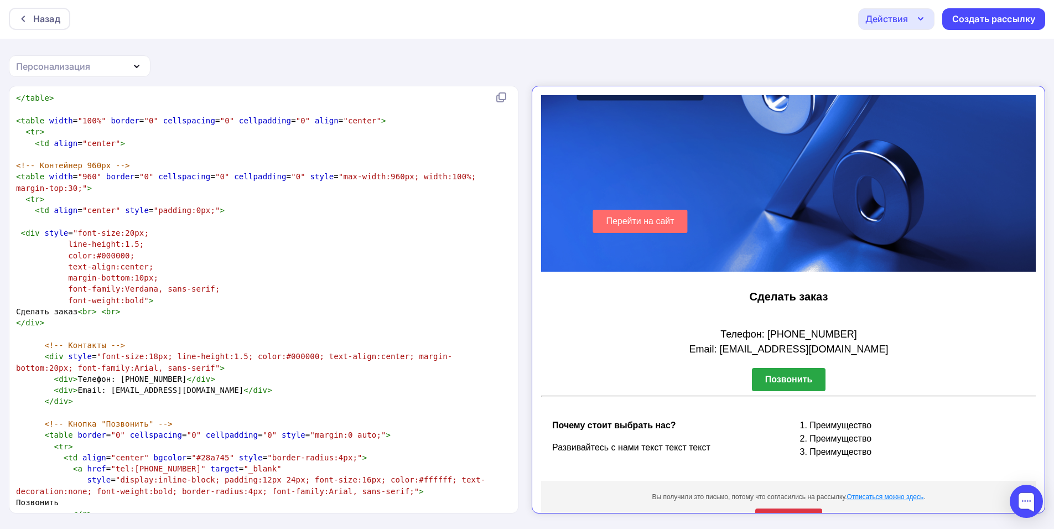
click at [122, 229] on span ""font-size:20px;" at bounding box center [111, 233] width 76 height 9
click at [125, 283] on pre "font-family:Verdana, sans-serif;" at bounding box center [261, 288] width 495 height 11
click at [128, 273] on span "margin-bottom:10px;" at bounding box center [113, 277] width 90 height 9
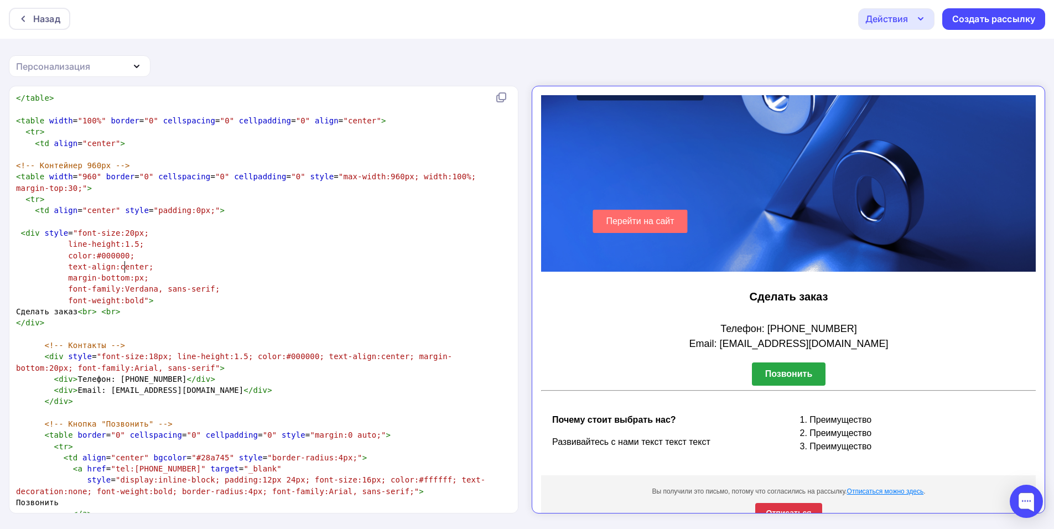
type textarea "7"
type textarea "1"
click at [450, 352] on span ""font-size:18px; line-height:1.5; color:#000000; text-align:center; margin-bott…" at bounding box center [234, 362] width 436 height 20
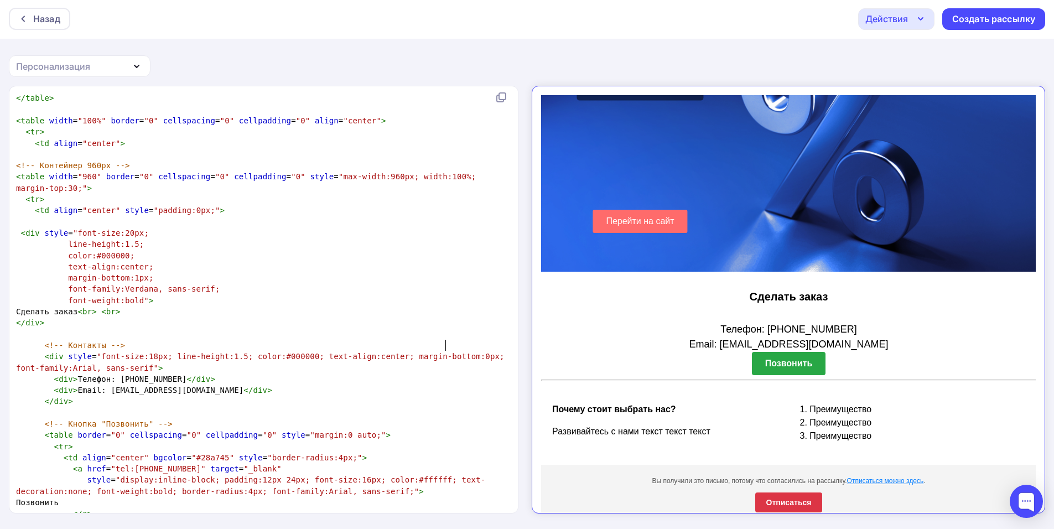
type textarea "1"
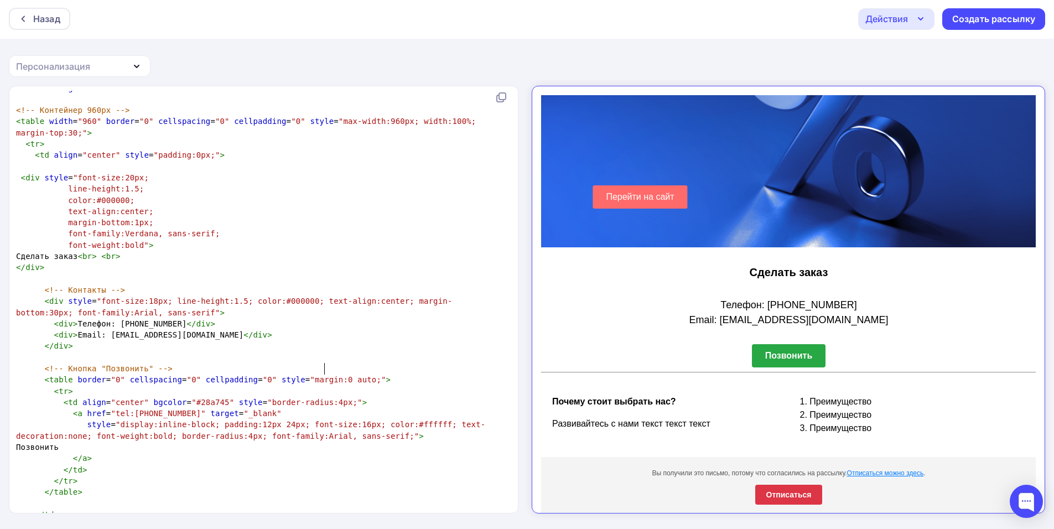
click at [324, 375] on span ""margin:0 auto;"" at bounding box center [348, 379] width 76 height 9
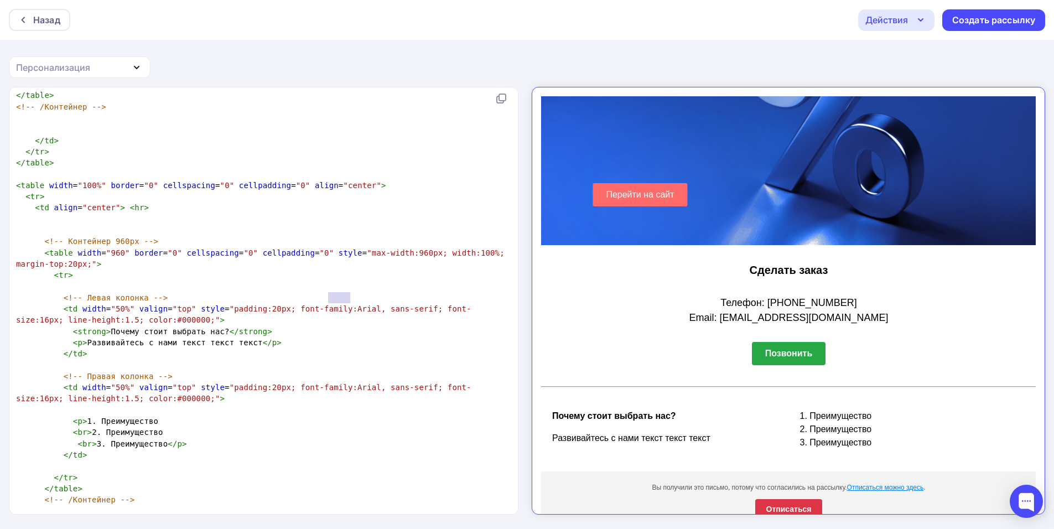
drag, startPoint x: 328, startPoint y: 299, endPoint x: 349, endPoint y: 299, distance: 20.5
click at [349, 304] on span ""padding:20px; font-family:Arial, sans-serif; font-size:16px; line-height:1.5; …" at bounding box center [243, 314] width 455 height 20
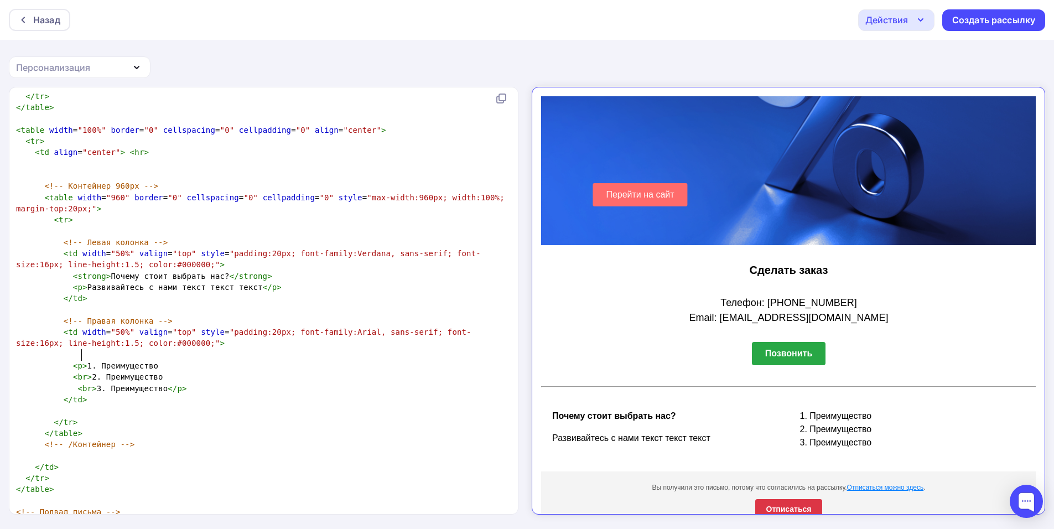
click at [82, 361] on span ">" at bounding box center [84, 365] width 5 height 9
drag, startPoint x: 328, startPoint y: 321, endPoint x: 348, endPoint y: 324, distance: 20.7
click at [348, 328] on span ""padding:20px; font-family:Arial, sans-serif; font-size:16px; line-height:1.5; …" at bounding box center [243, 338] width 455 height 20
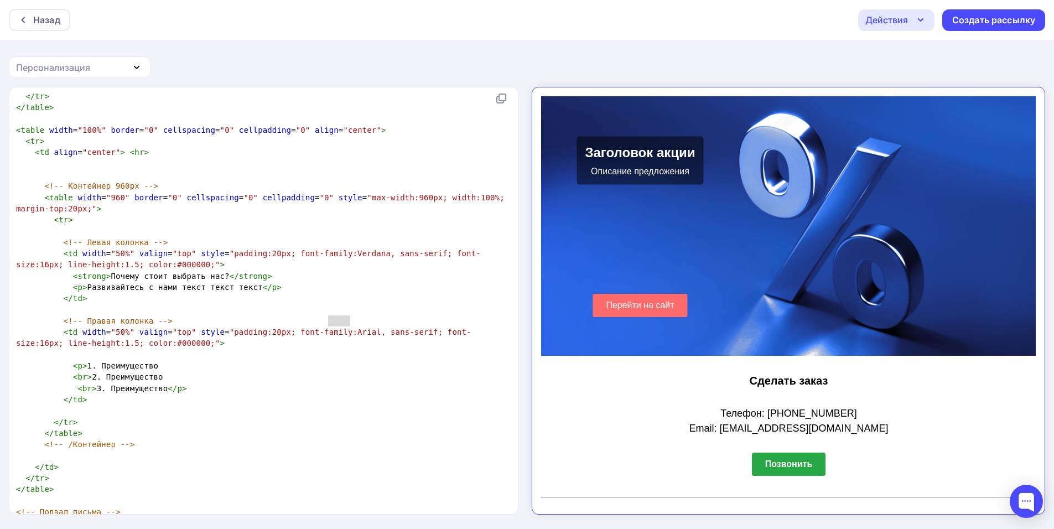
click at [786, 371] on div "Сделать заказ" at bounding box center [778, 379] width 495 height 33
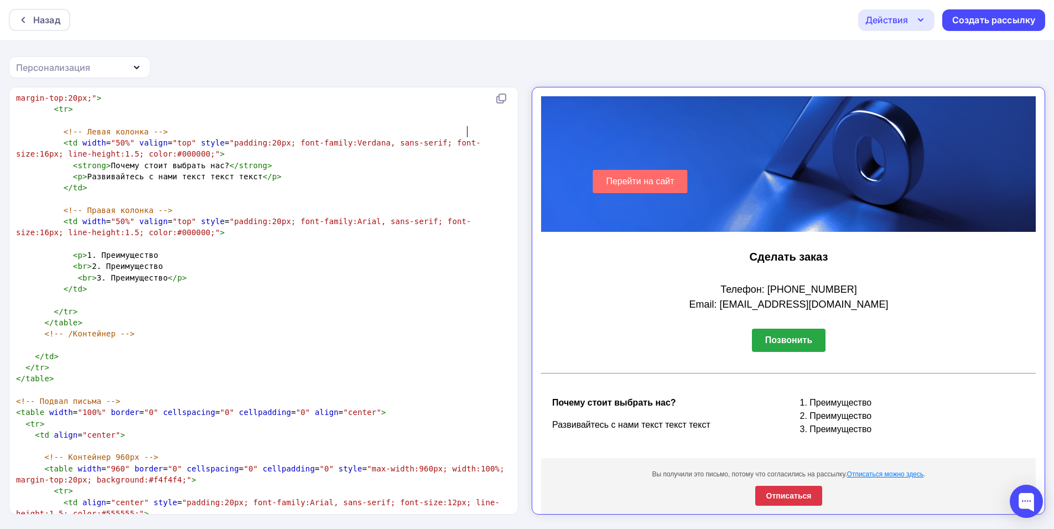
click at [469, 138] on span ""padding:20px; font-family:Verdana, sans-serif; font-size:16px; line-height:1.5…" at bounding box center [248, 148] width 465 height 20
click at [471, 138] on span ""padding:20px; font-family:Verdana, sans-serif; font-size:16px; line-height:1.5…" at bounding box center [248, 148] width 465 height 20
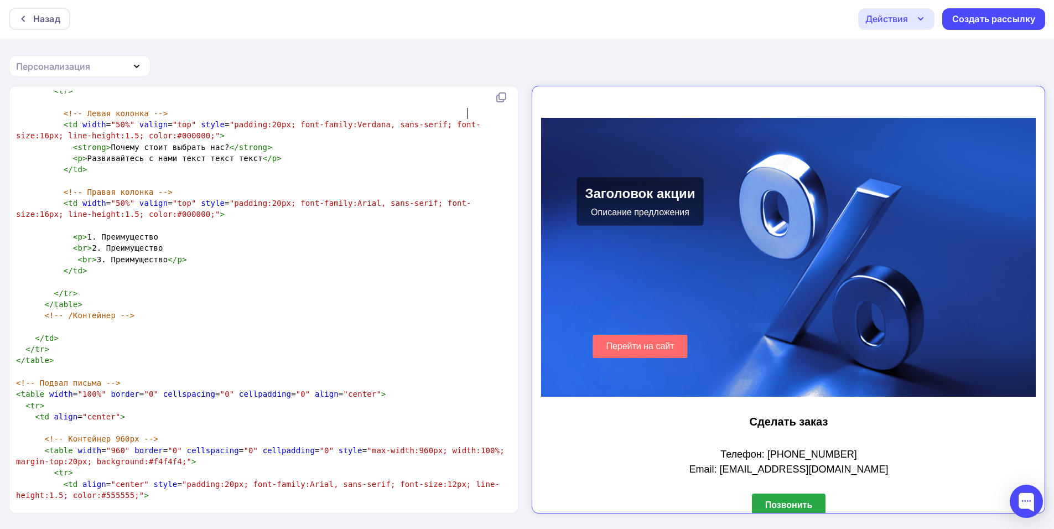
click at [469, 120] on span ""padding:20px; font-family:Verdana, sans-serif; font-size:16px; line-height:1.5…" at bounding box center [248, 130] width 465 height 20
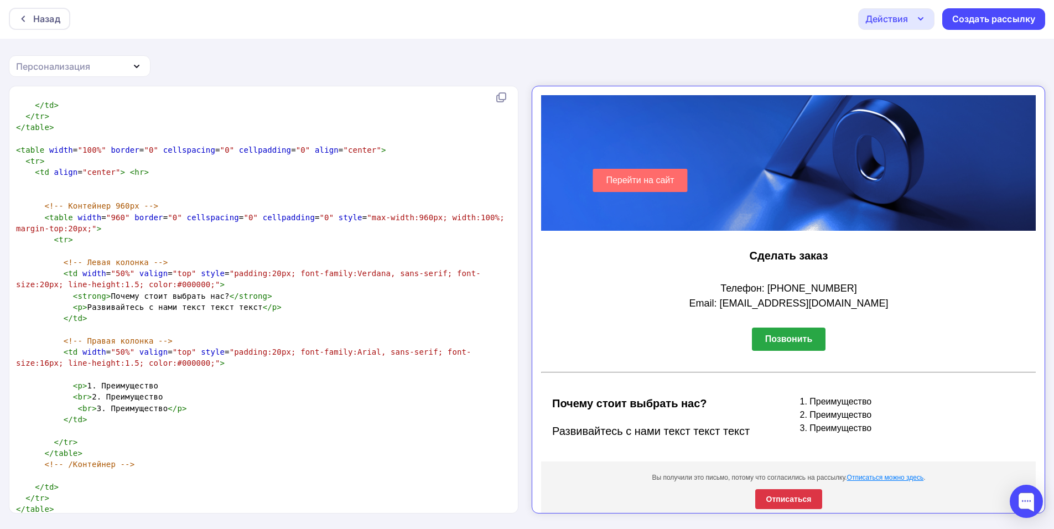
click at [280, 291] on pre "< strong > Почему стоит выбрать нас? </ strong >" at bounding box center [261, 296] width 495 height 11
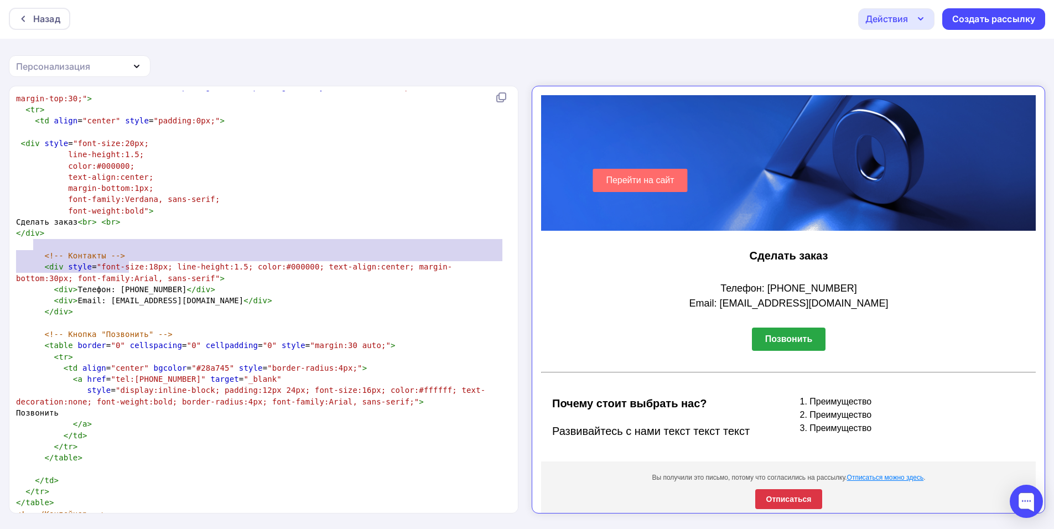
drag, startPoint x: 34, startPoint y: 249, endPoint x: 162, endPoint y: 256, distance: 128.0
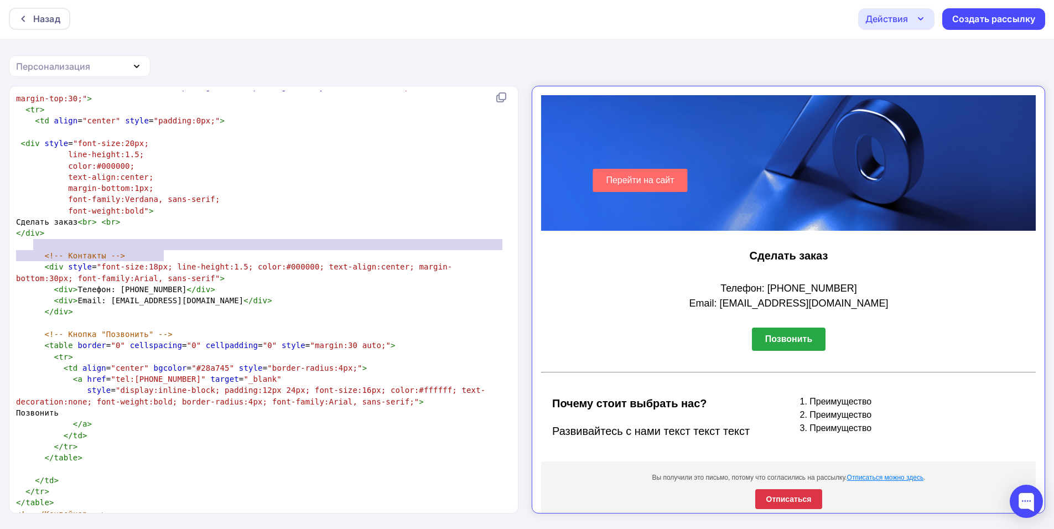
click at [157, 285] on span "< div > Телефон: [PHONE_NUMBER] </ div >" at bounding box center [115, 289] width 199 height 9
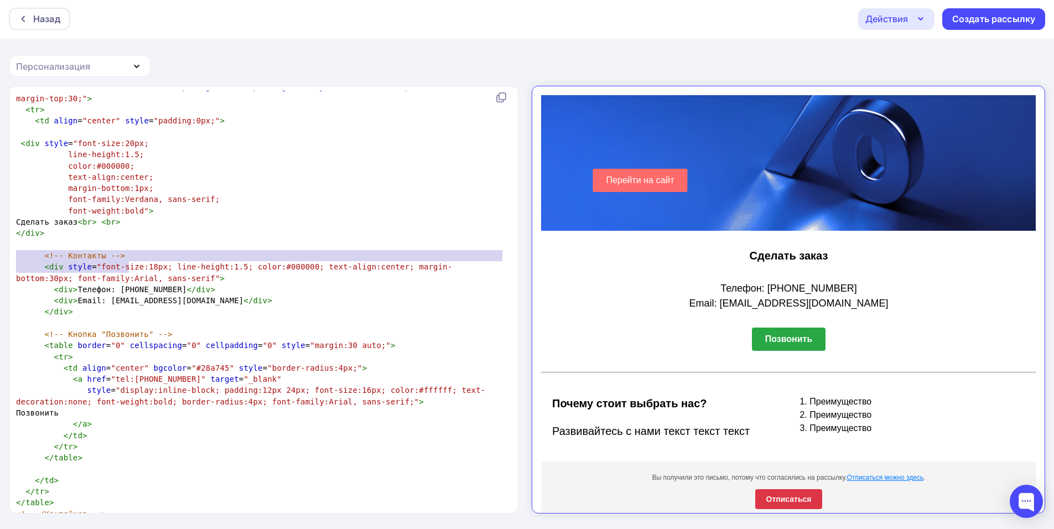
drag, startPoint x: 146, startPoint y: 266, endPoint x: 0, endPoint y: 257, distance: 145.8
click at [0, 257] on div "<div style="font-size:18px; line-height:1.5; color:#000000; text-align:center; …" at bounding box center [527, 307] width 1054 height 443
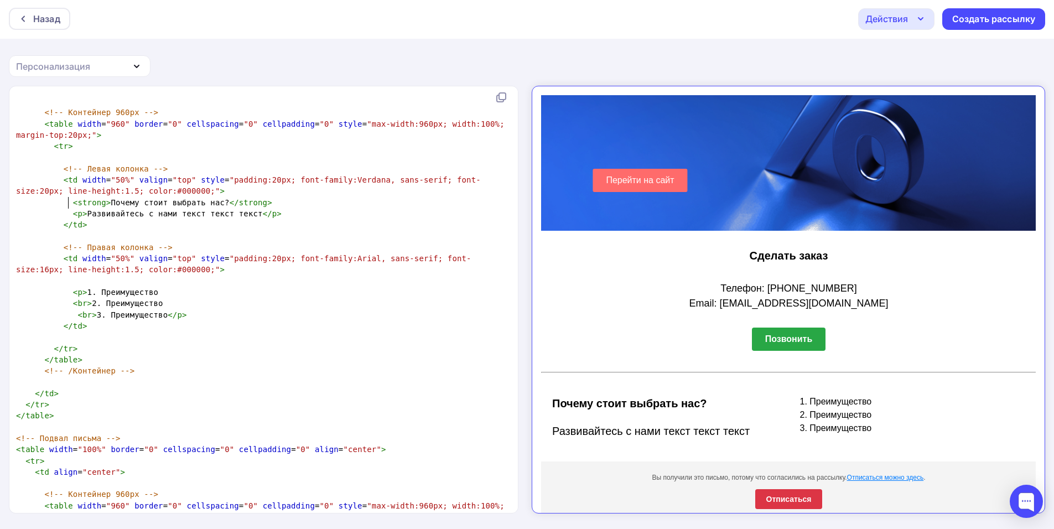
click at [73, 209] on span "<" at bounding box center [75, 213] width 5 height 9
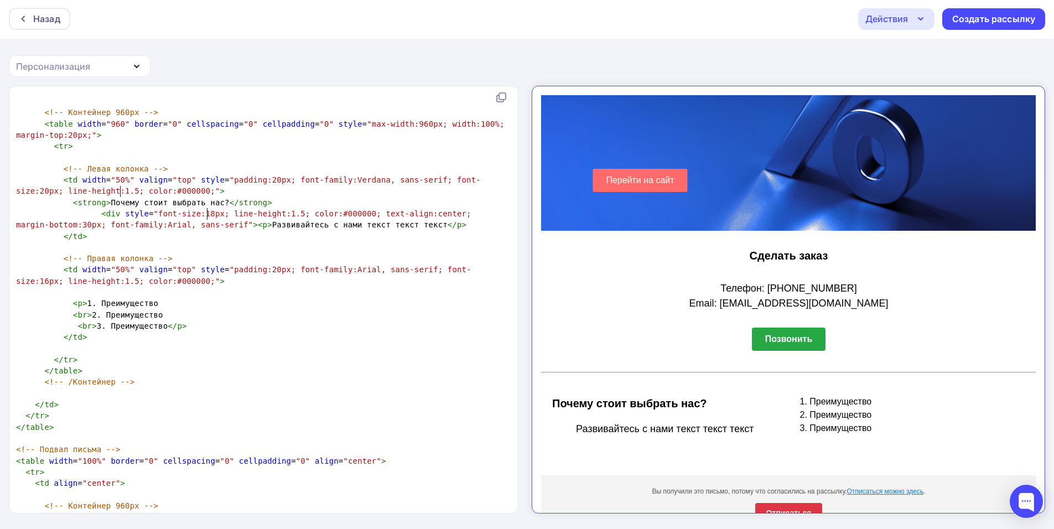
click at [121, 198] on span "< strong > Почему стоит выбрать нас? </ strong >" at bounding box center [146, 202] width 261 height 9
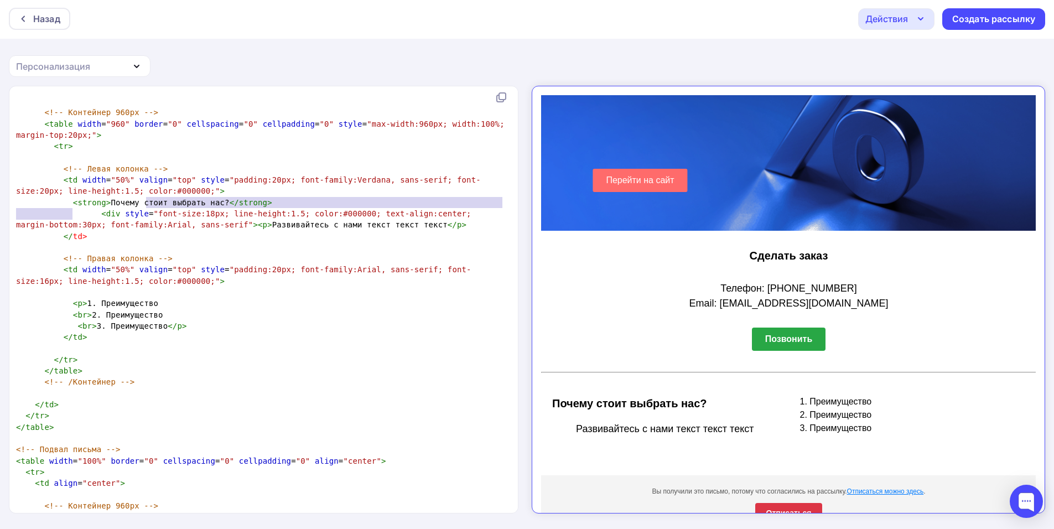
drag, startPoint x: 146, startPoint y: 201, endPoint x: 73, endPoint y: 215, distance: 74.3
click at [73, 215] on span ""font-size:18px; line-height:1.5; color:#000000; text-align:center; margin-bott…" at bounding box center [246, 219] width 460 height 20
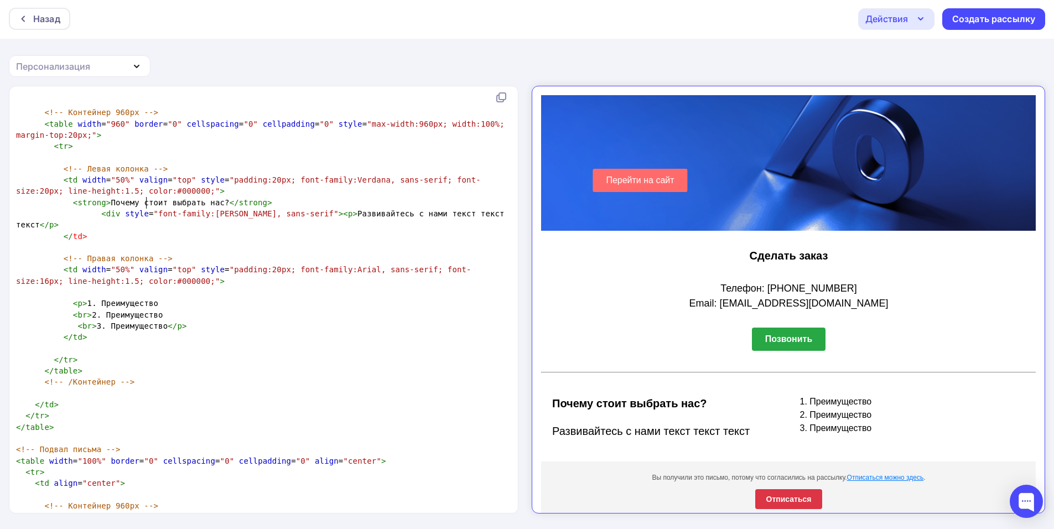
click at [219, 209] on span ""font-family:[PERSON_NAME], sans-serif"" at bounding box center [246, 213] width 185 height 9
drag, startPoint x: 417, startPoint y: 165, endPoint x: 479, endPoint y: 173, distance: 62.4
click at [479, 175] on span ""padding:20px; font-family:Verdana, sans-serif; font-size:20px; line-height:1.5…" at bounding box center [248, 185] width 465 height 20
click at [275, 209] on span ""font-family:[PERSON_NAME], sans-serif"" at bounding box center [246, 213] width 185 height 9
paste textarea
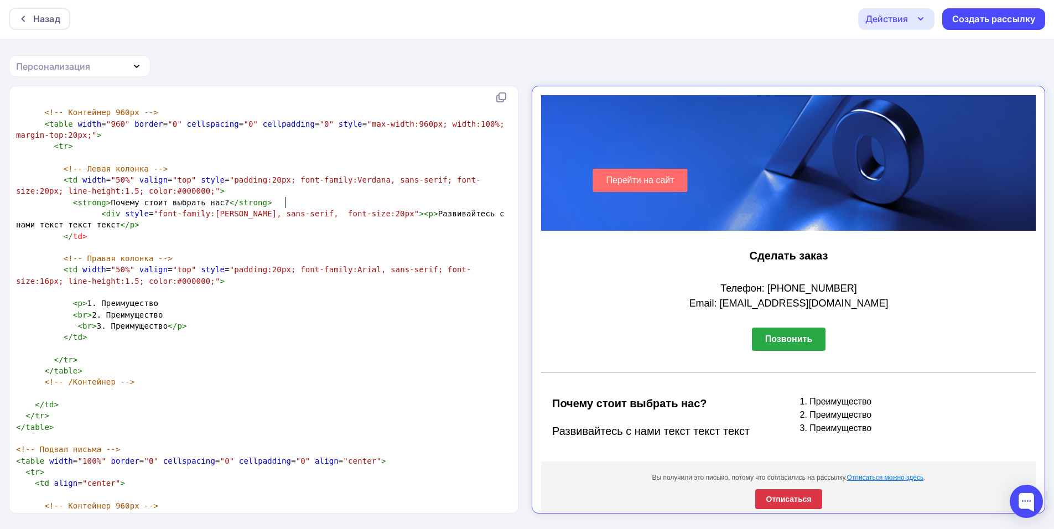
click at [286, 209] on span ""font-family:[PERSON_NAME], sans-serif, font-size:20px"" at bounding box center [287, 213] width 266 height 9
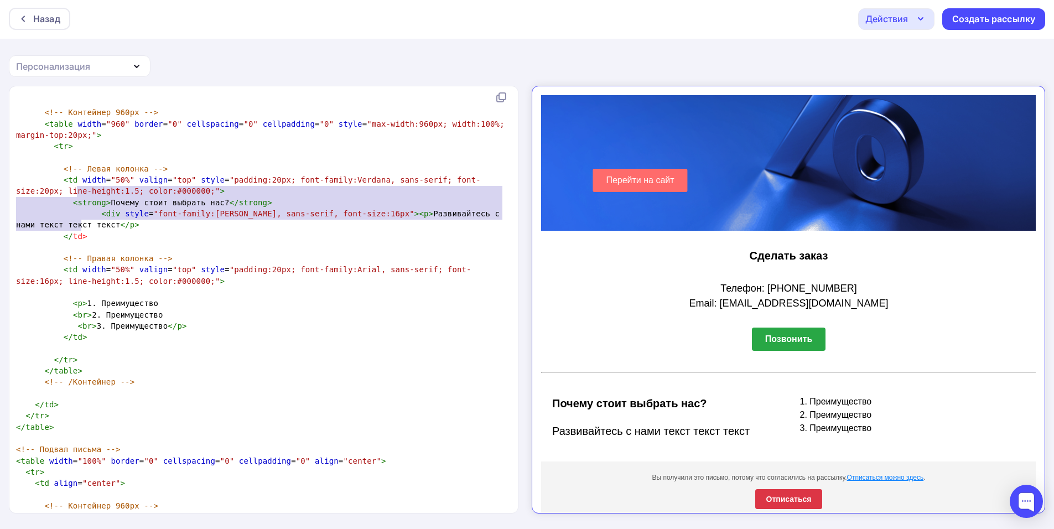
drag, startPoint x: 77, startPoint y: 193, endPoint x: 132, endPoint y: 224, distance: 62.7
click at [136, 231] on pre "</ td >" at bounding box center [261, 236] width 495 height 11
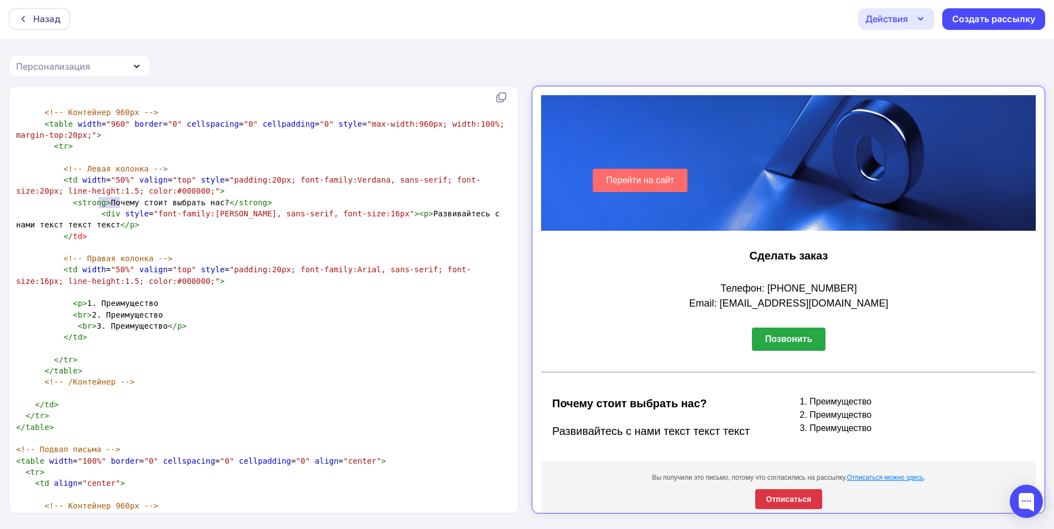
drag, startPoint x: 100, startPoint y: 206, endPoint x: 119, endPoint y: 207, distance: 18.8
click at [119, 208] on pre "< div style = "font-family:Arial, sans-serif, font-size:16px" >< p > Развивайте…" at bounding box center [261, 219] width 495 height 23
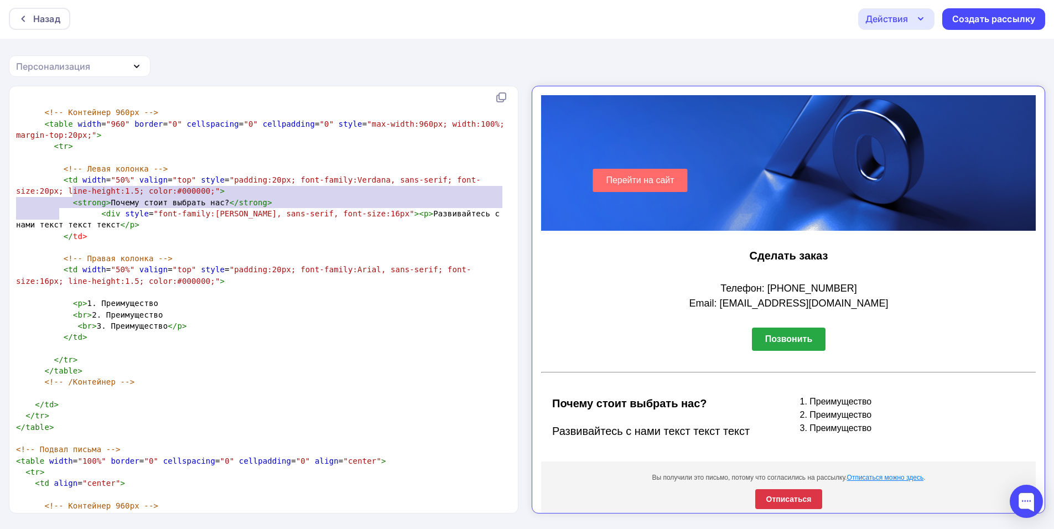
drag, startPoint x: 70, startPoint y: 196, endPoint x: 134, endPoint y: 217, distance: 67.5
click at [134, 217] on pre "< div style = "font-family:Arial, sans-serif, font-size:16px" >< p > Развивайте…" at bounding box center [261, 219] width 495 height 23
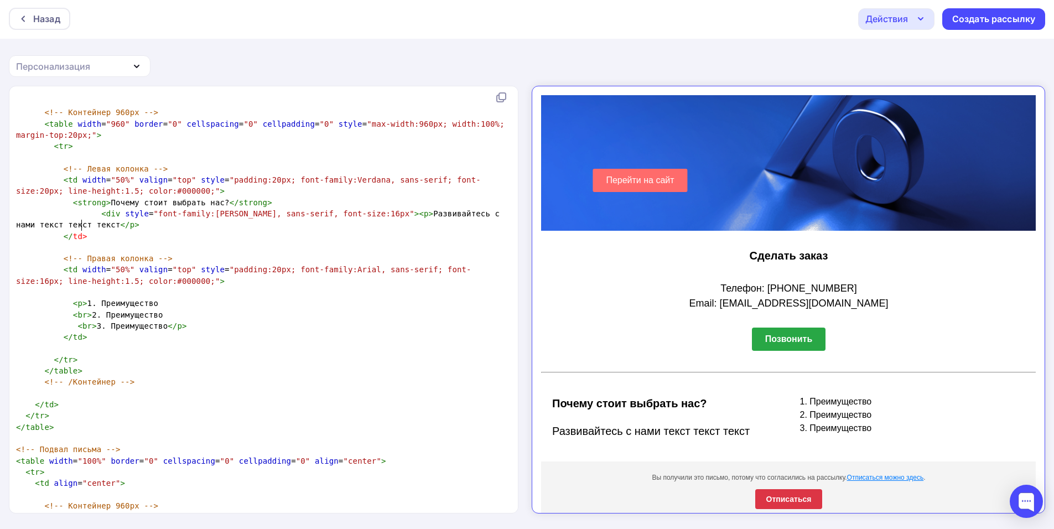
click at [131, 231] on pre "</ td >" at bounding box center [261, 236] width 495 height 11
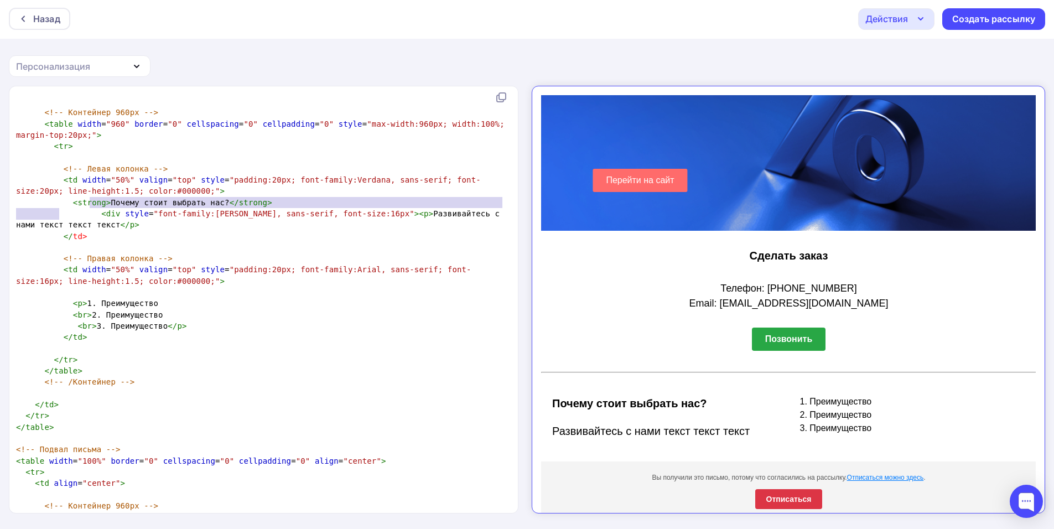
drag, startPoint x: 88, startPoint y: 201, endPoint x: 130, endPoint y: 214, distance: 43.9
click at [130, 214] on pre "< div style = "font-family:Arial, sans-serif, font-size:16px" >< p > Развивайте…" at bounding box center [261, 219] width 495 height 23
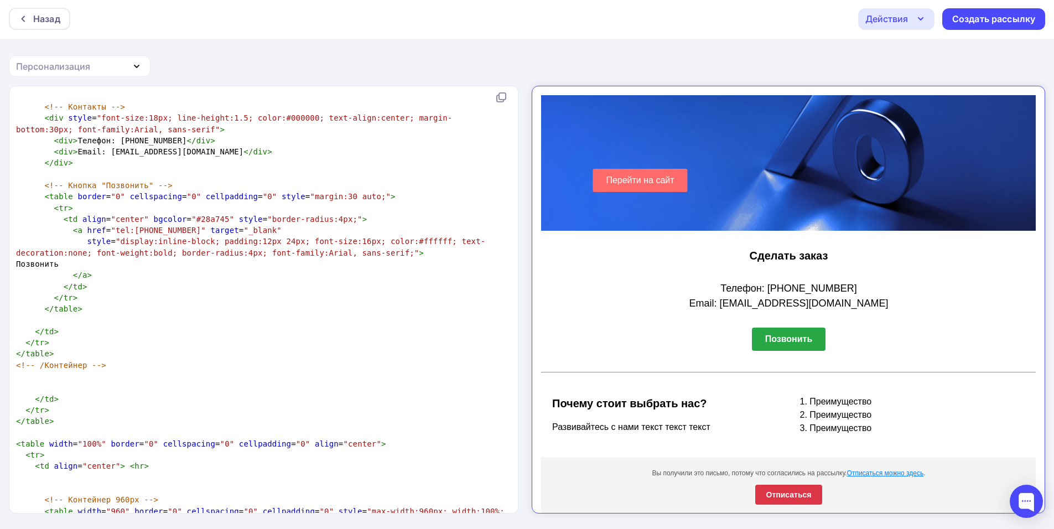
scroll to position [1711, 0]
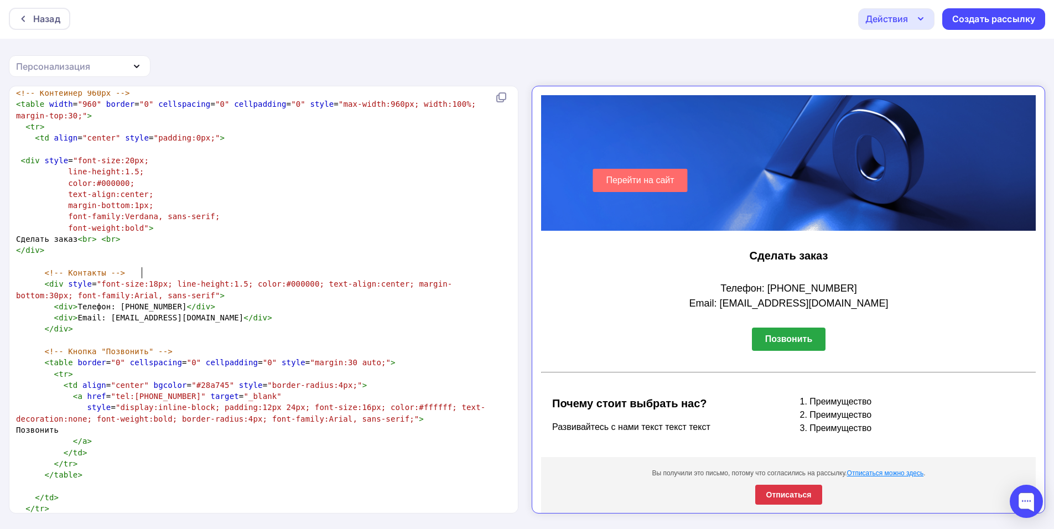
click at [142, 278] on pre "< div style = "font-size:18px; line-height:1.5; color:#000000; text-align:cente…" at bounding box center [261, 289] width 495 height 23
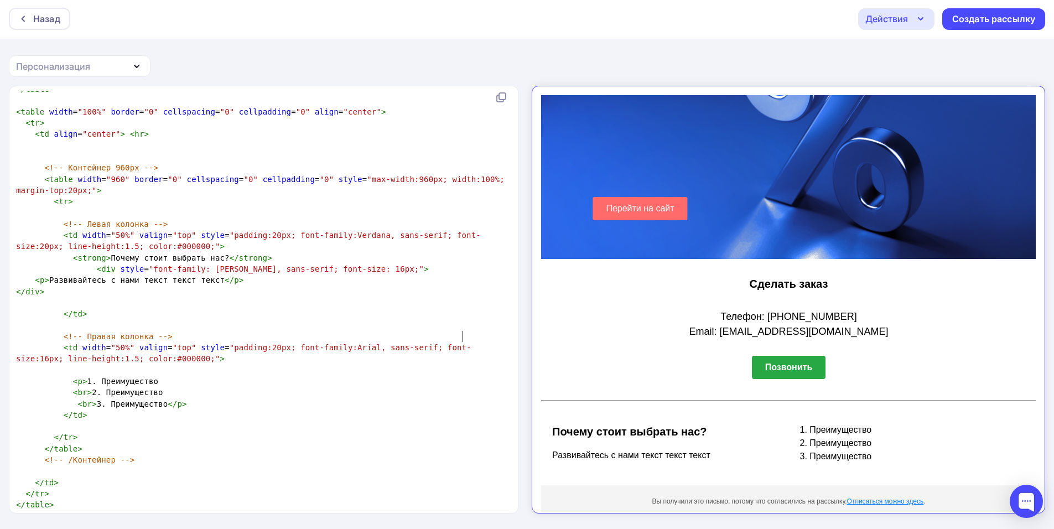
click at [463, 343] on span ""padding:20px; font-family:Arial, sans-serif; font-size:16px; line-height:1.5; …" at bounding box center [243, 353] width 455 height 20
click at [335, 264] on span ""font-family: [PERSON_NAME], sans-serif; font-size: 16px;"" at bounding box center [286, 268] width 275 height 9
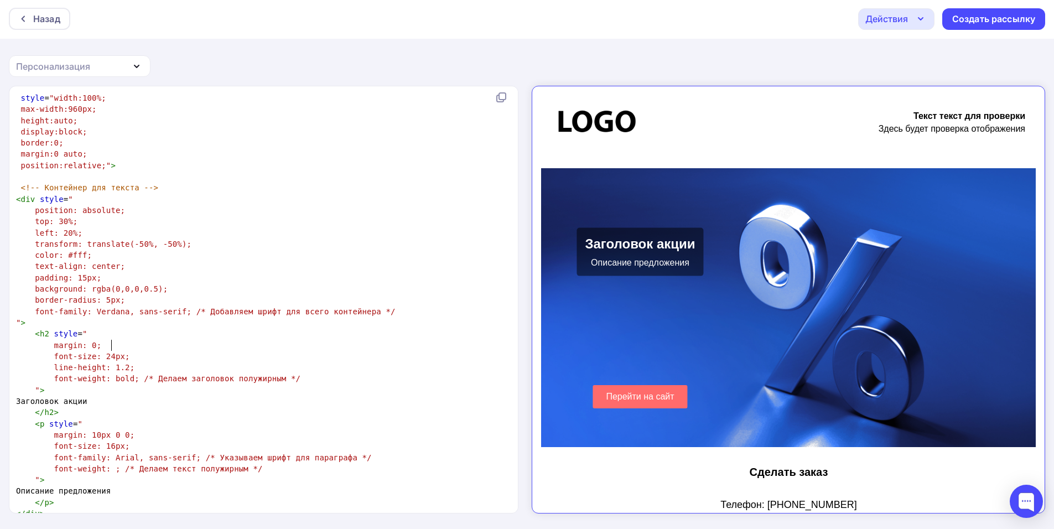
click at [110, 352] on span "font-size: 24px;" at bounding box center [92, 356] width 76 height 9
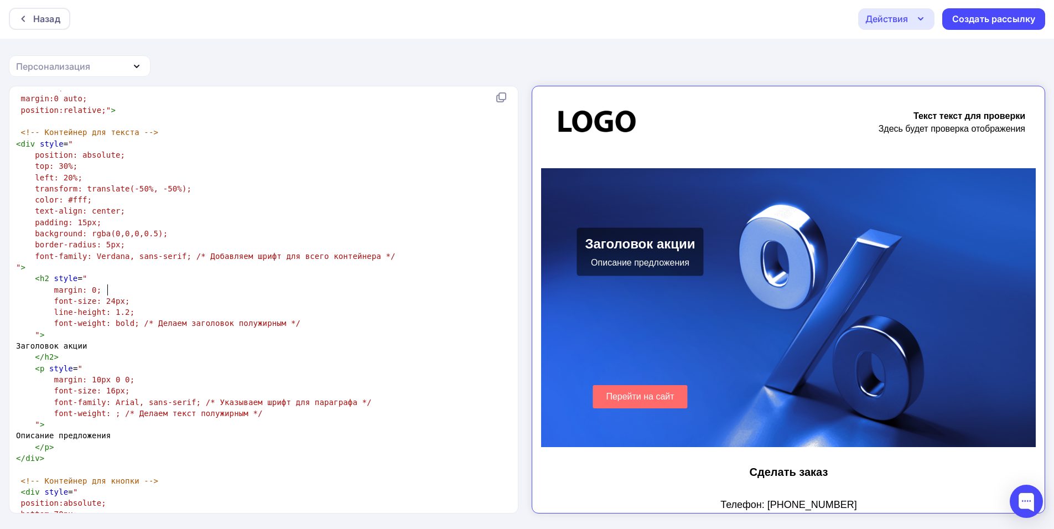
click at [104, 386] on span "font-size: 16px;" at bounding box center [92, 390] width 76 height 9
click at [106, 386] on span "font-size: 16px;" at bounding box center [92, 390] width 76 height 9
click at [103, 297] on span "font-size: 24px;" at bounding box center [92, 301] width 76 height 9
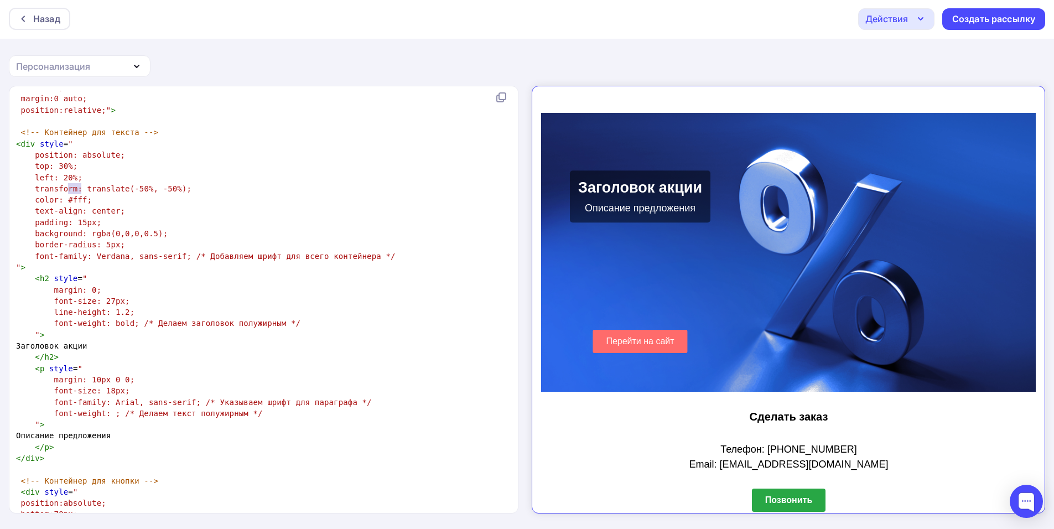
drag, startPoint x: 69, startPoint y: 186, endPoint x: 81, endPoint y: 188, distance: 11.7
click at [81, 195] on span "color: #fff;" at bounding box center [63, 199] width 57 height 9
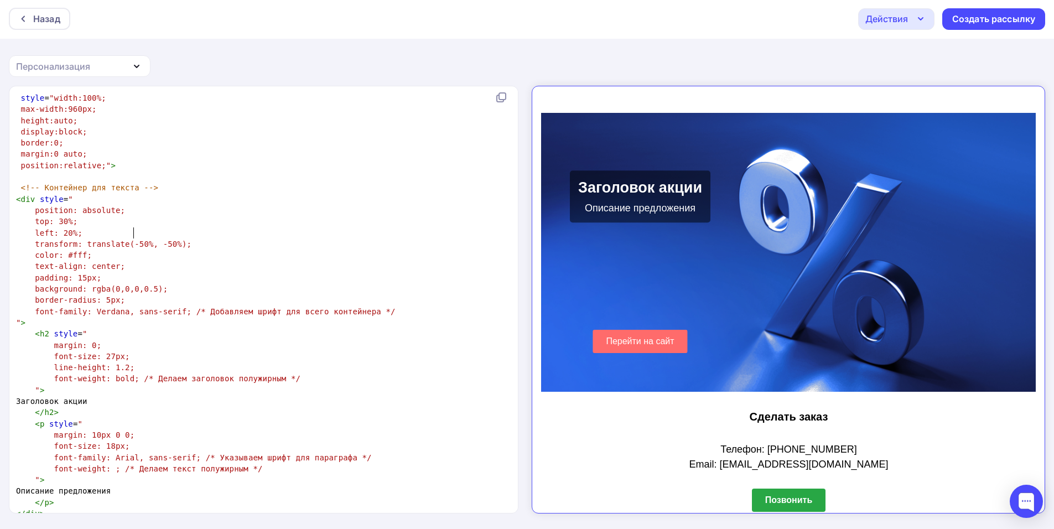
click at [132, 240] on span "transform: translate(-50%, -50%);" at bounding box center [113, 244] width 157 height 9
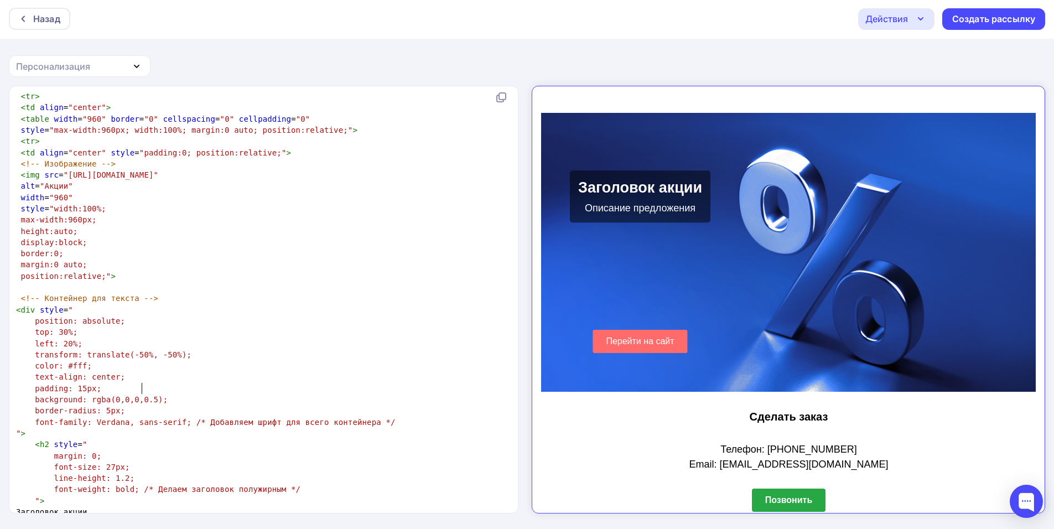
click at [144, 395] on span "background: rgba(0,0,0,0.5);" at bounding box center [101, 399] width 133 height 9
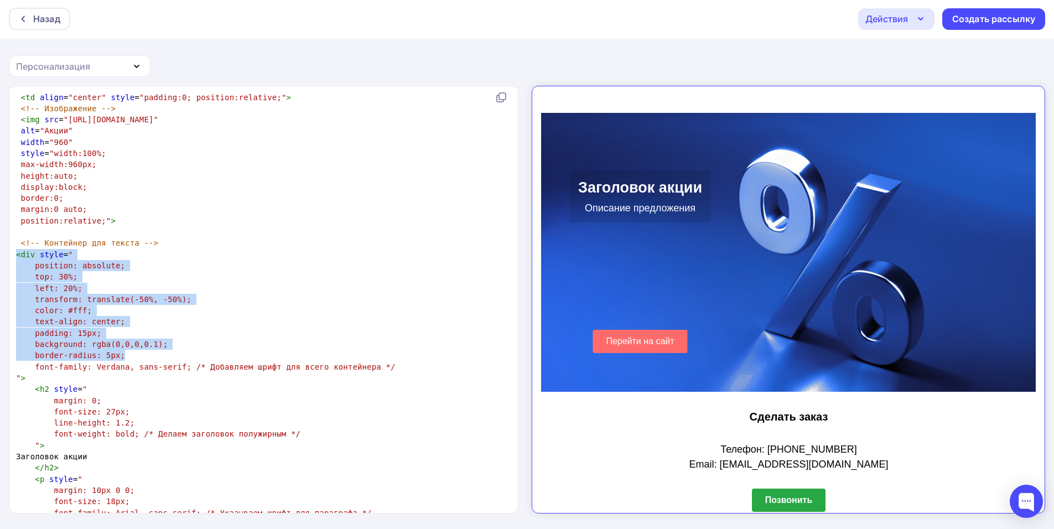
drag, startPoint x: 13, startPoint y: 302, endPoint x: 132, endPoint y: 346, distance: 126.9
click at [132, 346] on div "1 xxxxxxxxxx < html > < body > ​ </ body > </ html > ​ <!doctype html> < html l…" at bounding box center [264, 299] width 510 height 427
copy div "< div style = " position: absolute; top: 30%; left: 20%; transform: translate(-…"
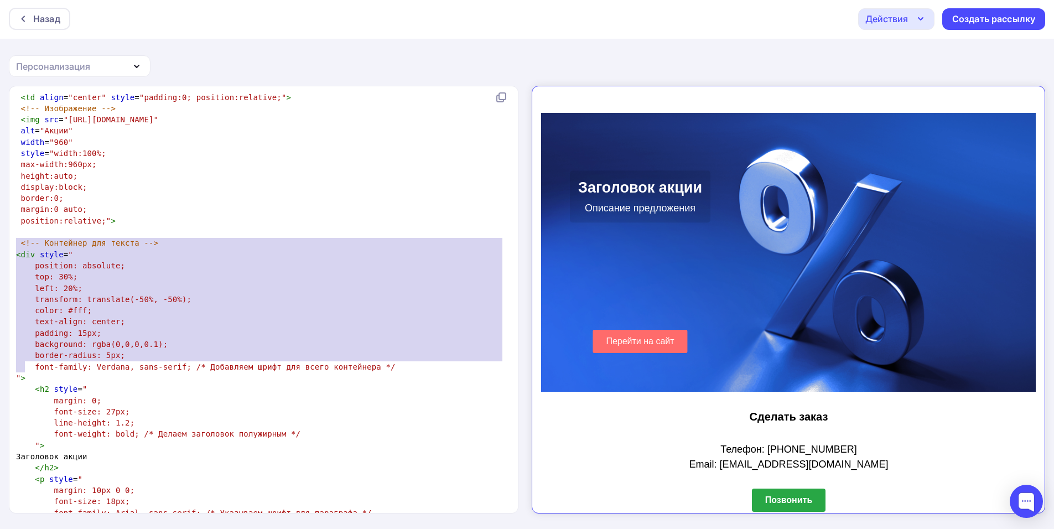
drag, startPoint x: 33, startPoint y: 367, endPoint x: 2, endPoint y: 246, distance: 125.2
click at [2, 246] on div "<div style=" position: absolute; top: 30%; left: 20%; transform: translate(-50%…" at bounding box center [527, 307] width 1054 height 443
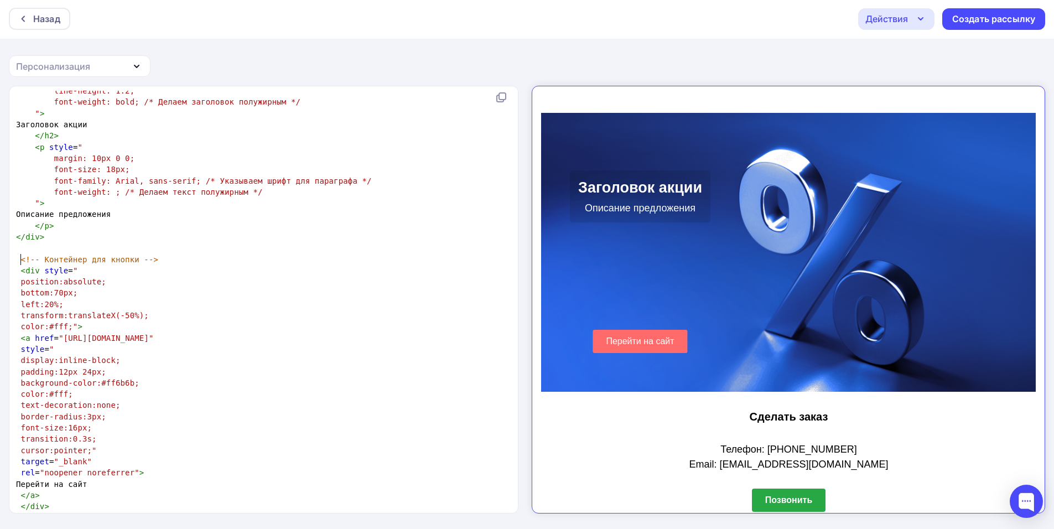
click at [19, 266] on span "< div style = "" at bounding box center [47, 270] width 62 height 9
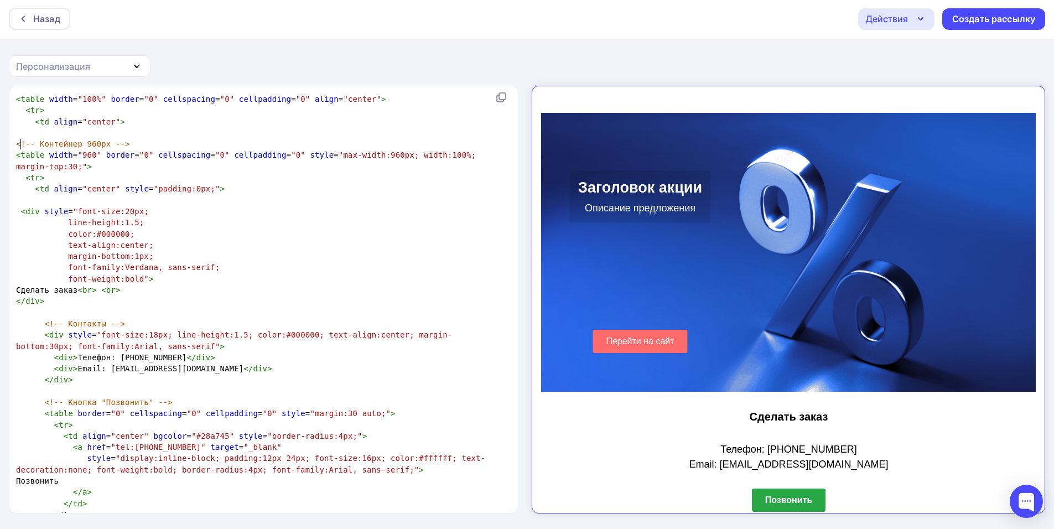
click at [18, 151] on span "<" at bounding box center [18, 155] width 5 height 9
click at [13, 149] on div "xxxxxxxxxx < html > < body > ​ </ body > </ html > ​ <!doctype html> < html lan…" at bounding box center [264, 299] width 510 height 427
click at [18, 207] on span "< div style = "font-size:20px;" at bounding box center [82, 211] width 133 height 9
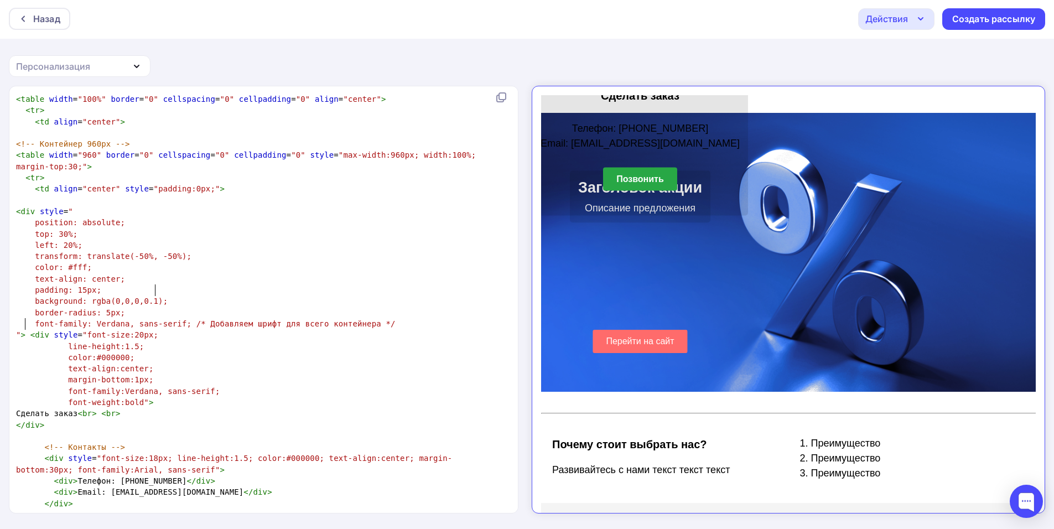
click at [165, 295] on pre "background: rgba(0,0,0,0.1);" at bounding box center [261, 300] width 495 height 11
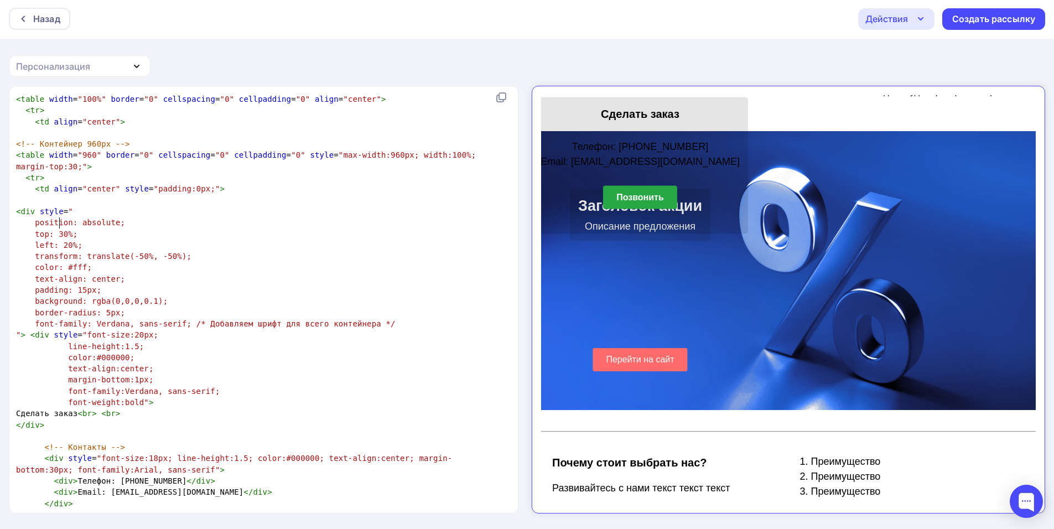
click at [59, 230] on span "top: 30%;" at bounding box center [56, 234] width 43 height 9
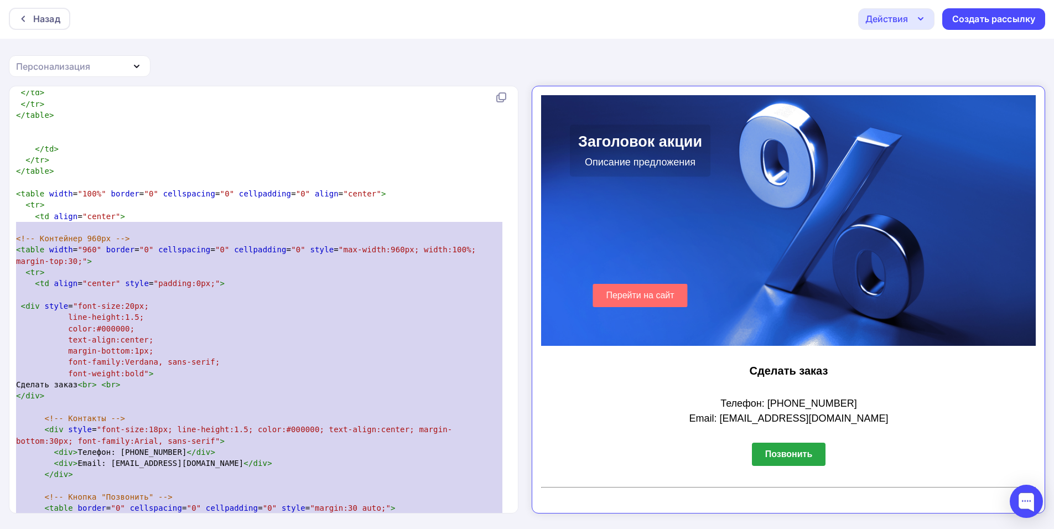
drag, startPoint x: 151, startPoint y: 391, endPoint x: 7, endPoint y: 227, distance: 217.6
click at [7, 227] on div "xxxxxxxxxx < html > < body > ​ </ body > </ html > ​ <!doctype html> < html lan…" at bounding box center [527, 307] width 1054 height 443
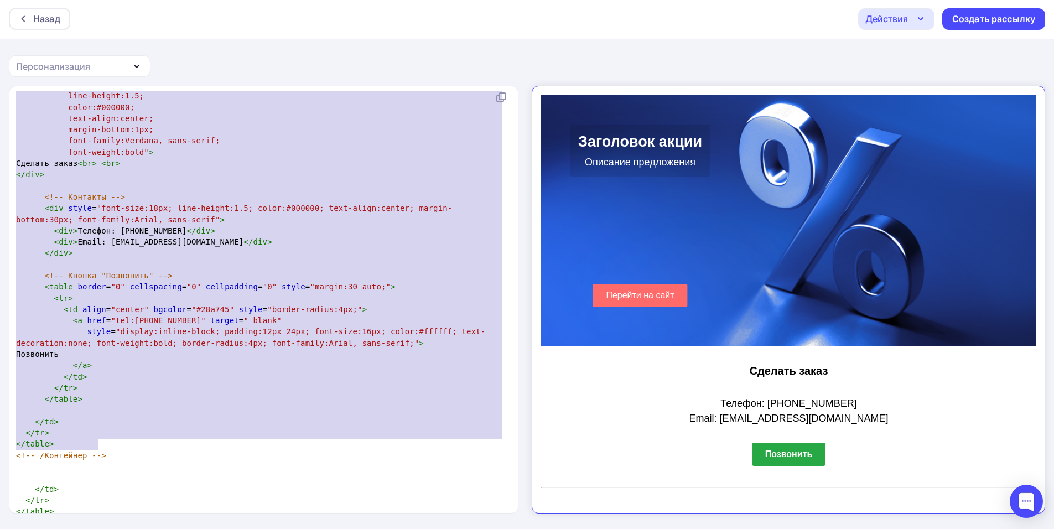
click at [264, 461] on pre "​" at bounding box center [261, 466] width 495 height 11
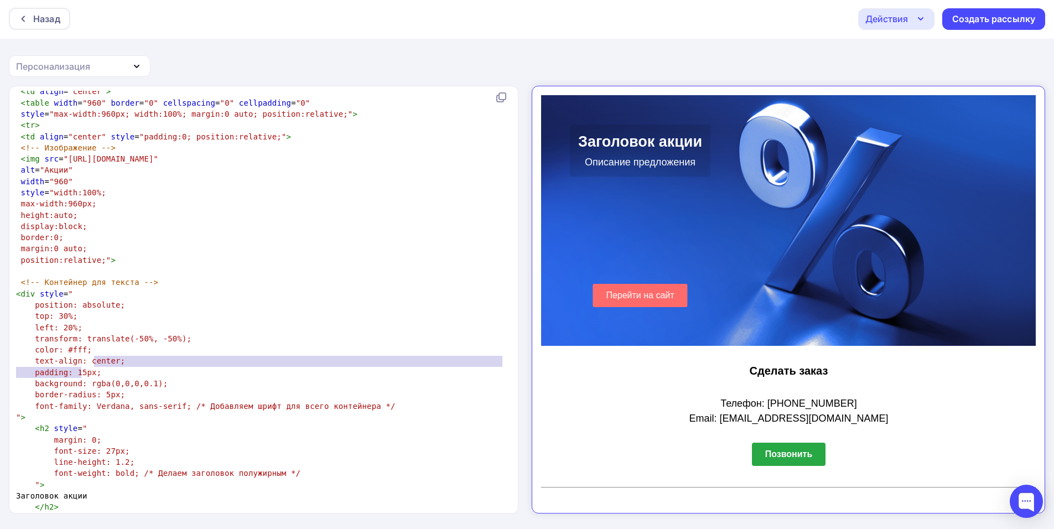
drag, startPoint x: 158, startPoint y: 366, endPoint x: 80, endPoint y: 377, distance: 78.8
click at [80, 378] on pre "background: rgba(0,0,0,0.1);" at bounding box center [261, 383] width 495 height 11
click at [125, 389] on pre "border-radius: 5px;" at bounding box center [261, 394] width 495 height 11
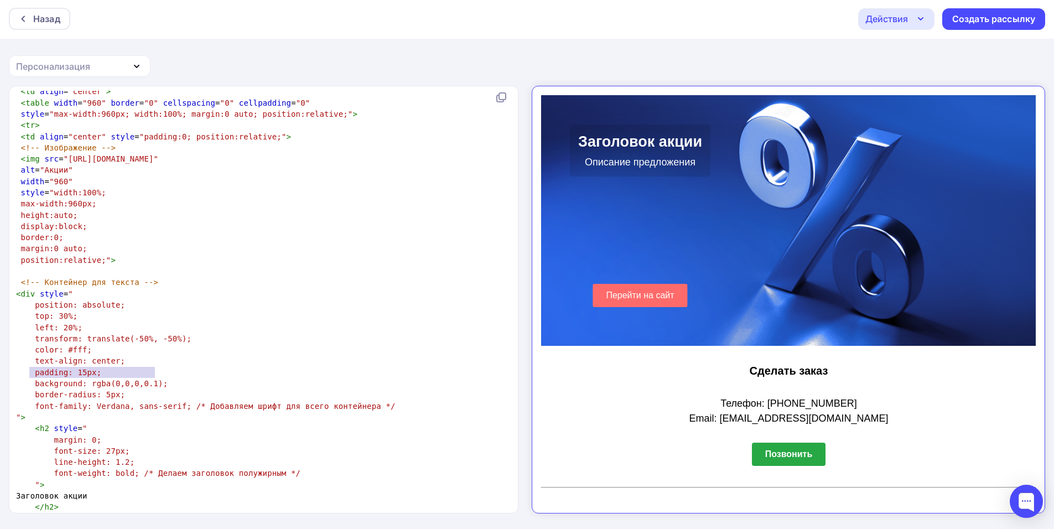
drag, startPoint x: 169, startPoint y: 372, endPoint x: 29, endPoint y: 372, distance: 140.0
click at [29, 378] on pre "background: rgba(0,0,0,0.1);" at bounding box center [261, 383] width 495 height 11
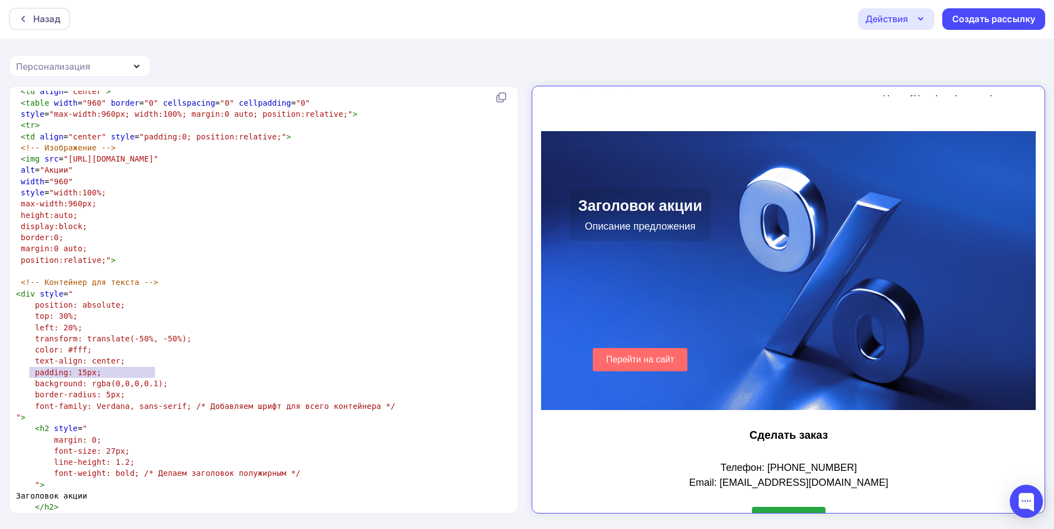
click at [118, 322] on pre "left: 20%;" at bounding box center [261, 327] width 495 height 11
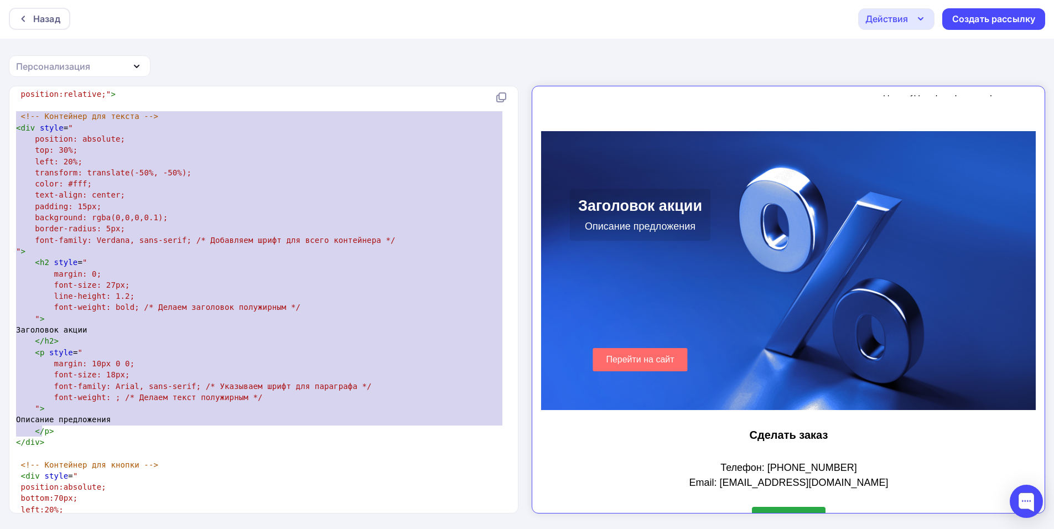
scroll to position [791, 0]
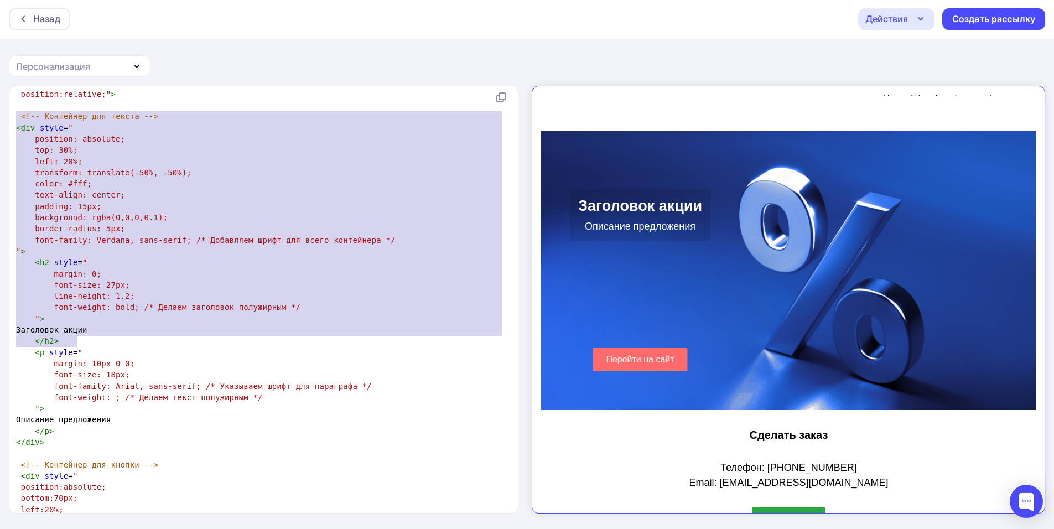
drag, startPoint x: 14, startPoint y: 286, endPoint x: 231, endPoint y: 344, distance: 224.7
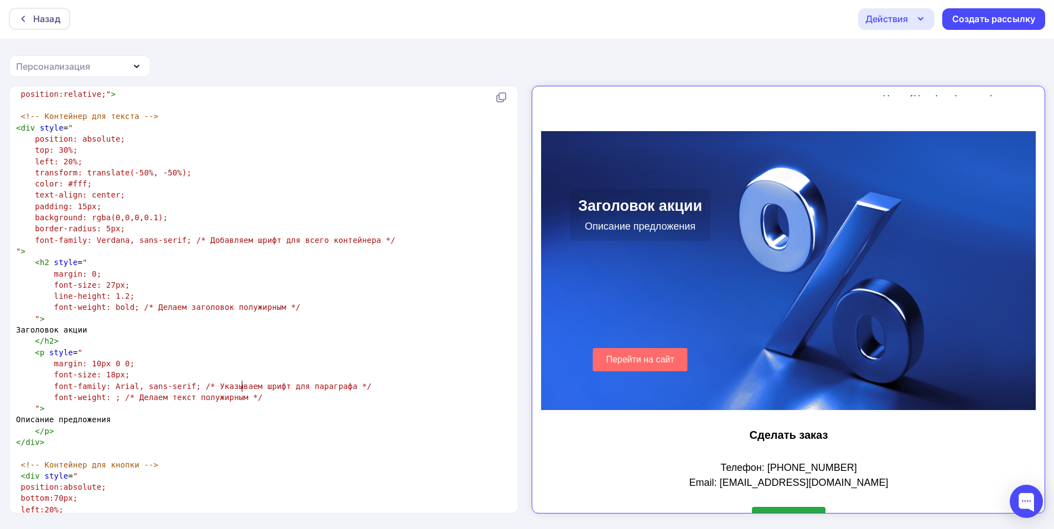
click at [286, 403] on pre "" >" at bounding box center [261, 408] width 495 height 11
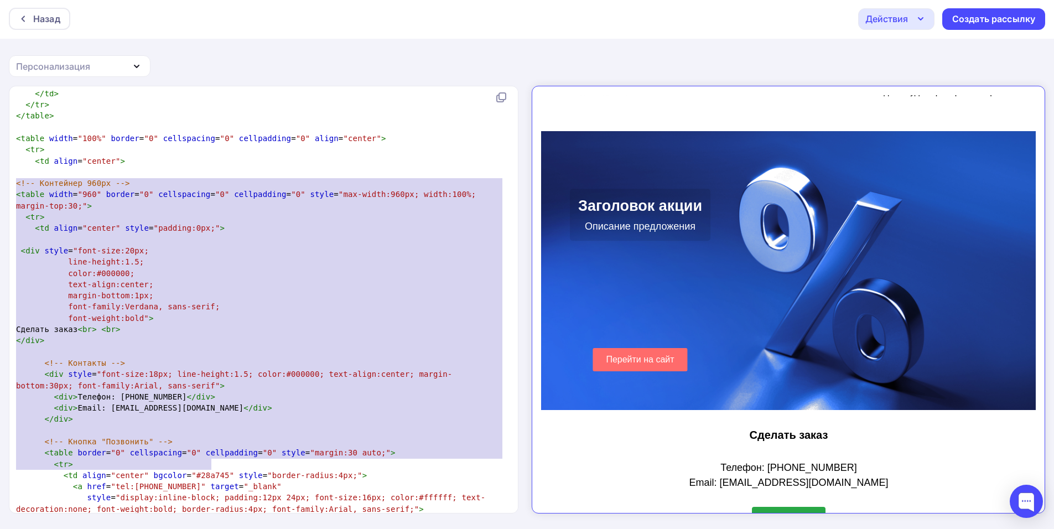
scroll to position [1565, 0]
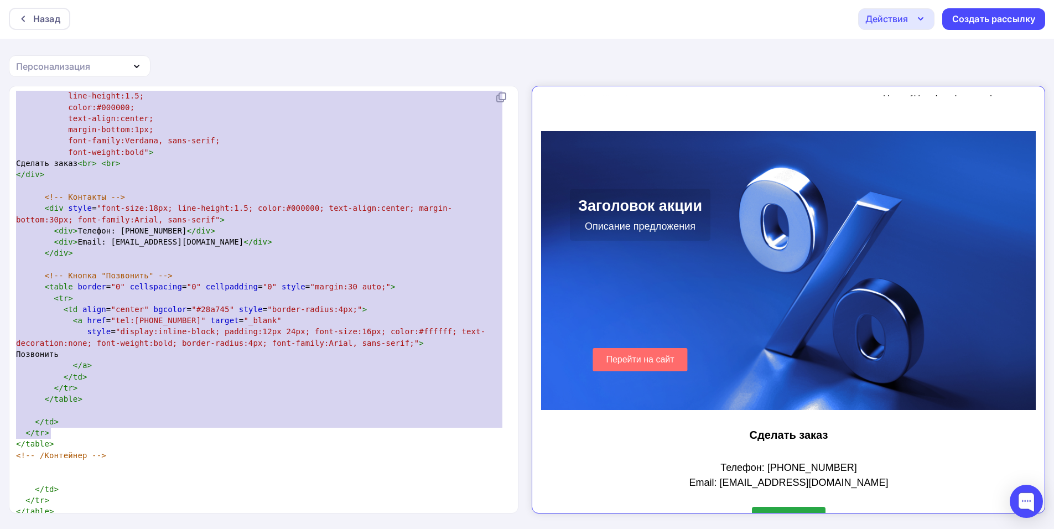
drag, startPoint x: 15, startPoint y: 185, endPoint x: 199, endPoint y: 436, distance: 310.8
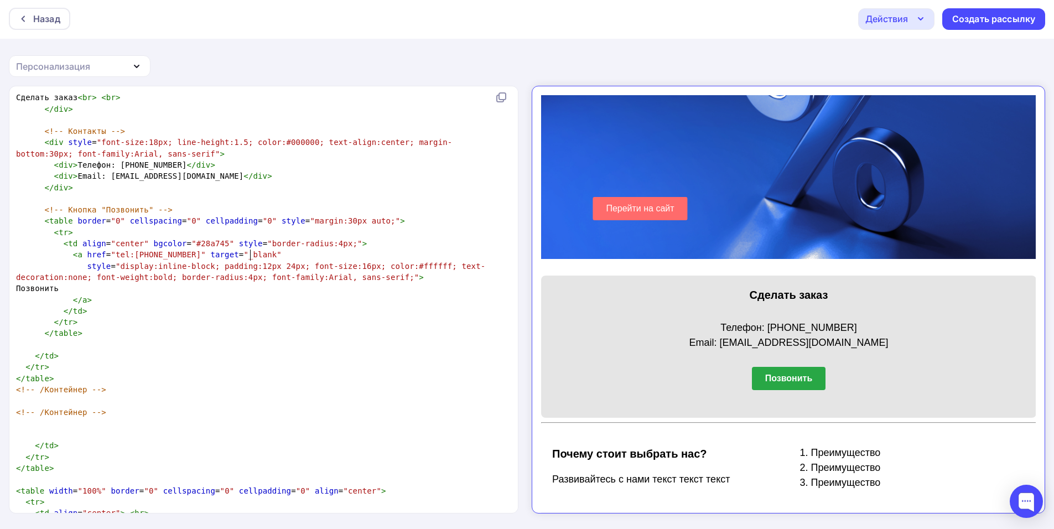
click at [251, 262] on span ""display:inline-block; padding:12px 24px; font-size:16px; color:#ffffff; text-d…" at bounding box center [250, 272] width 469 height 20
click at [267, 262] on span ""display:inline-block; padding:12px 24px; font-size:16px; color:#ffffff; text-d…" at bounding box center [250, 272] width 469 height 20
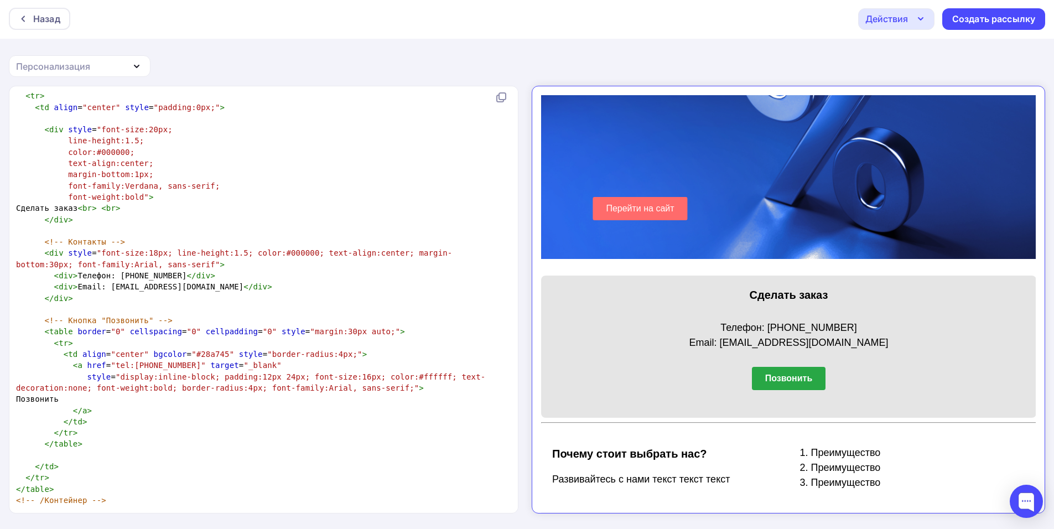
click at [142, 125] on span ""font-size:20px;" at bounding box center [135, 129] width 76 height 9
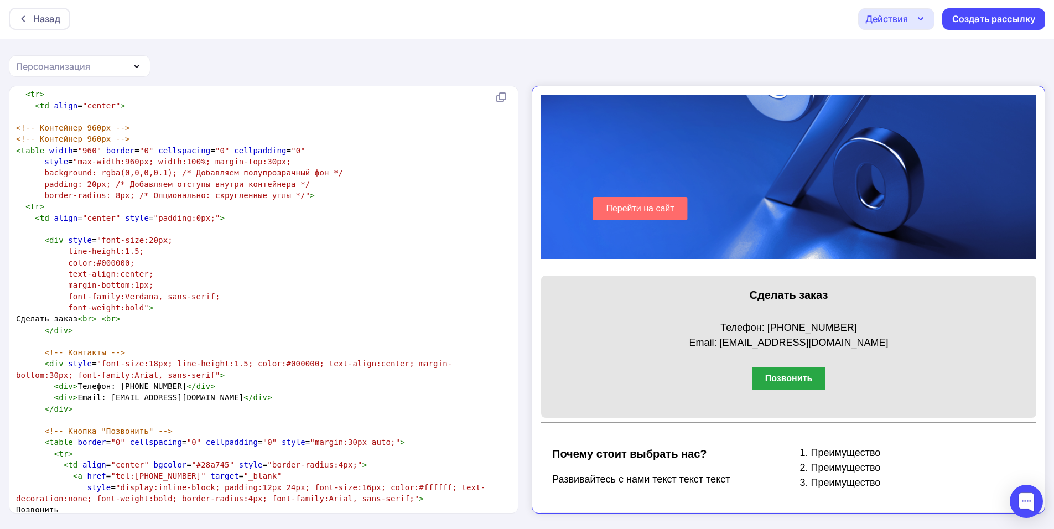
click at [248, 157] on span ""max-width:960px; width:100%; margin-top:30px;" at bounding box center [182, 161] width 218 height 9
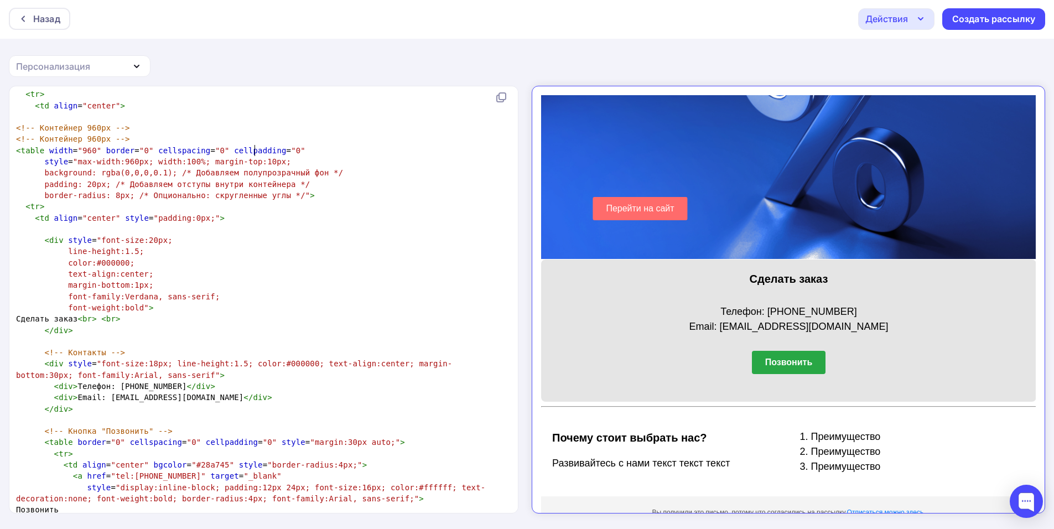
scroll to position [206, 0]
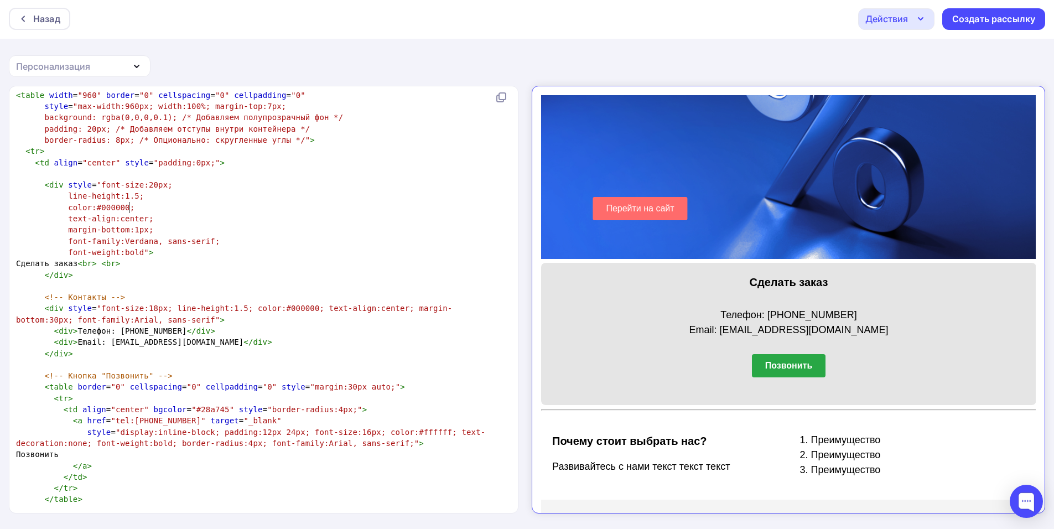
click at [127, 213] on pre "text-align:center;" at bounding box center [261, 218] width 495 height 11
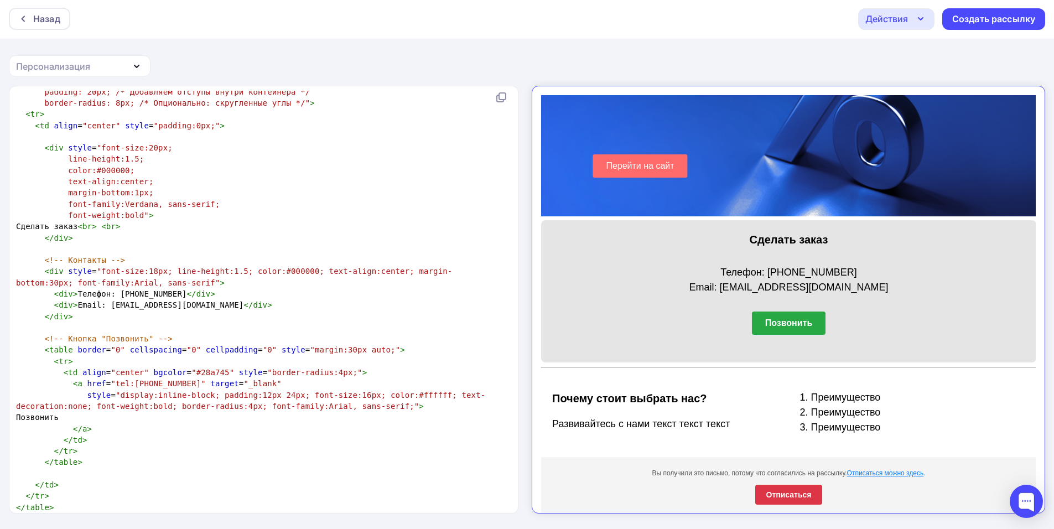
scroll to position [1676, 0]
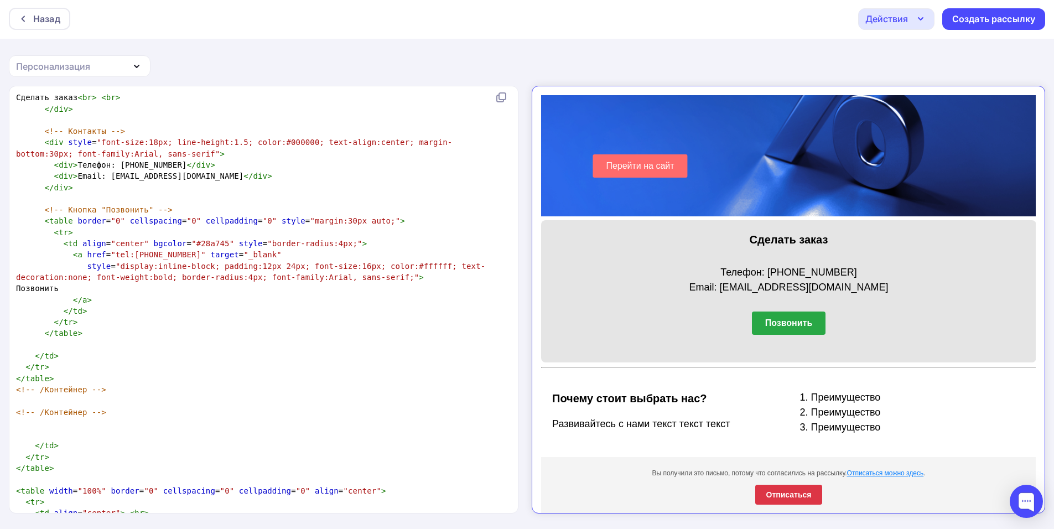
click at [322, 216] on span ""margin:30px auto;"" at bounding box center [355, 220] width 90 height 9
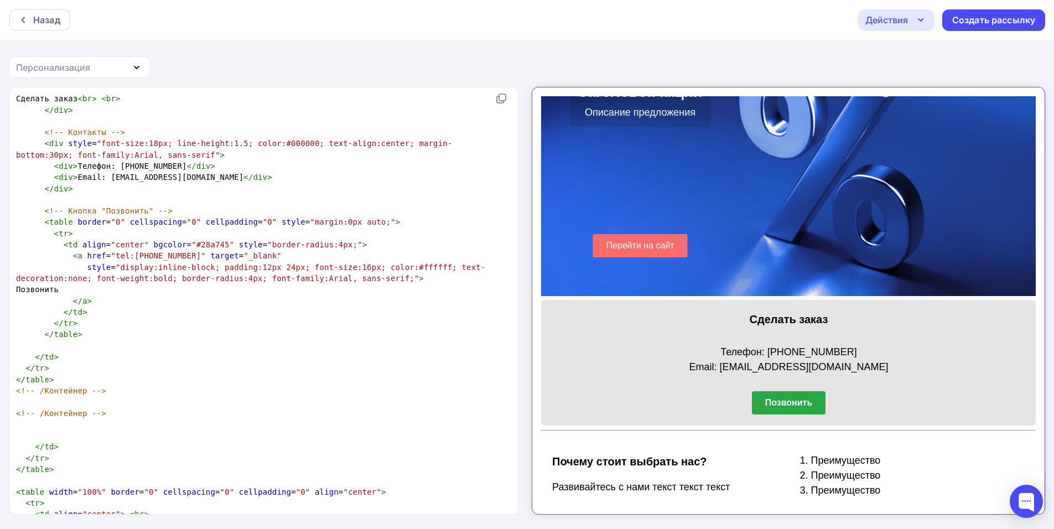
scroll to position [232, 0]
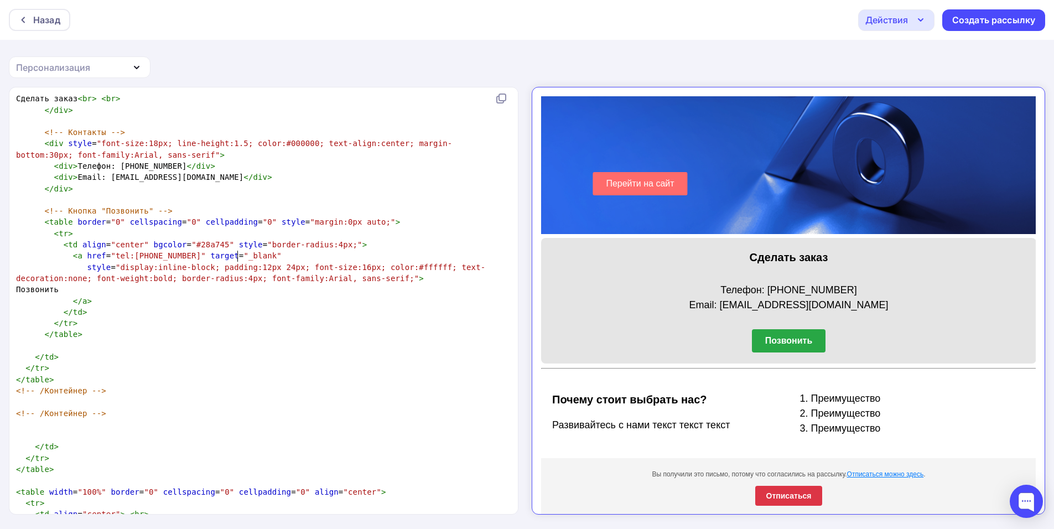
click at [237, 263] on span ""display:inline-block; padding:12px 24px; font-size:16px; color:#ffffff; text-d…" at bounding box center [250, 273] width 469 height 20
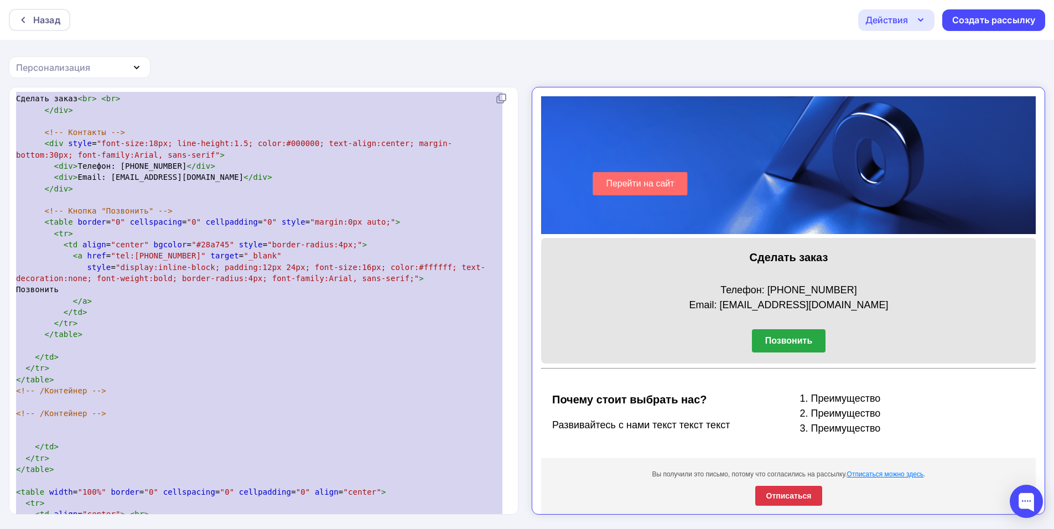
click at [917, 22] on icon "button" at bounding box center [920, 19] width 13 height 13
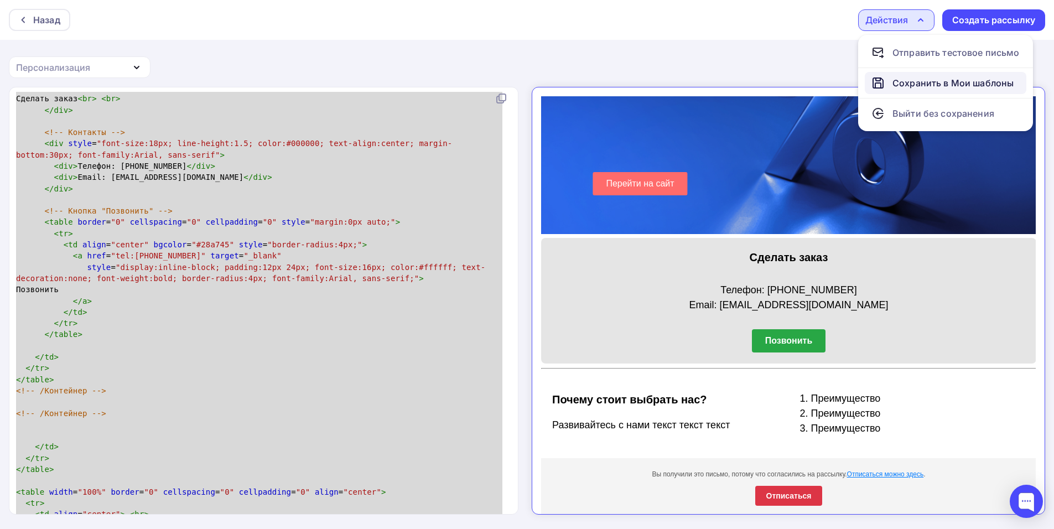
click at [917, 93] on link "Сохранить в Мои шаблоны" at bounding box center [946, 83] width 162 height 22
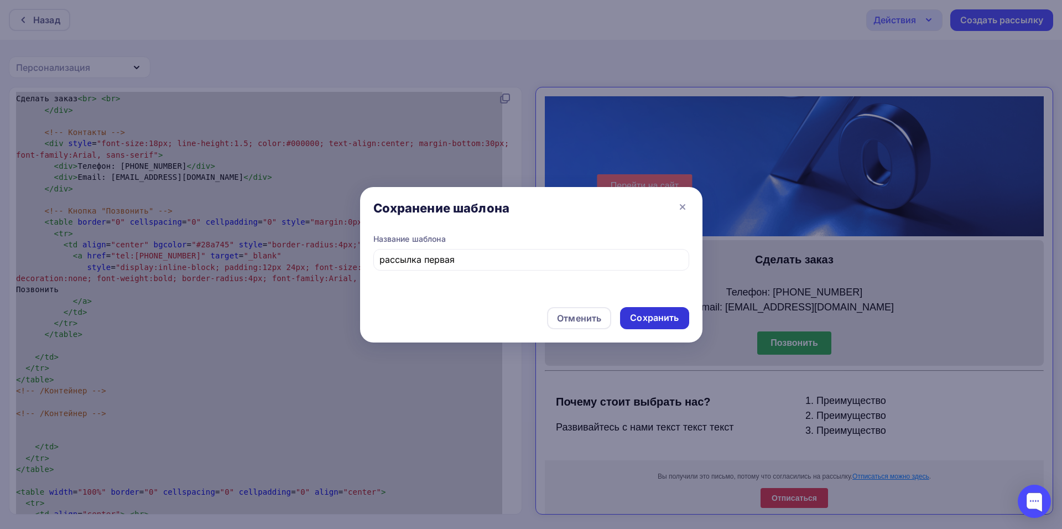
click at [667, 312] on div "Сохранить" at bounding box center [654, 318] width 49 height 13
